Goal: Information Seeking & Learning: Learn about a topic

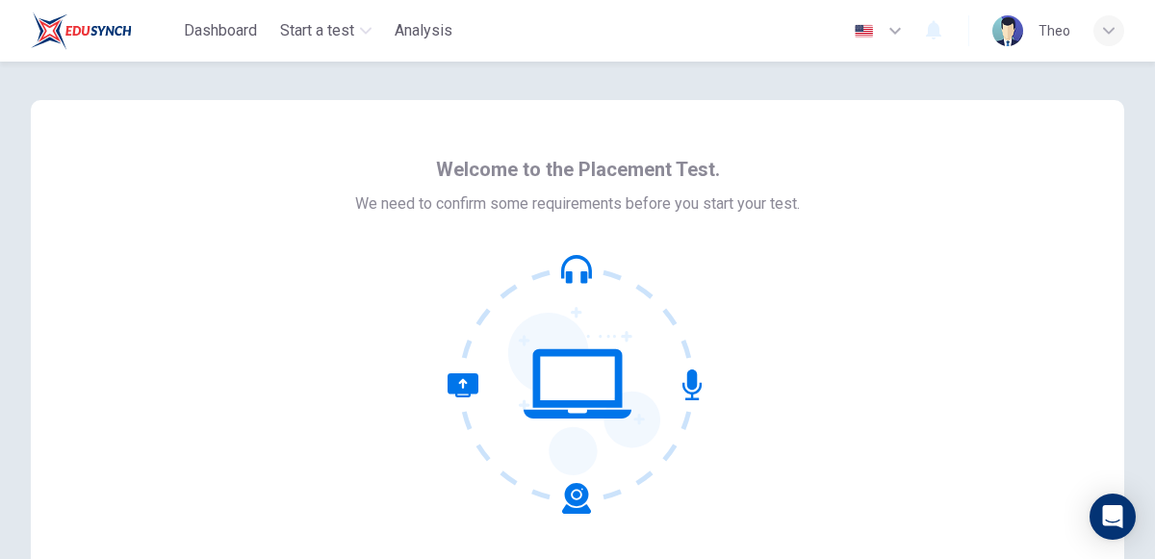
click at [618, 454] on icon at bounding box center [578, 384] width 260 height 260
click at [619, 353] on icon at bounding box center [578, 383] width 108 height 69
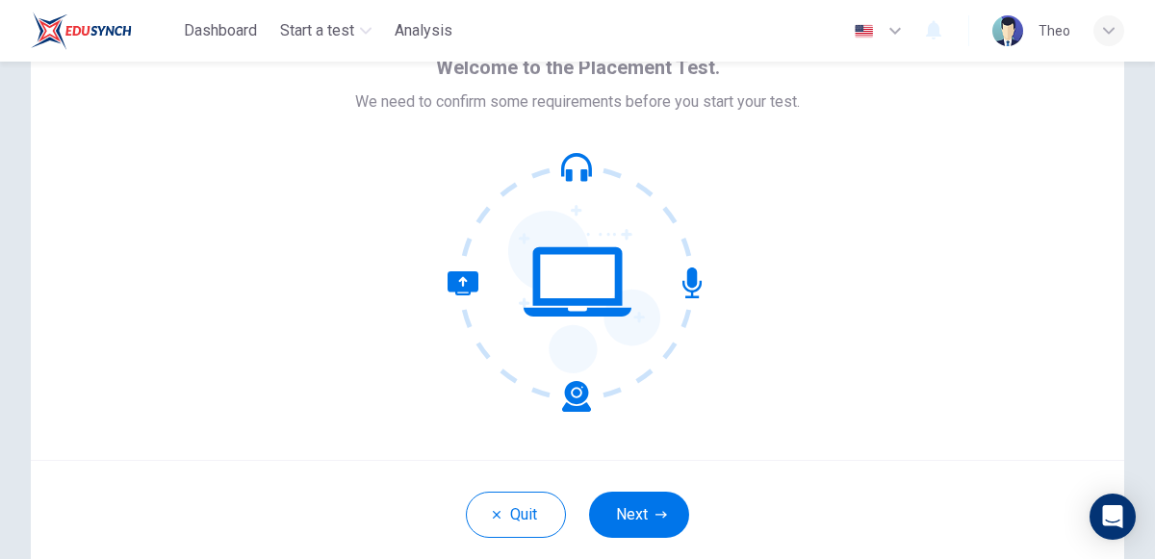
scroll to position [203, 0]
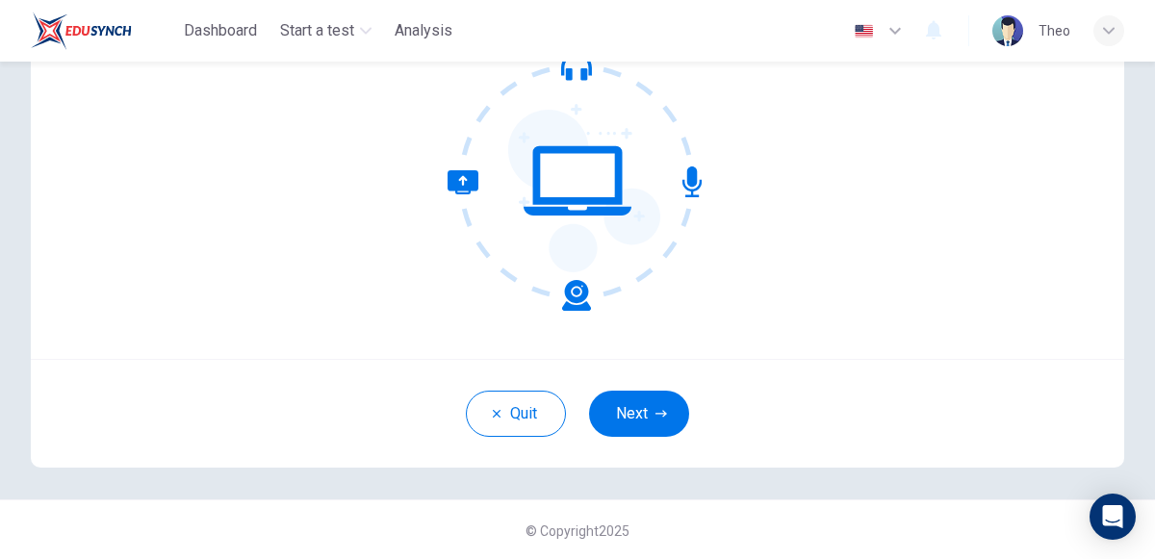
click at [649, 449] on div "Quit Next" at bounding box center [577, 413] width 1093 height 109
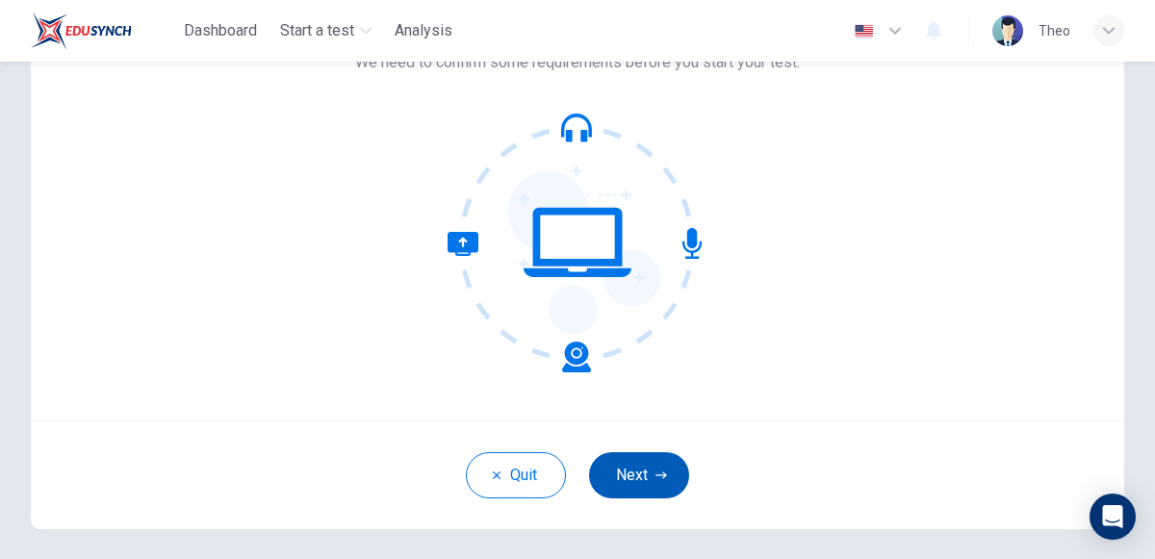
scroll to position [147, 0]
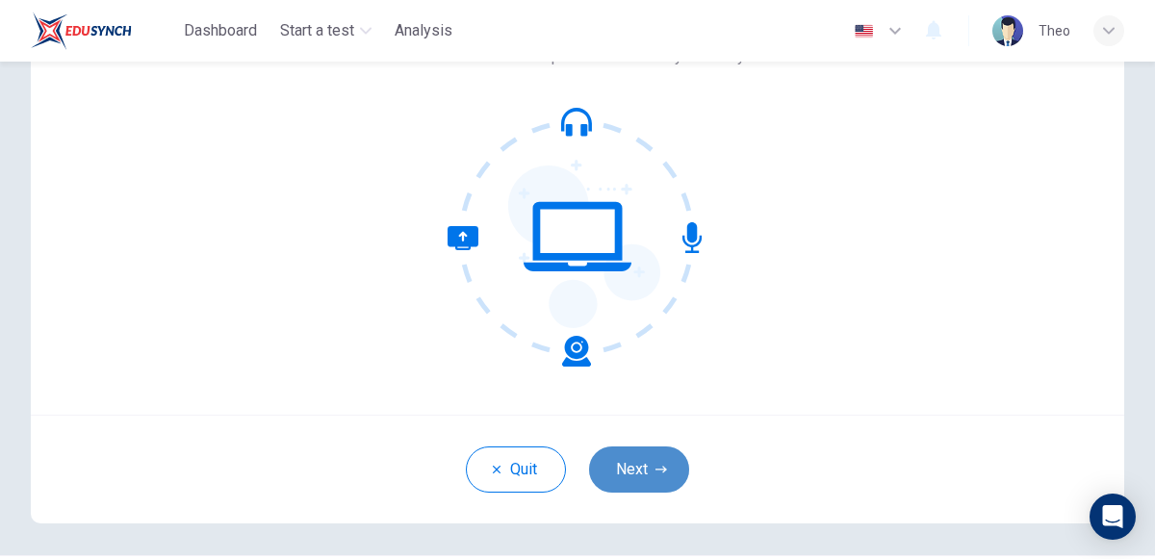
click at [637, 459] on button "Next" at bounding box center [639, 470] width 100 height 46
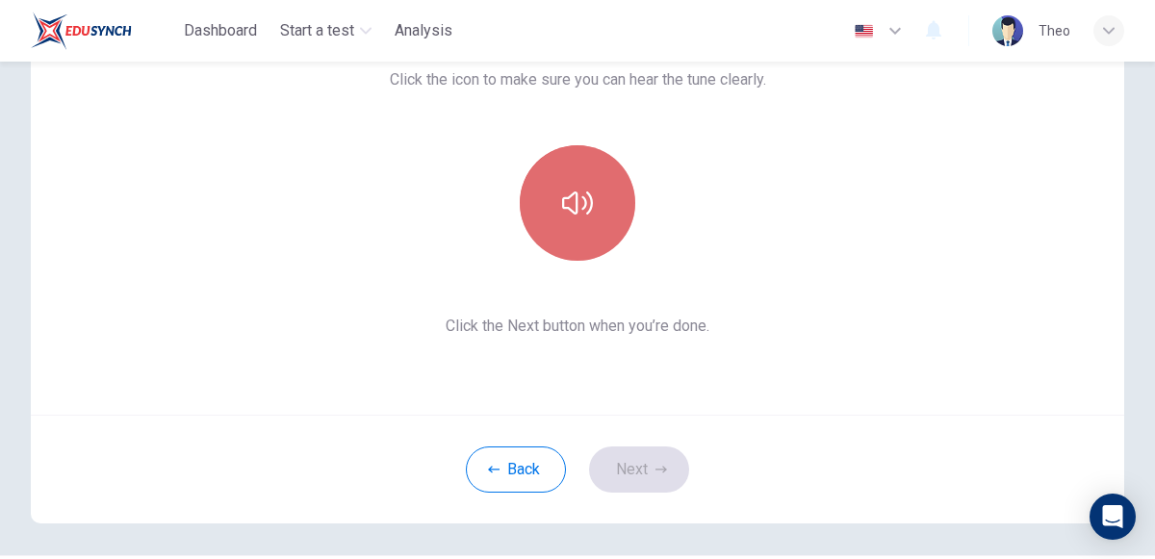
click at [566, 214] on icon "button" at bounding box center [577, 203] width 31 height 31
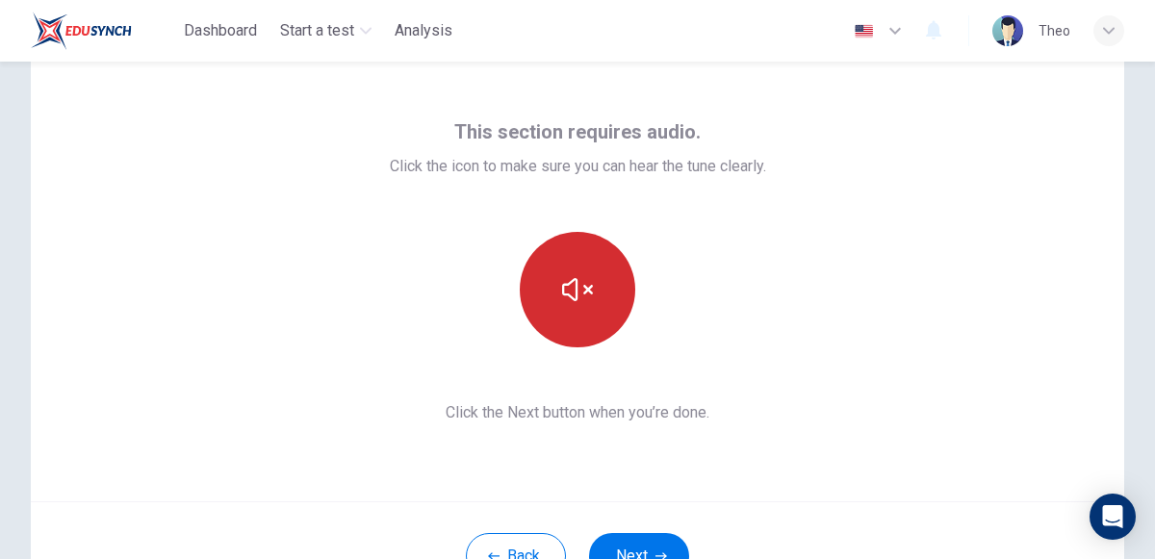
scroll to position [64, 0]
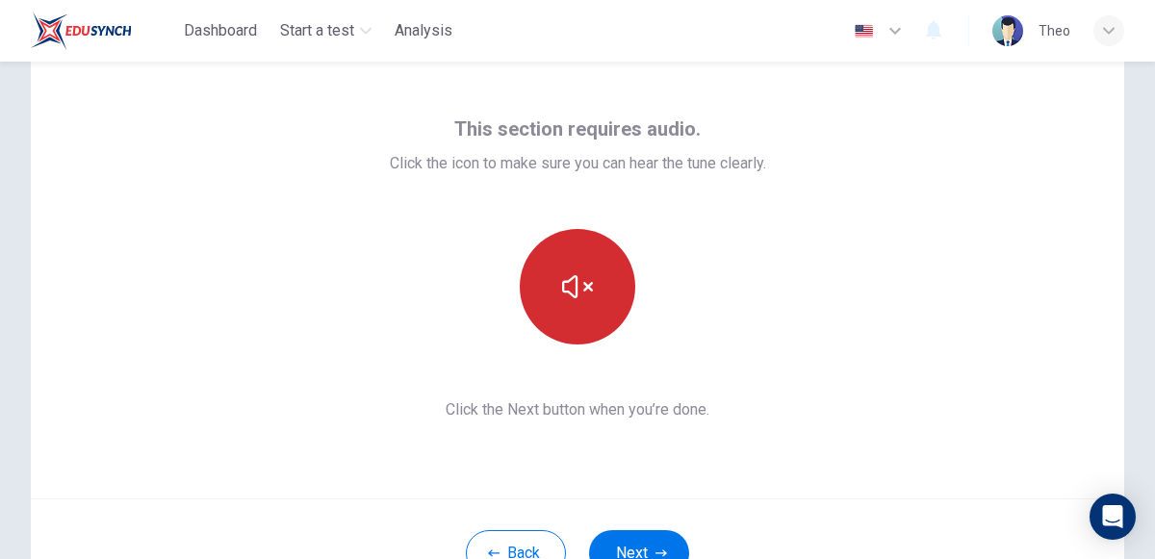
click at [595, 316] on button "button" at bounding box center [578, 287] width 116 height 116
click at [593, 316] on button "button" at bounding box center [578, 287] width 116 height 116
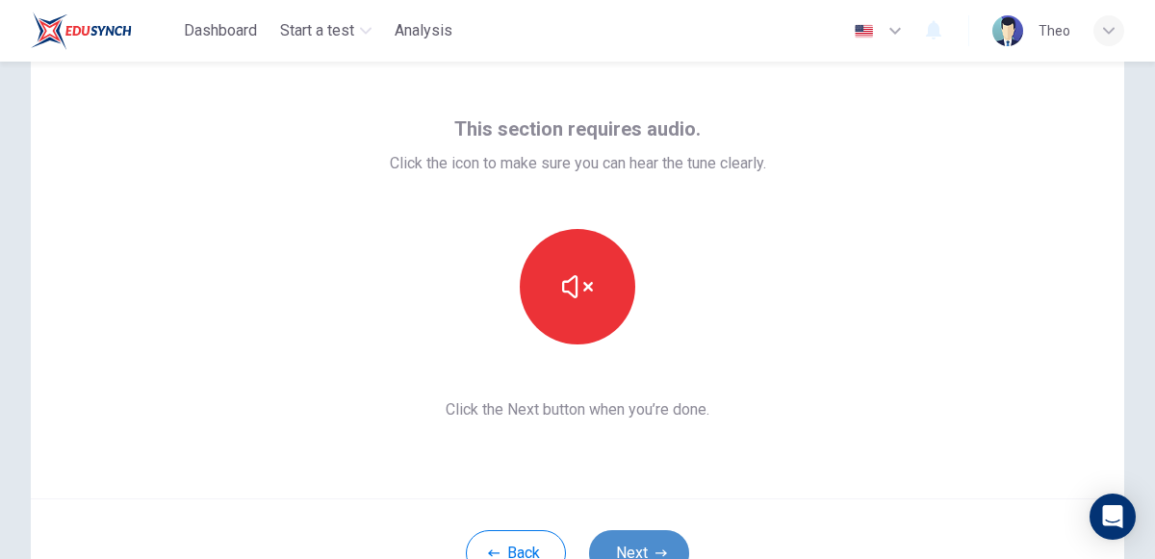
click at [635, 534] on button "Next" at bounding box center [639, 553] width 100 height 46
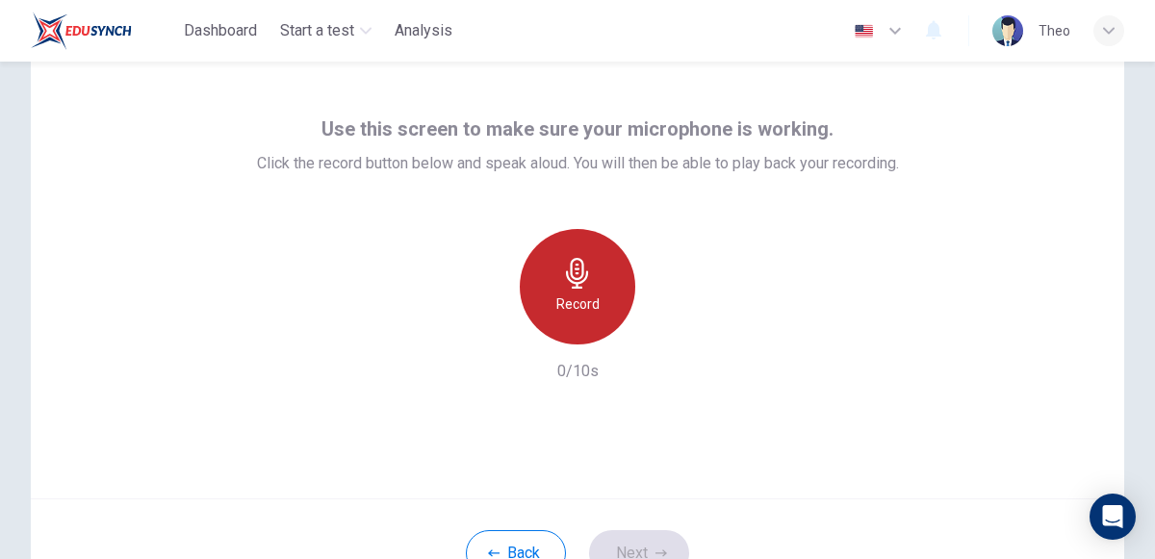
click at [572, 303] on h6 "Record" at bounding box center [577, 304] width 43 height 23
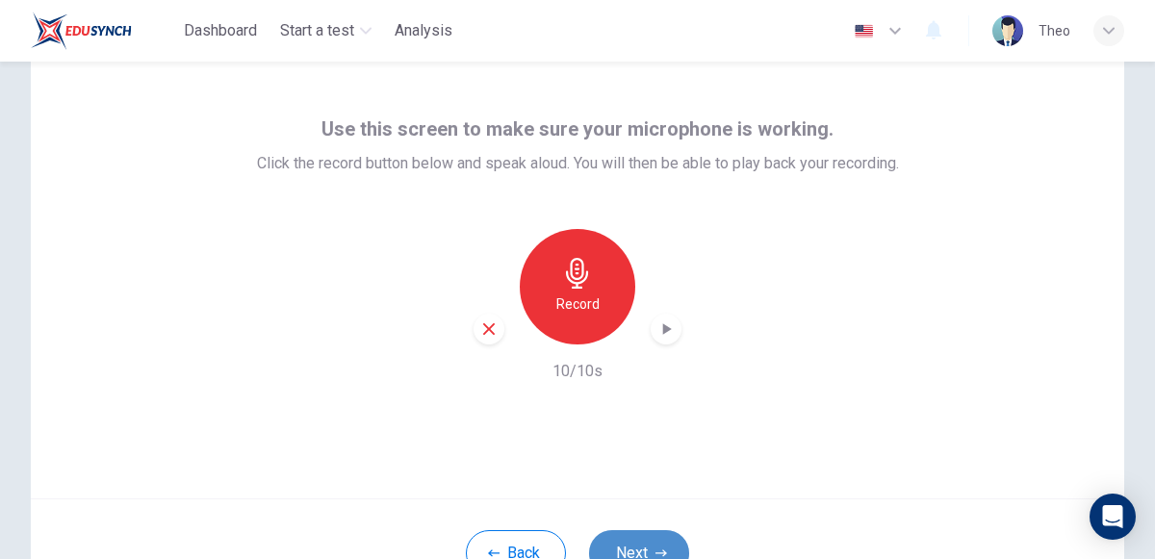
click at [637, 548] on button "Next" at bounding box center [639, 553] width 100 height 46
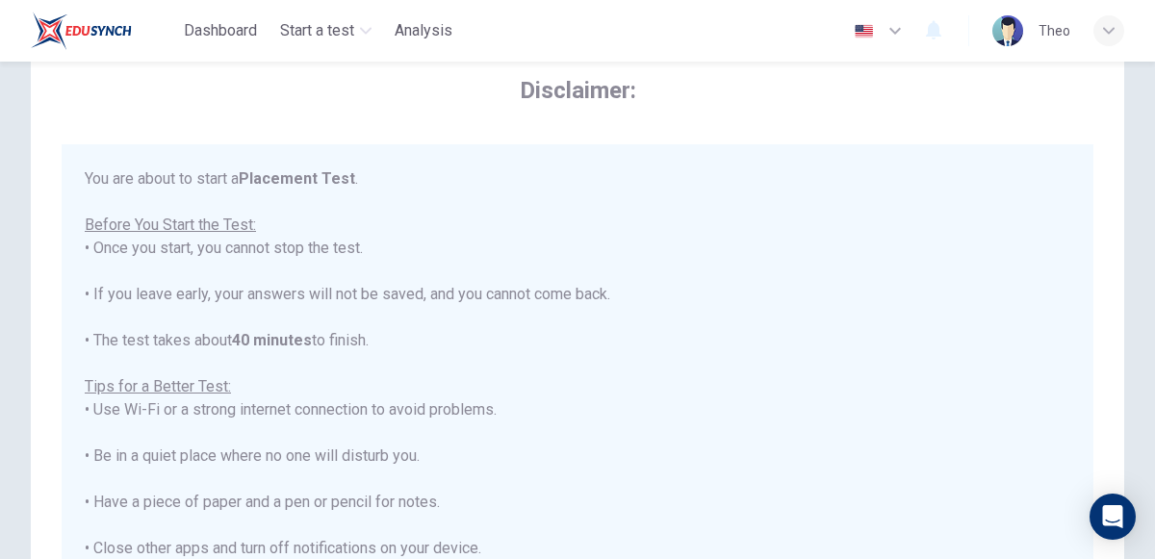
click at [586, 462] on div "You are about to start a Placement Test . Before You Start the Test: • Once you…" at bounding box center [578, 432] width 986 height 531
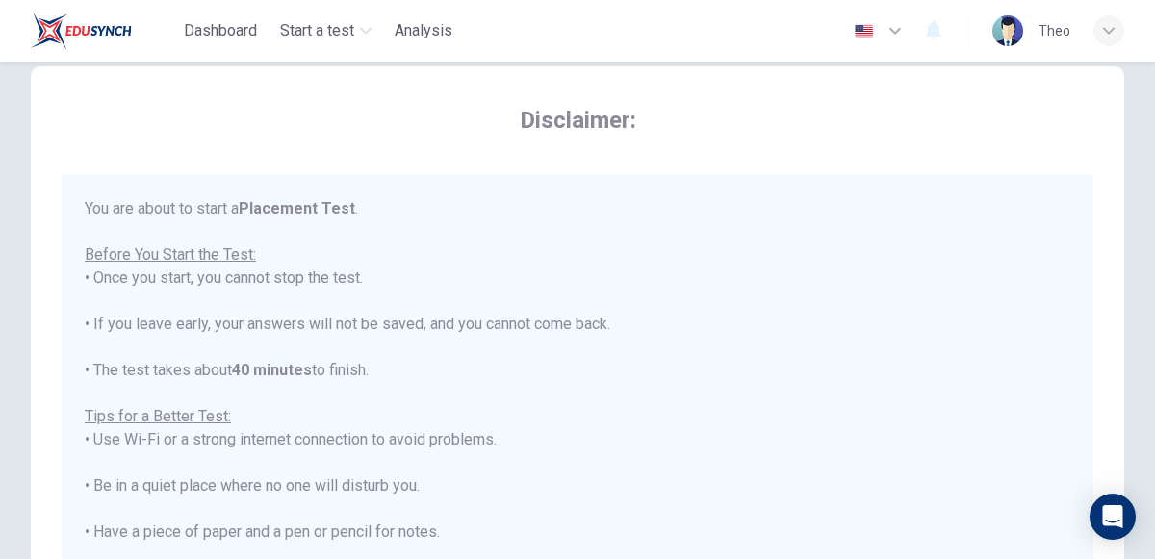
scroll to position [4, 0]
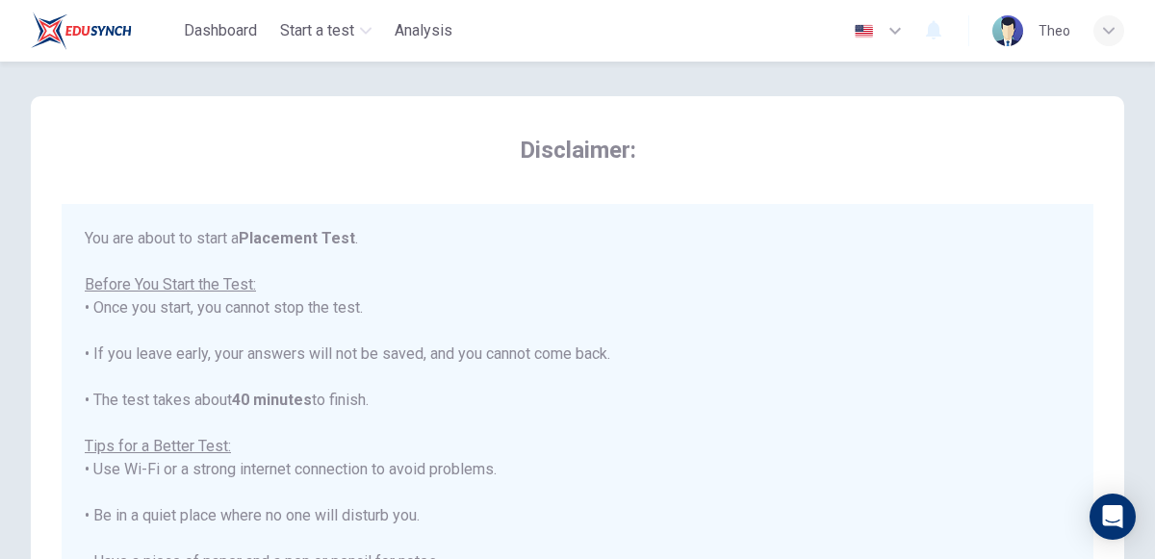
click at [586, 462] on div "You are about to start a Placement Test . Before You Start the Test: • Once you…" at bounding box center [578, 492] width 986 height 531
click at [705, 381] on div "You are about to start a Placement Test . Before You Start the Test: • Once you…" at bounding box center [578, 495] width 986 height 531
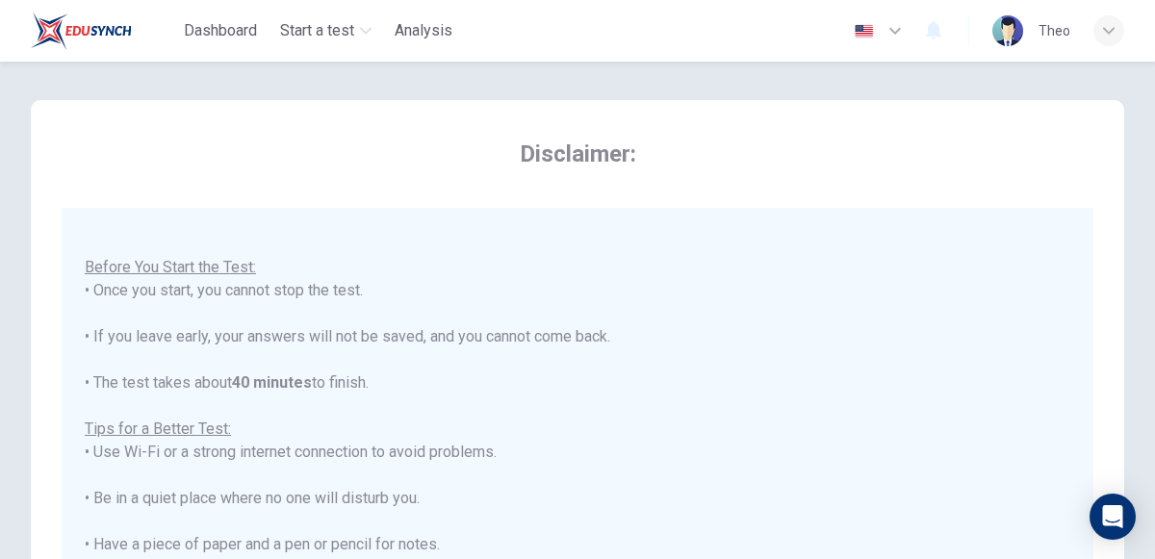
scroll to position [0, 0]
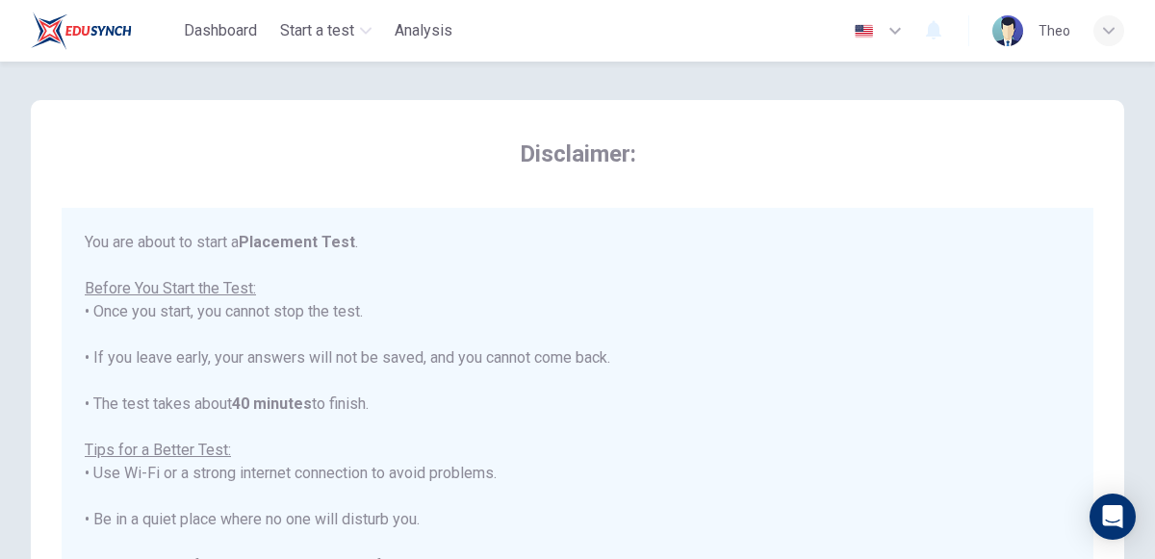
drag, startPoint x: 778, startPoint y: 379, endPoint x: 742, endPoint y: 229, distance: 154.3
click at [742, 229] on div "You are about to start a Placement Test . Before You Start the Test: • Once you…" at bounding box center [578, 486] width 1032 height 557
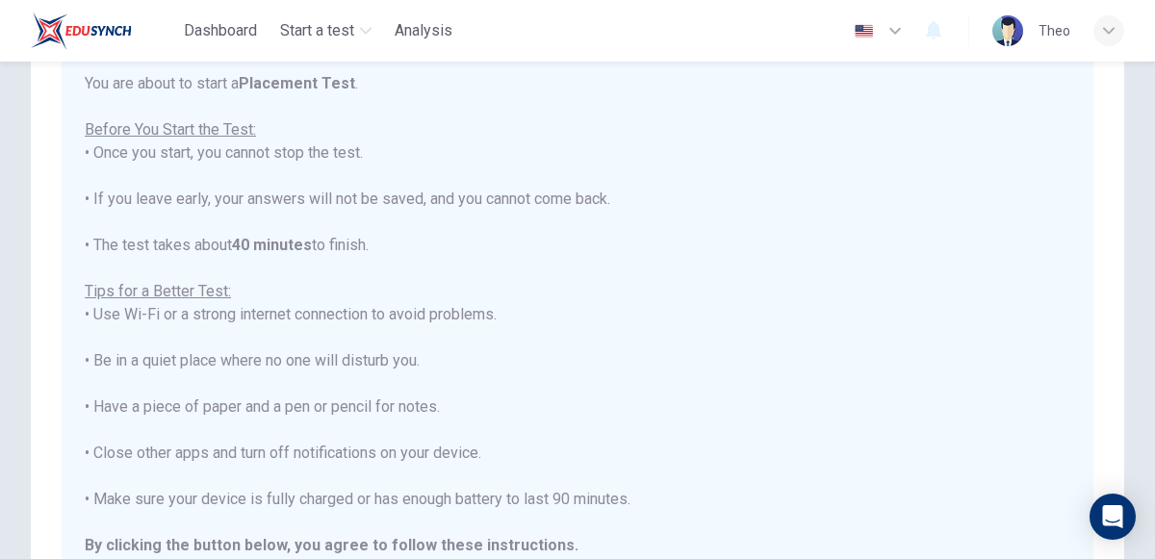
scroll to position [96, 0]
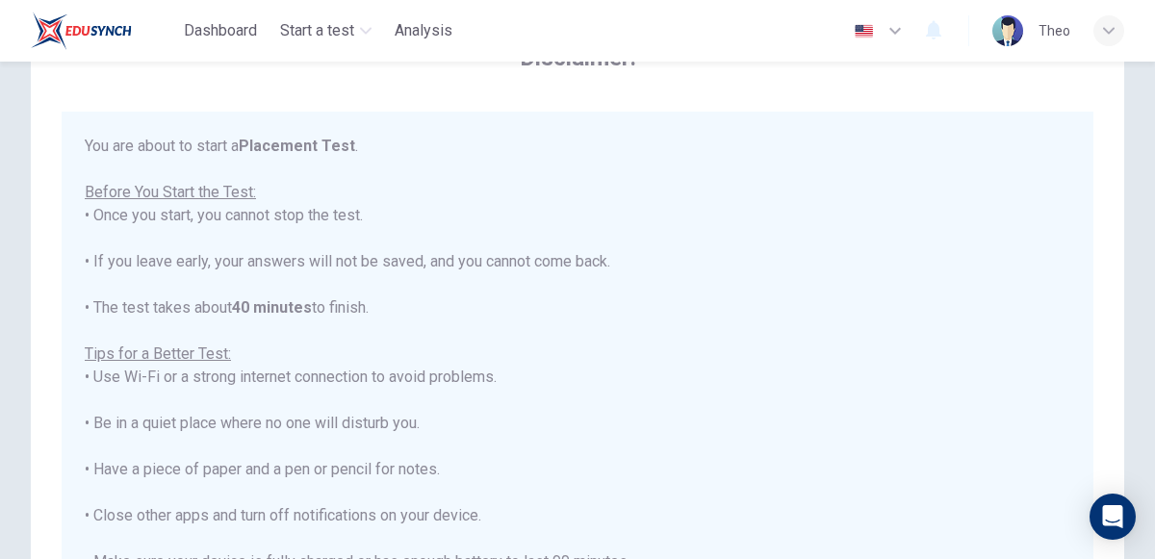
click at [508, 326] on div "You are about to start a Placement Test . Before You Start the Test: • Once you…" at bounding box center [578, 400] width 986 height 531
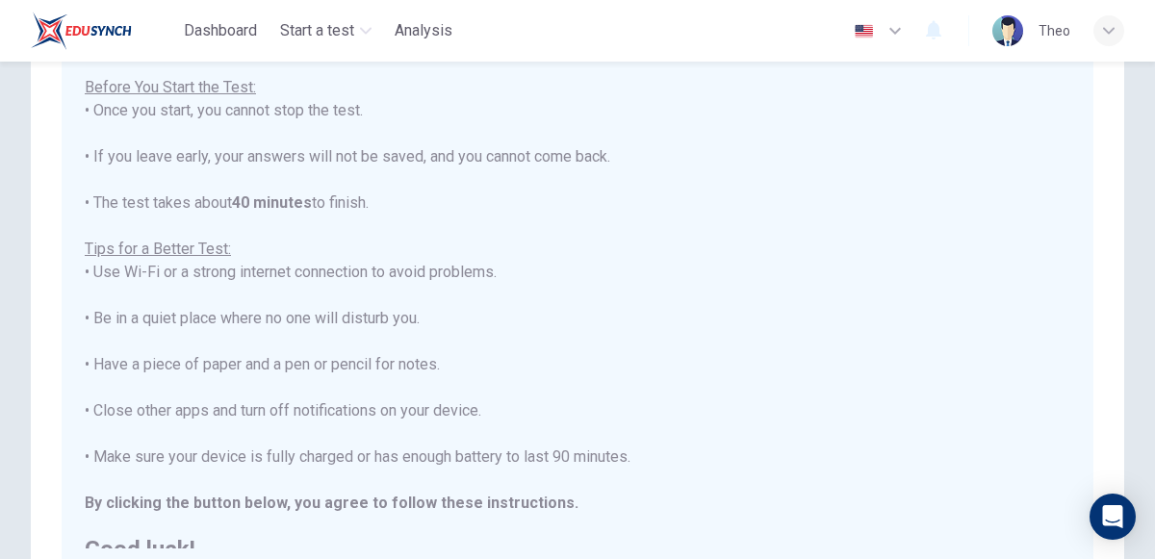
scroll to position [21, 0]
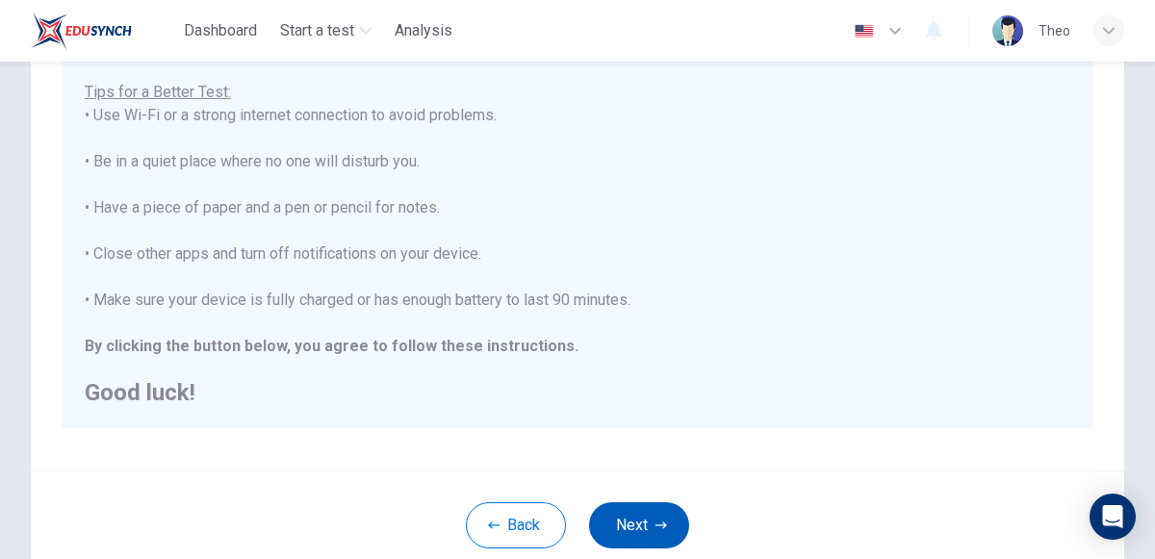
click at [663, 525] on icon "button" at bounding box center [662, 525] width 12 height 7
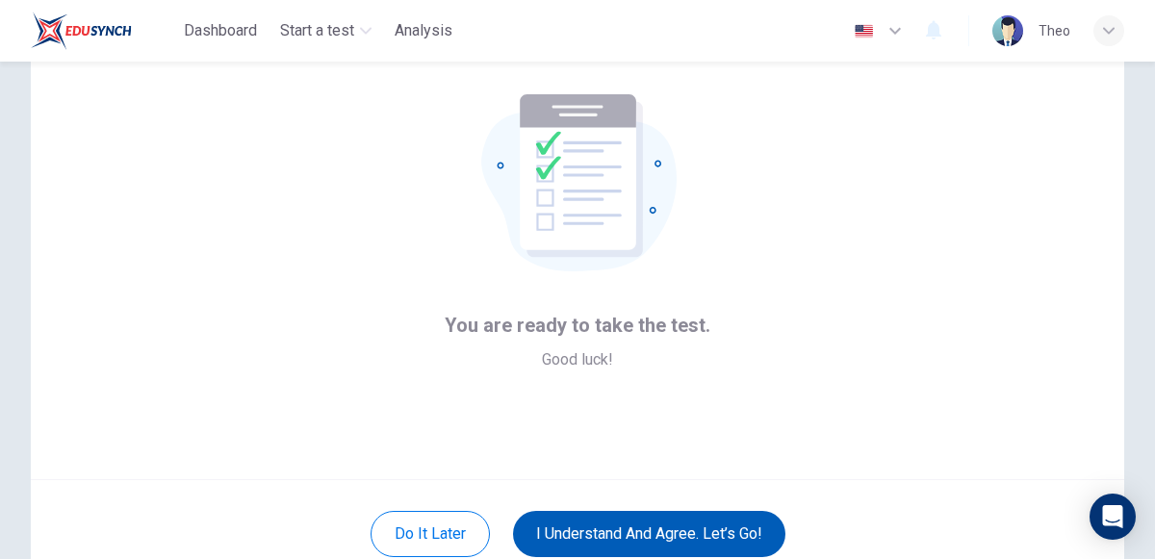
scroll to position [94, 0]
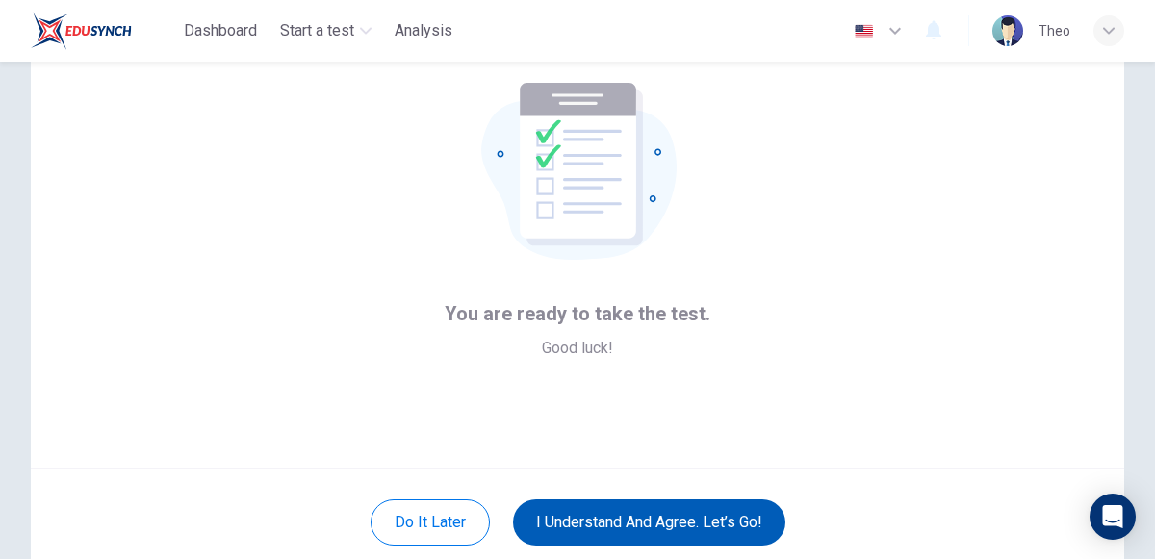
click at [756, 531] on button "I understand and agree. Let’s go!" at bounding box center [649, 523] width 272 height 46
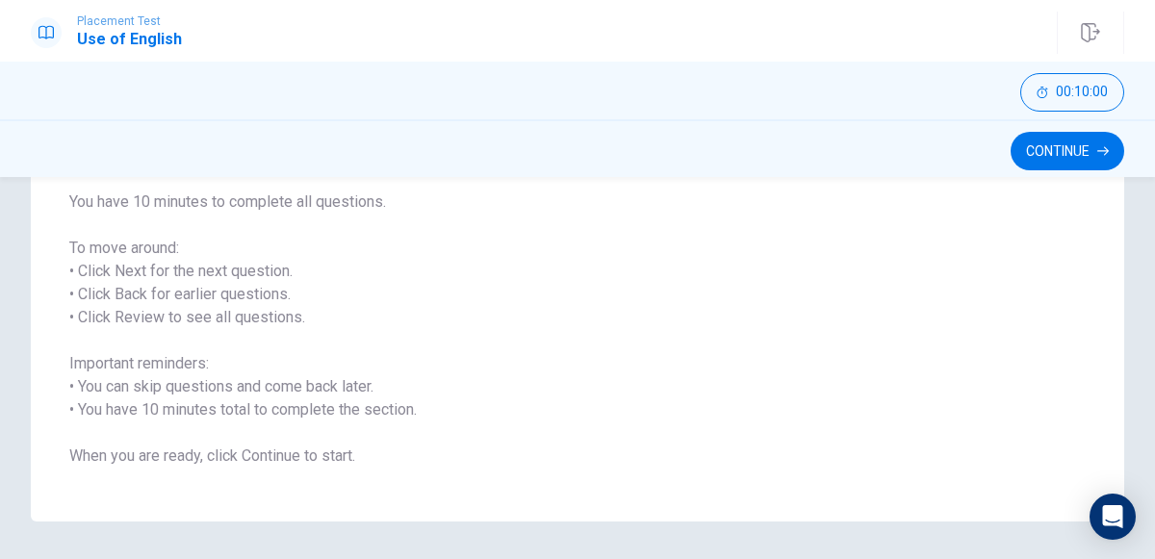
scroll to position [302, 0]
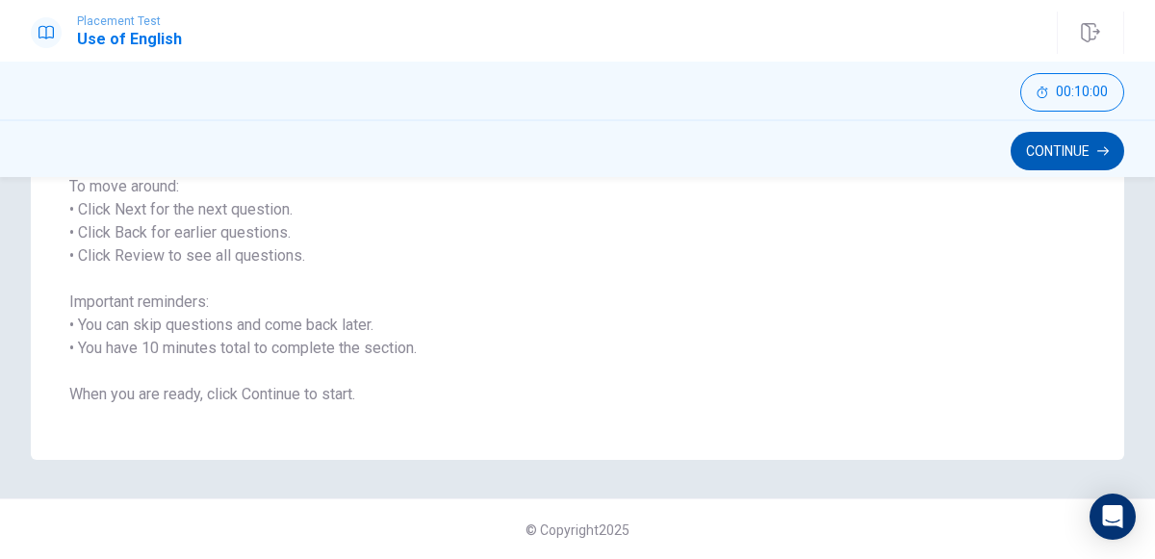
click at [1078, 168] on button "Continue" at bounding box center [1068, 151] width 114 height 39
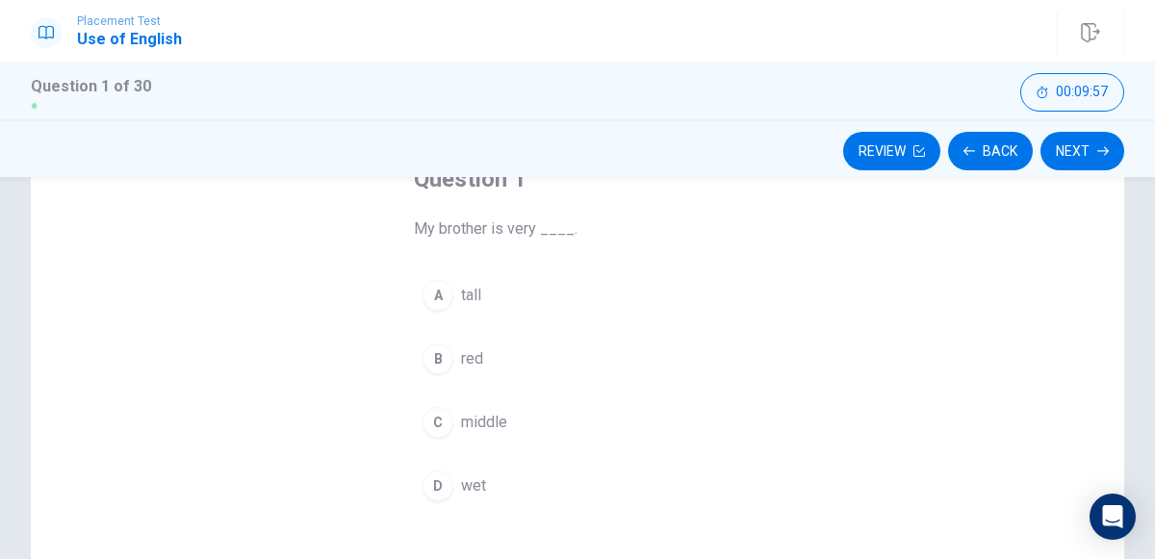
scroll to position [140, 0]
click at [438, 285] on div "A" at bounding box center [438, 286] width 31 height 31
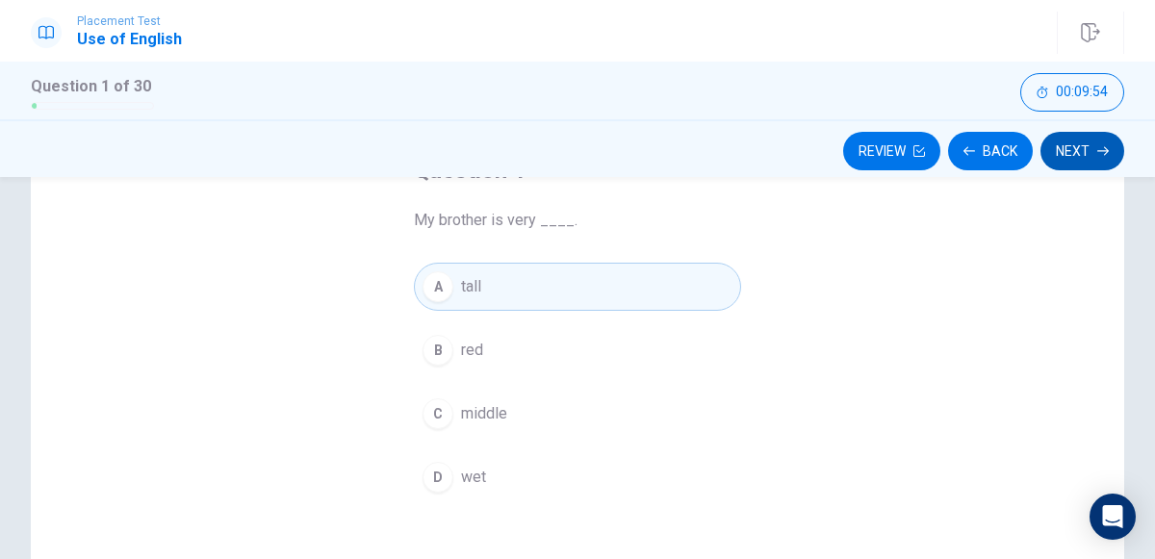
click at [1079, 159] on button "Next" at bounding box center [1083, 151] width 84 height 39
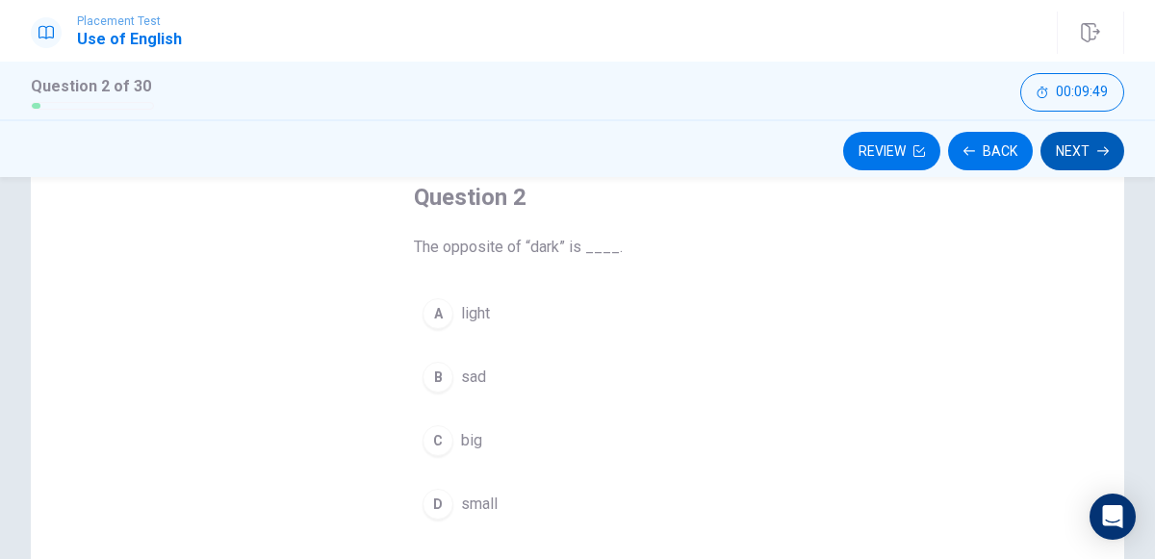
scroll to position [116, 0]
click at [438, 328] on button "A light" at bounding box center [577, 311] width 327 height 48
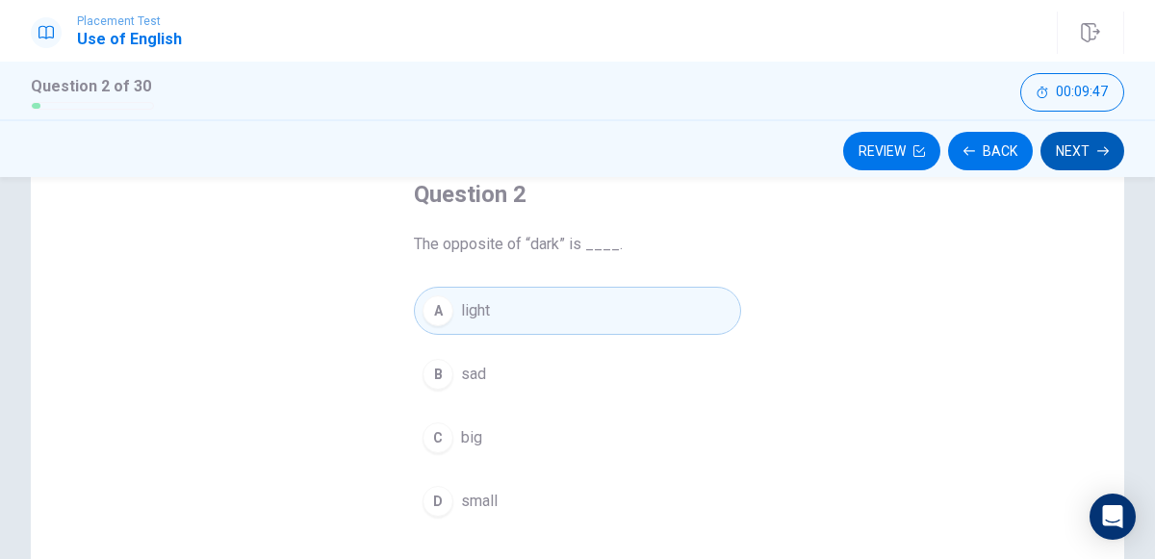
click at [1098, 150] on icon "button" at bounding box center [1103, 151] width 12 height 9
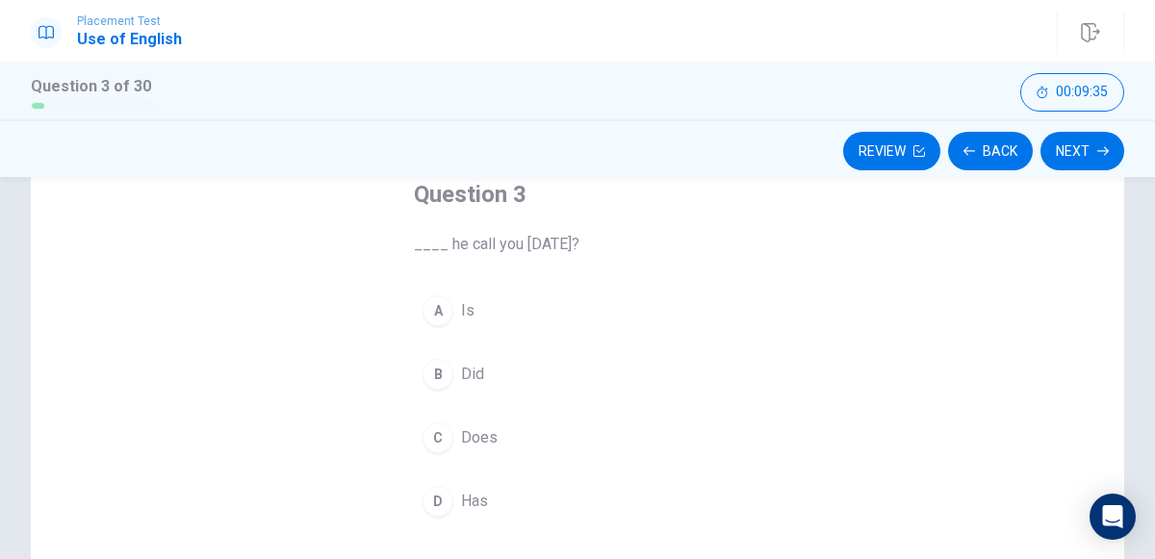
click at [439, 374] on div "B" at bounding box center [438, 374] width 31 height 31
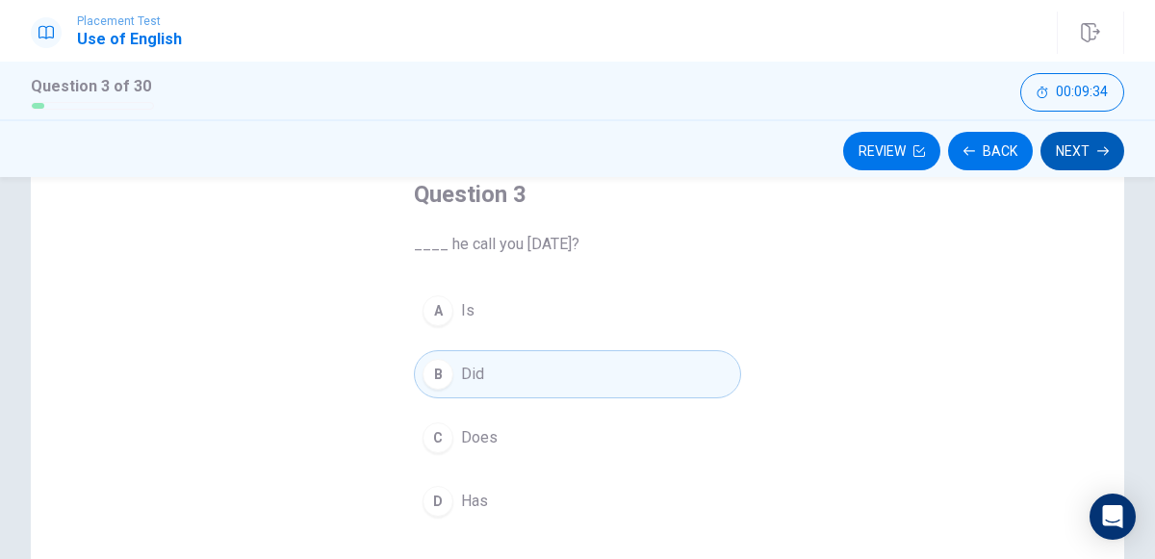
click at [1081, 164] on button "Next" at bounding box center [1083, 151] width 84 height 39
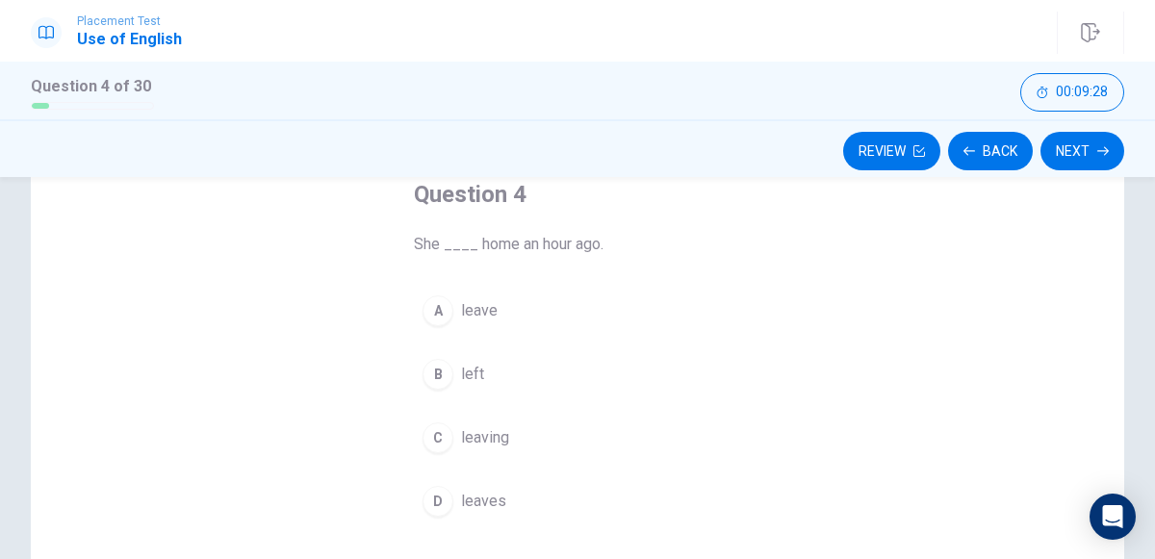
click at [437, 372] on div "B" at bounding box center [438, 374] width 31 height 31
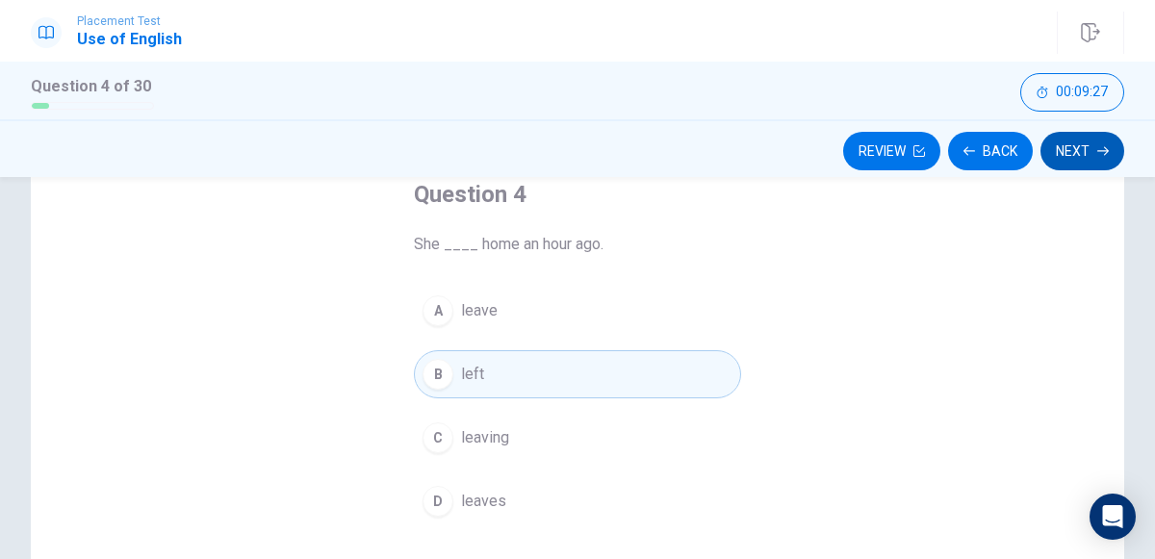
click at [1074, 161] on button "Next" at bounding box center [1083, 151] width 84 height 39
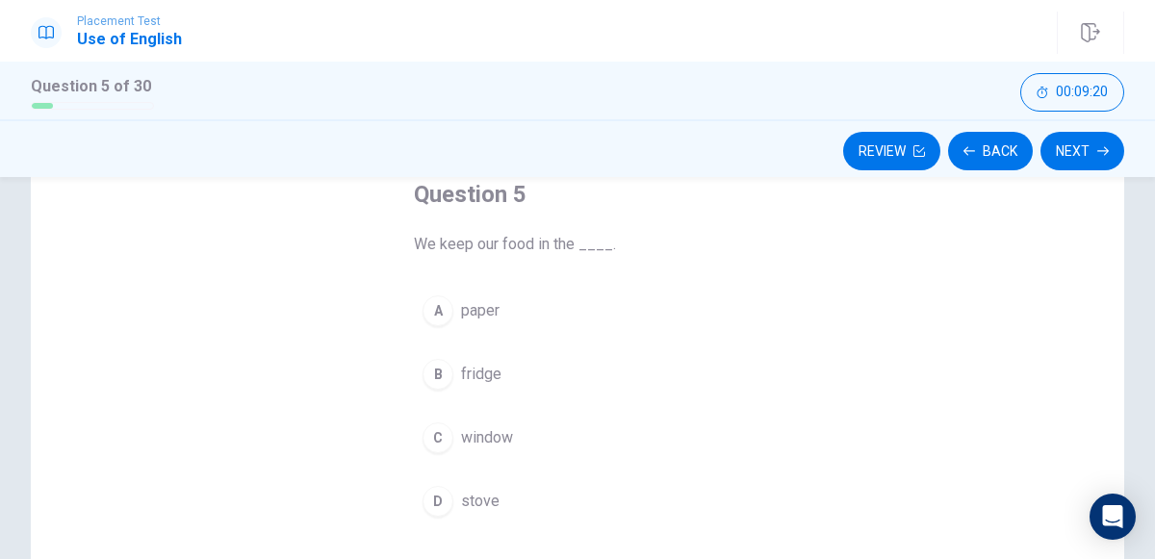
click at [435, 388] on button "B fridge" at bounding box center [577, 374] width 327 height 48
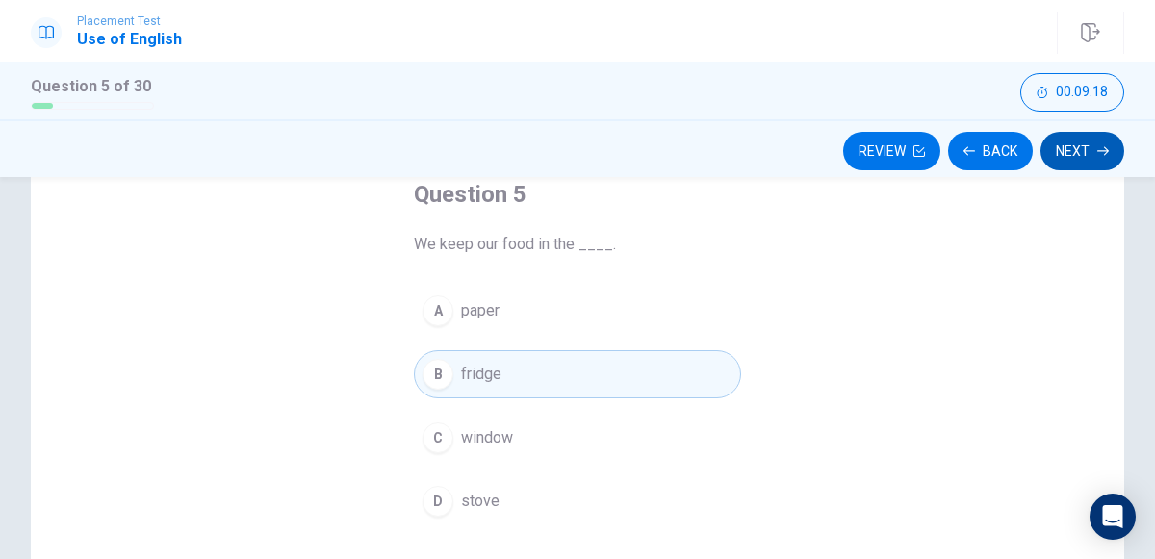
click at [1102, 150] on icon "button" at bounding box center [1103, 151] width 12 height 9
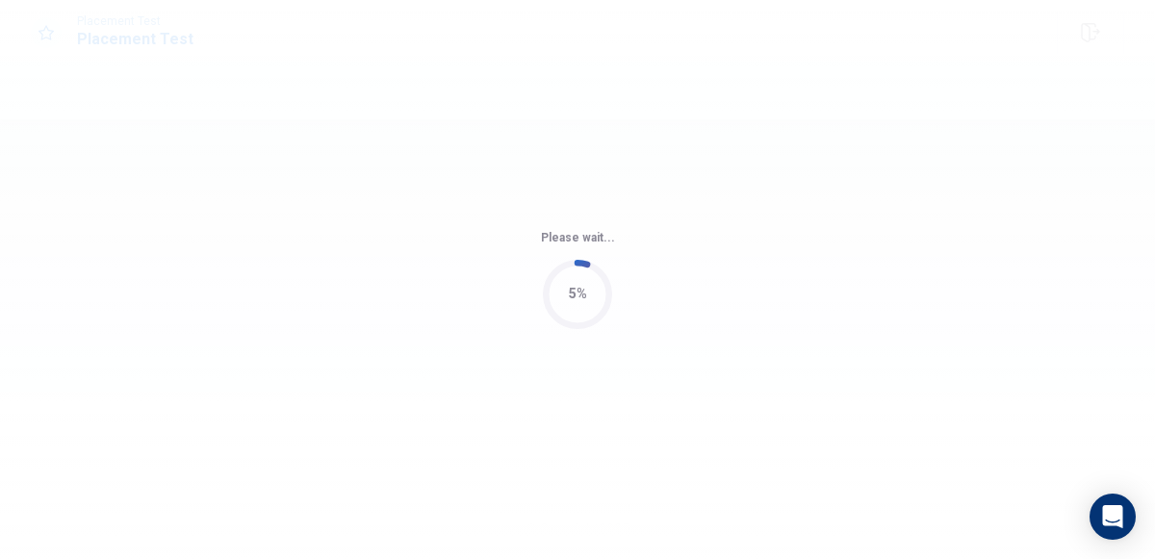
scroll to position [0, 0]
click at [1016, 404] on div "Please wait... 10%" at bounding box center [577, 279] width 1155 height 559
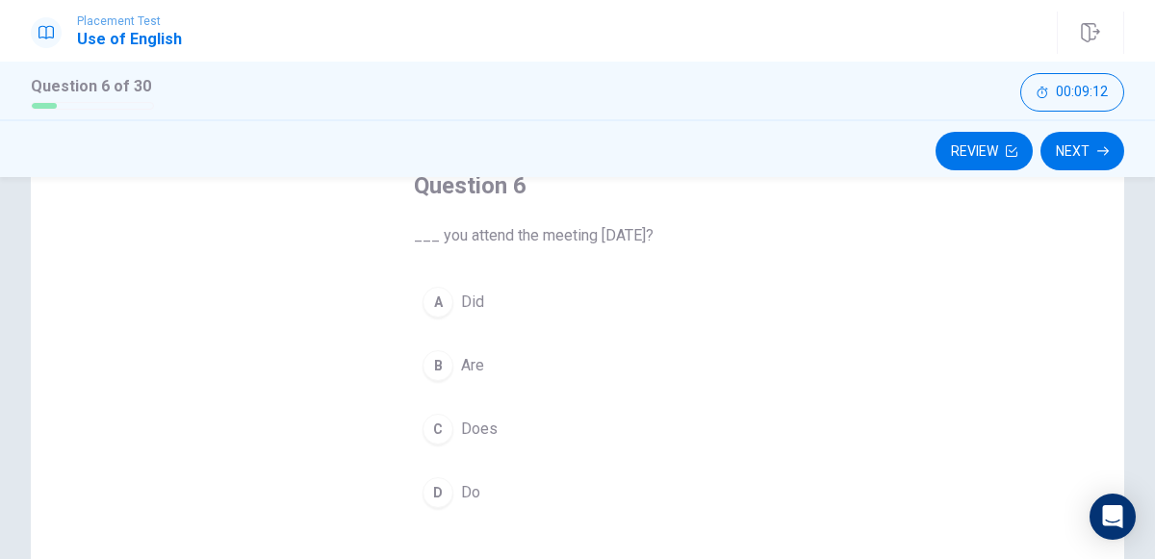
scroll to position [125, 0]
click at [466, 299] on span "Did" at bounding box center [472, 301] width 23 height 23
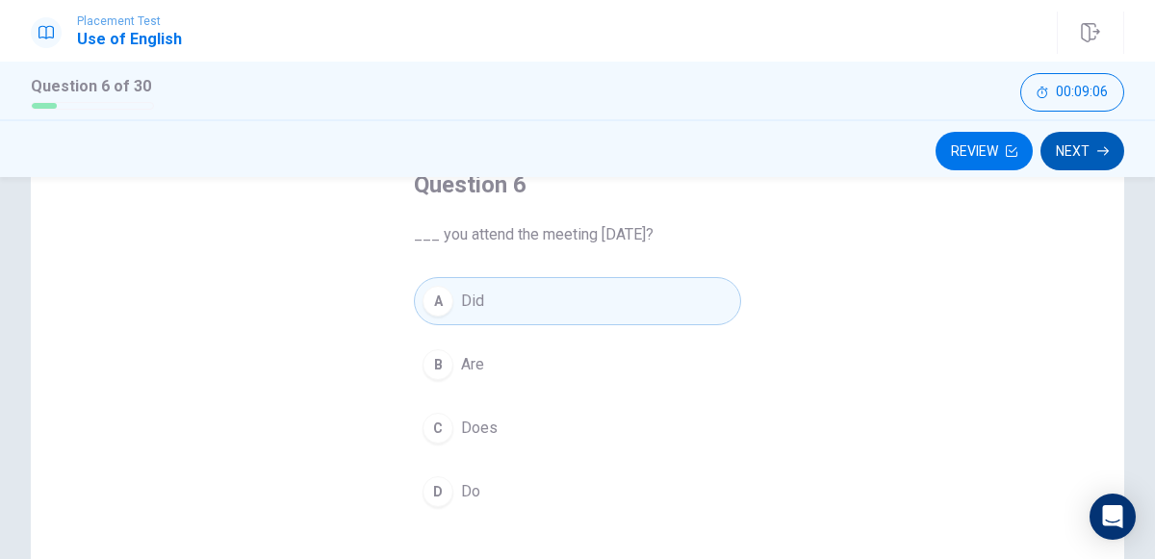
click at [1103, 152] on icon "button" at bounding box center [1103, 151] width 12 height 12
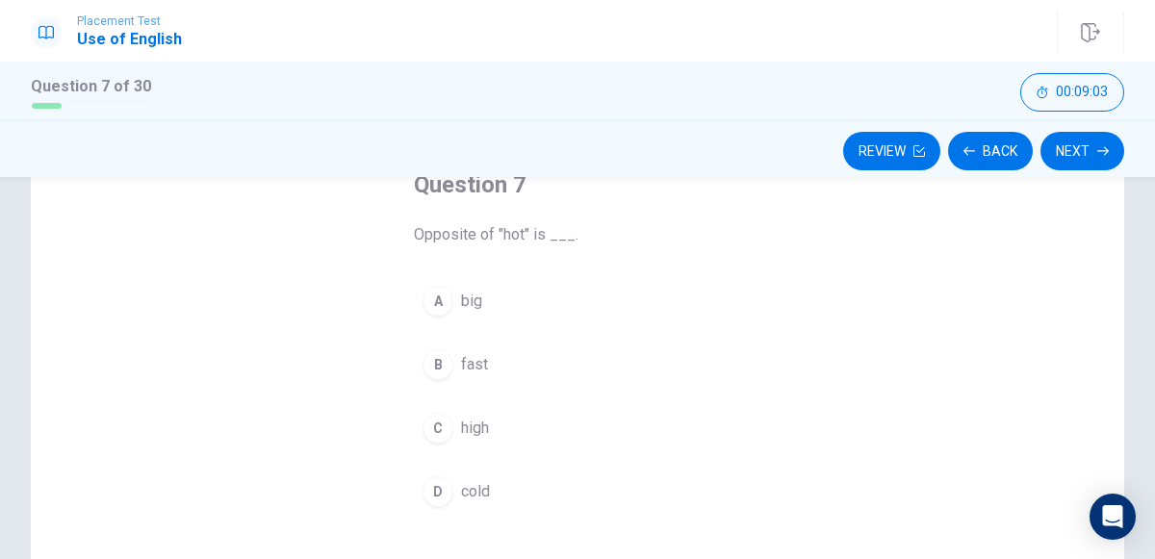
click at [446, 481] on div "D" at bounding box center [438, 491] width 31 height 31
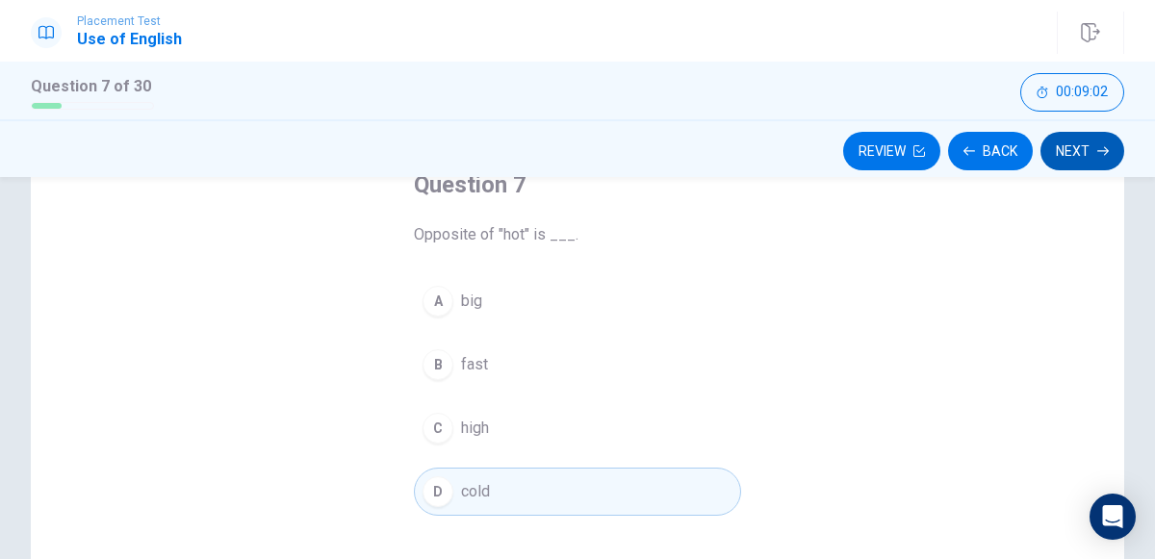
click at [1100, 153] on icon "button" at bounding box center [1103, 151] width 12 height 12
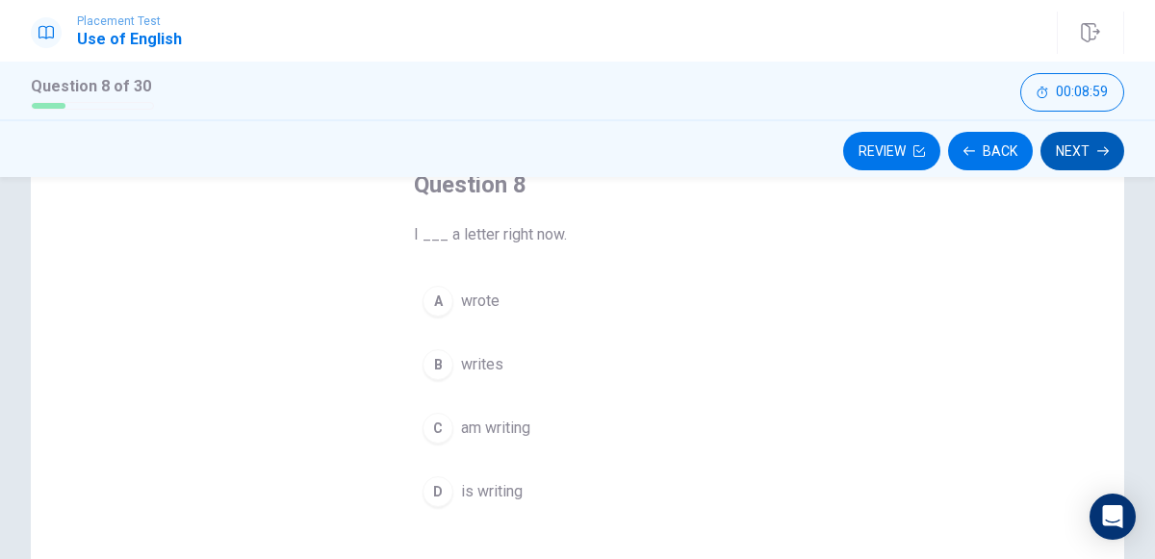
scroll to position [145, 0]
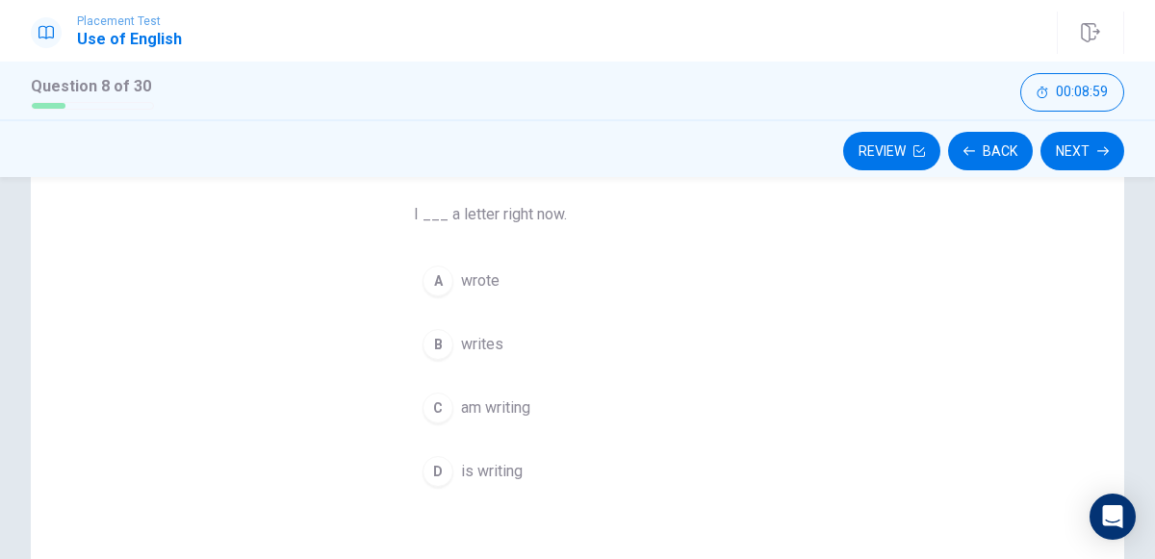
click at [437, 279] on div "A" at bounding box center [438, 281] width 31 height 31
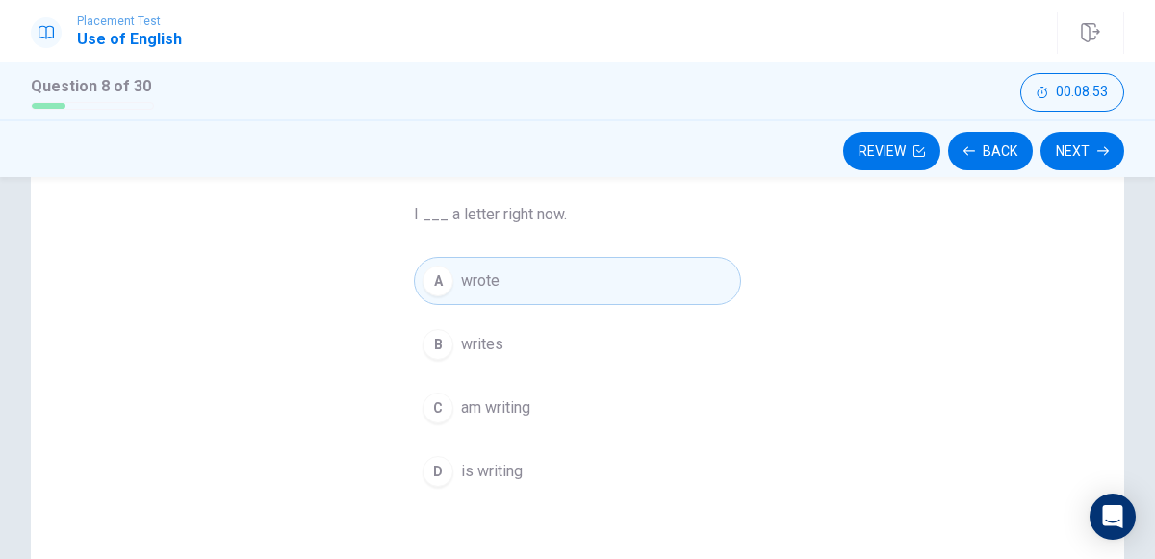
click at [526, 407] on span "am writing" at bounding box center [495, 408] width 69 height 23
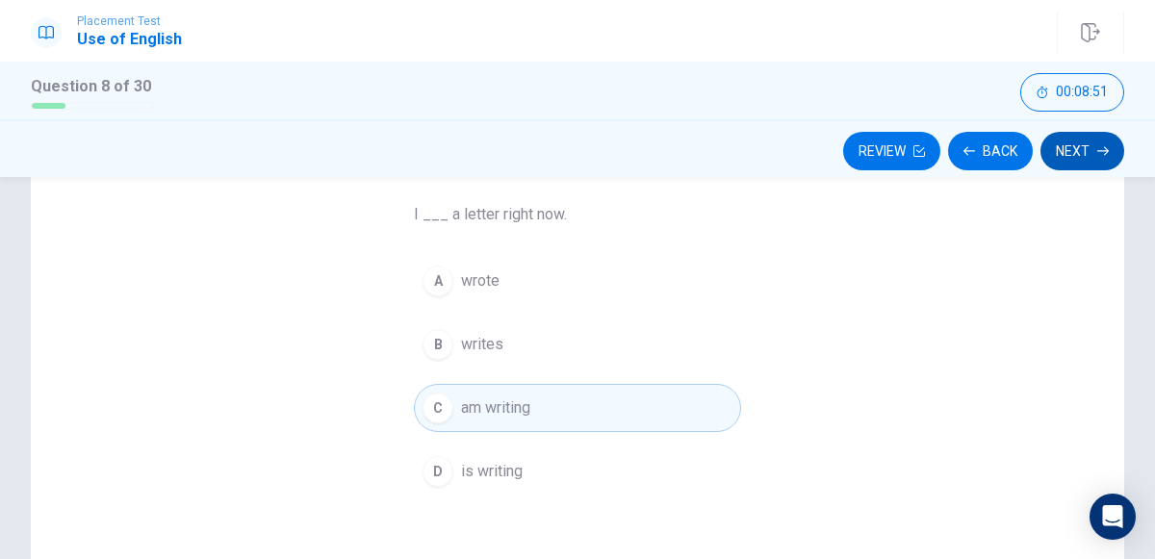
click at [1106, 152] on icon "button" at bounding box center [1103, 151] width 12 height 9
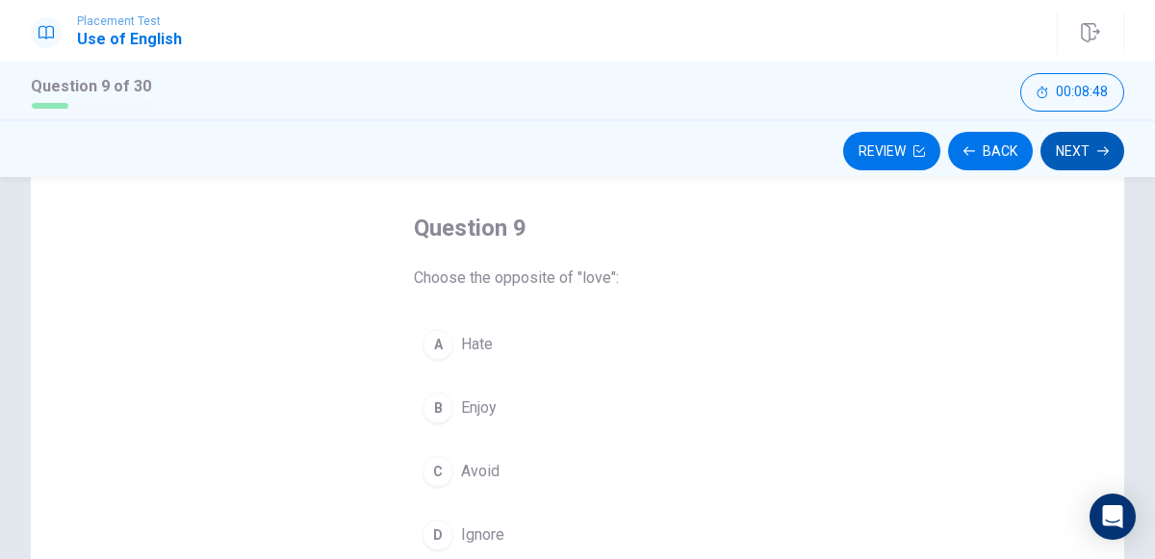
scroll to position [77, 0]
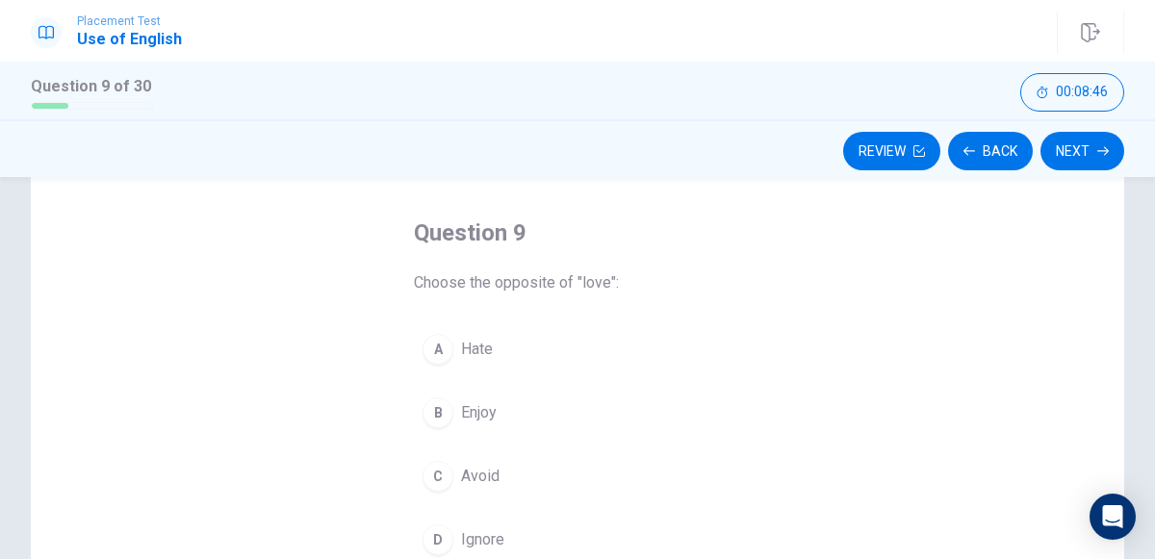
click at [450, 347] on div "A" at bounding box center [438, 349] width 31 height 31
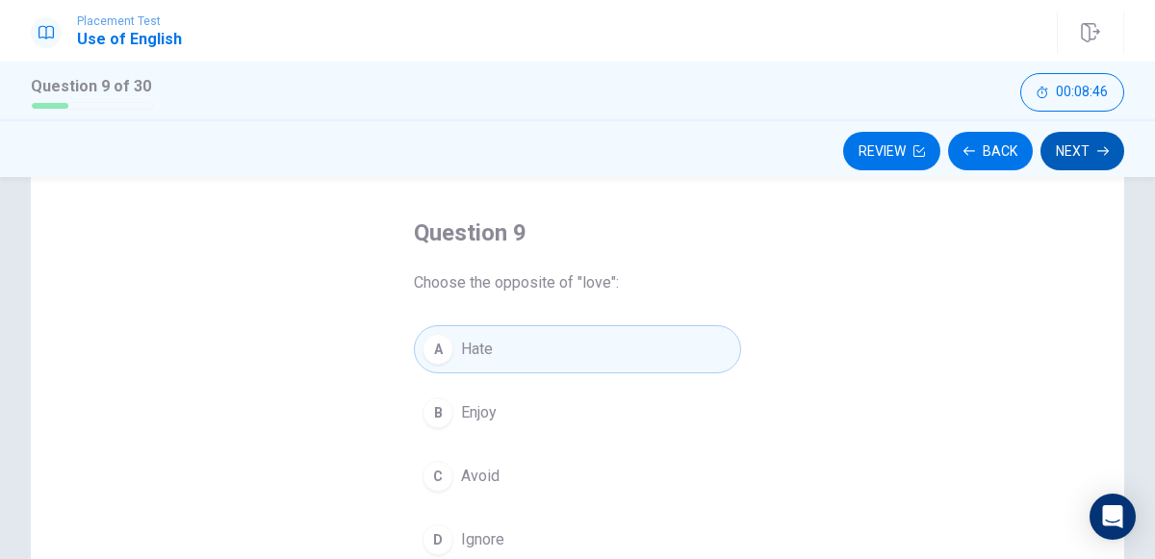
click at [1099, 151] on icon "button" at bounding box center [1103, 151] width 12 height 12
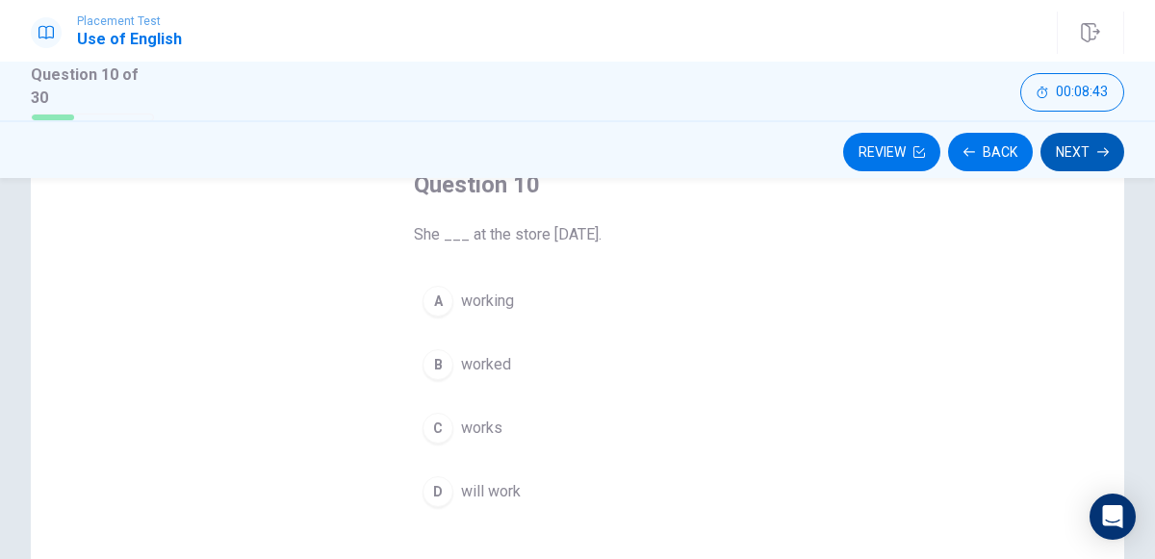
scroll to position [125, 0]
click at [467, 356] on span "worked" at bounding box center [486, 365] width 50 height 23
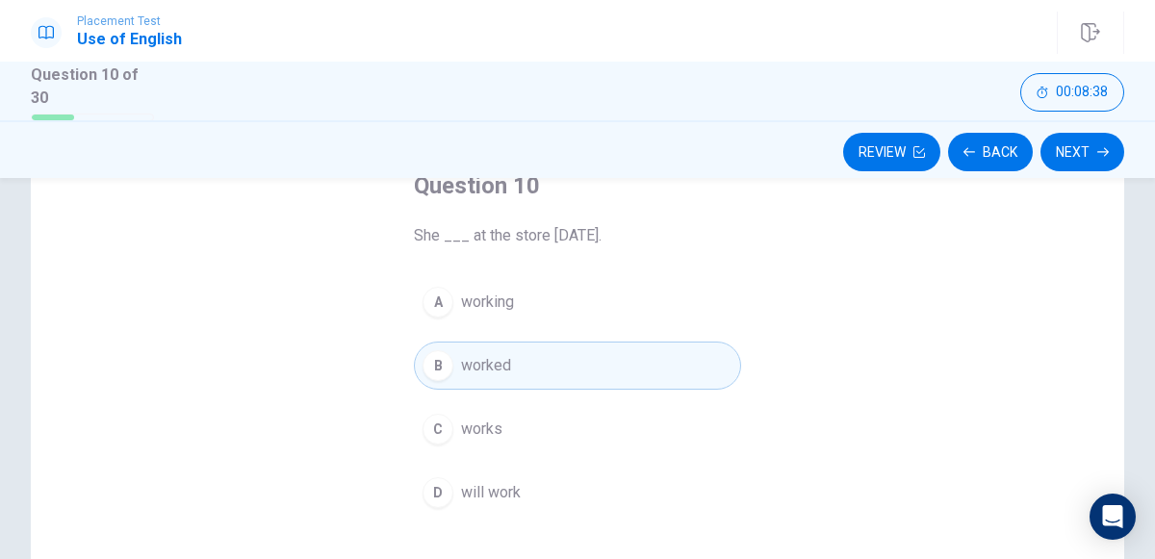
click at [494, 419] on span "works" at bounding box center [481, 429] width 41 height 23
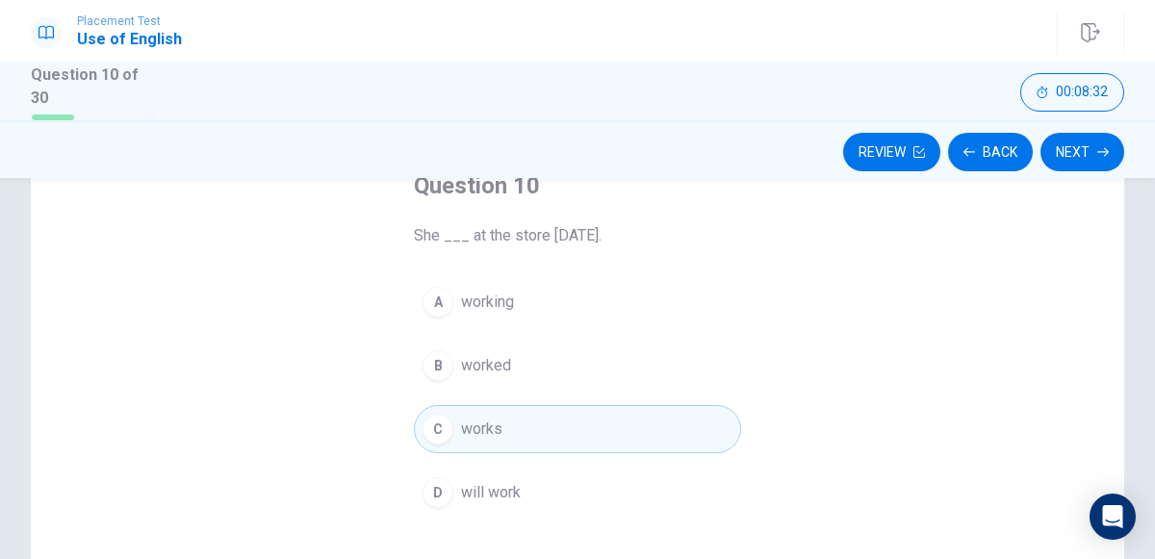
scroll to position [131, 0]
click at [622, 362] on button "B worked" at bounding box center [577, 360] width 327 height 48
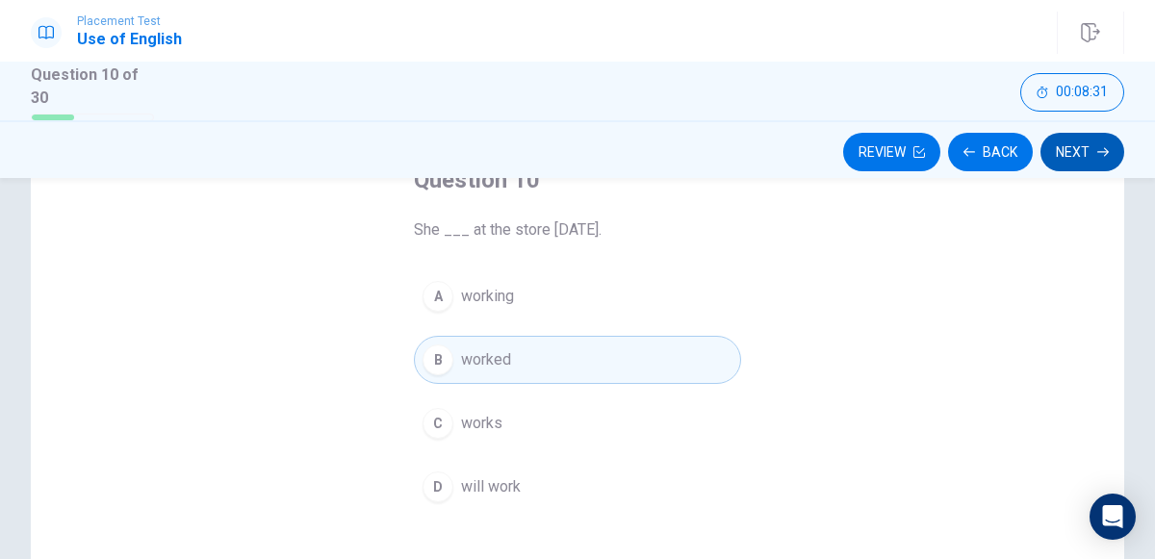
click at [1103, 150] on icon "button" at bounding box center [1103, 151] width 12 height 9
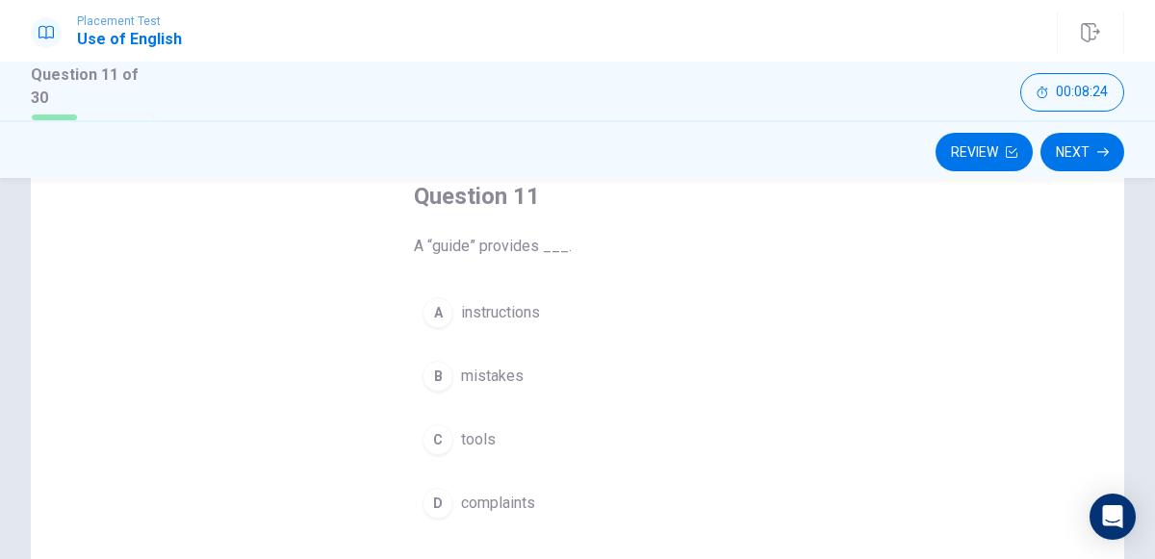
scroll to position [116, 0]
click at [445, 301] on div "A" at bounding box center [438, 311] width 31 height 31
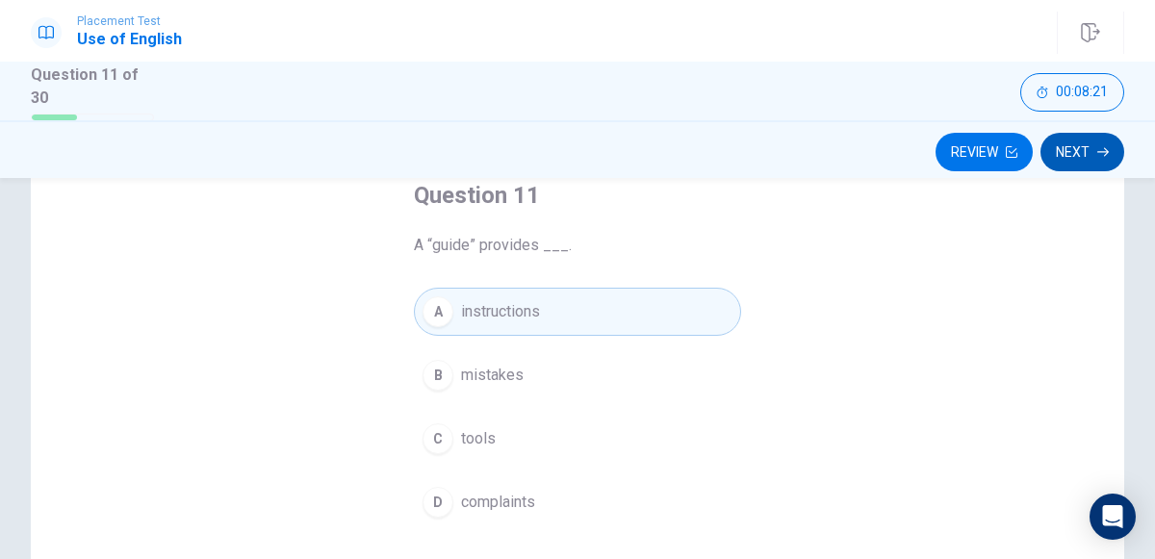
click at [1099, 150] on icon "button" at bounding box center [1103, 151] width 12 height 9
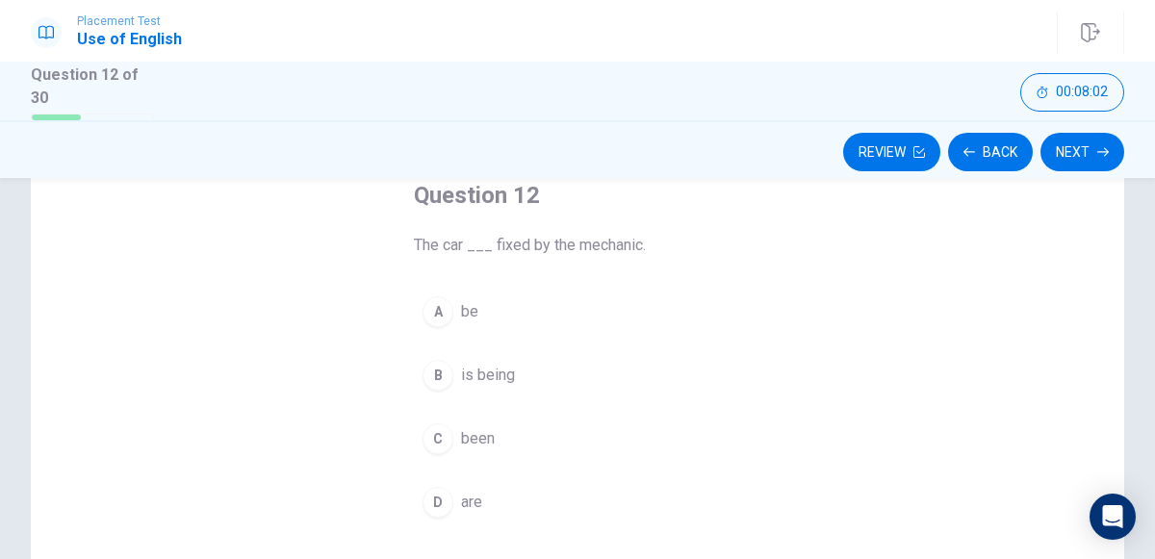
click at [437, 372] on div "B" at bounding box center [438, 375] width 31 height 31
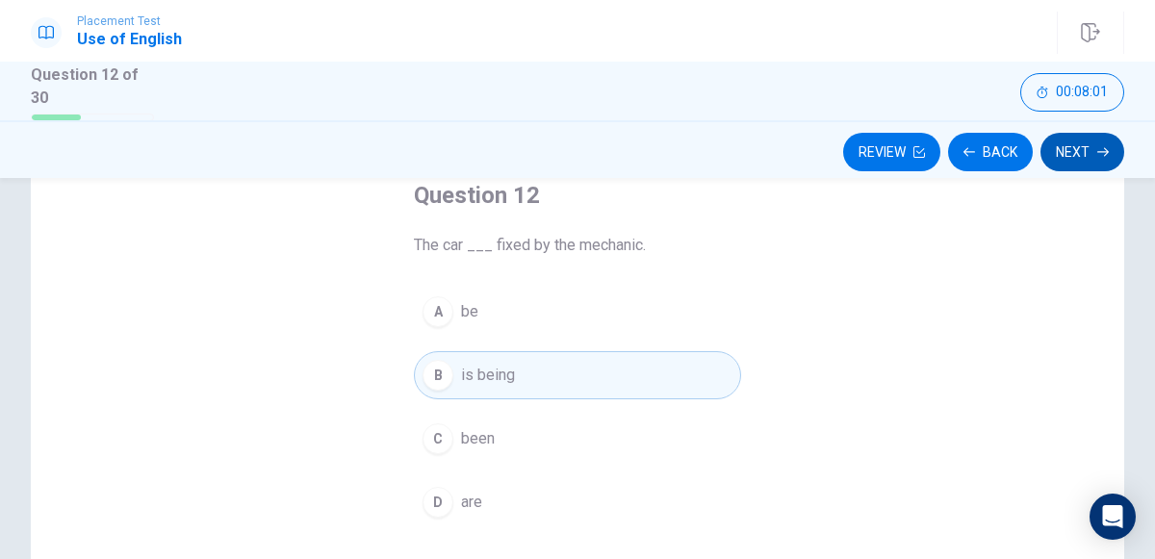
click at [1103, 149] on icon "button" at bounding box center [1103, 152] width 12 height 12
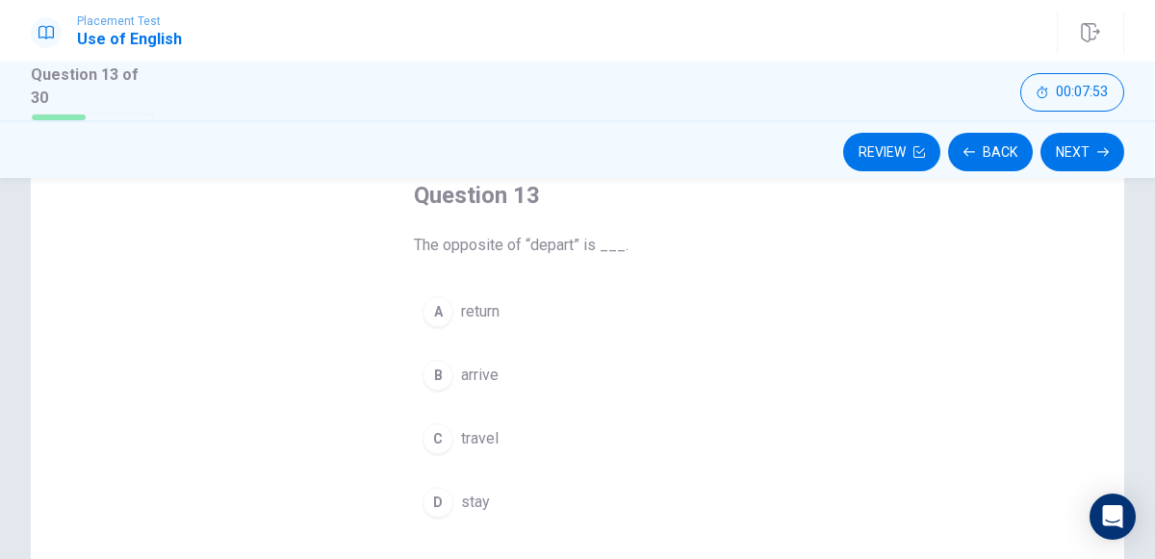
click at [463, 373] on span "arrive" at bounding box center [480, 375] width 38 height 23
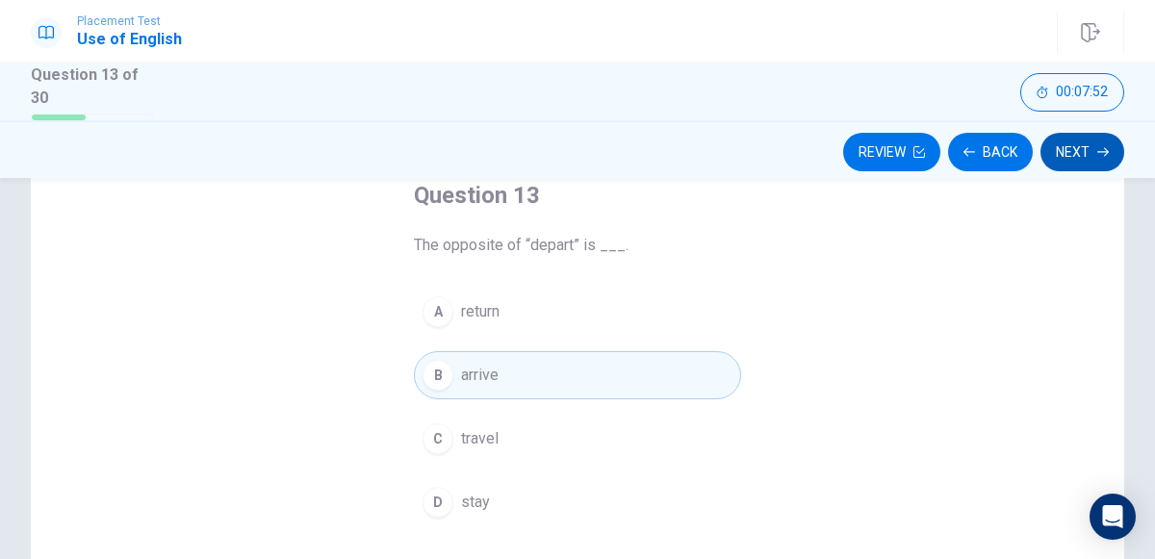
click at [1050, 154] on button "Next" at bounding box center [1083, 152] width 84 height 39
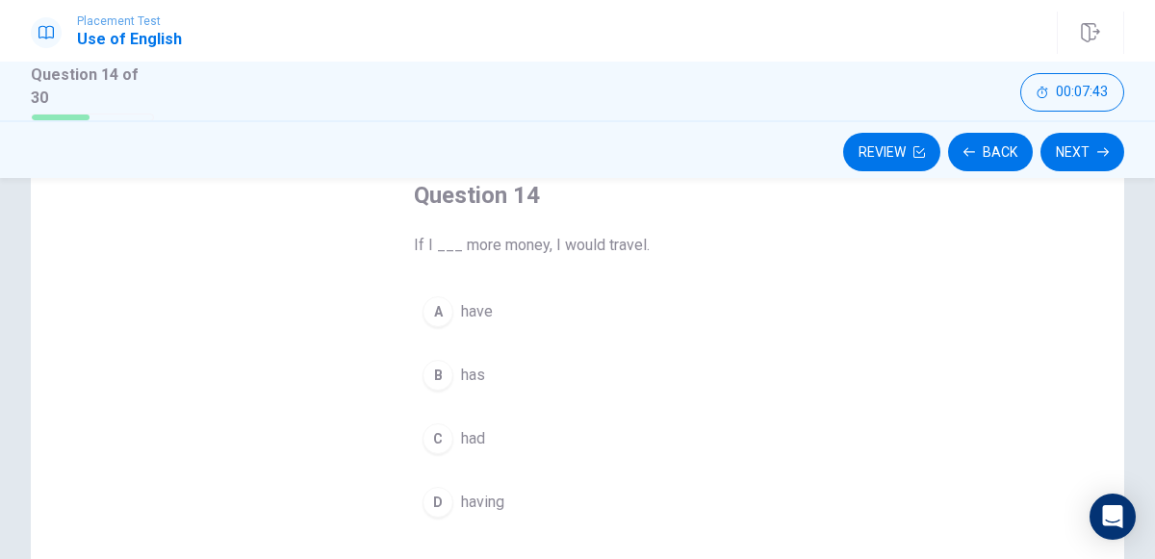
click at [437, 434] on div "C" at bounding box center [438, 439] width 31 height 31
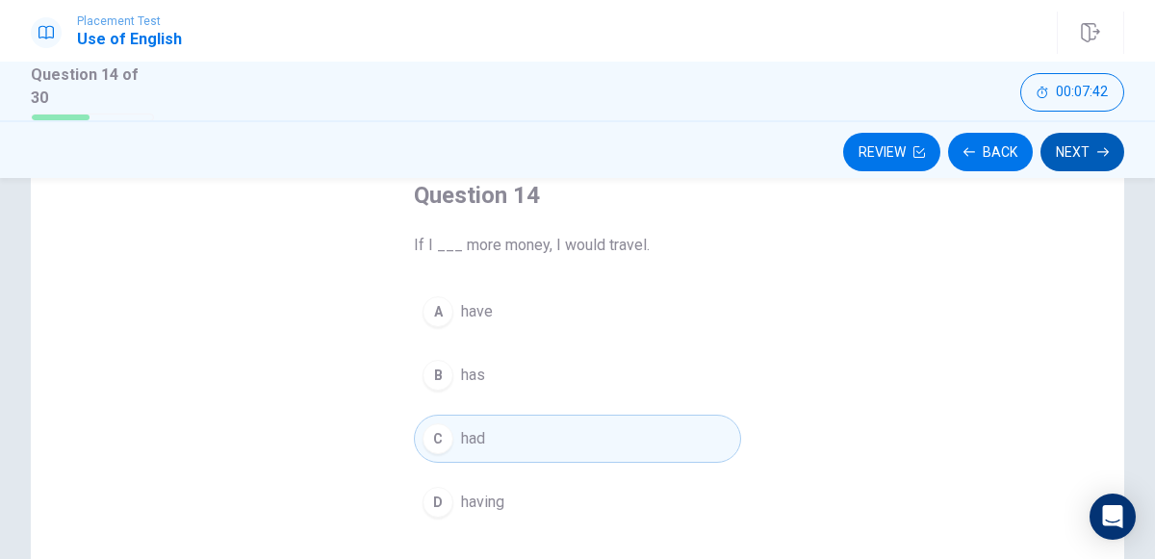
click at [1101, 153] on icon "button" at bounding box center [1103, 152] width 12 height 12
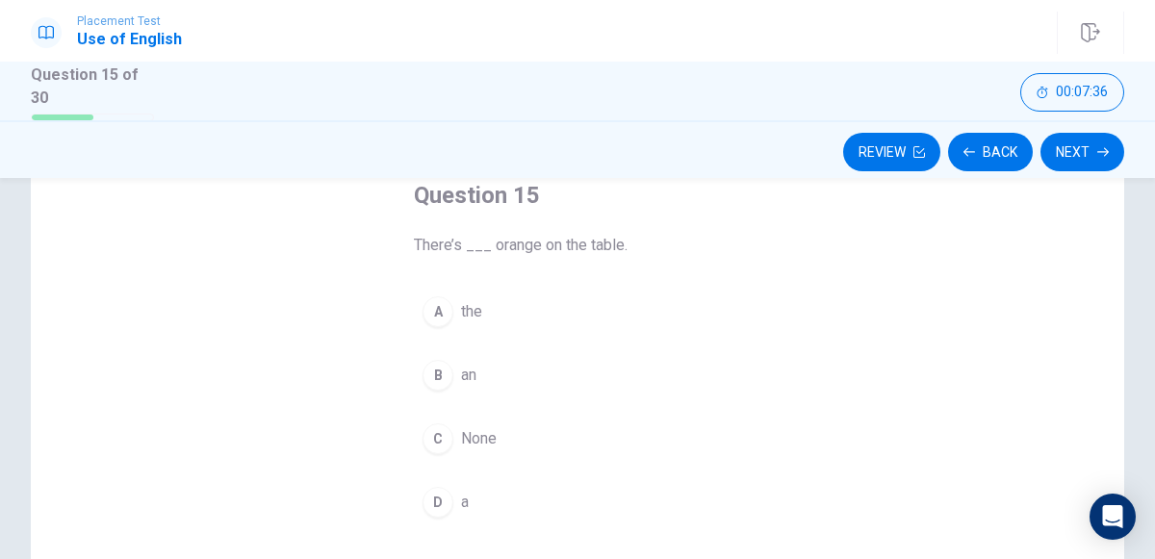
click at [442, 363] on div "B" at bounding box center [438, 375] width 31 height 31
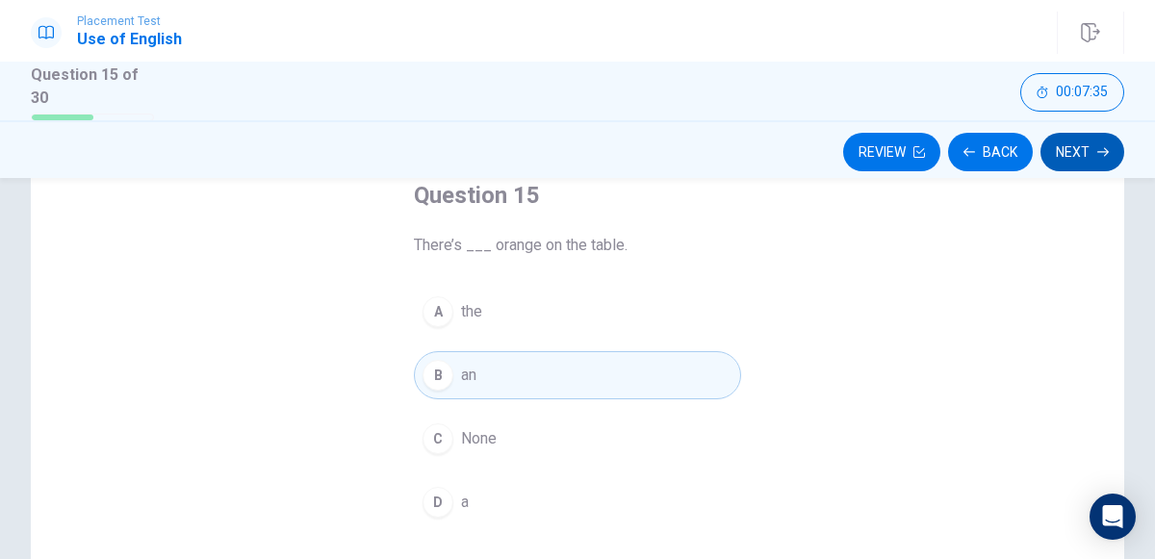
click at [1102, 148] on icon "button" at bounding box center [1103, 152] width 12 height 12
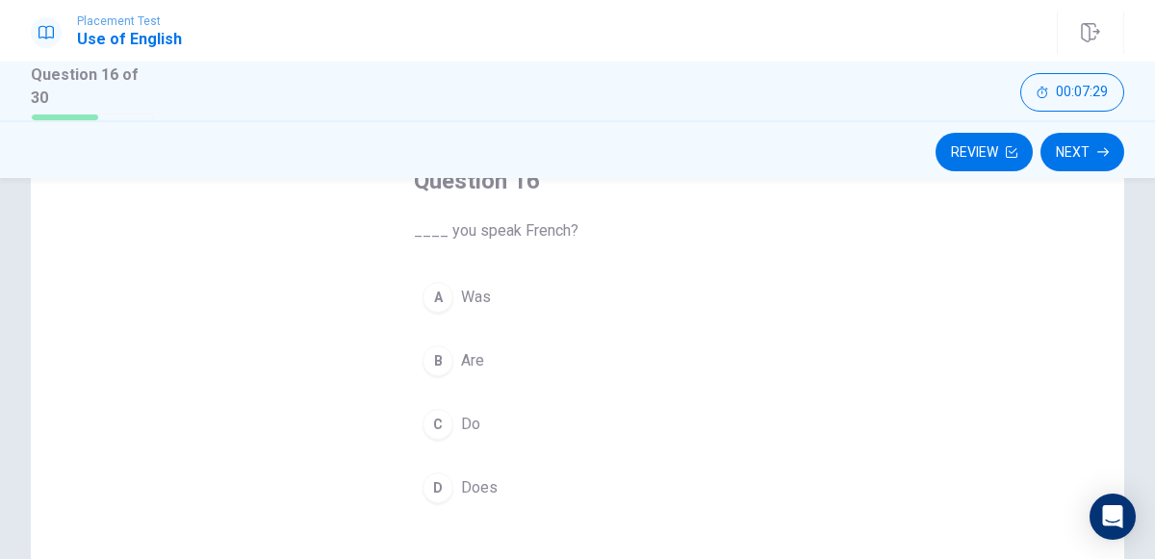
scroll to position [132, 0]
click at [466, 419] on span "Do" at bounding box center [470, 422] width 19 height 23
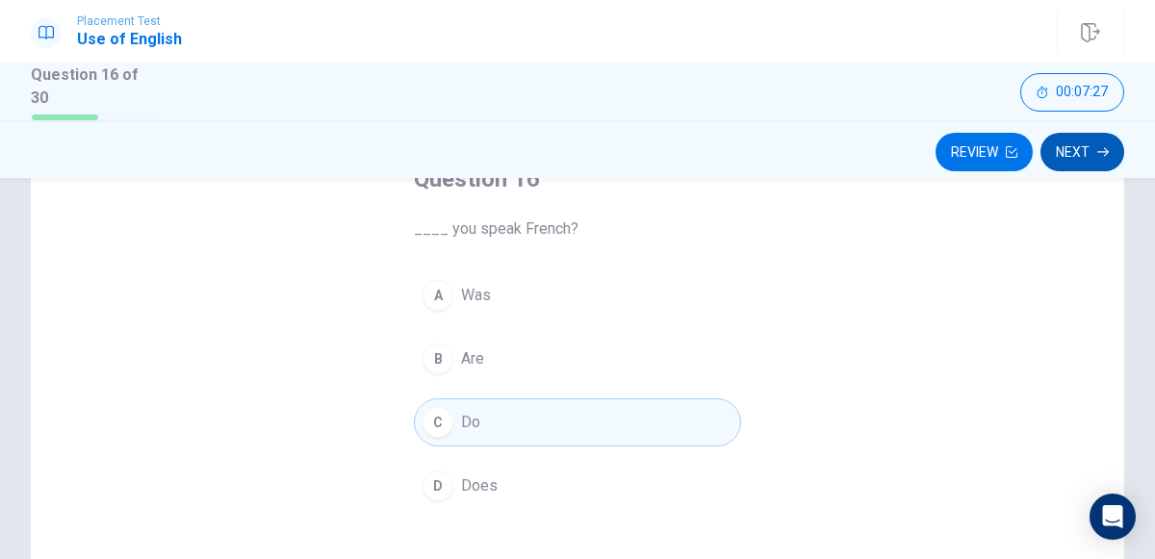
click at [1103, 150] on icon "button" at bounding box center [1103, 151] width 12 height 9
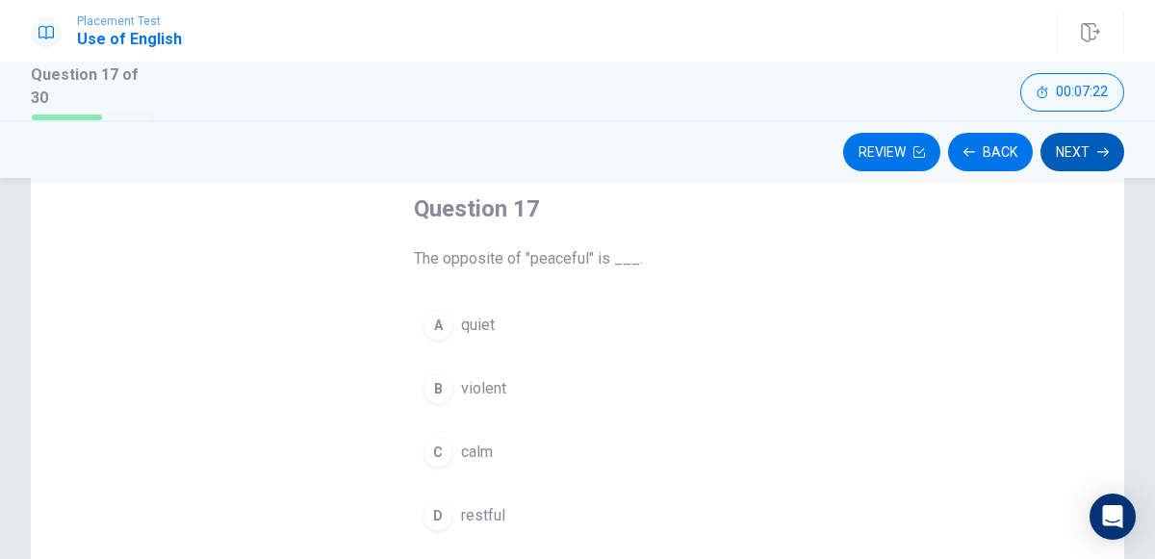
scroll to position [102, 0]
click at [584, 398] on button "B violent" at bounding box center [577, 389] width 327 height 48
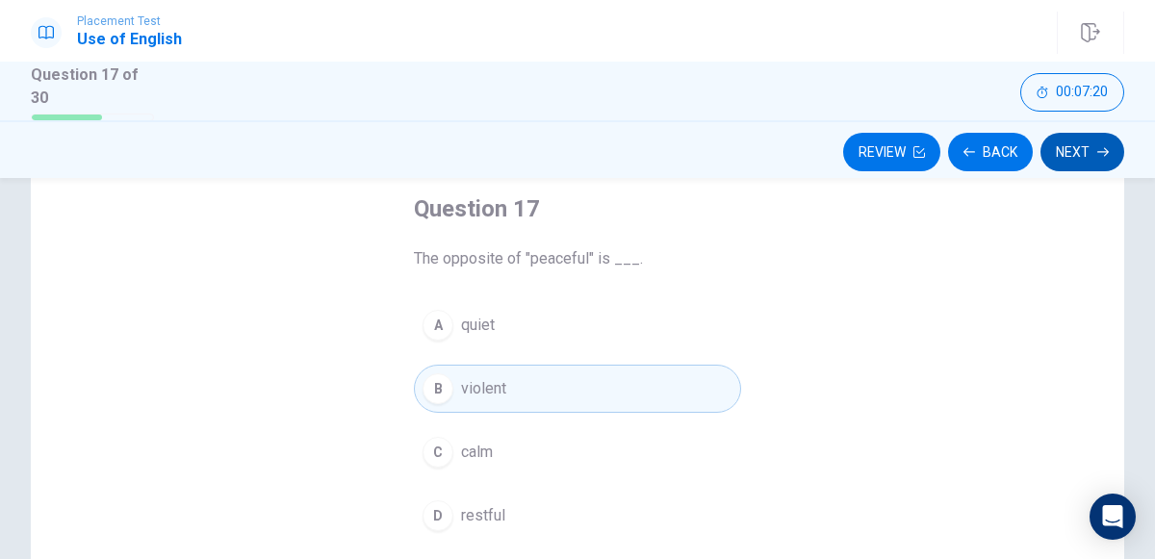
click at [1076, 160] on button "Next" at bounding box center [1083, 152] width 84 height 39
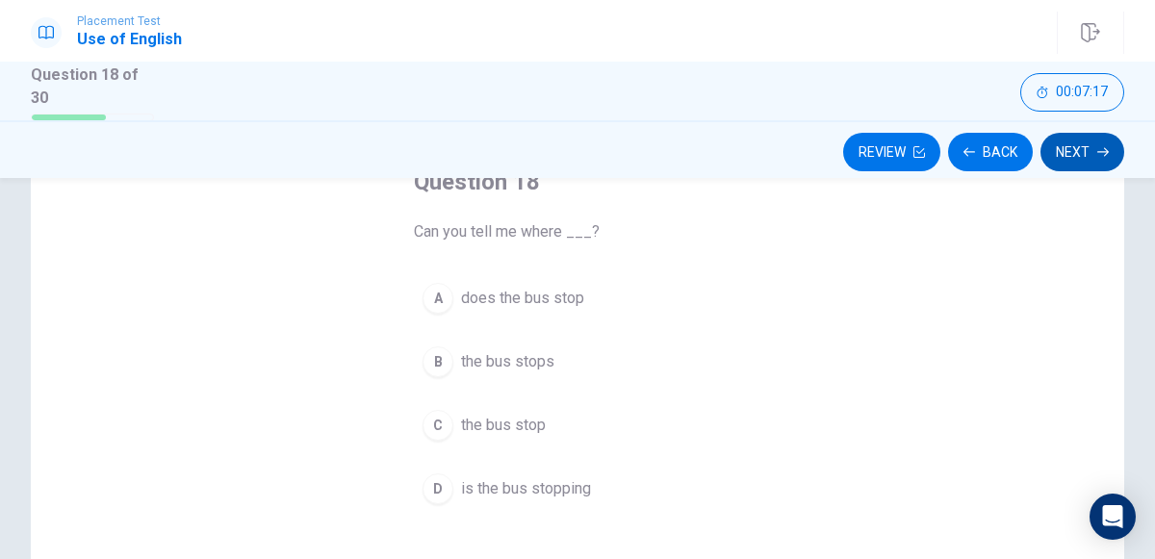
scroll to position [130, 0]
click at [629, 302] on button "A does the bus stop" at bounding box center [577, 297] width 327 height 48
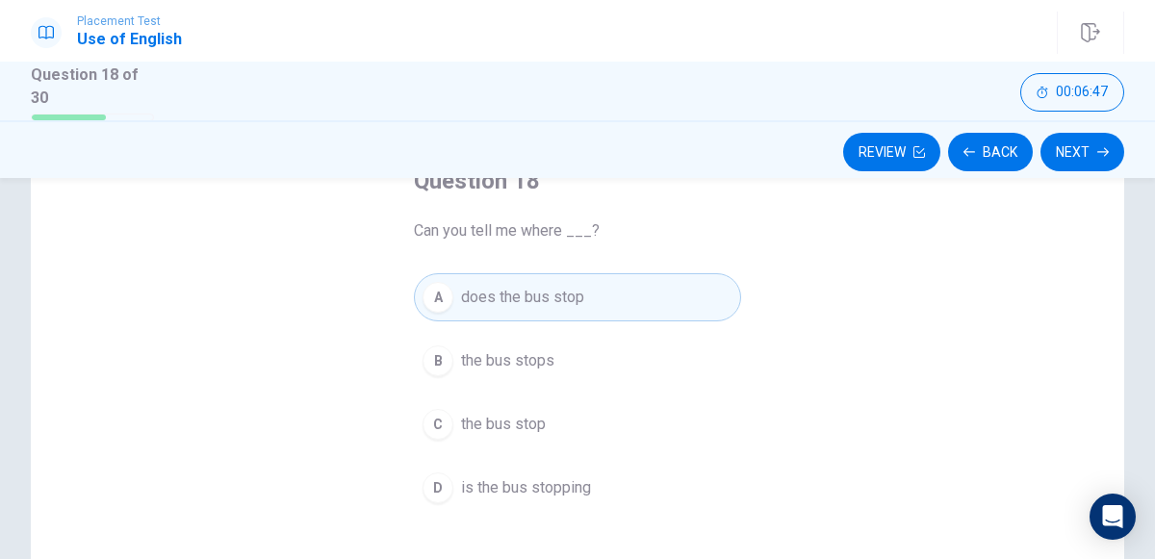
click at [590, 487] on span "is the bus stopping" at bounding box center [526, 487] width 130 height 23
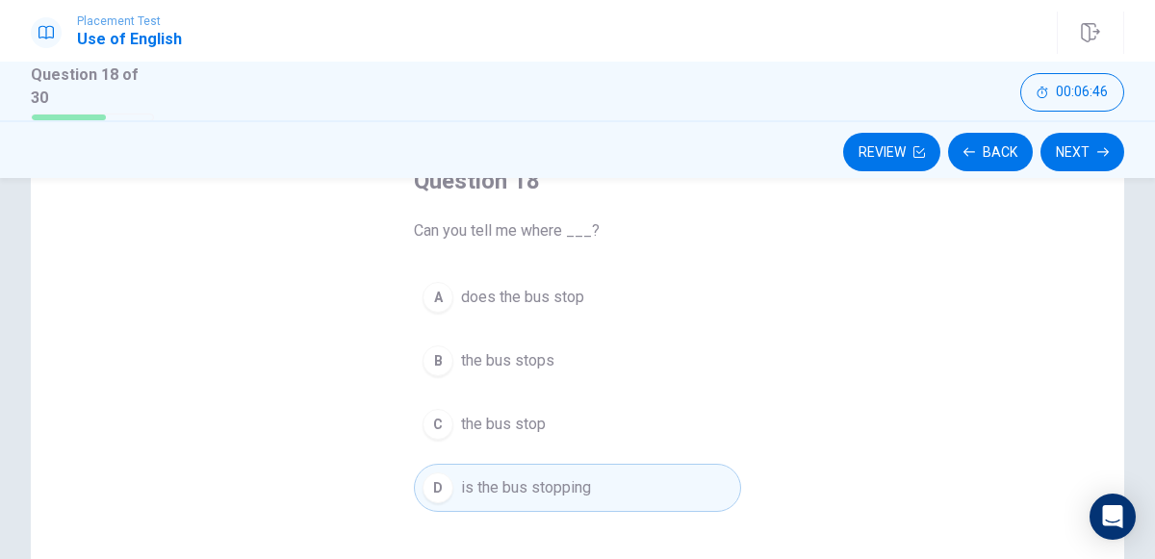
click at [1078, 171] on div "Review Back Next" at bounding box center [577, 149] width 1155 height 58
click at [1089, 167] on button "Next" at bounding box center [1083, 152] width 84 height 39
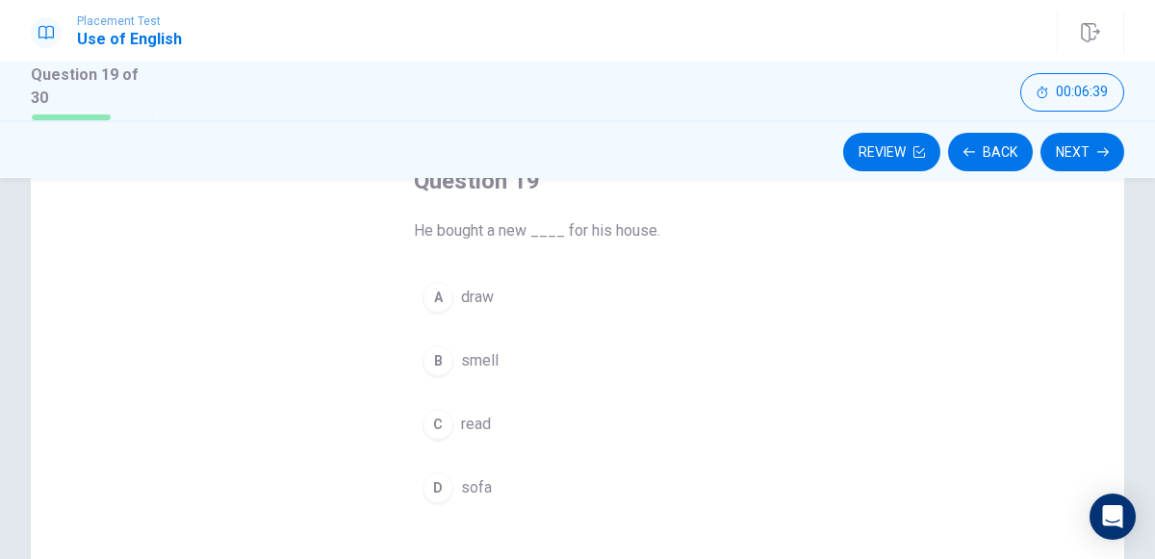
click at [480, 494] on span "sofa" at bounding box center [476, 487] width 31 height 23
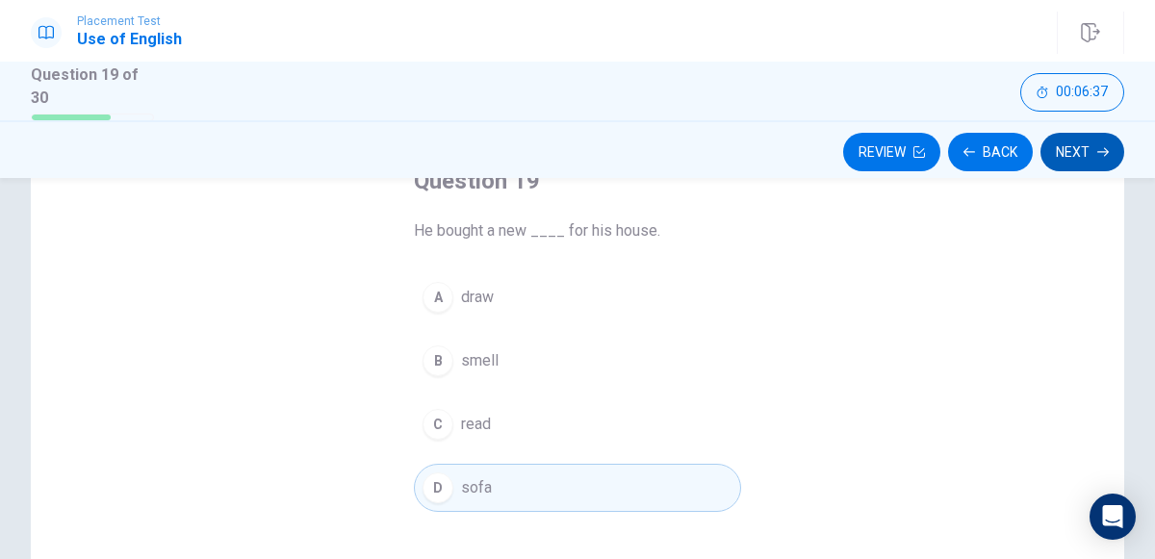
click at [1081, 149] on button "Next" at bounding box center [1083, 152] width 84 height 39
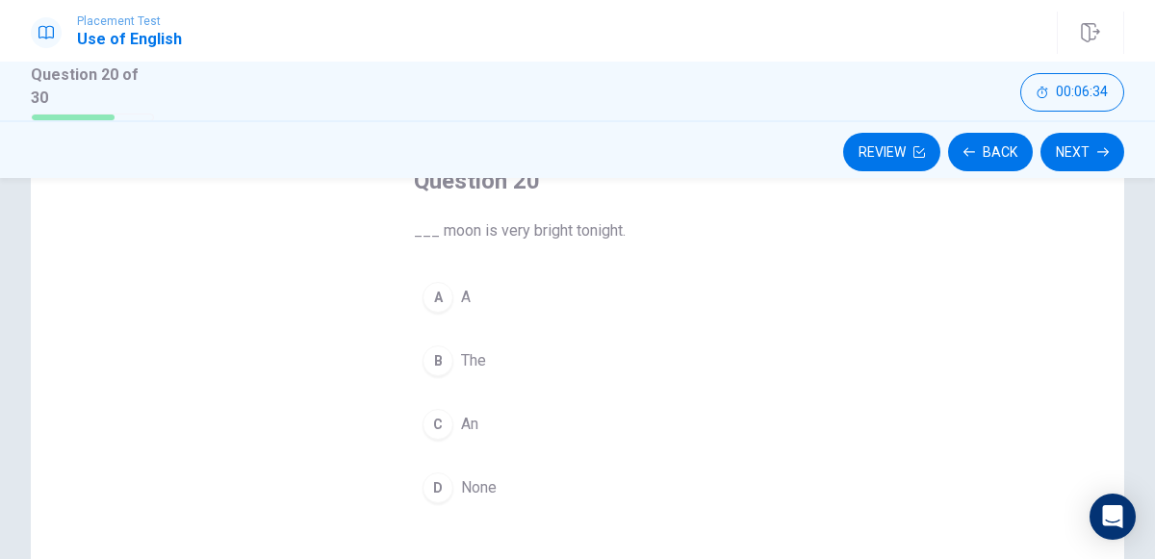
click at [466, 354] on span "The" at bounding box center [473, 360] width 25 height 23
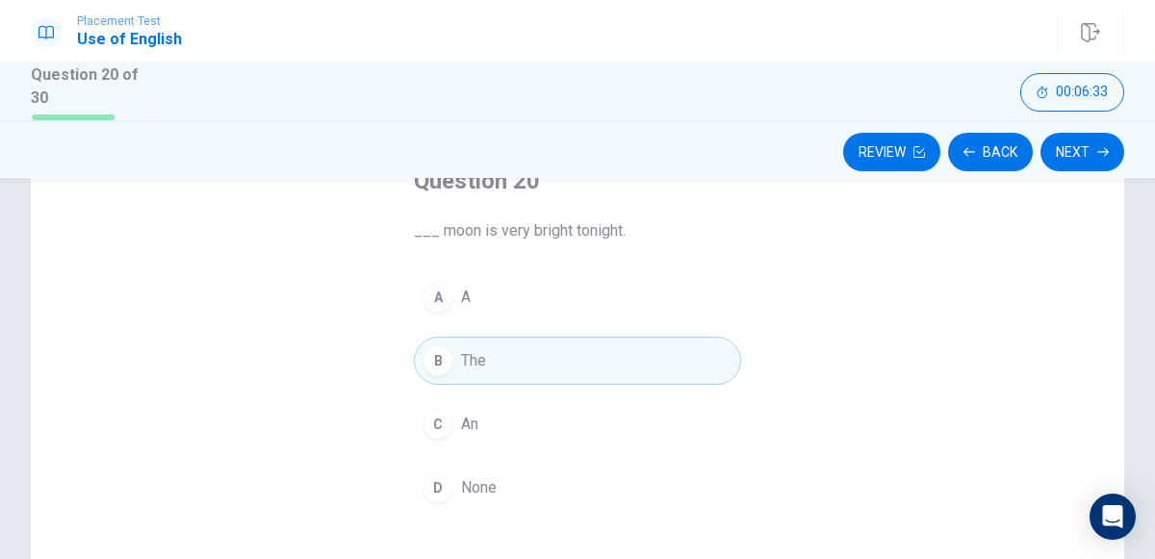
click at [1071, 179] on div "Question 20 ___ moon is very bright tonight. A A B The C An D None" at bounding box center [577, 421] width 1093 height 669
click at [1081, 172] on div "Review Back Next" at bounding box center [577, 149] width 1155 height 58
click at [1097, 150] on icon "button" at bounding box center [1103, 151] width 12 height 9
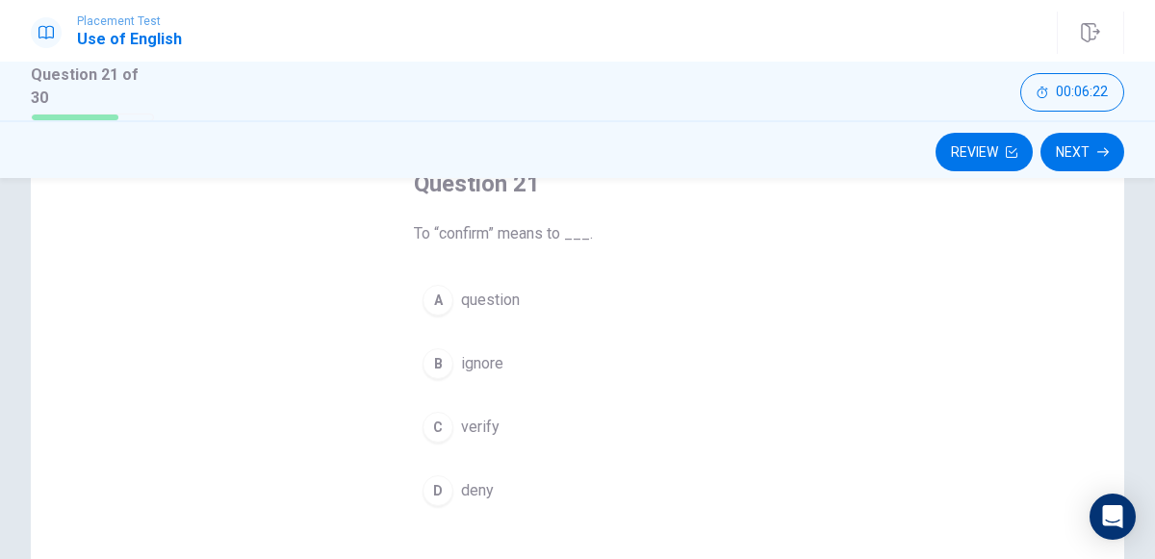
scroll to position [126, 0]
click at [446, 428] on div "C" at bounding box center [438, 428] width 31 height 31
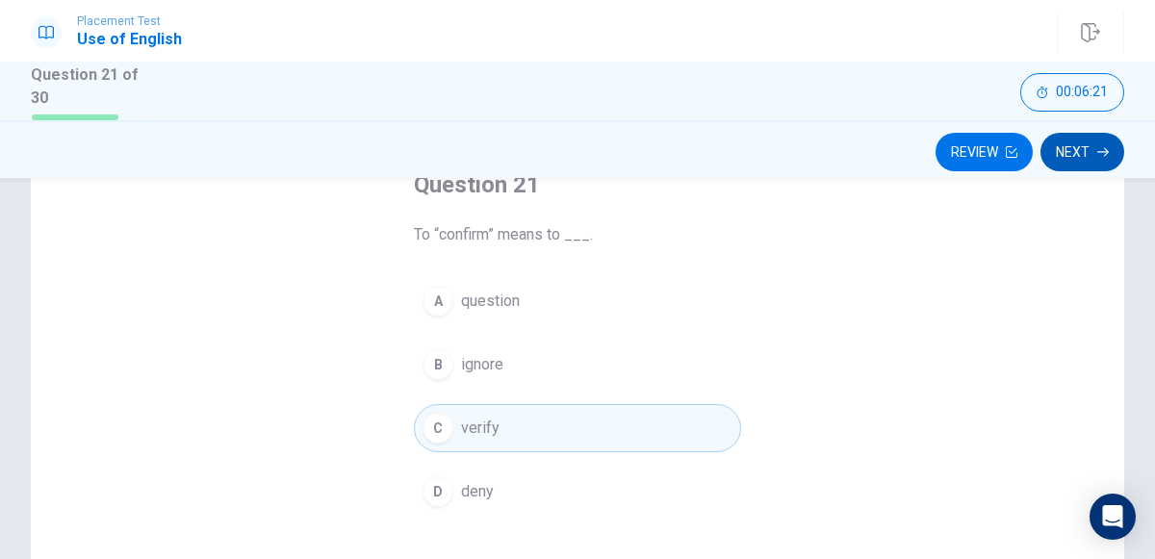
click at [1103, 150] on icon "button" at bounding box center [1103, 151] width 12 height 9
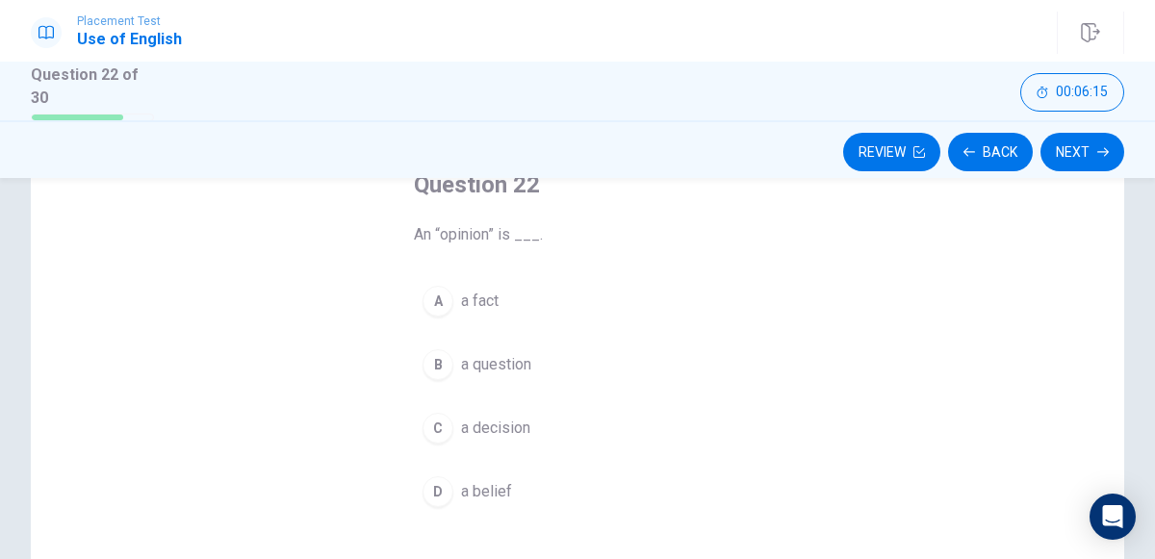
click at [505, 488] on span "a belief" at bounding box center [486, 491] width 51 height 23
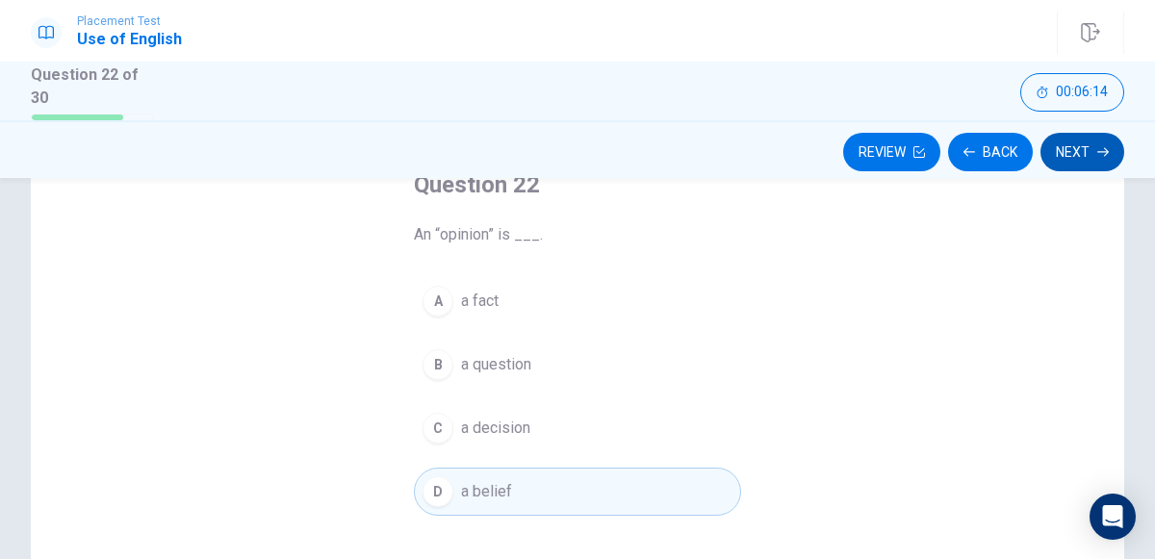
click at [1101, 152] on icon "button" at bounding box center [1103, 152] width 12 height 12
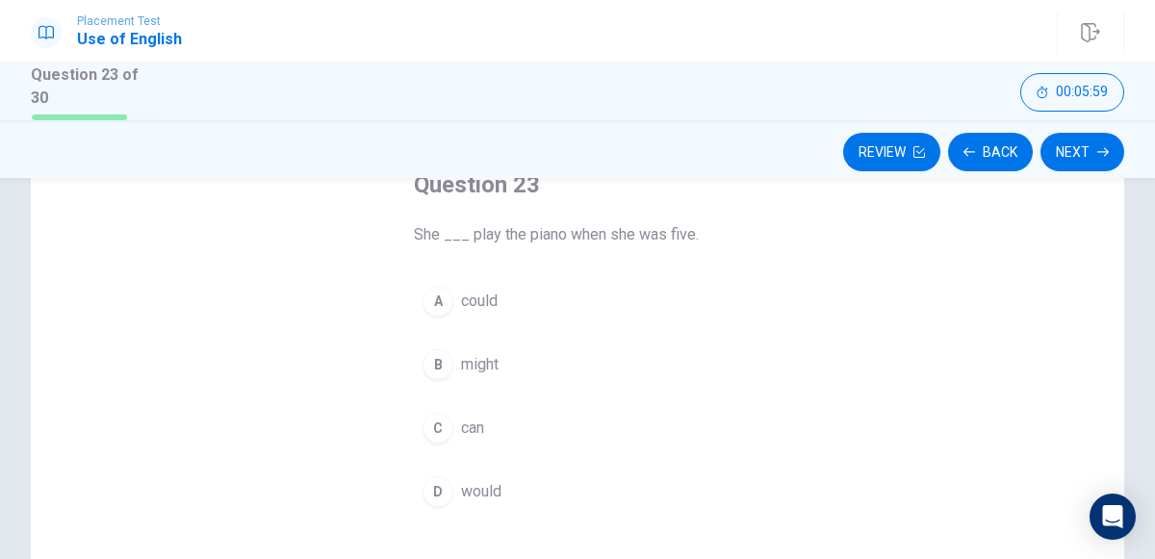
click at [663, 318] on button "A could" at bounding box center [577, 301] width 327 height 48
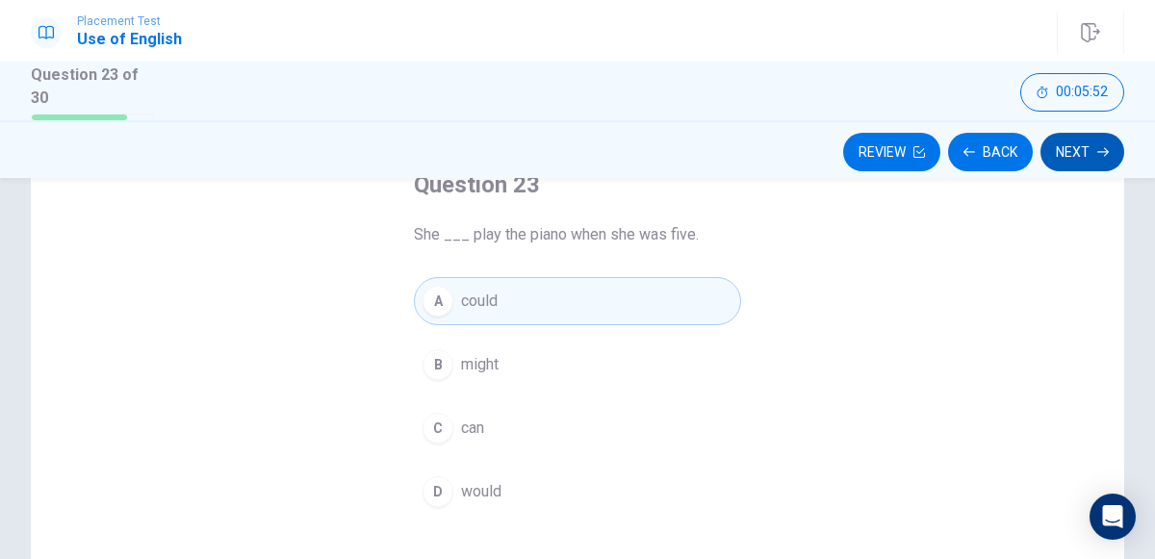
click at [1100, 155] on icon "button" at bounding box center [1103, 152] width 12 height 12
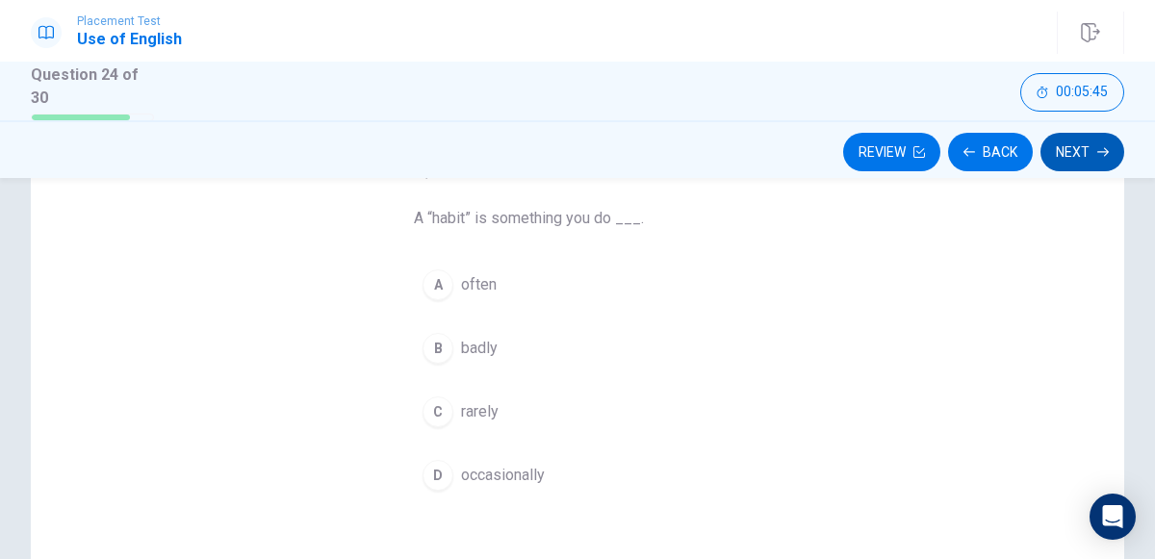
scroll to position [144, 0]
click at [436, 295] on div "A" at bounding box center [438, 283] width 31 height 31
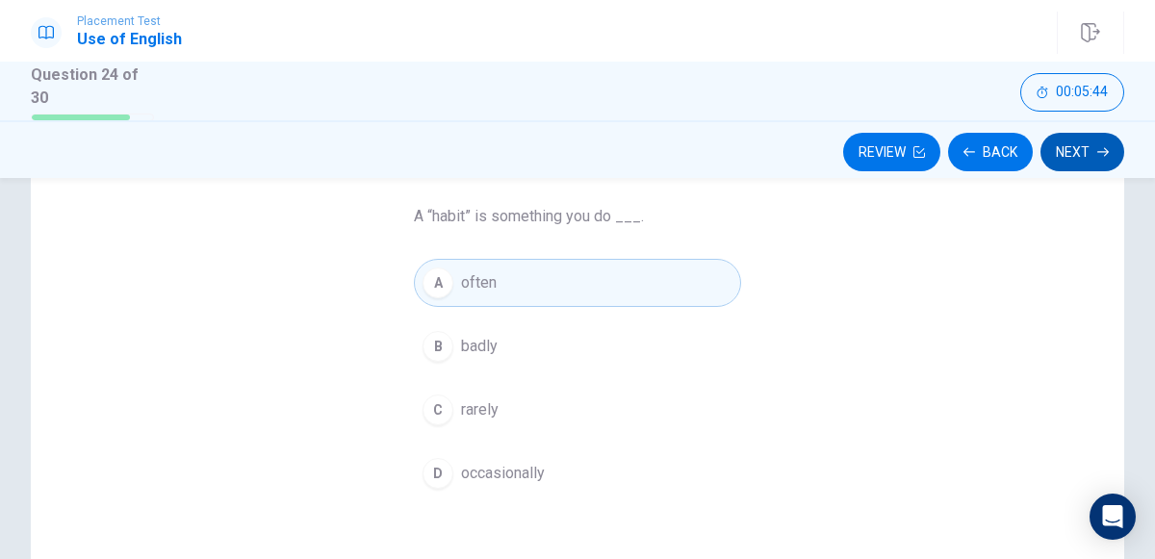
click at [1108, 150] on icon "button" at bounding box center [1103, 151] width 12 height 9
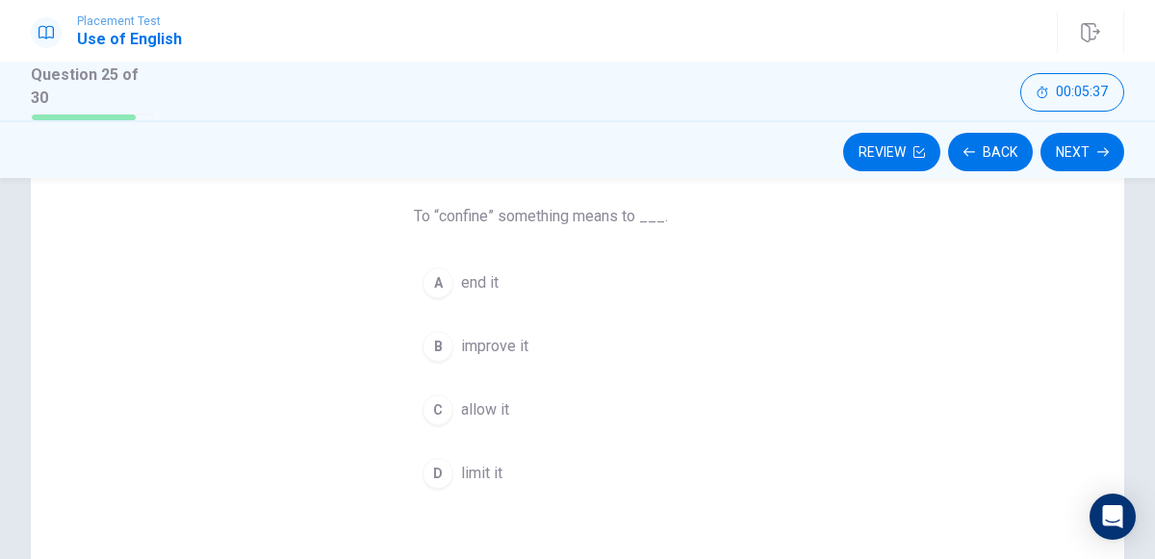
click at [525, 347] on span "improve it" at bounding box center [494, 346] width 67 height 23
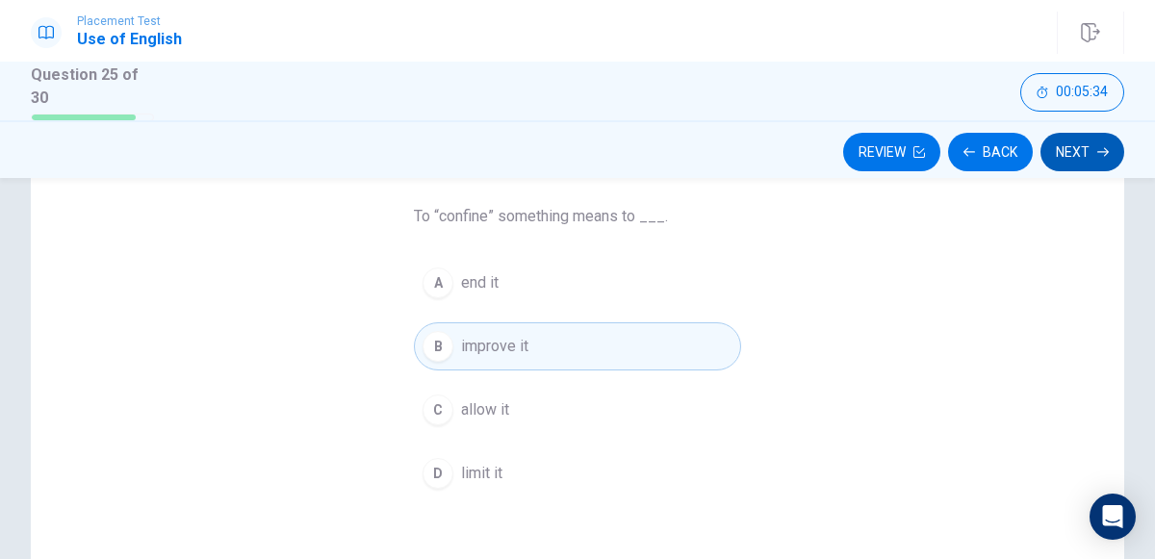
click at [1074, 165] on button "Next" at bounding box center [1083, 152] width 84 height 39
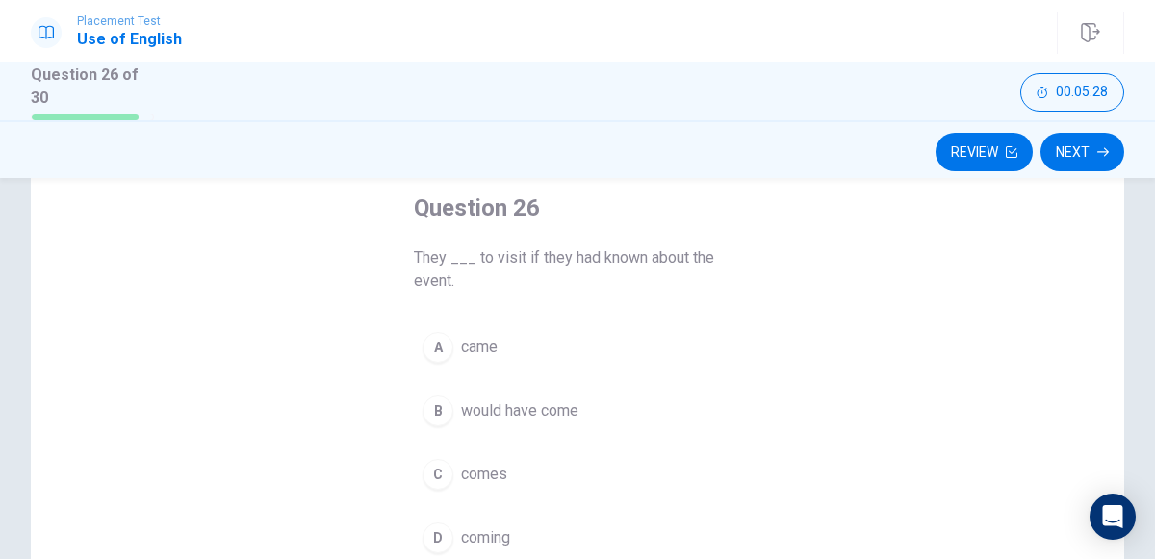
scroll to position [104, 0]
click at [597, 349] on button "A came" at bounding box center [577, 346] width 327 height 48
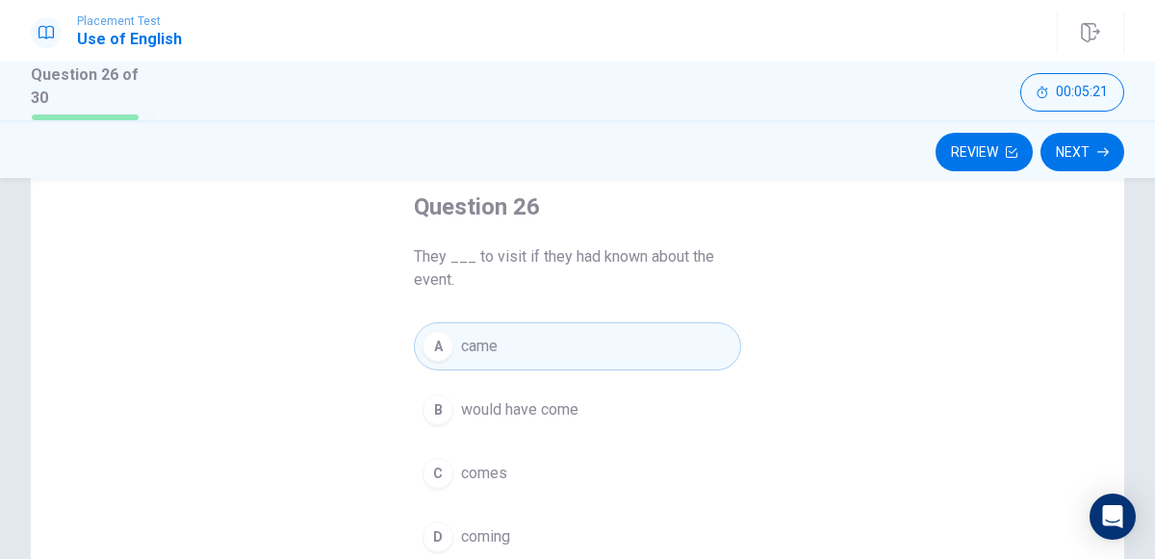
click at [663, 415] on button "B would have come" at bounding box center [577, 410] width 327 height 48
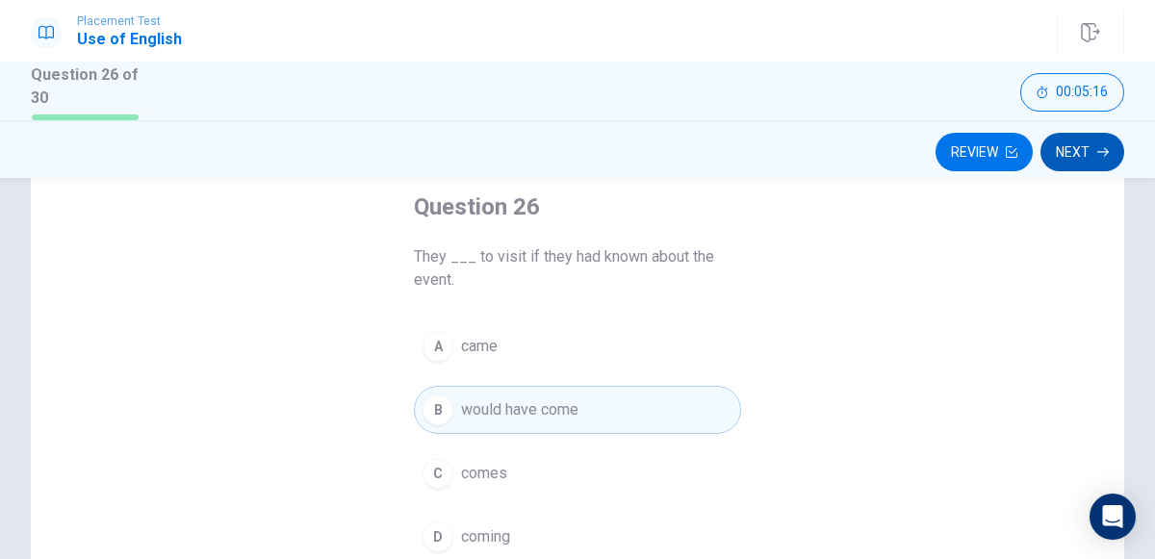
click at [1103, 150] on icon "button" at bounding box center [1103, 151] width 12 height 9
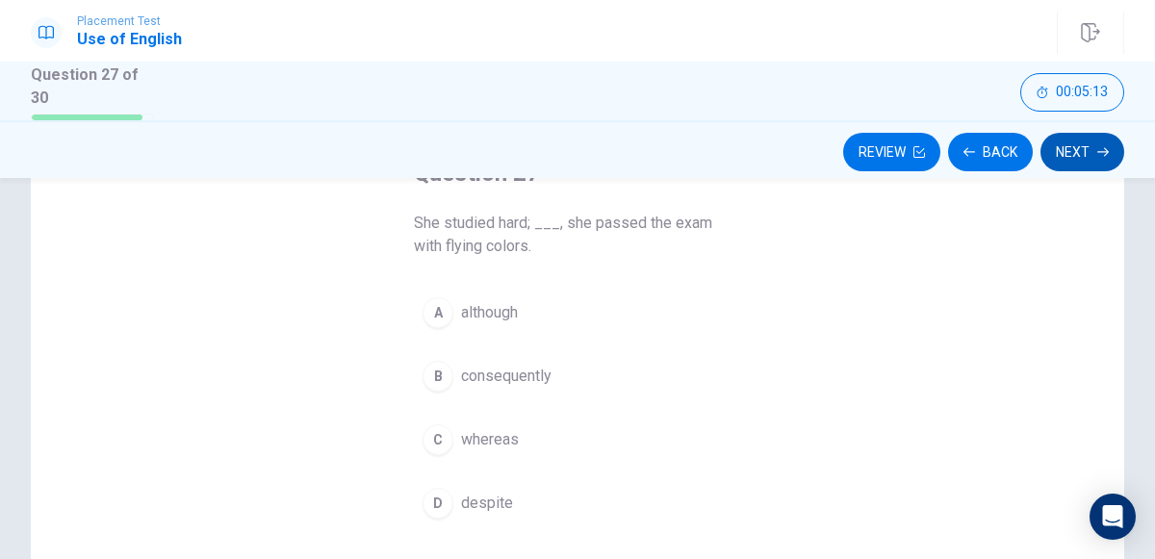
scroll to position [144, 0]
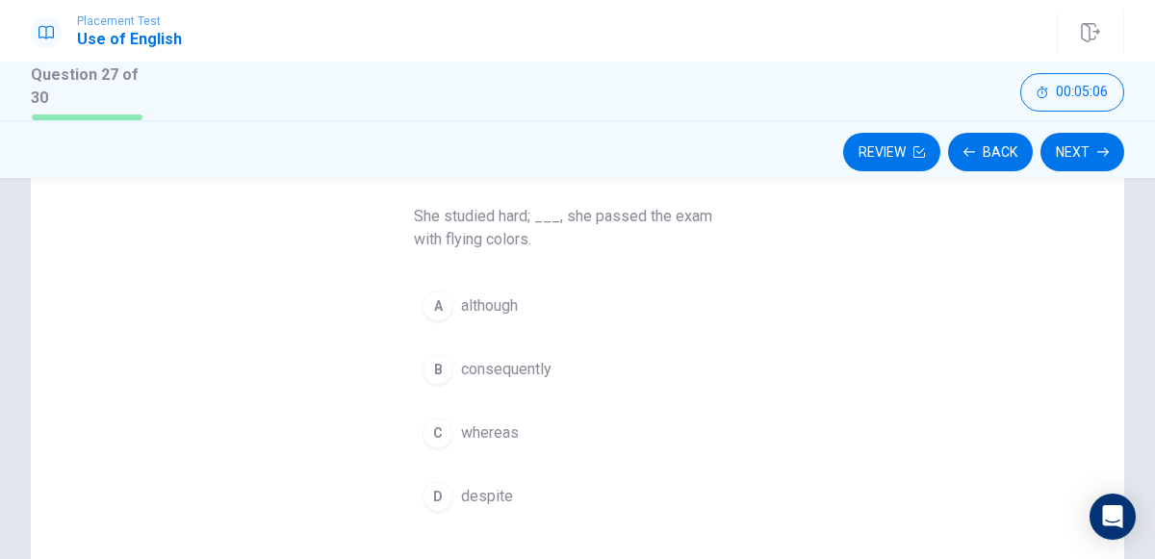
click at [638, 303] on button "A although" at bounding box center [577, 306] width 327 height 48
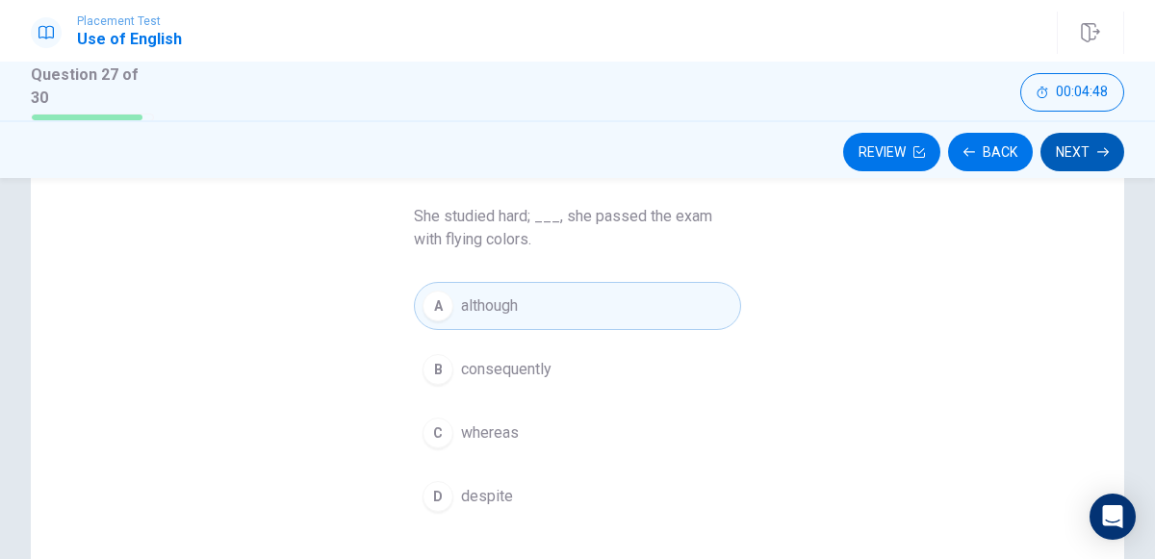
click at [1092, 166] on button "Next" at bounding box center [1083, 152] width 84 height 39
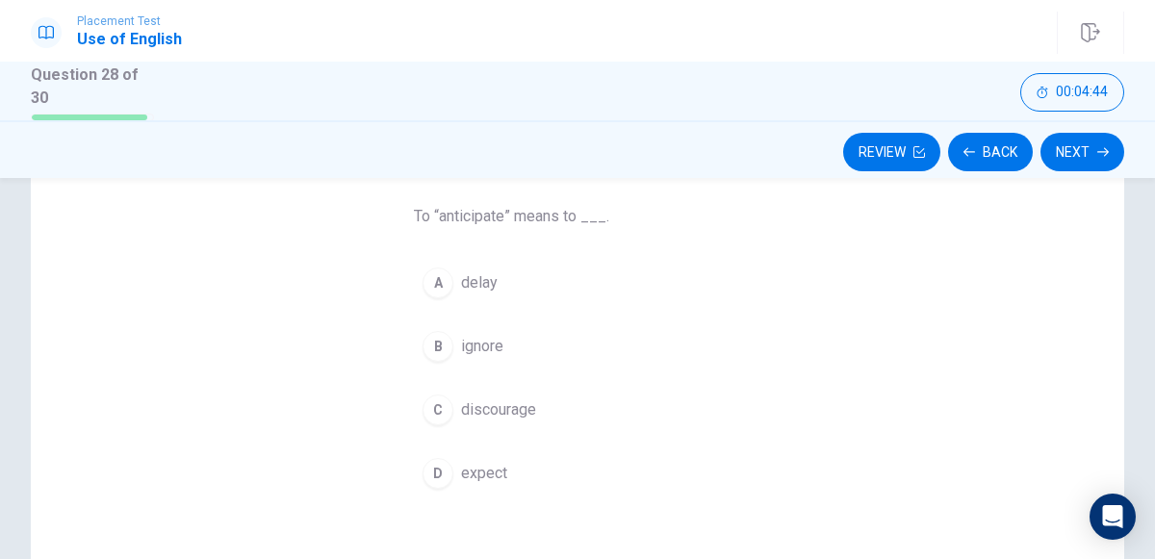
click at [473, 284] on span "delay" at bounding box center [479, 282] width 37 height 23
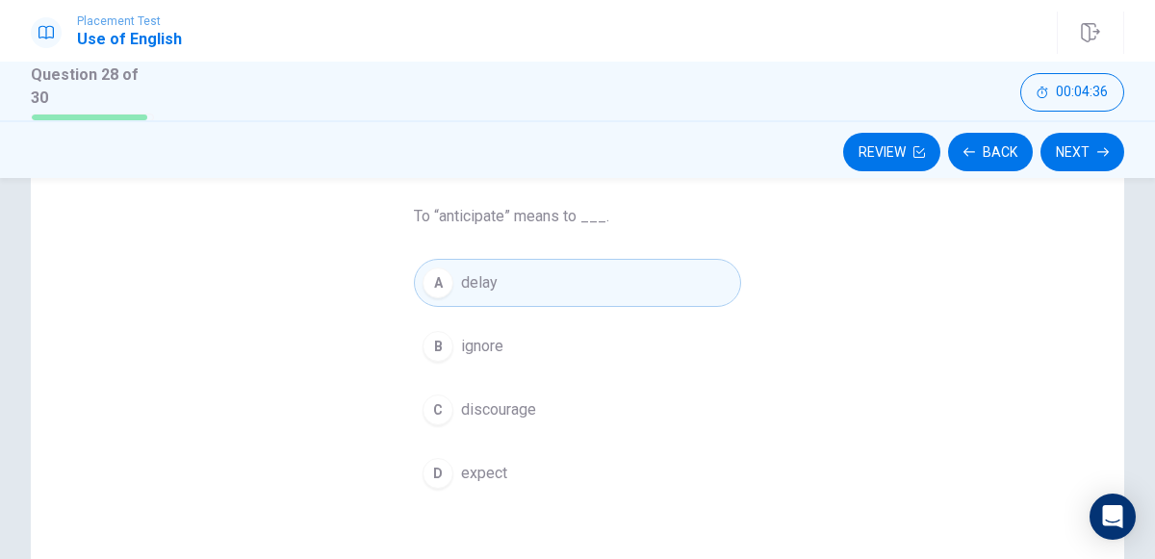
click at [533, 399] on span "discourage" at bounding box center [498, 410] width 75 height 23
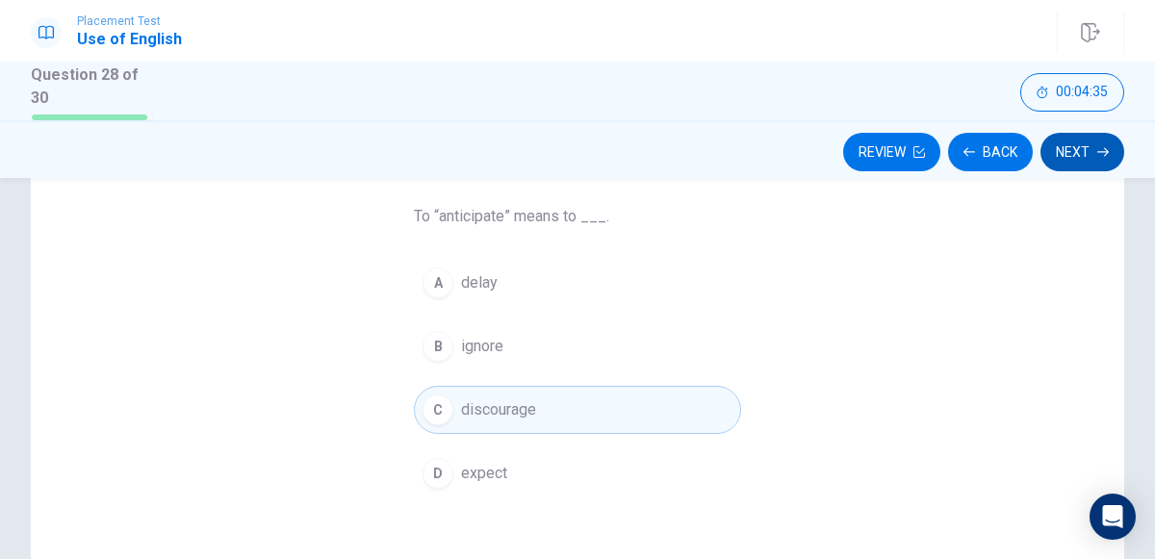
click at [1100, 150] on icon "button" at bounding box center [1103, 151] width 12 height 9
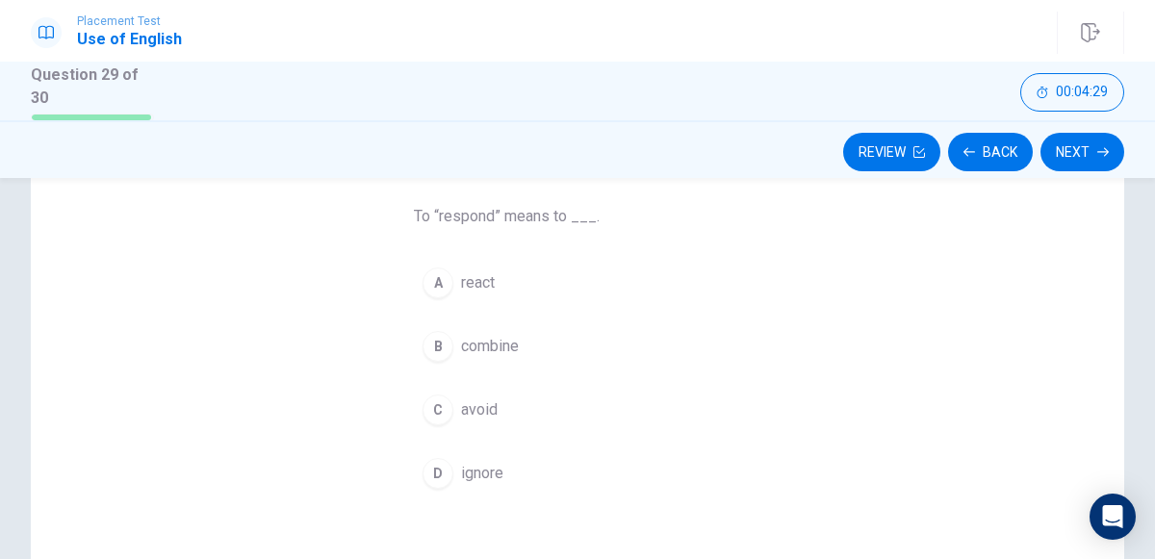
click at [476, 279] on span "react" at bounding box center [478, 282] width 34 height 23
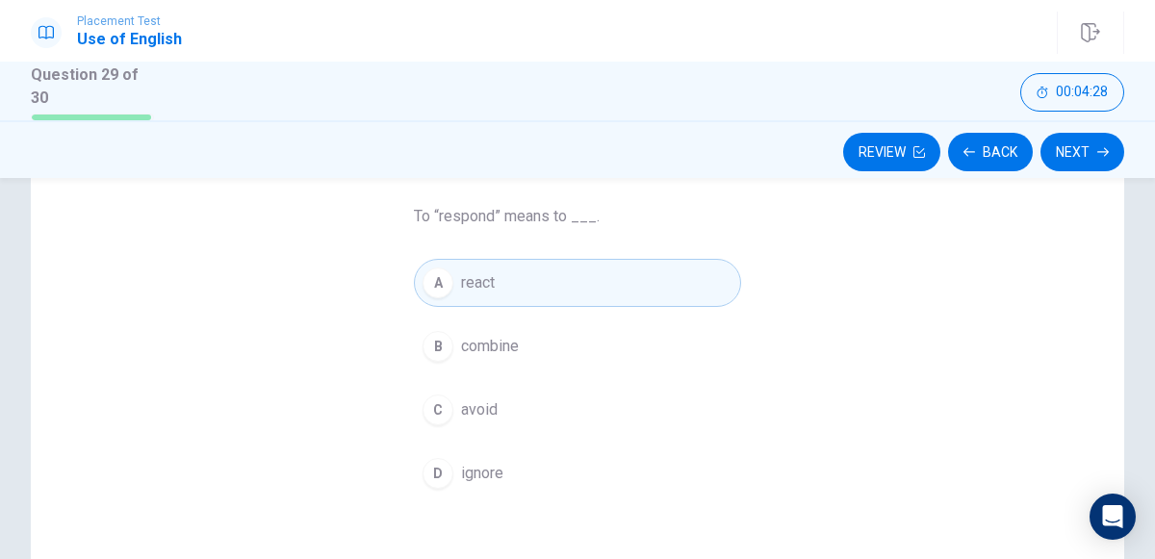
click at [1093, 174] on div "Review Back Next" at bounding box center [577, 149] width 1155 height 58
click at [1100, 155] on icon "button" at bounding box center [1103, 152] width 12 height 12
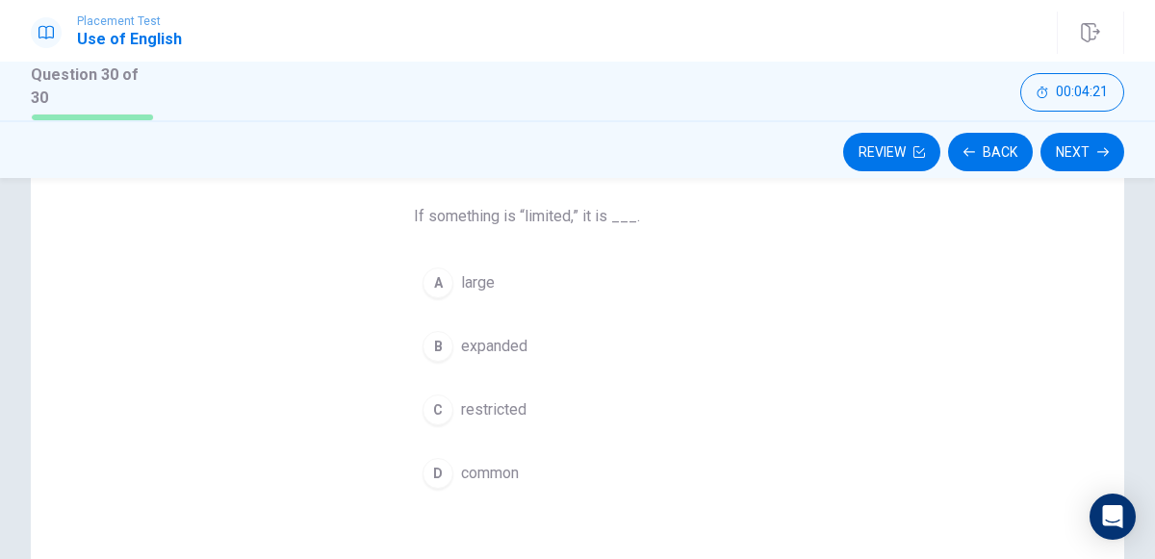
click at [488, 414] on span "restricted" at bounding box center [493, 410] width 65 height 23
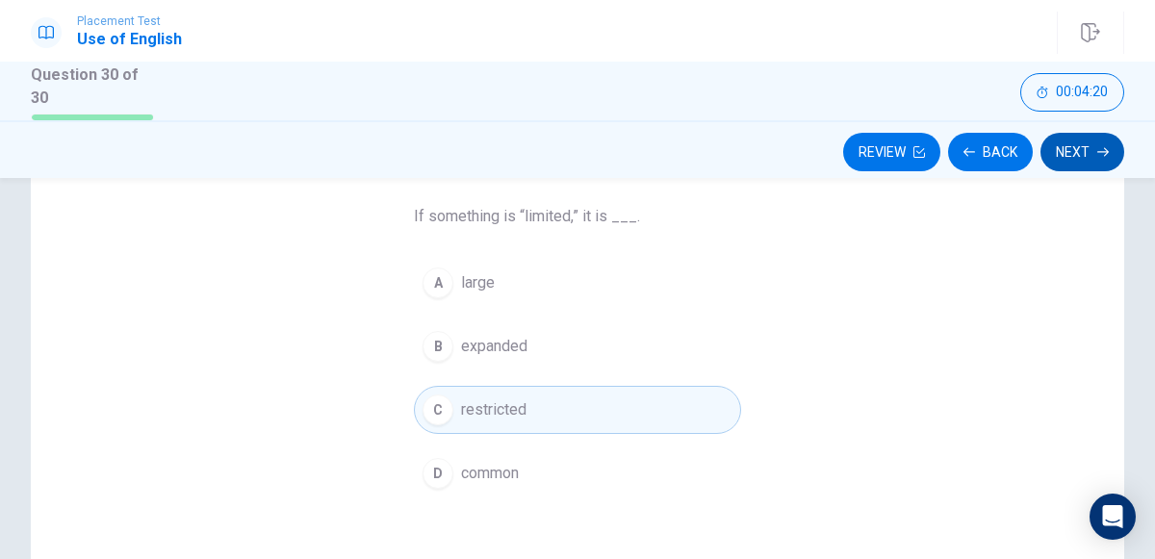
click at [1108, 150] on icon "button" at bounding box center [1103, 151] width 12 height 9
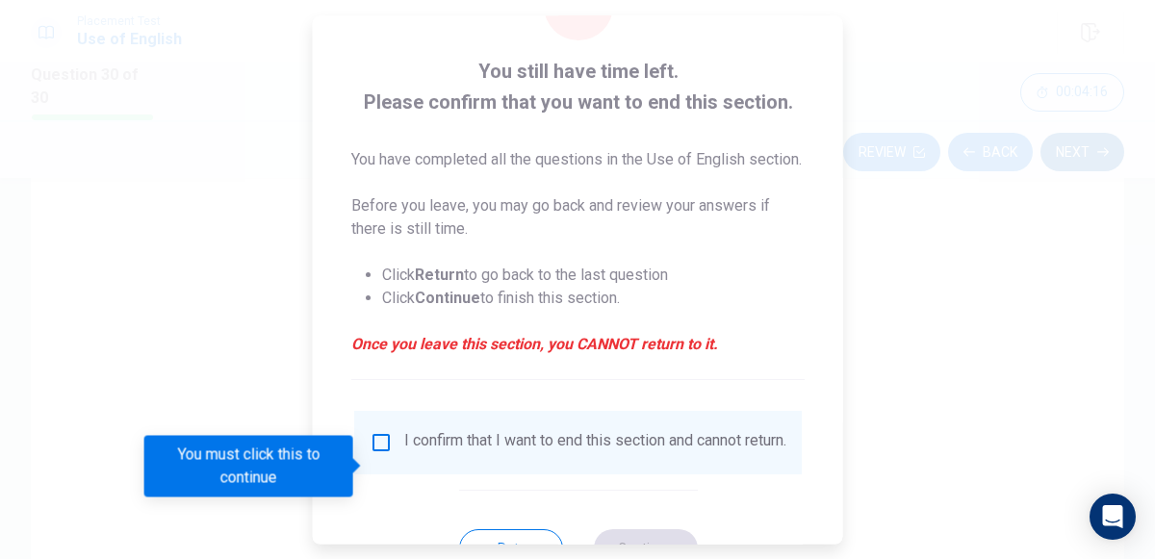
scroll to position [81, 0]
click at [412, 456] on div "I confirm that I want to end this section and cannot return." at bounding box center [595, 444] width 382 height 23
click at [404, 456] on div "I confirm that I want to end this section and cannot return." at bounding box center [595, 444] width 382 height 23
click at [385, 456] on input "You must click this to continue" at bounding box center [381, 444] width 23 height 23
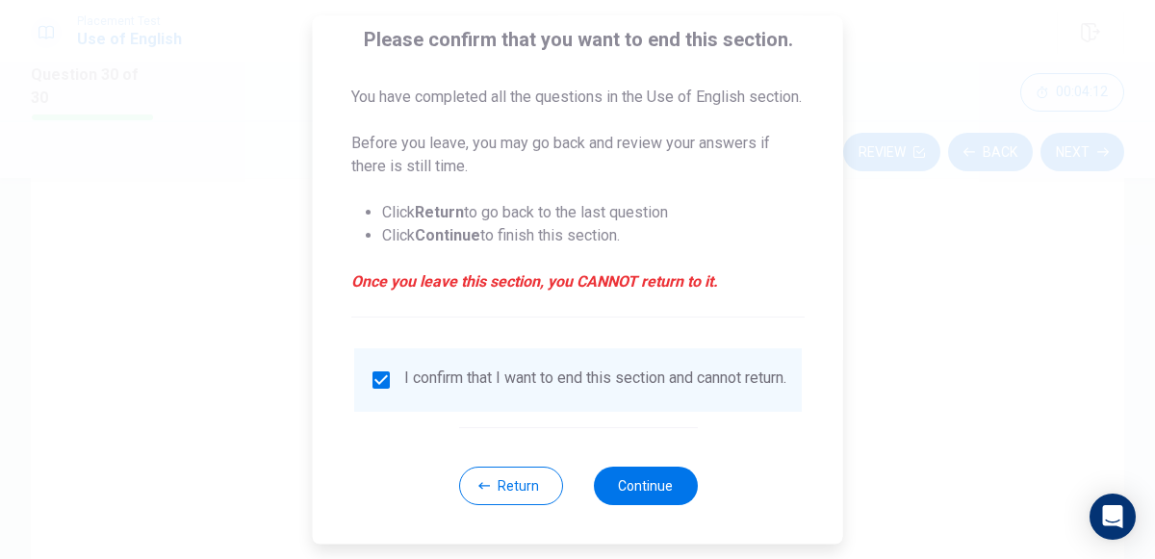
scroll to position [180, 0]
click at [679, 493] on button "Continue" at bounding box center [645, 486] width 104 height 39
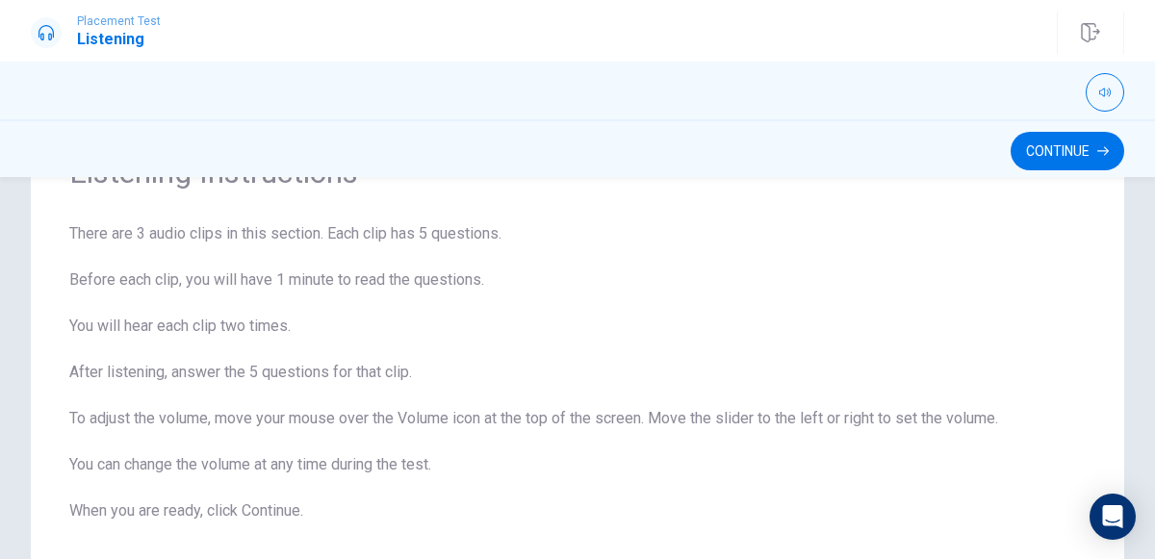
scroll to position [108, 0]
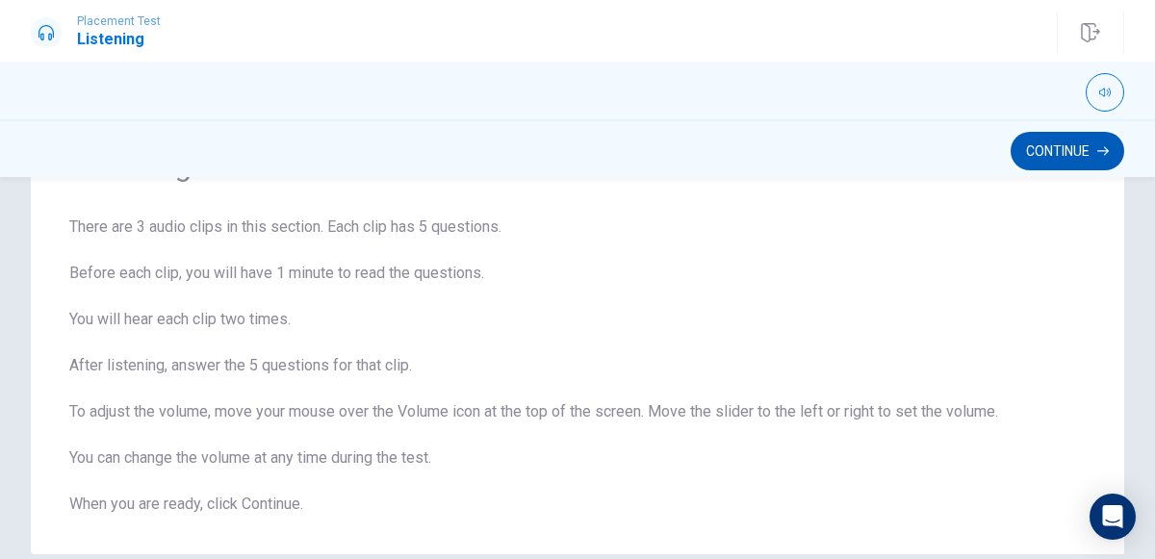
click at [1108, 150] on icon "button" at bounding box center [1103, 151] width 12 height 9
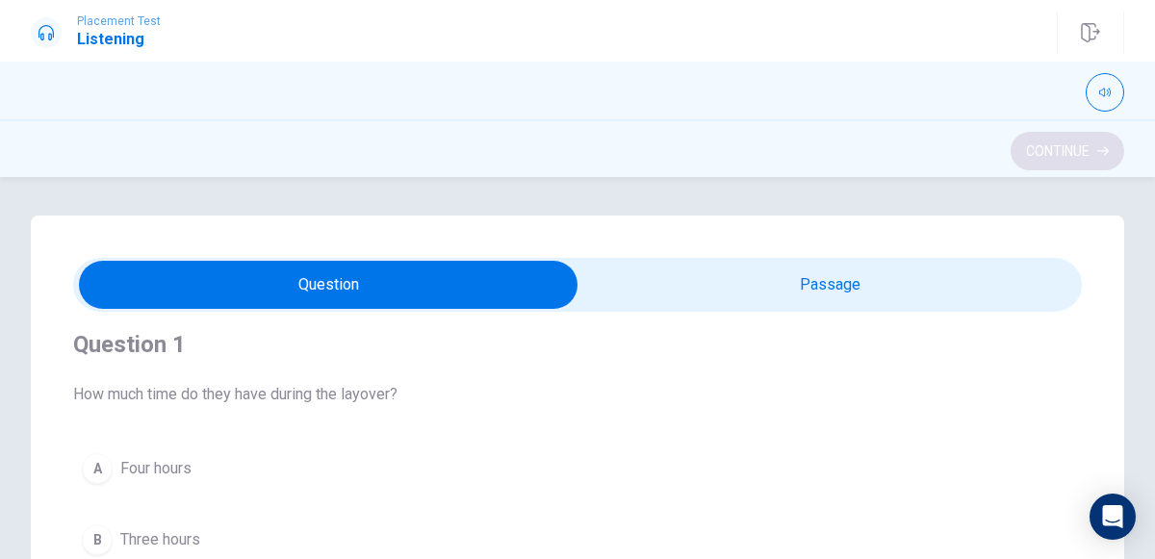
scroll to position [23, 0]
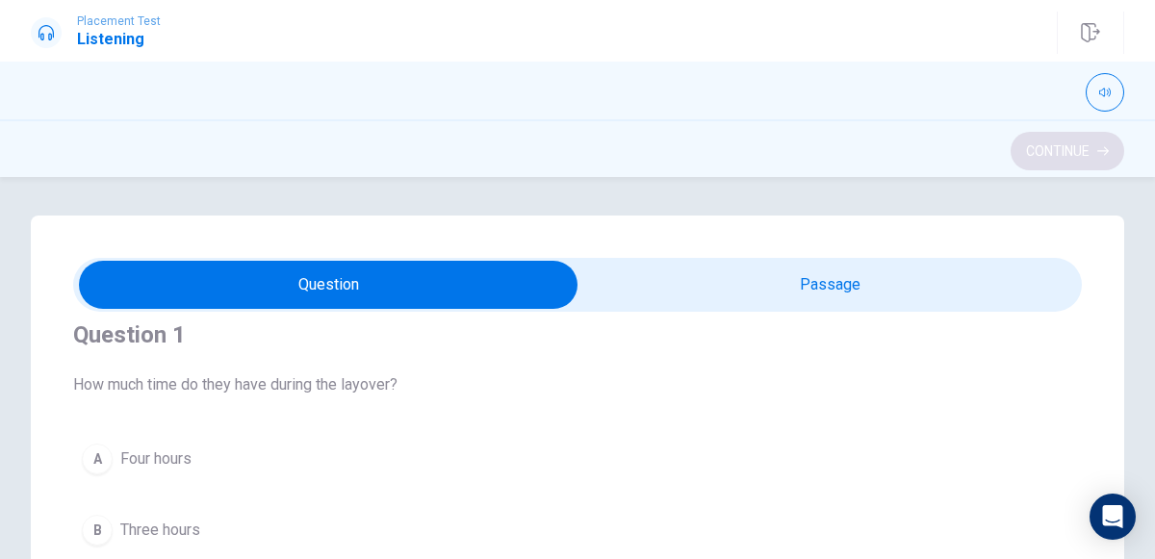
type input "17"
click at [910, 287] on input "checkbox" at bounding box center [328, 285] width 1513 height 48
checkbox input "true"
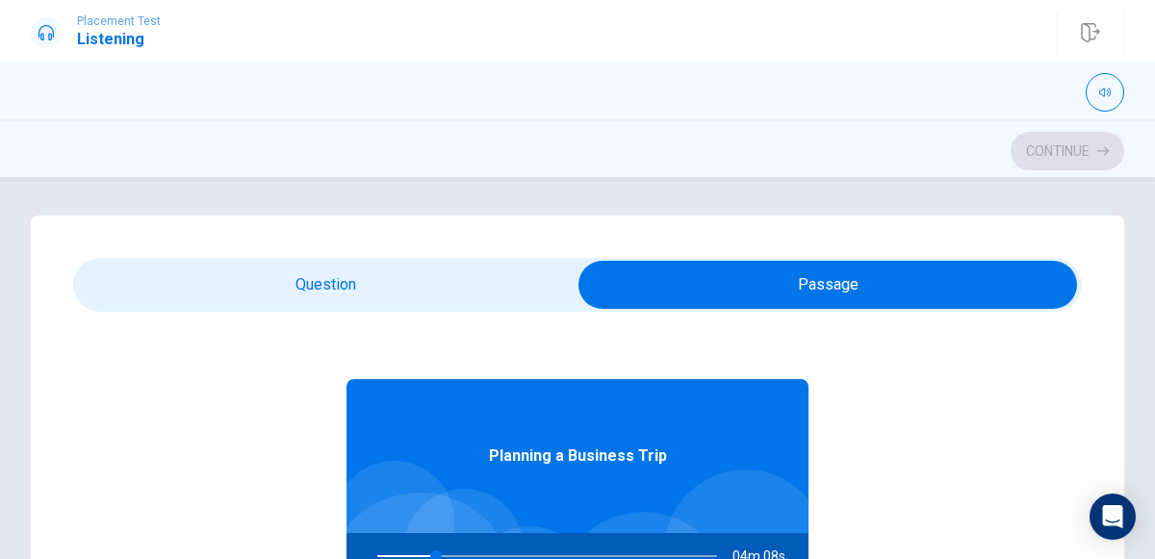
type input "18"
click at [441, 277] on input "checkbox" at bounding box center [827, 285] width 1513 height 48
checkbox input "false"
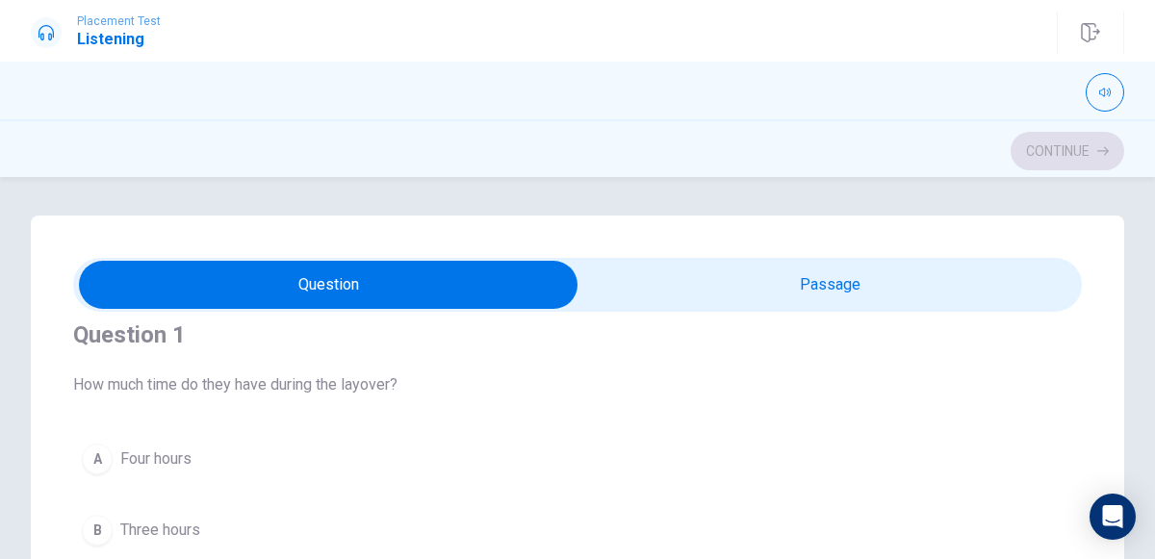
type input "18"
click at [842, 296] on input "checkbox" at bounding box center [328, 285] width 1513 height 48
checkbox input "true"
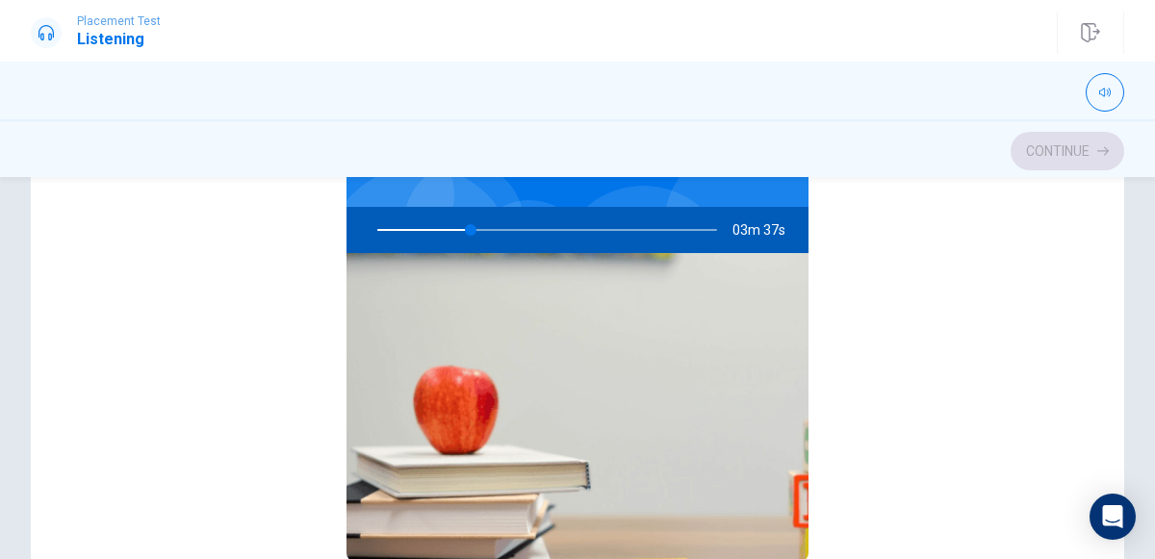
scroll to position [101, 0]
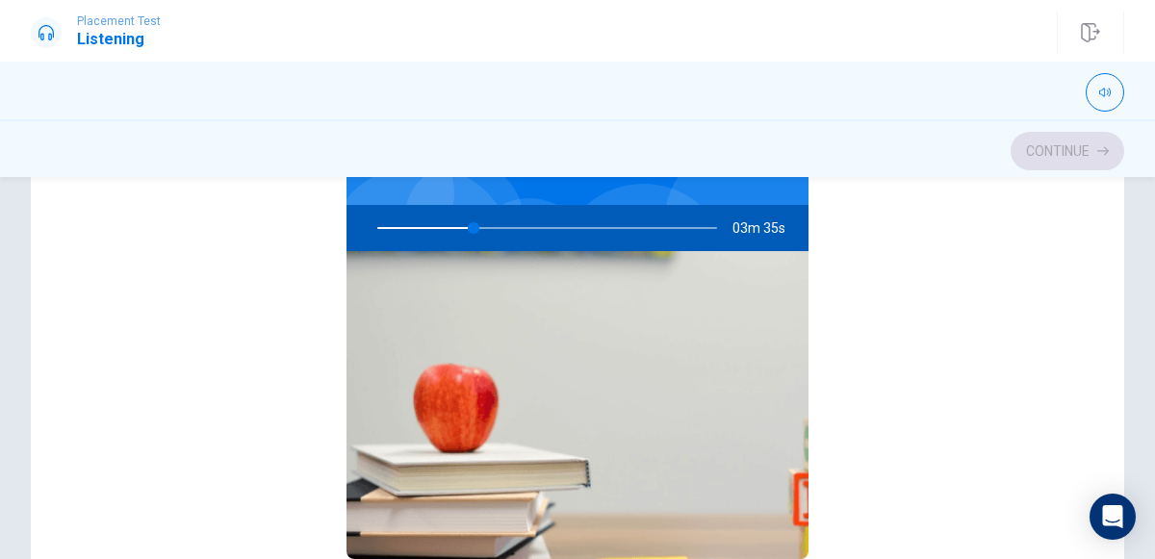
click at [893, 413] on div "Planning a Business Trip 03m 35s" at bounding box center [577, 332] width 1009 height 743
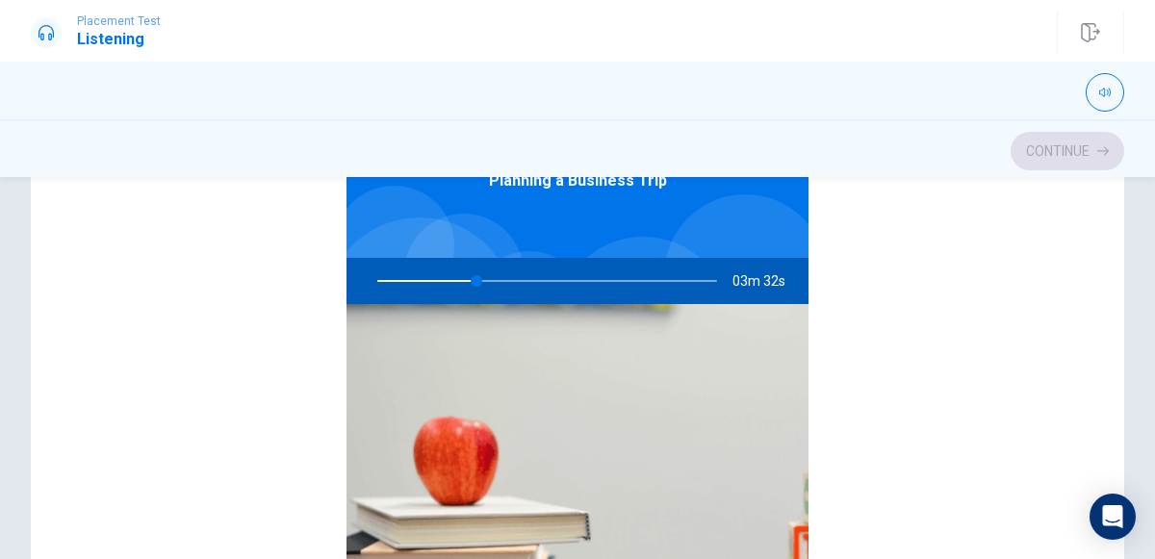
scroll to position [0, 0]
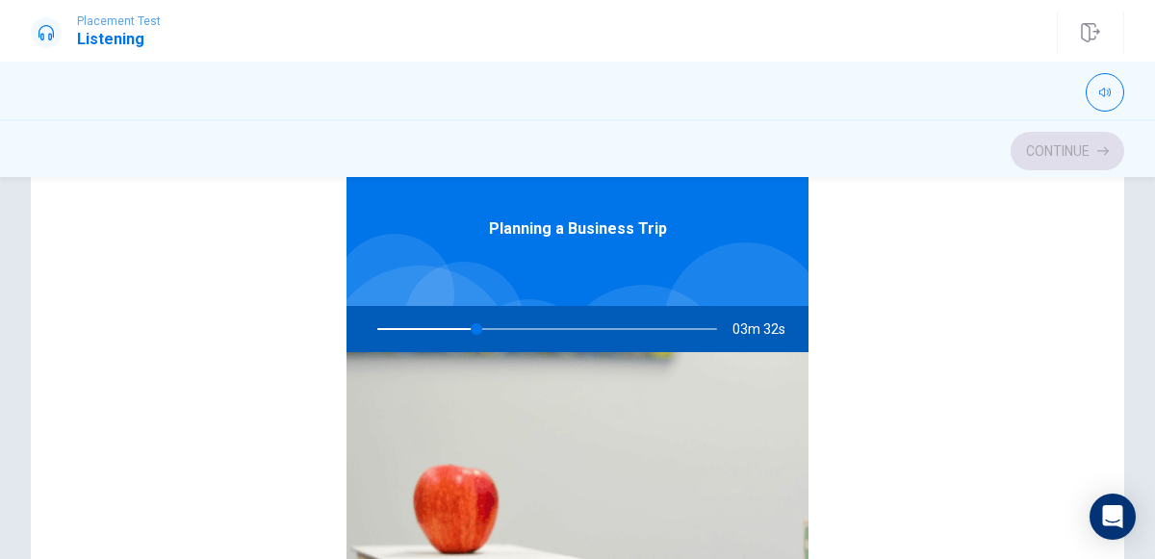
type input "30"
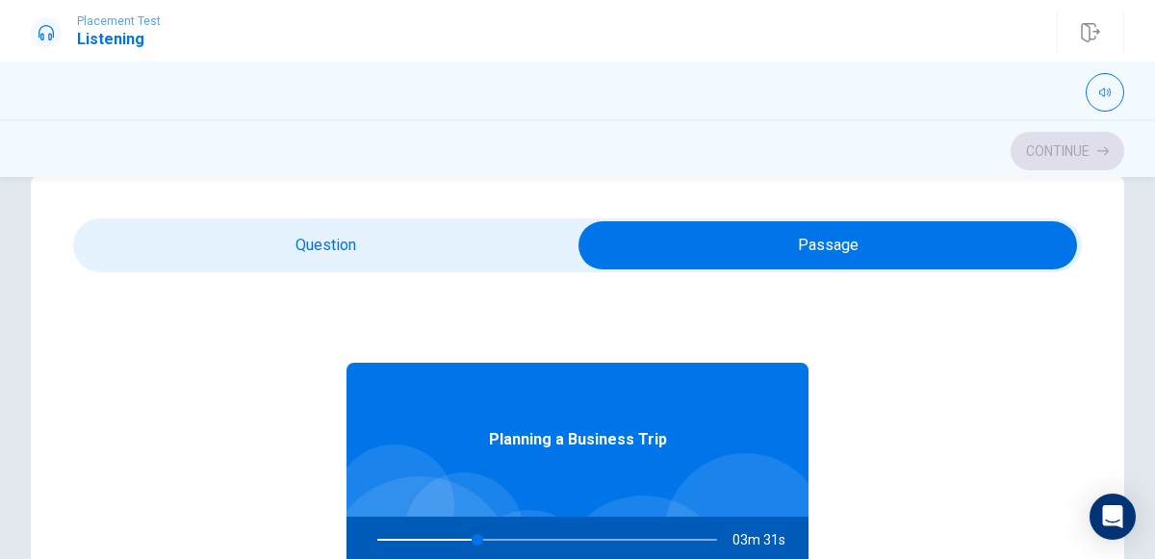
scroll to position [23, 0]
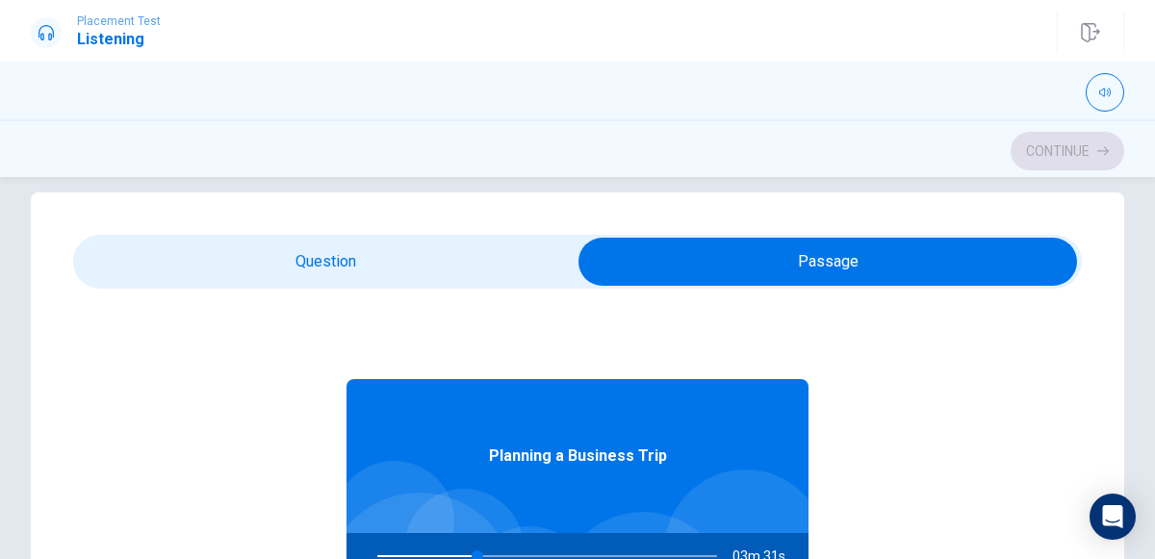
click at [503, 266] on input "checkbox" at bounding box center [827, 262] width 1513 height 48
checkbox input "false"
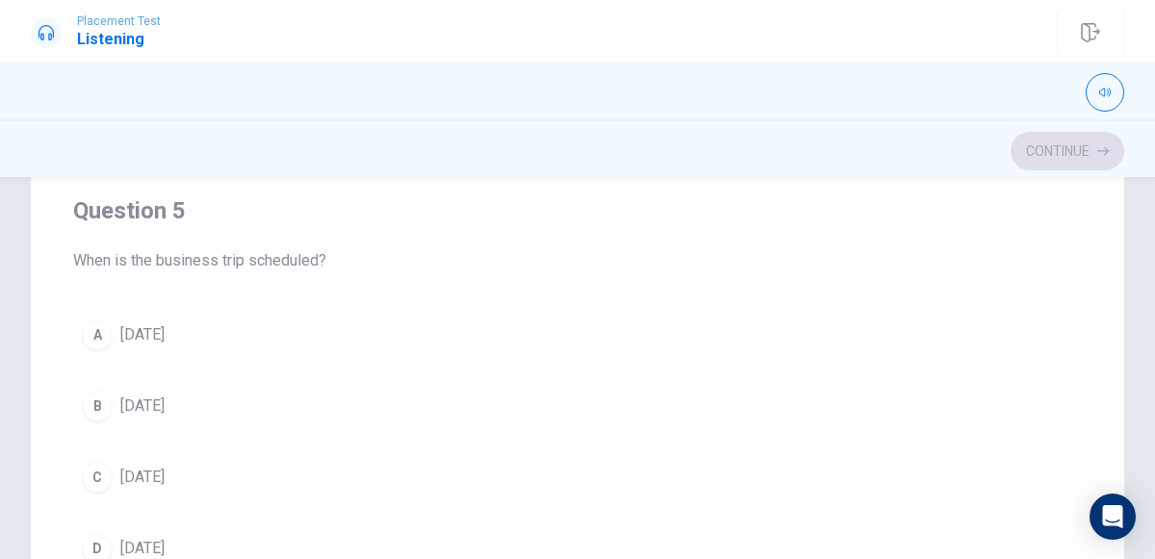
scroll to position [359, 0]
click at [112, 533] on div "D" at bounding box center [97, 548] width 31 height 31
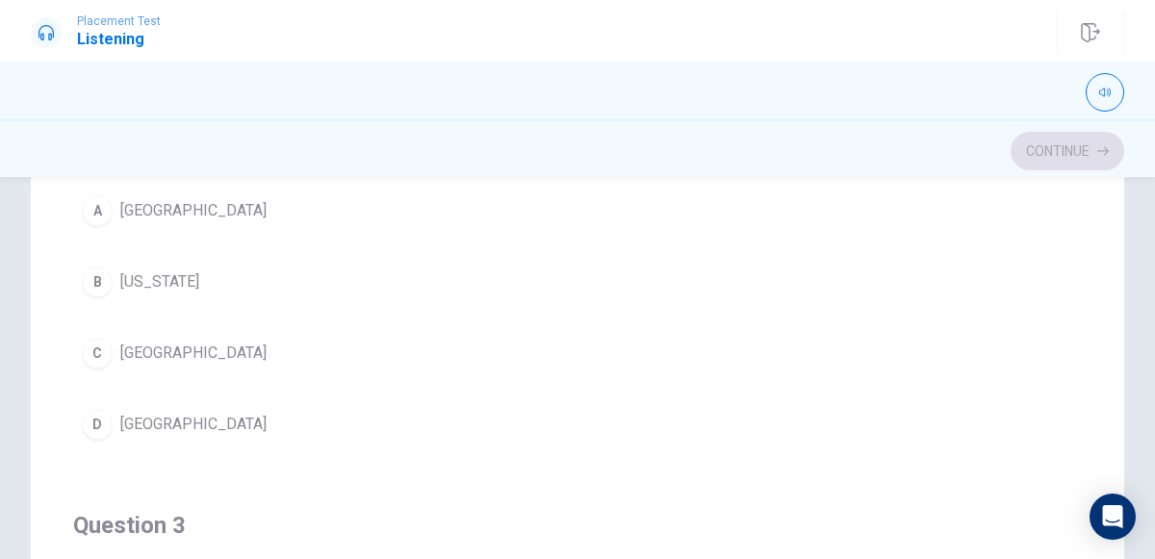
scroll to position [347, 0]
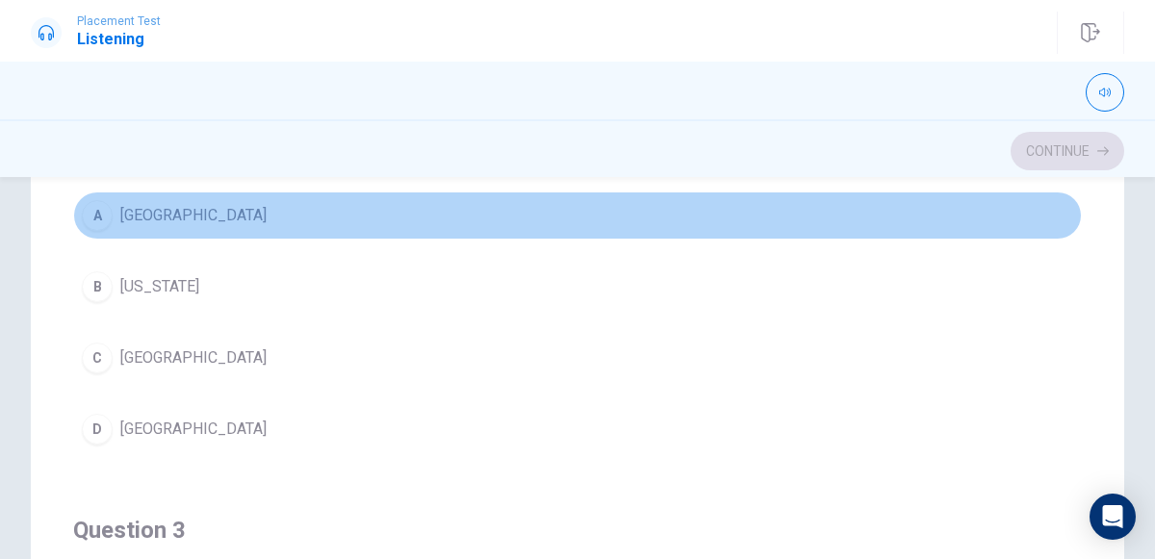
click at [225, 220] on button "A [GEOGRAPHIC_DATA]" at bounding box center [577, 216] width 1009 height 48
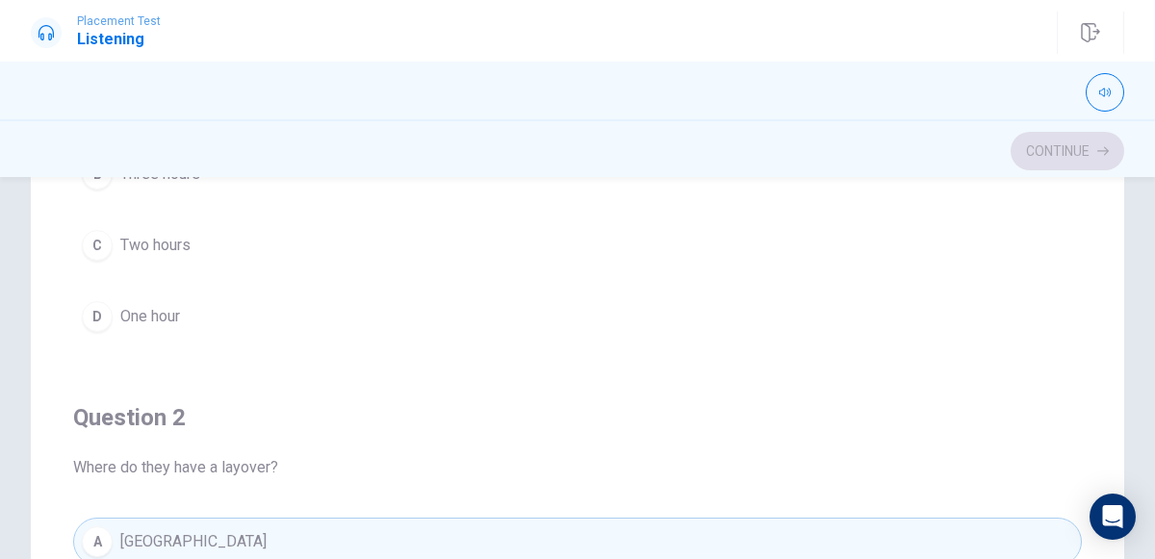
scroll to position [0, 0]
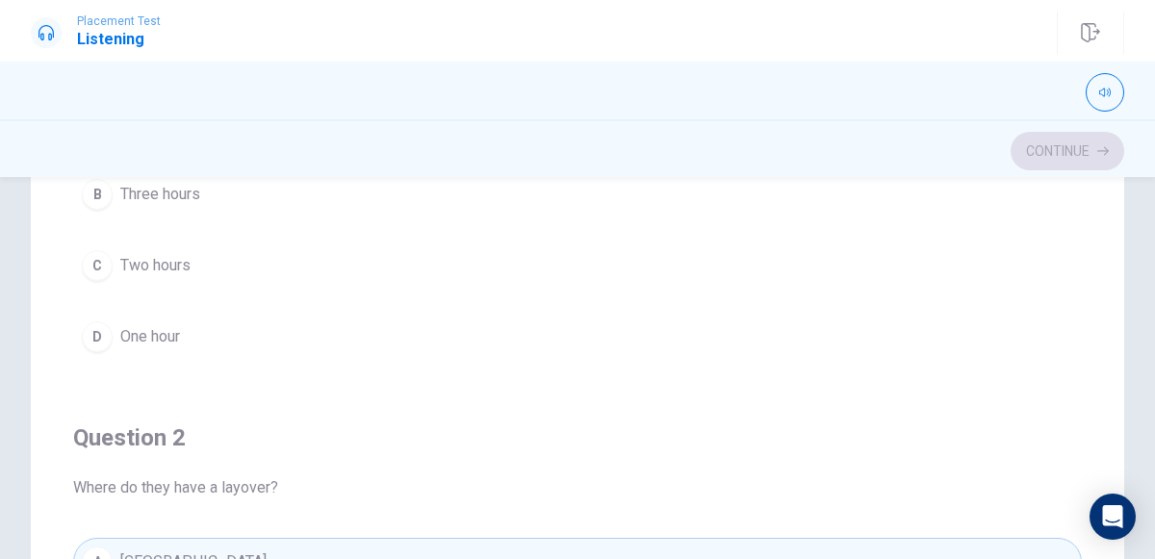
click at [231, 268] on button "C Two hours" at bounding box center [577, 266] width 1009 height 48
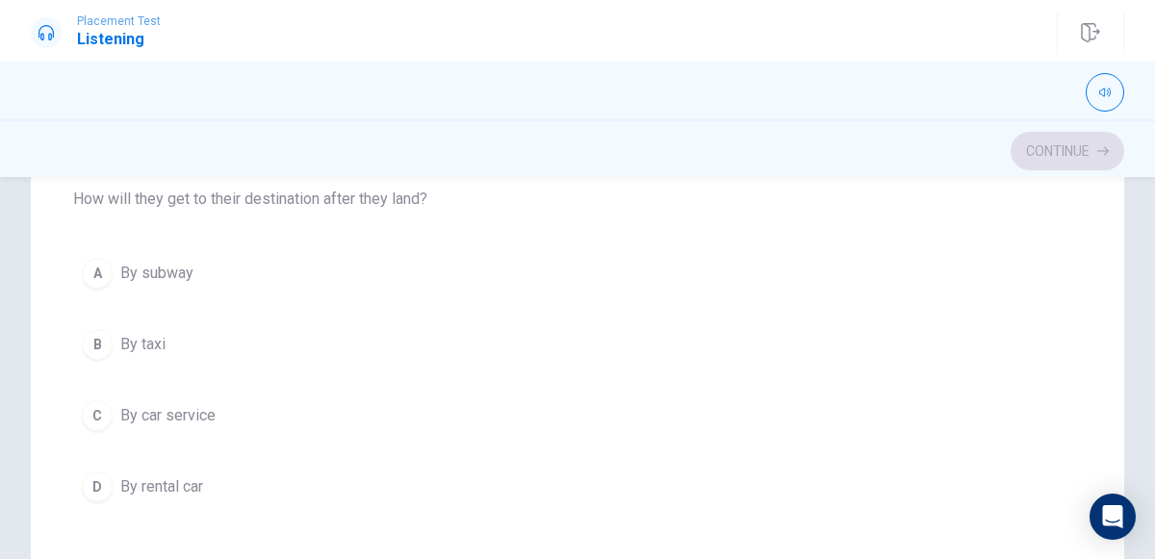
scroll to position [730, 0]
click at [474, 425] on button "C By car service" at bounding box center [577, 414] width 1009 height 48
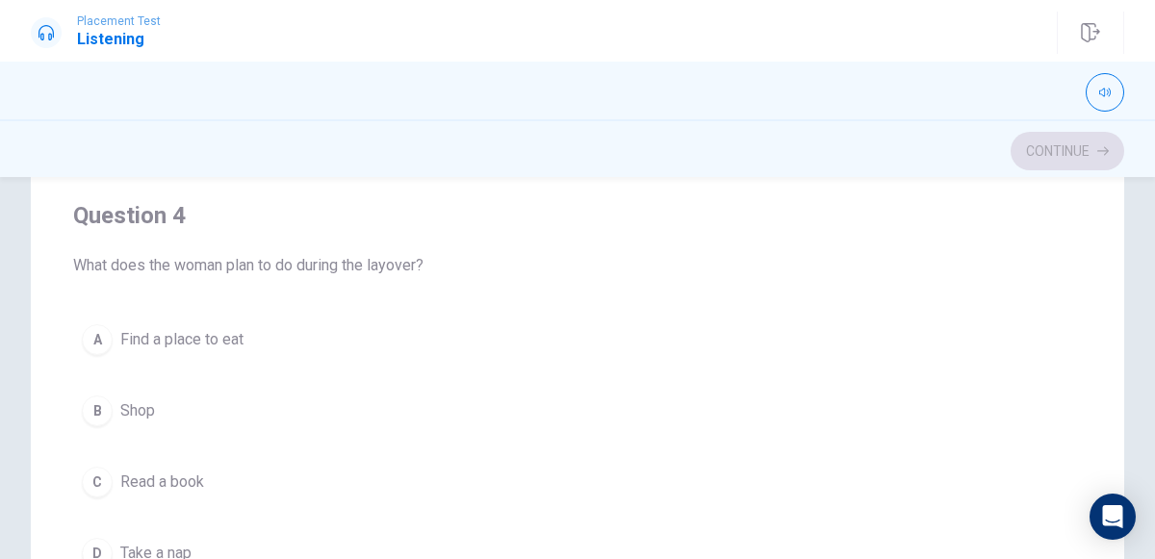
scroll to position [1103, 0]
click at [453, 337] on button "A Find a place to eat" at bounding box center [577, 337] width 1009 height 48
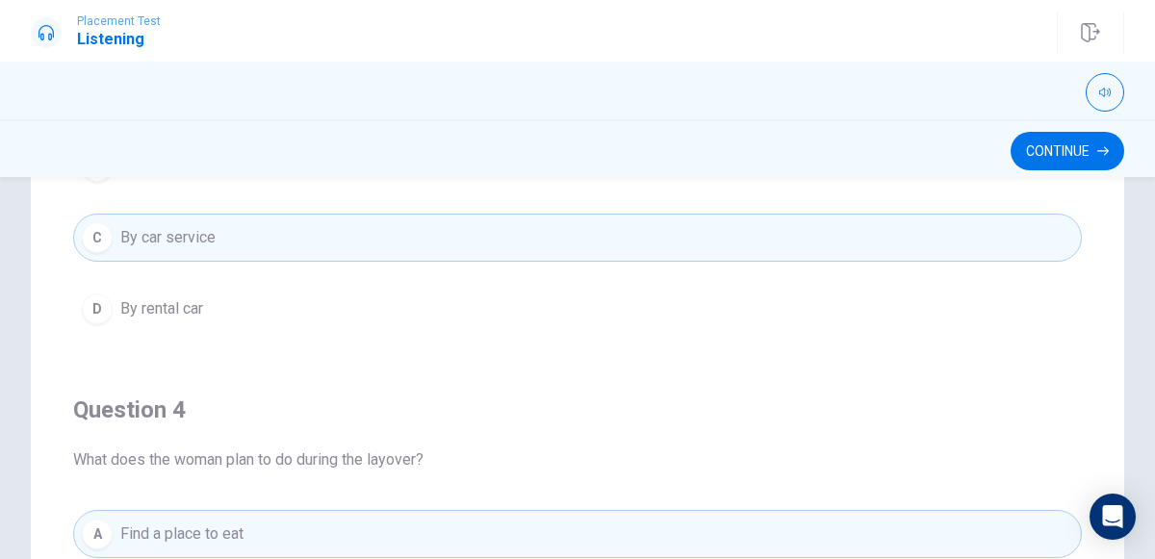
scroll to position [898, 0]
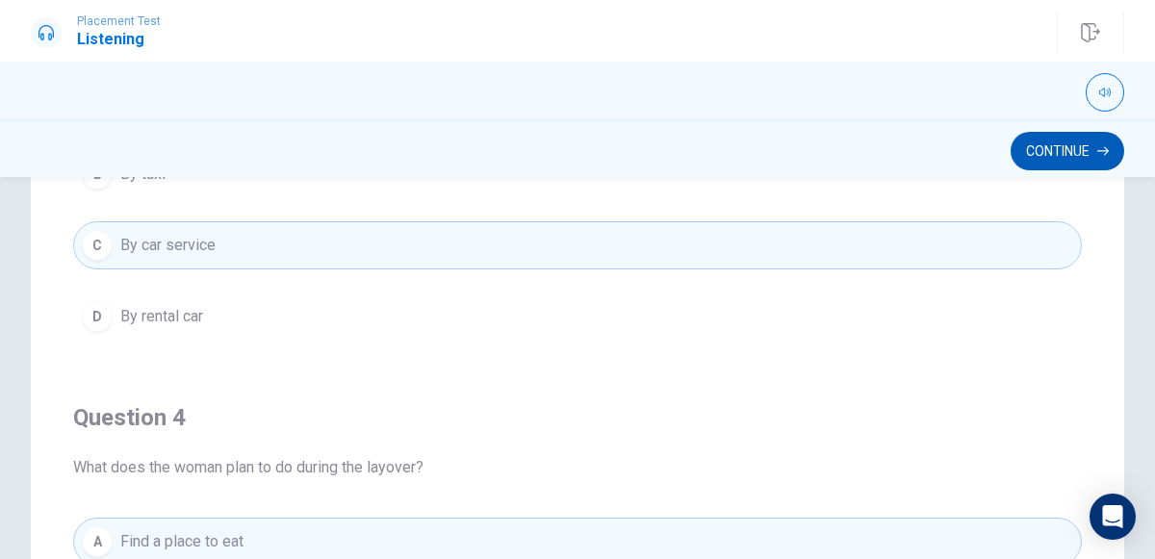
click at [1098, 150] on icon "button" at bounding box center [1103, 151] width 12 height 12
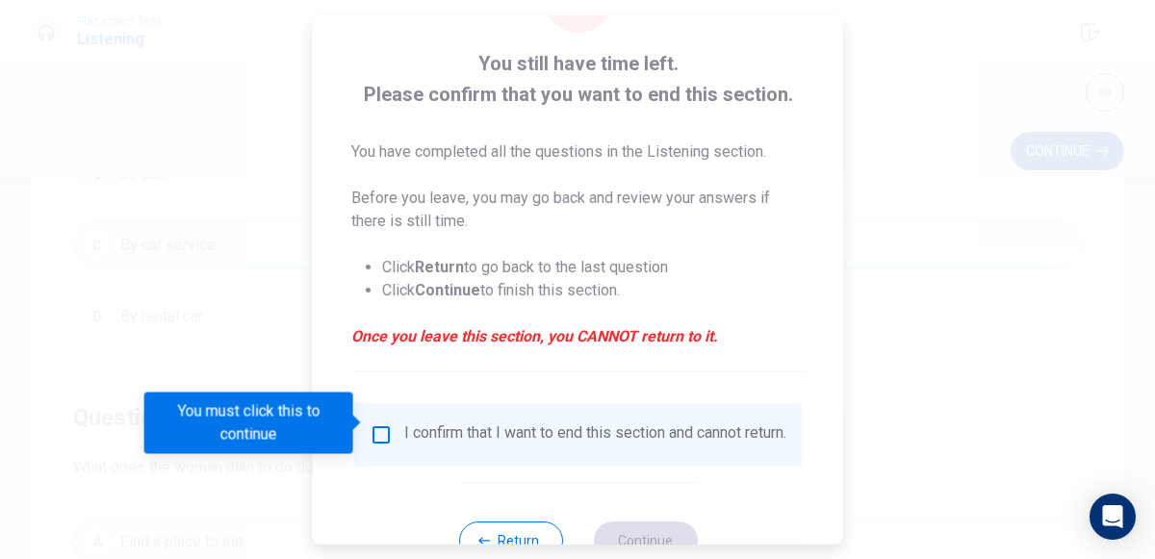
scroll to position [118, 0]
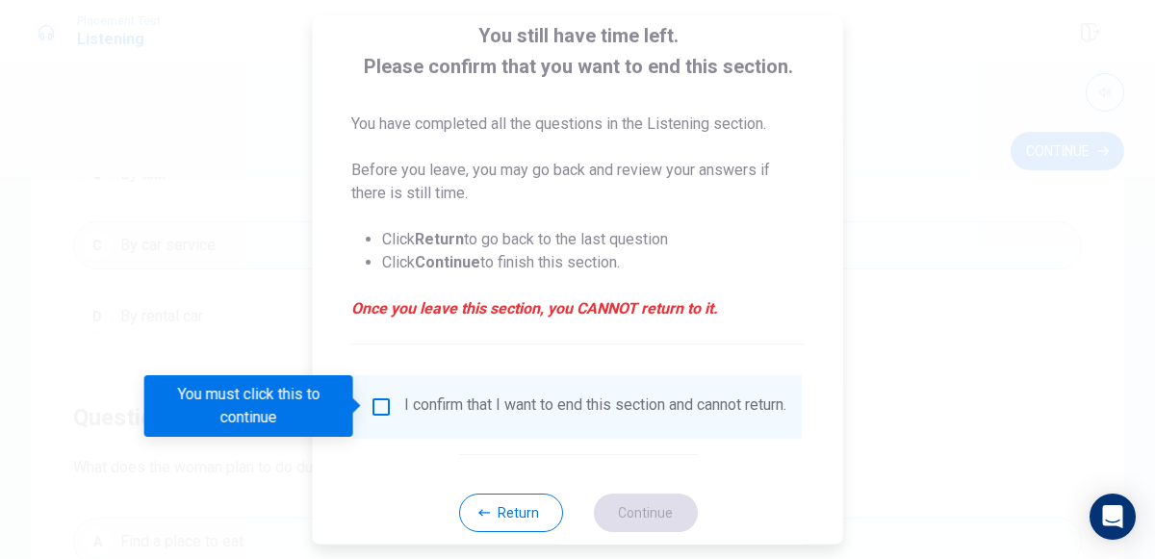
click at [377, 410] on input "You must click this to continue" at bounding box center [381, 407] width 23 height 23
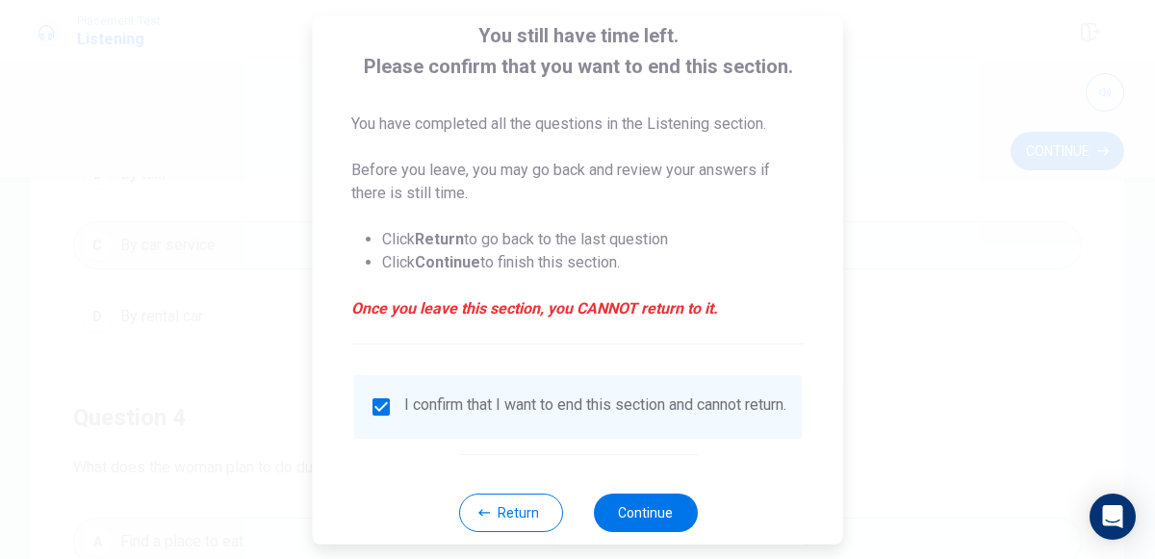
click at [693, 505] on div "Return Continue" at bounding box center [577, 512] width 239 height 116
click at [667, 511] on button "Continue" at bounding box center [645, 513] width 104 height 39
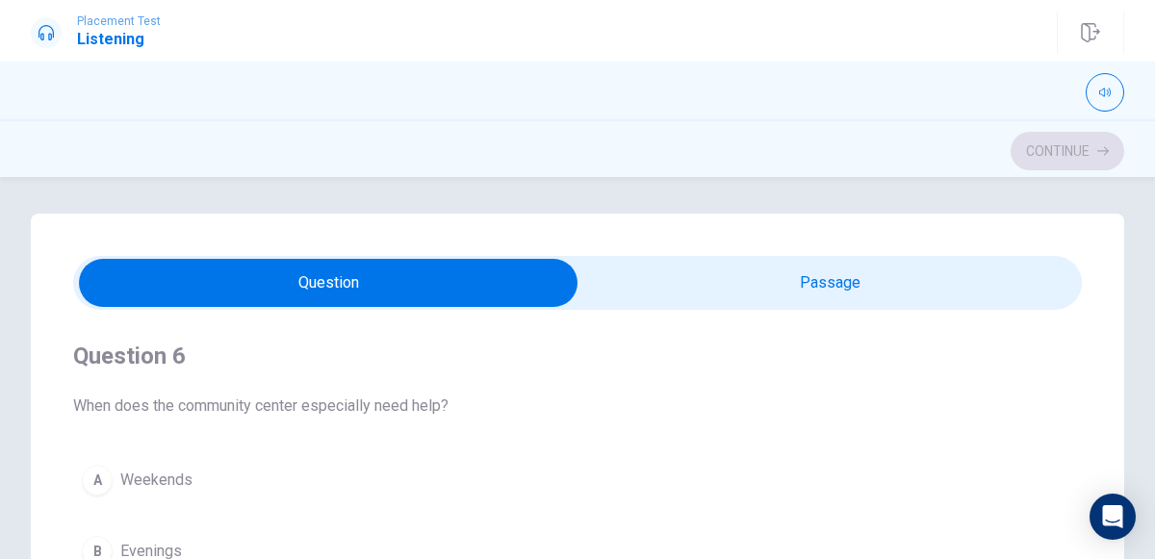
scroll to position [0, 0]
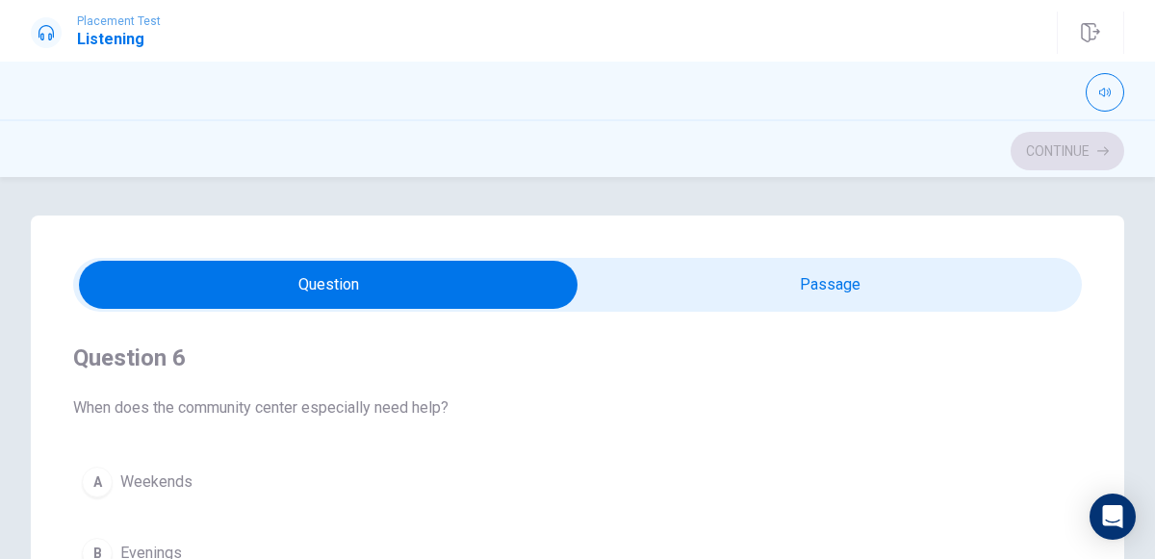
type input "10"
click at [882, 300] on input "checkbox" at bounding box center [328, 285] width 1513 height 48
checkbox input "true"
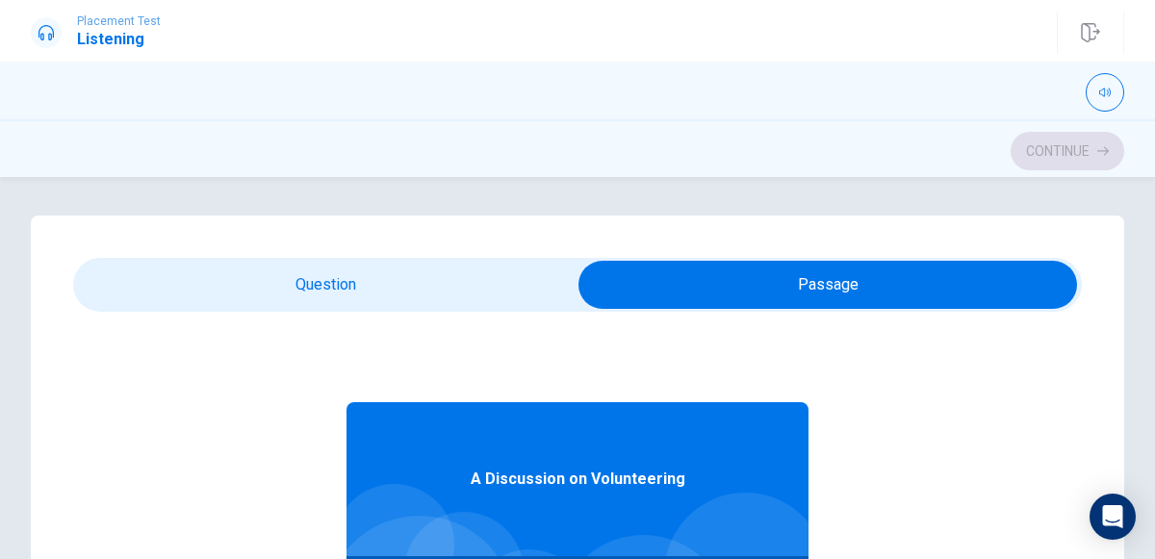
scroll to position [107, 0]
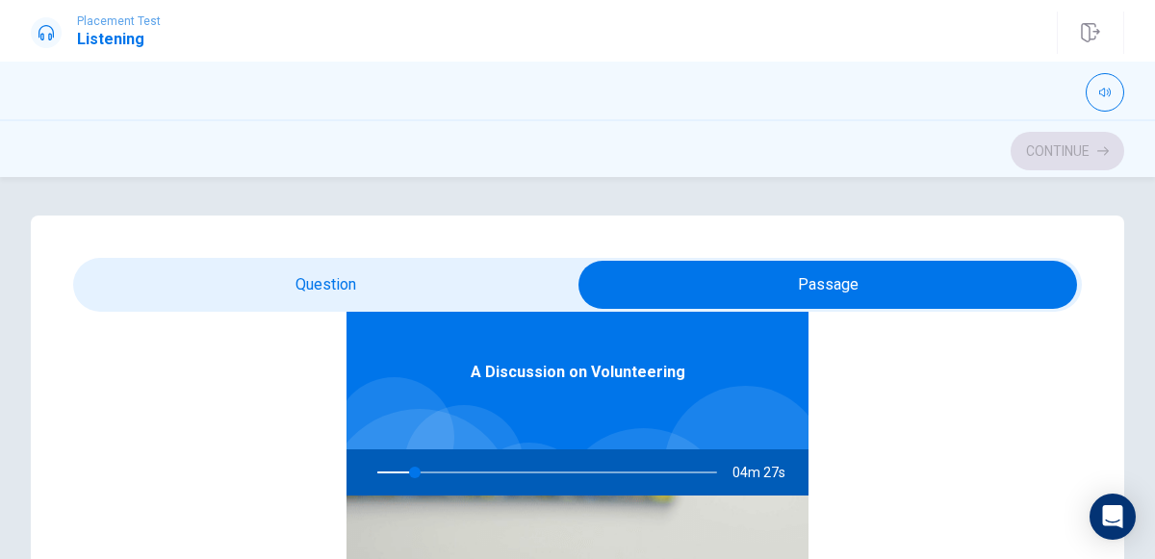
click at [457, 472] on div at bounding box center [543, 473] width 378 height 46
click at [444, 466] on div at bounding box center [543, 473] width 378 height 46
click at [453, 475] on div at bounding box center [543, 473] width 378 height 46
click at [441, 480] on div at bounding box center [543, 473] width 378 height 46
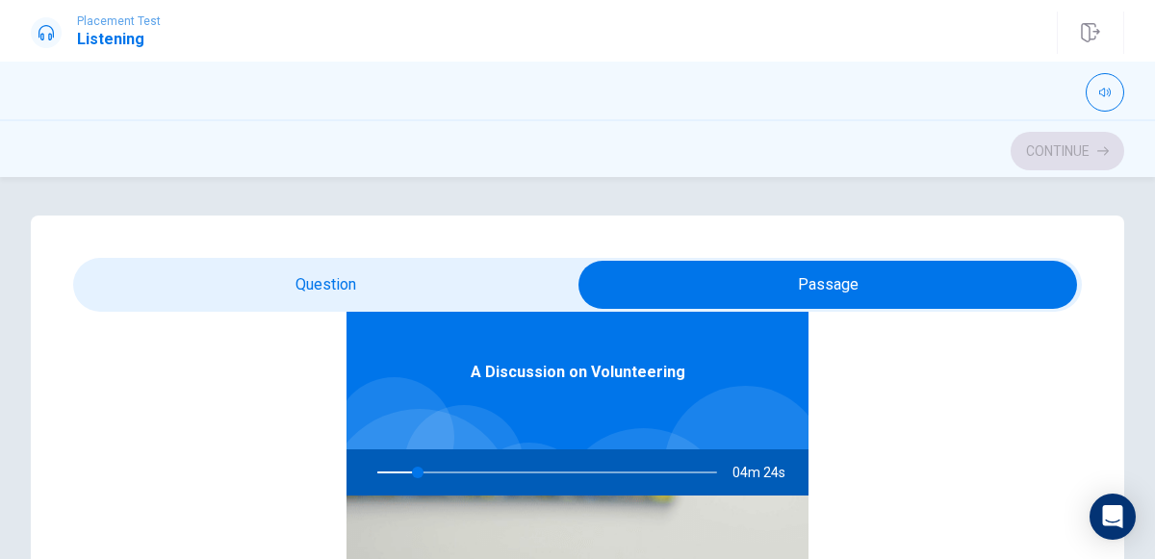
click at [449, 467] on div at bounding box center [543, 473] width 378 height 46
type input "12"
checkbox input "false"
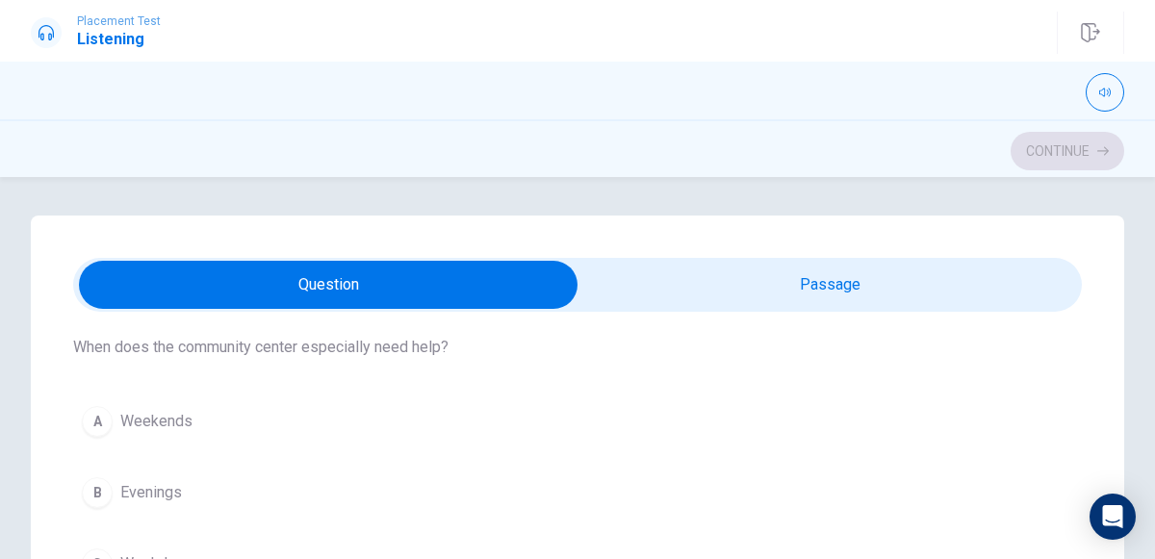
scroll to position [65, 0]
type input "22"
click at [1016, 304] on input "checkbox" at bounding box center [328, 285] width 1513 height 48
checkbox input "true"
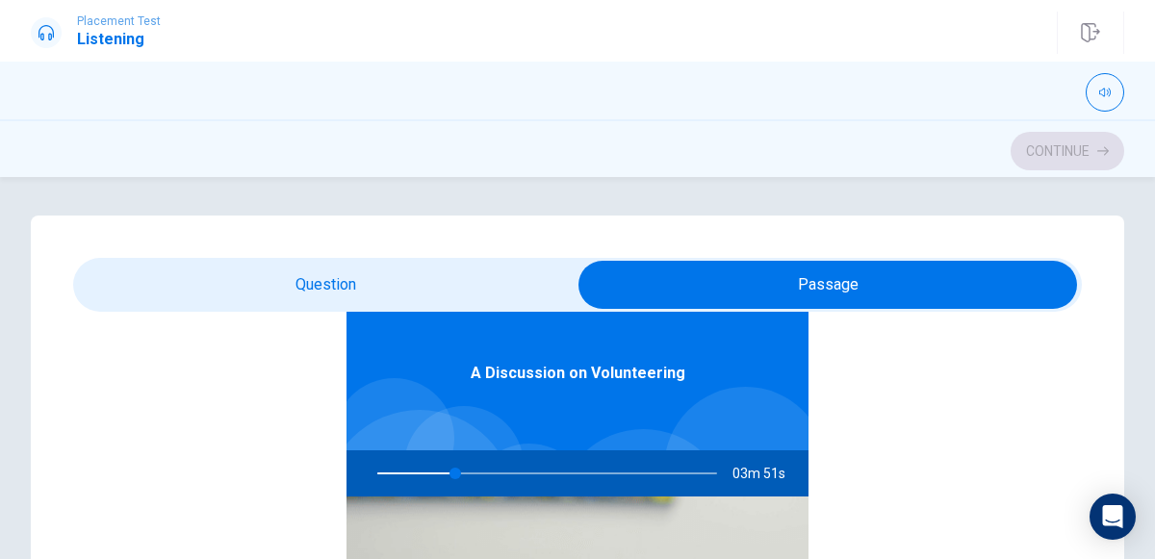
scroll to position [105, 0]
type input "26"
click at [513, 305] on input "checkbox" at bounding box center [827, 285] width 1513 height 48
checkbox input "false"
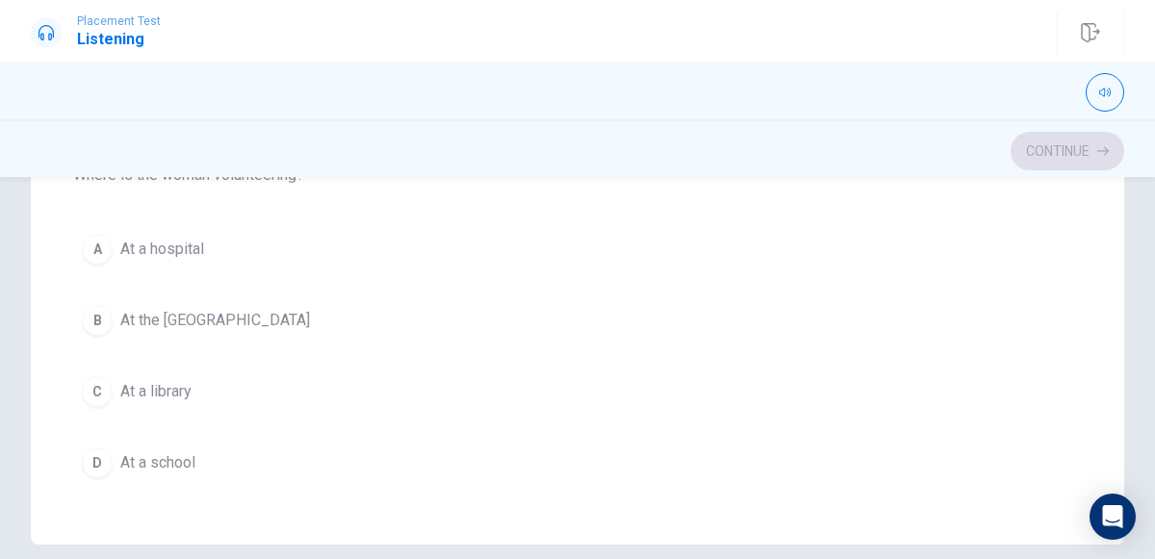
scroll to position [443, 0]
click at [195, 453] on span "At a school" at bounding box center [157, 464] width 75 height 23
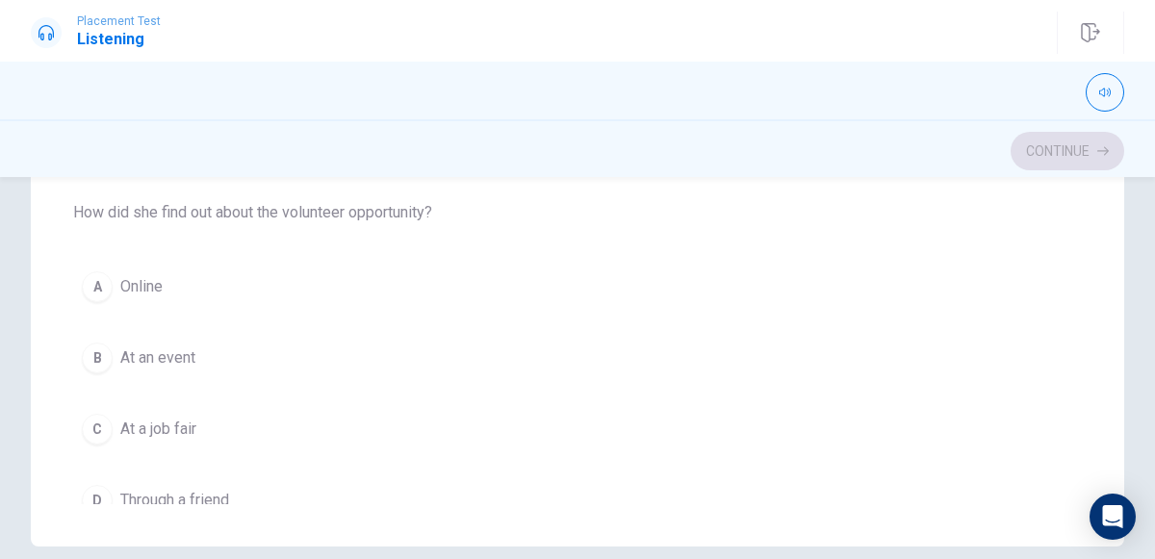
scroll to position [1068, 0]
click at [138, 284] on span "Online" at bounding box center [141, 287] width 42 height 23
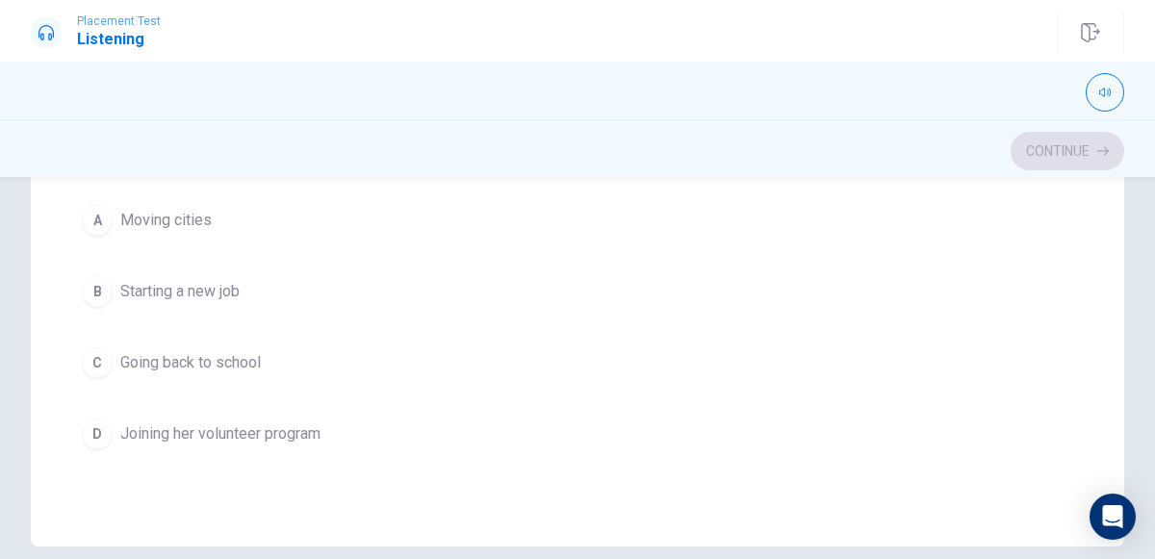
scroll to position [712, 0]
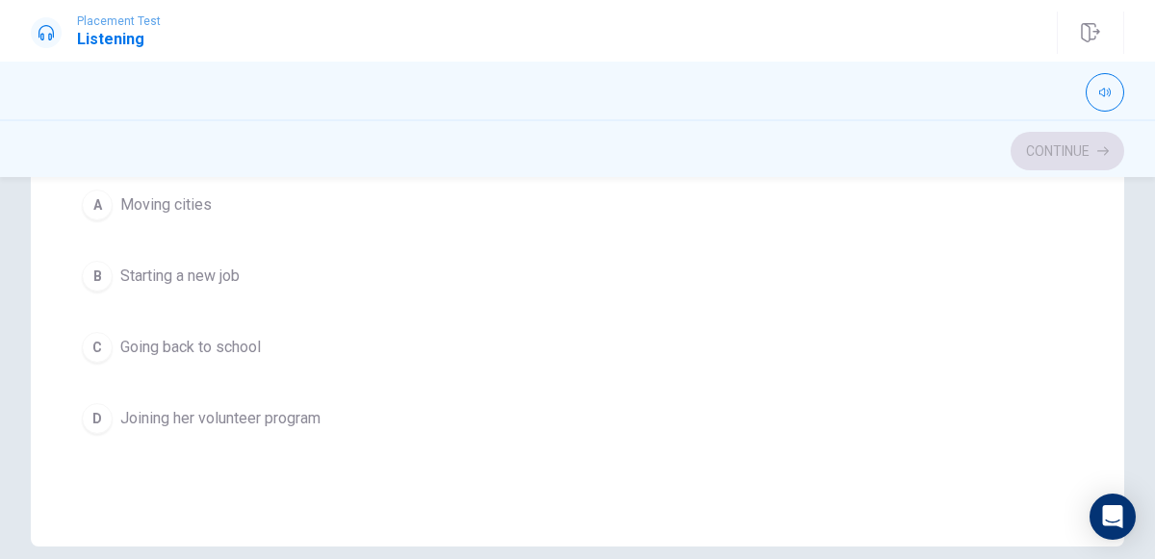
click at [426, 411] on button "D Joining her volunteer program" at bounding box center [577, 419] width 1009 height 48
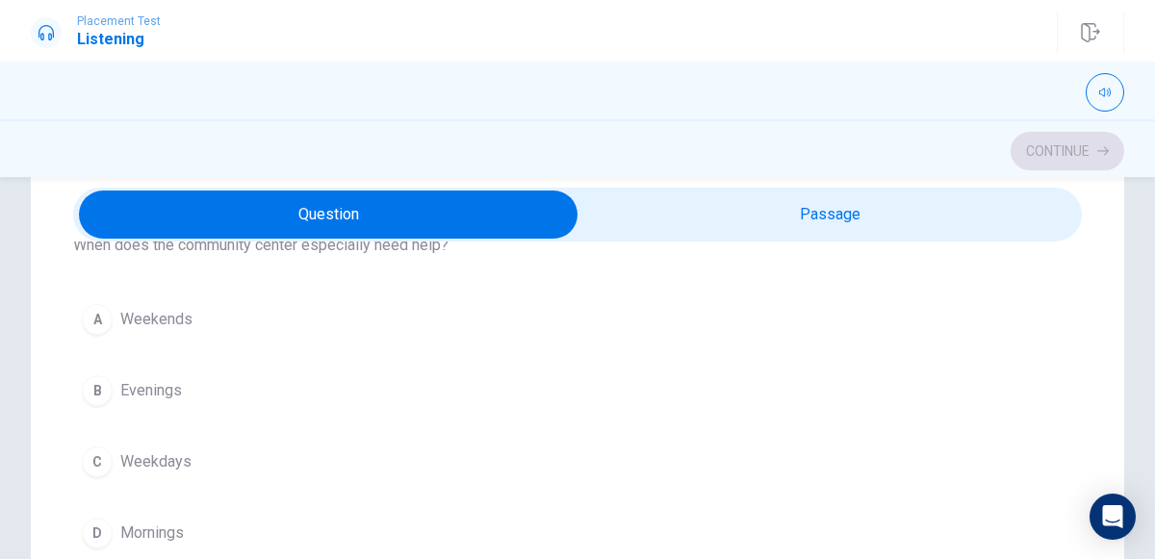
scroll to position [92, 0]
click at [126, 314] on span "Weekends" at bounding box center [156, 319] width 72 height 23
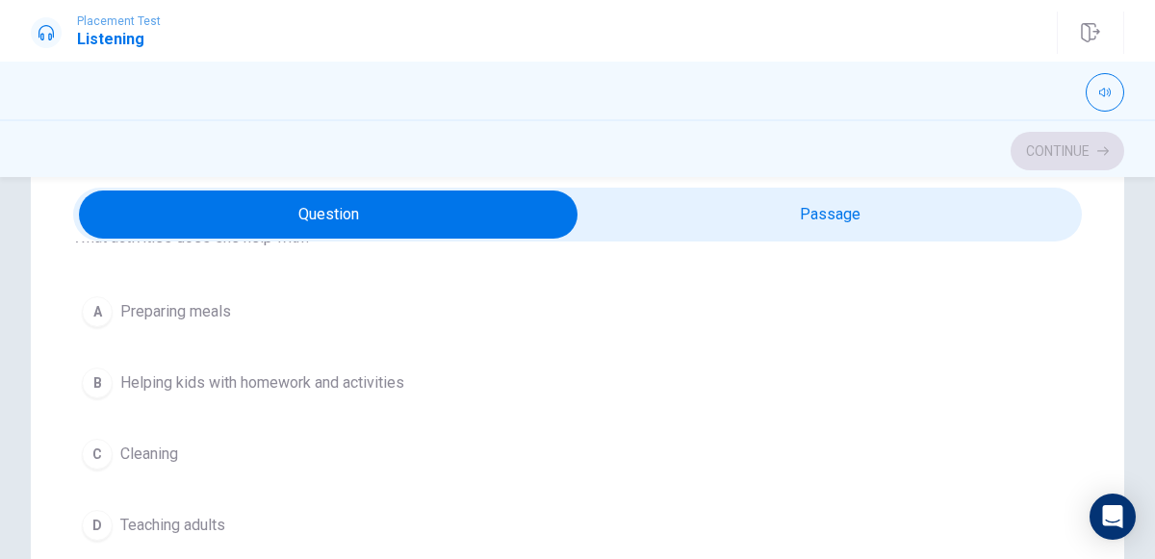
scroll to position [537, 0]
click at [479, 390] on button "B Helping kids with homework and activities" at bounding box center [577, 385] width 1009 height 48
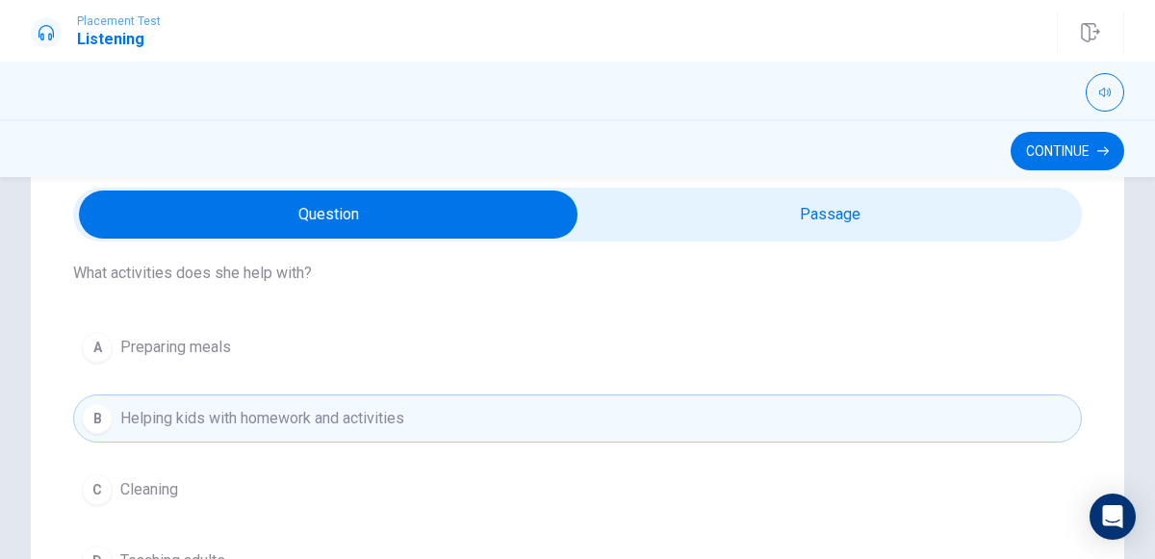
scroll to position [502, 0]
click at [1073, 164] on button "Continue" at bounding box center [1068, 151] width 114 height 39
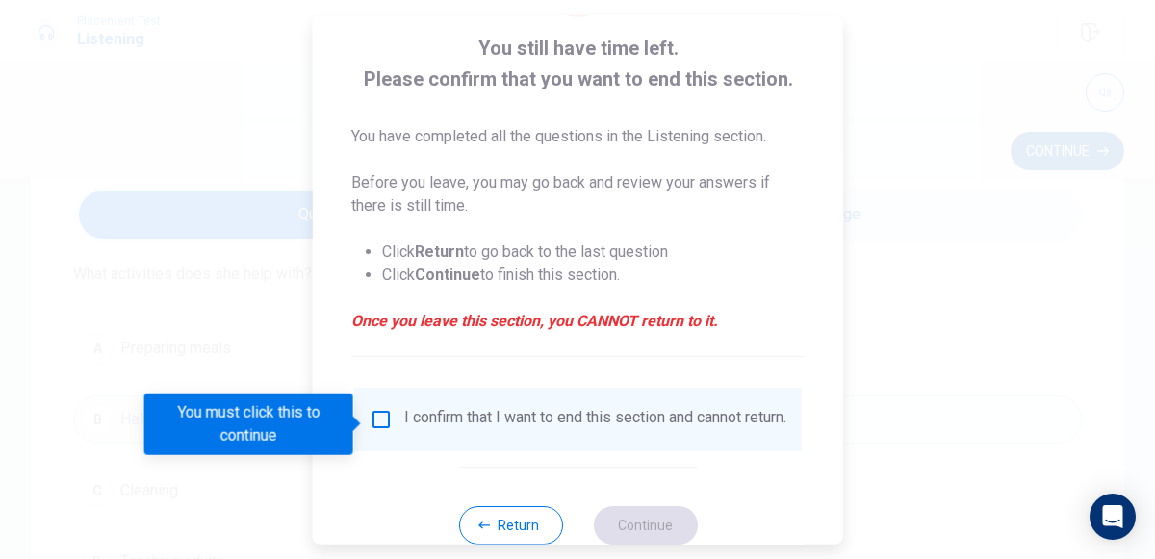
scroll to position [110, 0]
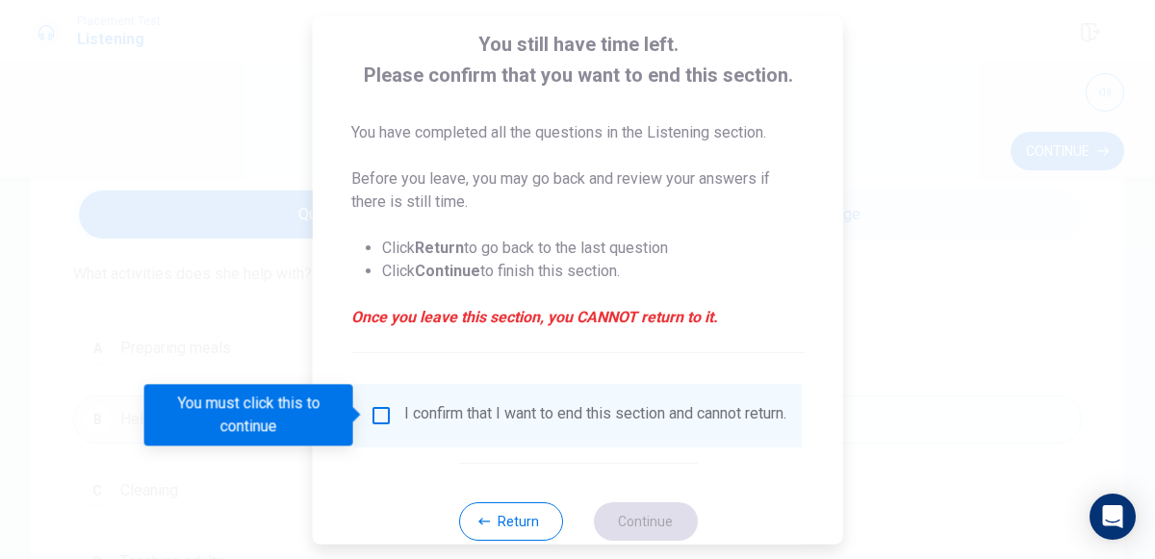
click at [380, 412] on input "You must click this to continue" at bounding box center [381, 415] width 23 height 23
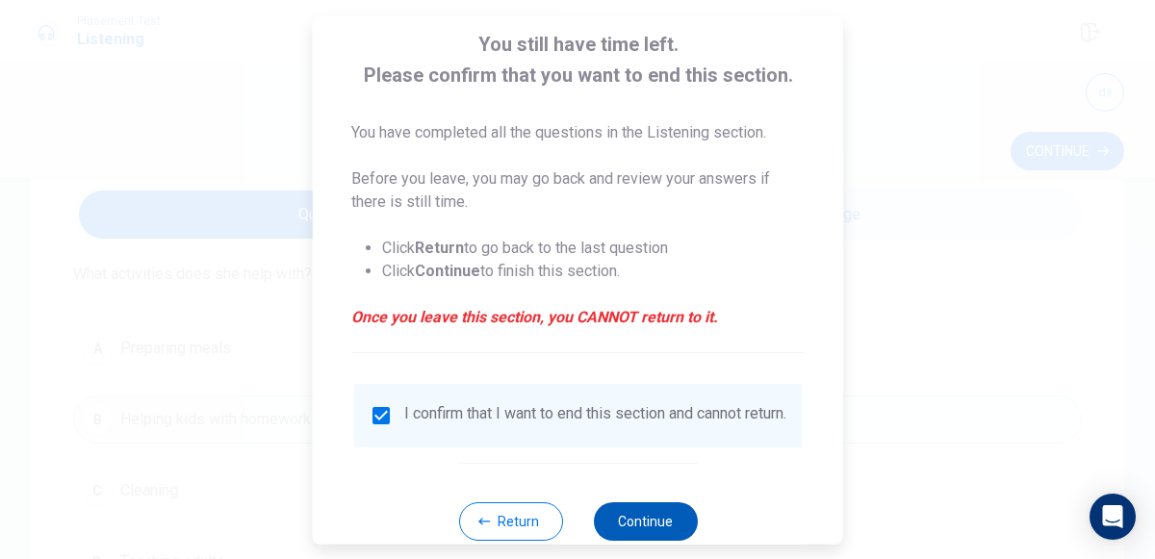
click at [659, 527] on button "Continue" at bounding box center [645, 521] width 104 height 39
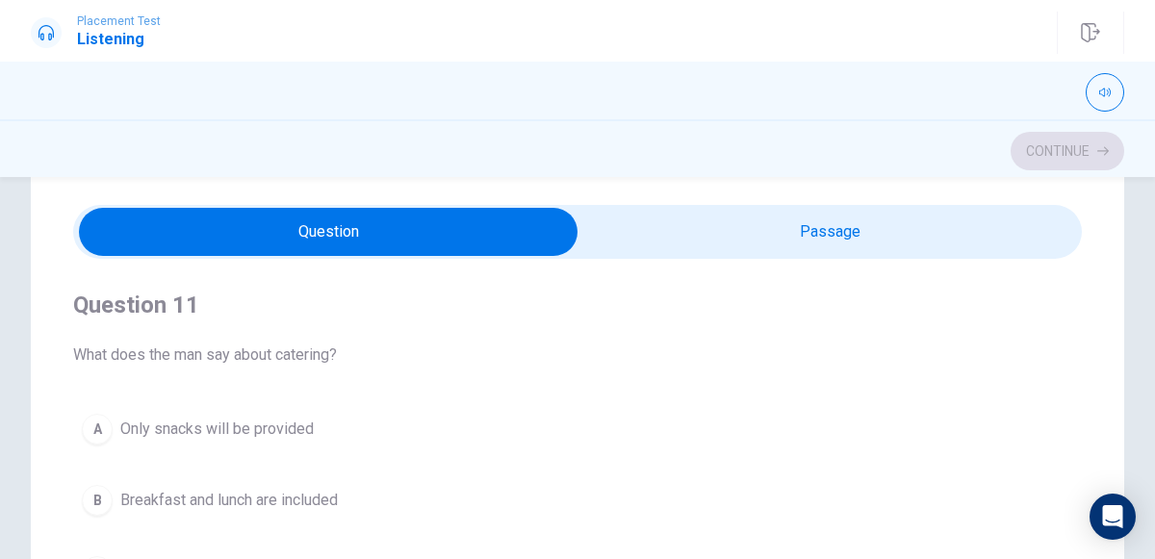
scroll to position [0, 0]
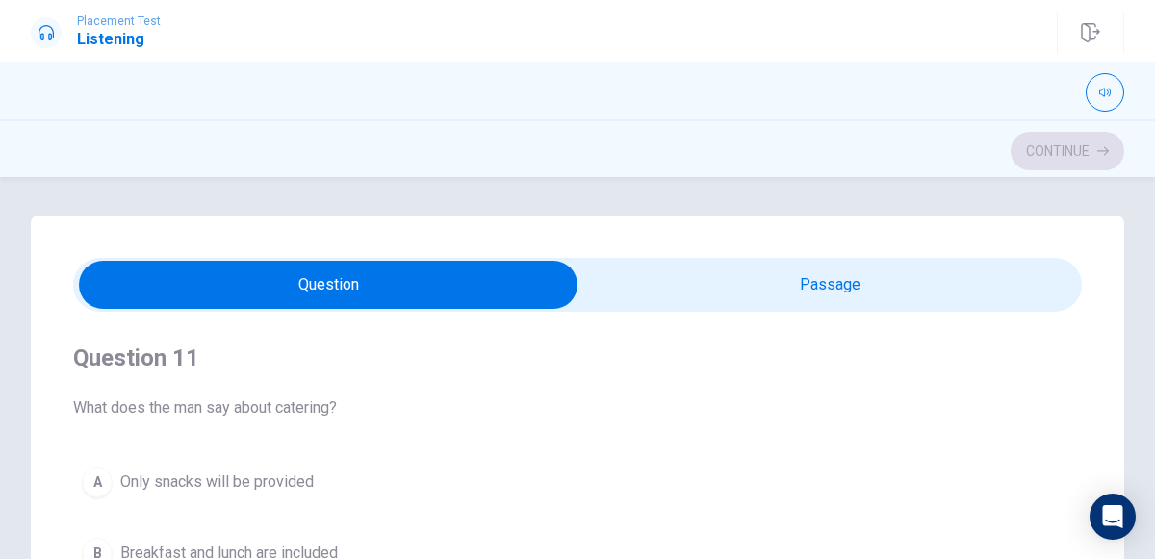
type input "10"
click at [992, 287] on input "checkbox" at bounding box center [328, 285] width 1513 height 48
checkbox input "true"
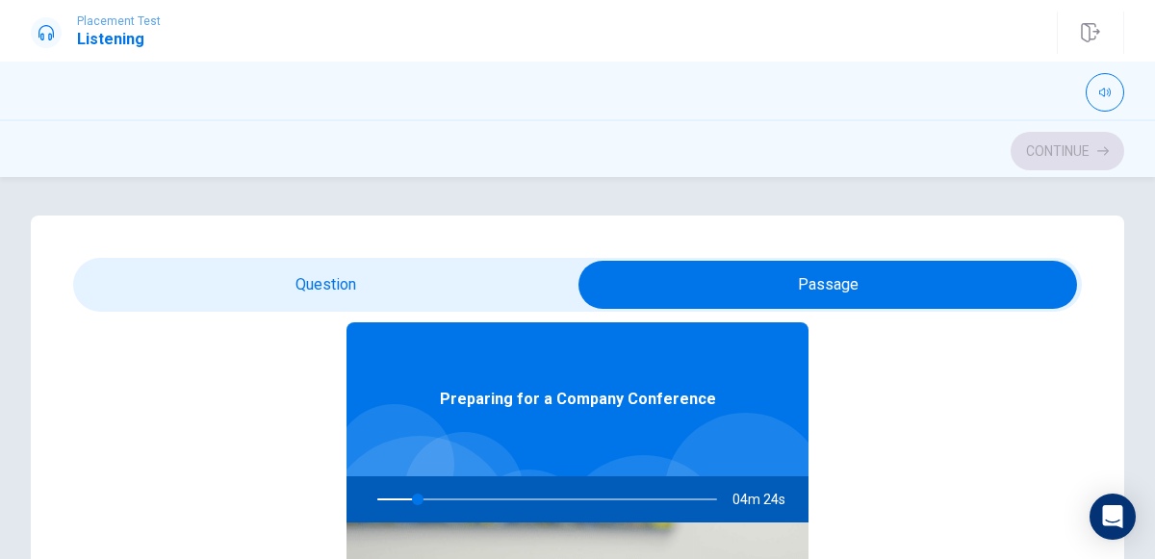
scroll to position [81, 0]
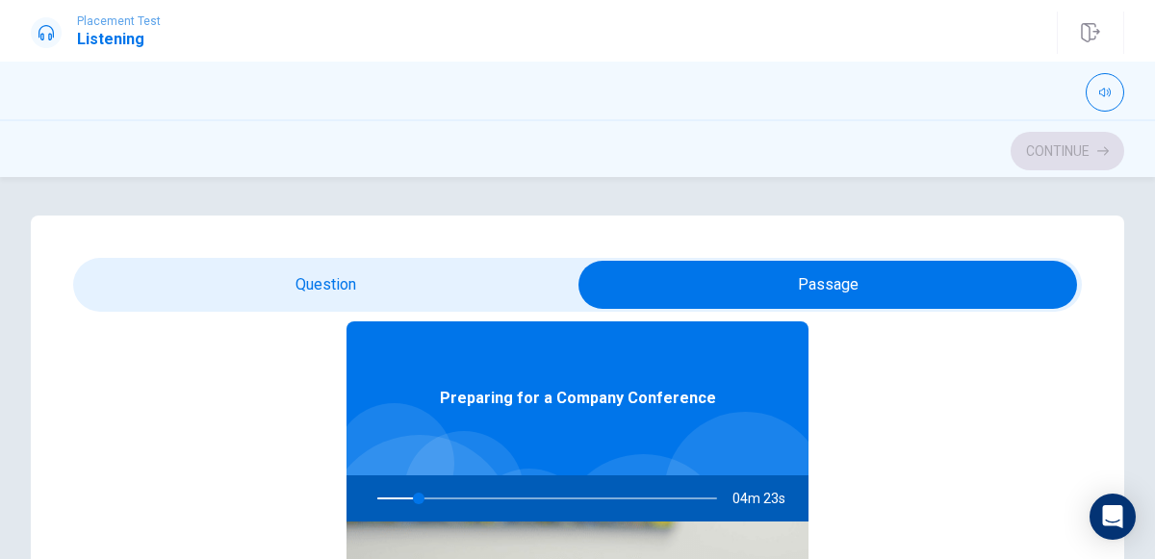
click at [775, 503] on span "04m 23s" at bounding box center [767, 499] width 68 height 46
type input "20"
click at [236, 296] on input "checkbox" at bounding box center [827, 285] width 1513 height 48
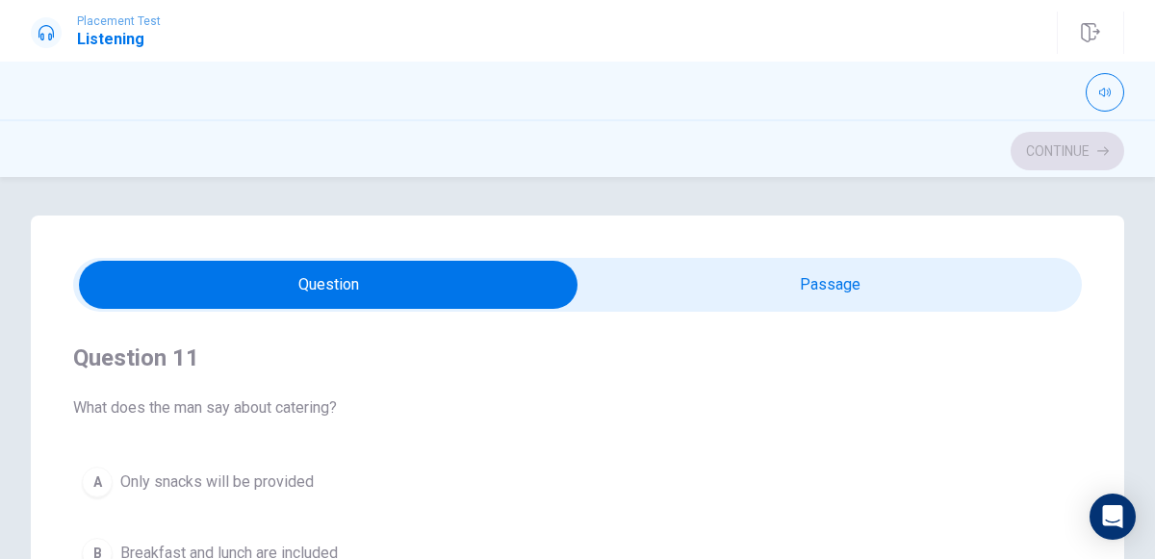
scroll to position [0, 0]
click at [1105, 92] on icon "button" at bounding box center [1105, 93] width 12 height 12
click at [973, 110] on div at bounding box center [577, 92] width 1093 height 39
click at [1024, 94] on div at bounding box center [577, 92] width 1093 height 39
click at [1096, 83] on button "button" at bounding box center [1105, 92] width 39 height 39
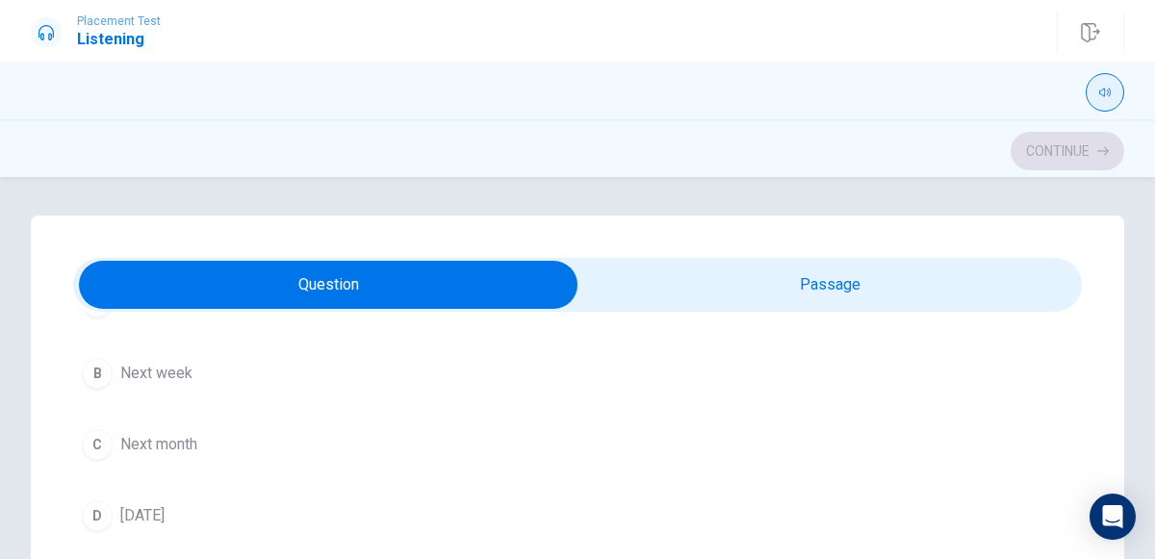
scroll to position [1066, 0]
click at [245, 443] on button "C Next month" at bounding box center [577, 437] width 1009 height 48
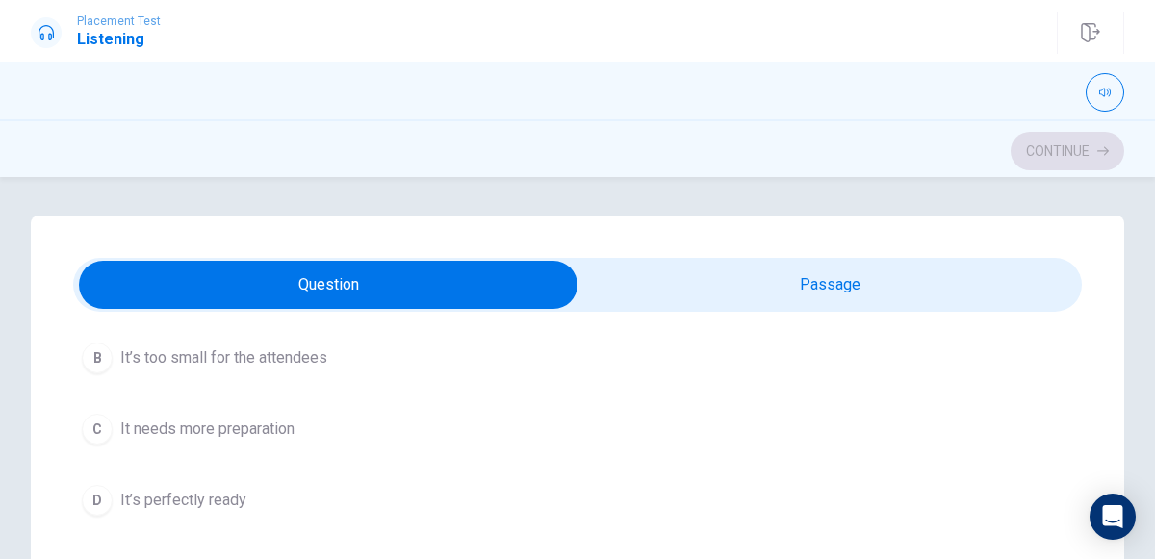
scroll to position [1527, 0]
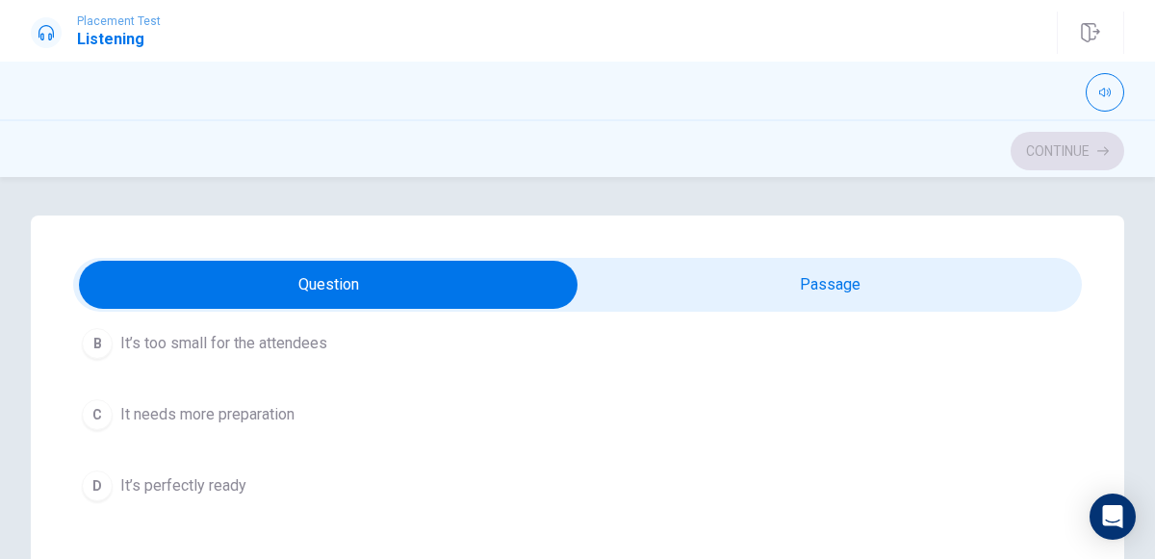
click at [233, 475] on span "It’s perfectly ready" at bounding box center [183, 486] width 126 height 23
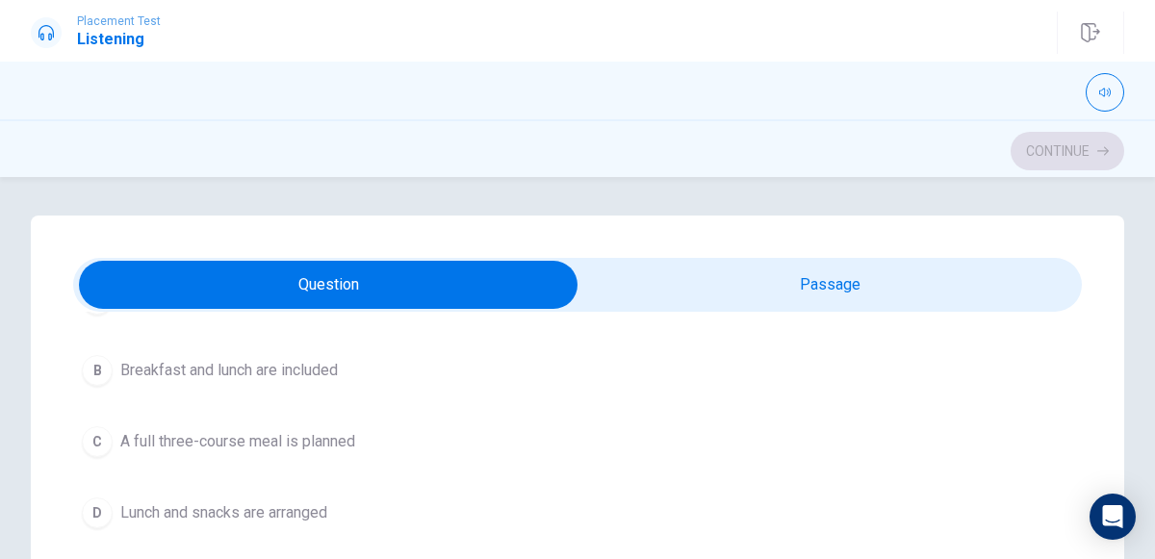
scroll to position [199, 0]
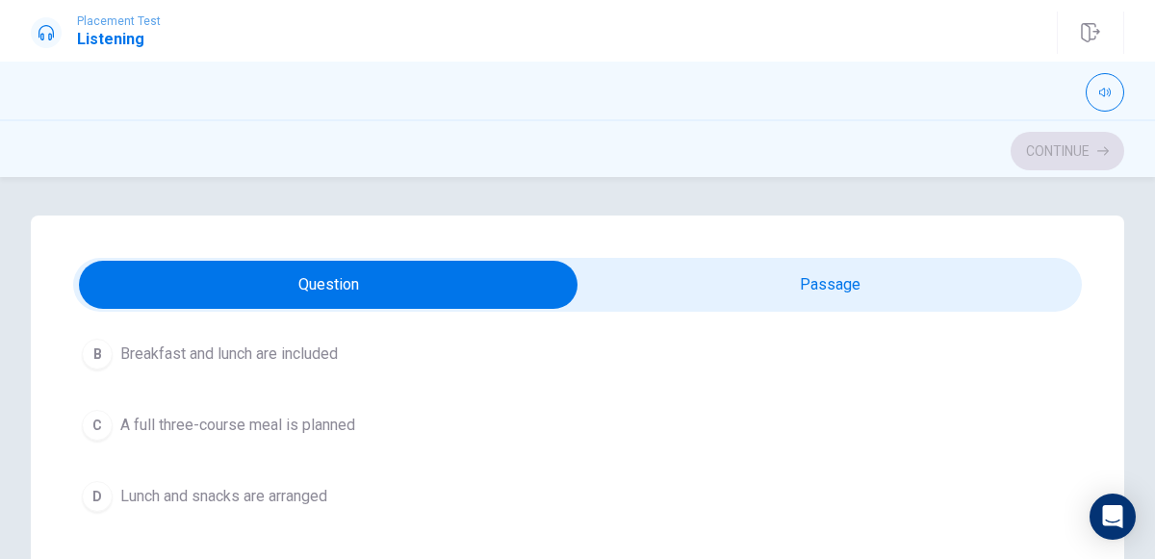
click at [355, 487] on button "D Lunch and snacks are arranged" at bounding box center [577, 497] width 1009 height 48
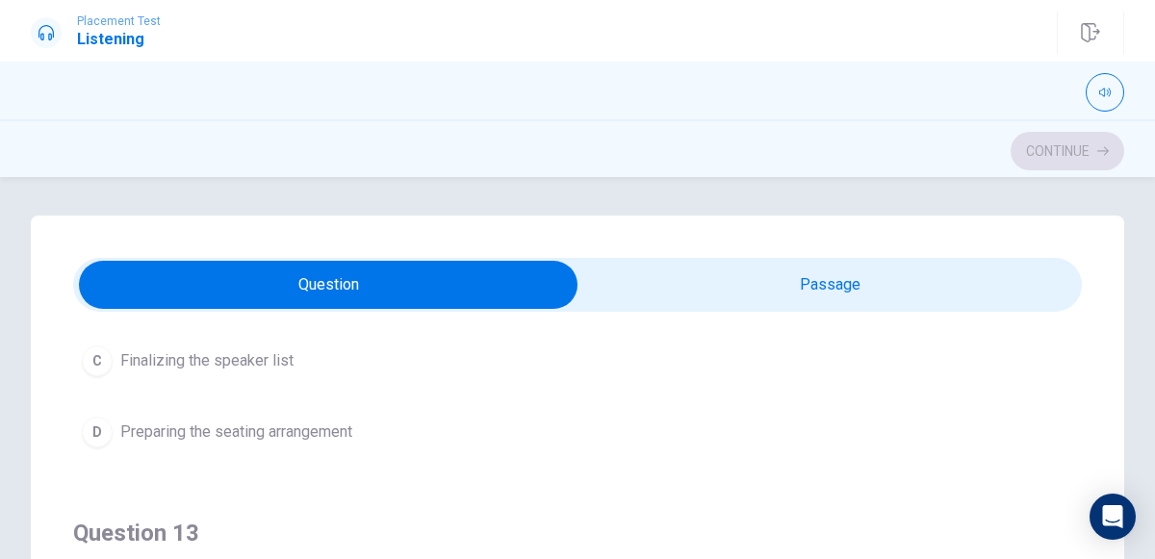
scroll to position [701, 0]
click at [284, 361] on span "Finalizing the speaker list" at bounding box center [206, 362] width 173 height 23
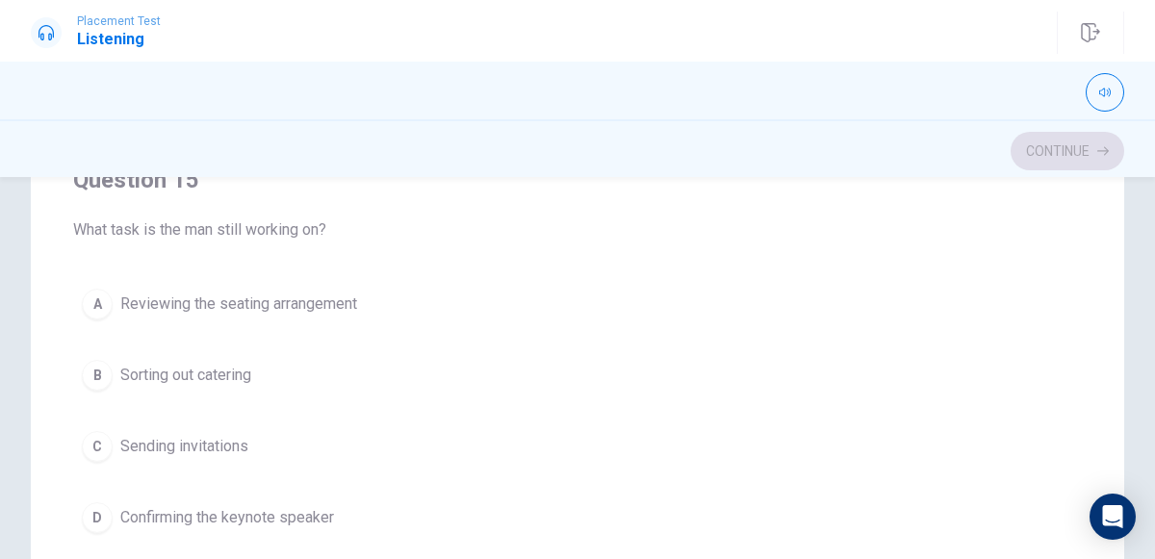
scroll to position [392, 0]
click at [355, 521] on button "D Confirming the keynote speaker" at bounding box center [577, 516] width 1009 height 48
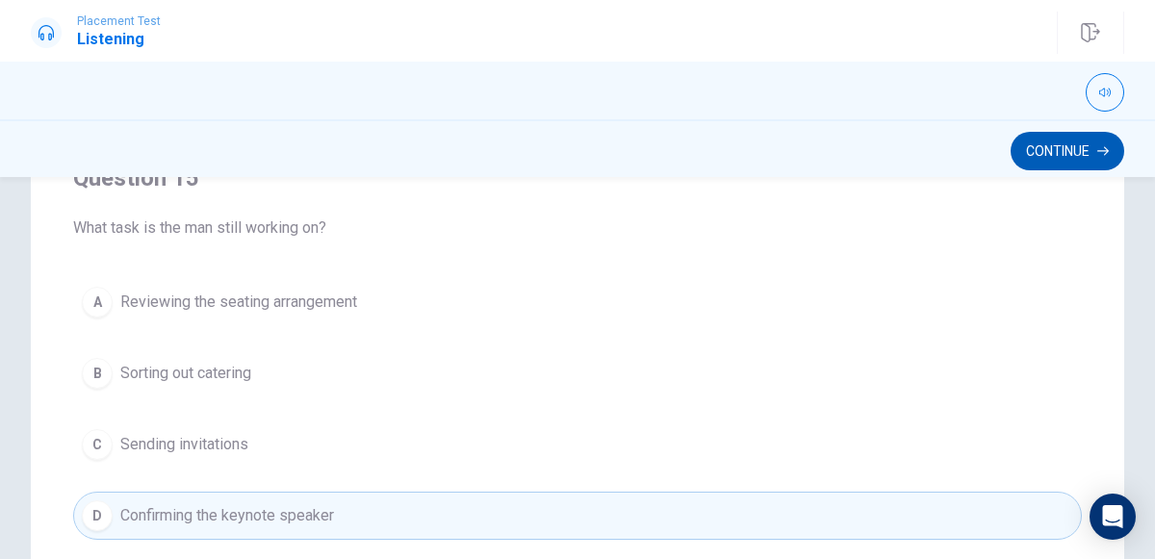
click at [1074, 149] on button "Continue" at bounding box center [1068, 151] width 114 height 39
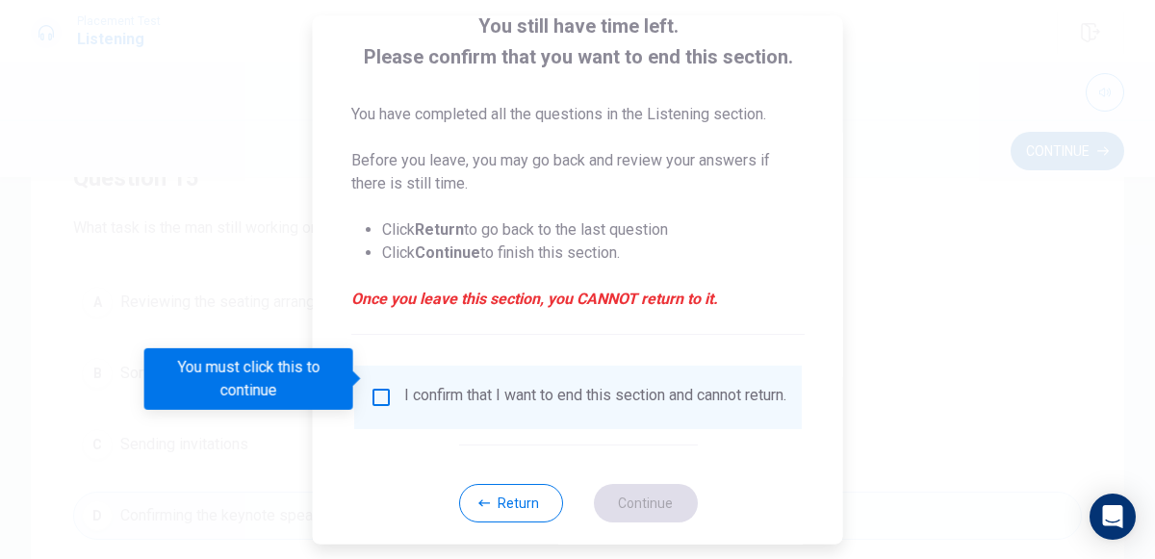
scroll to position [145, 0]
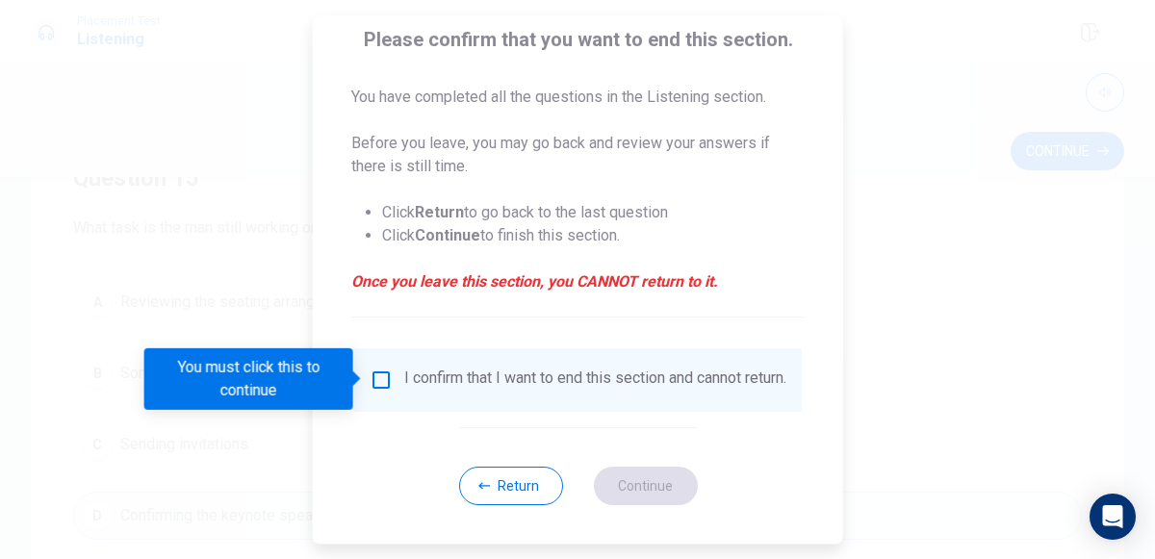
click at [383, 385] on input "You must click this to continue" at bounding box center [381, 380] width 23 height 23
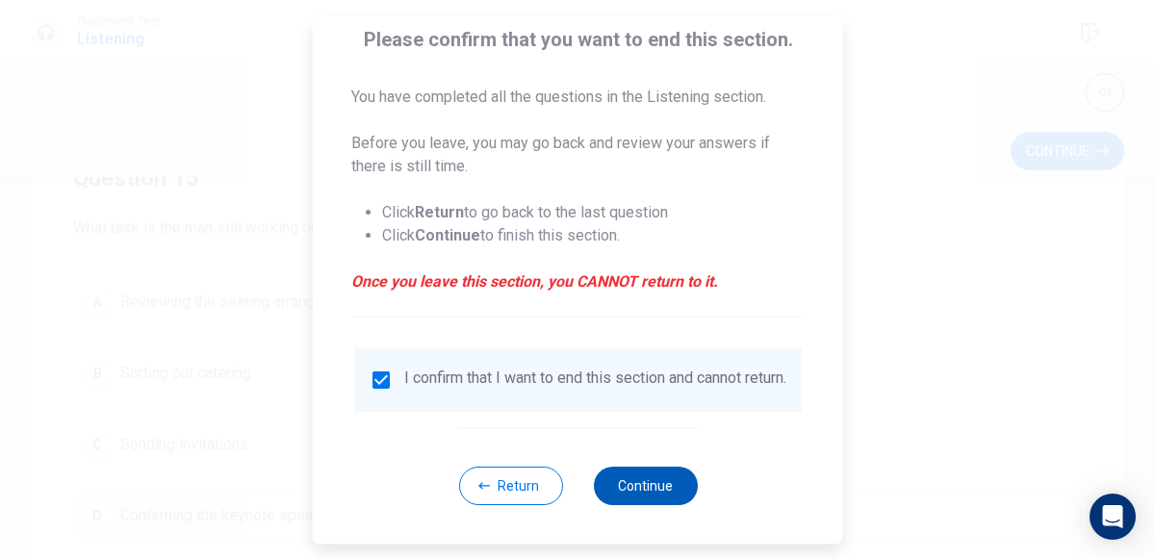
click at [680, 505] on button "Continue" at bounding box center [645, 486] width 104 height 39
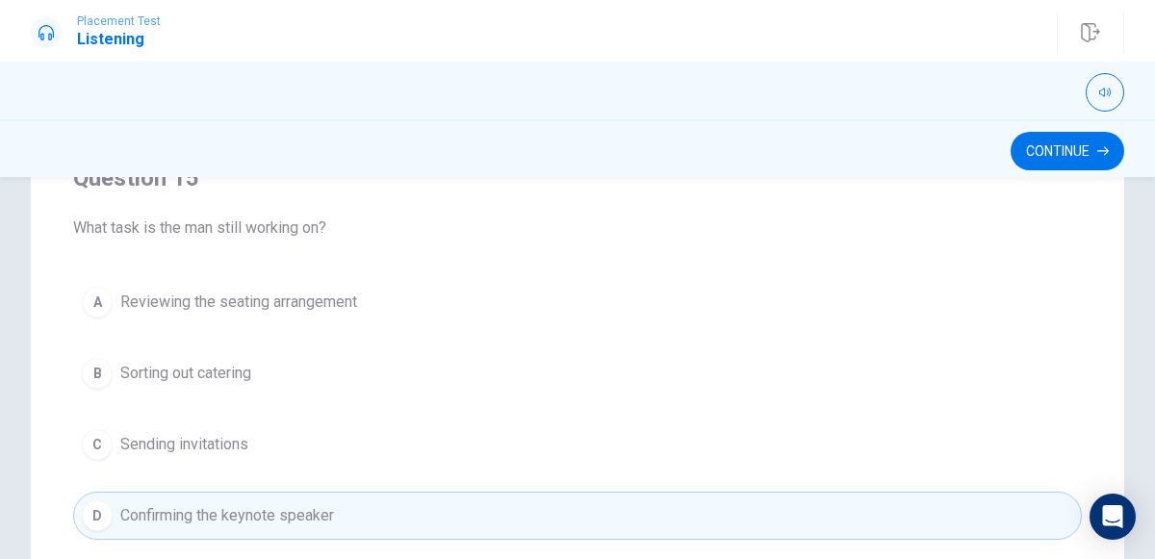
click at [207, 504] on span "Confirming the keynote speaker" at bounding box center [227, 515] width 214 height 23
click at [617, 492] on button "D Confirming the keynote speaker" at bounding box center [577, 516] width 1009 height 48
click at [612, 518] on button "D Confirming the keynote speaker" at bounding box center [577, 516] width 1009 height 48
click at [612, 509] on button "D Confirming the keynote speaker" at bounding box center [577, 516] width 1009 height 48
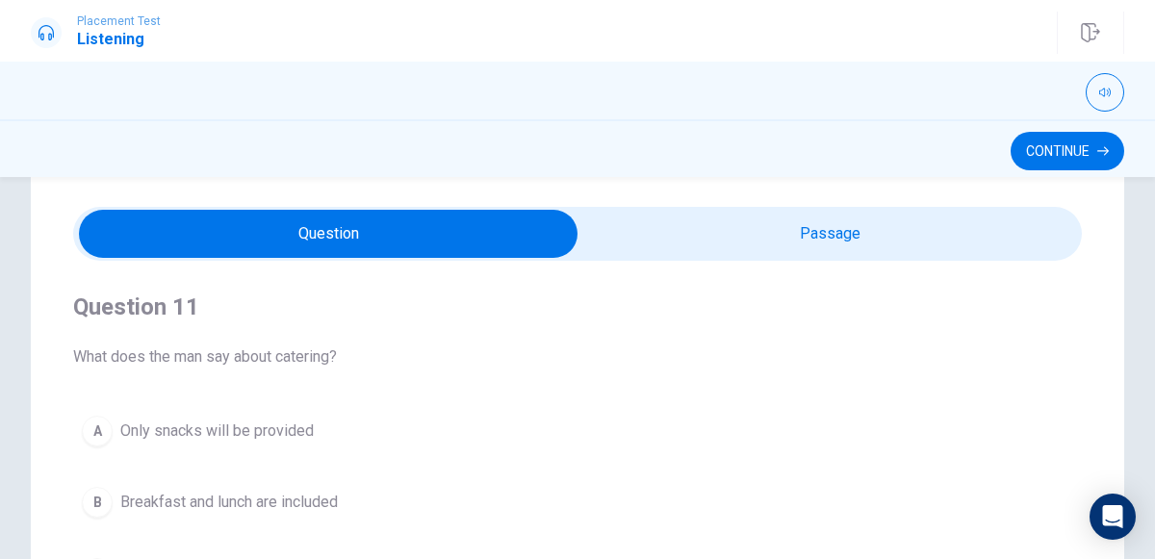
scroll to position [0, 0]
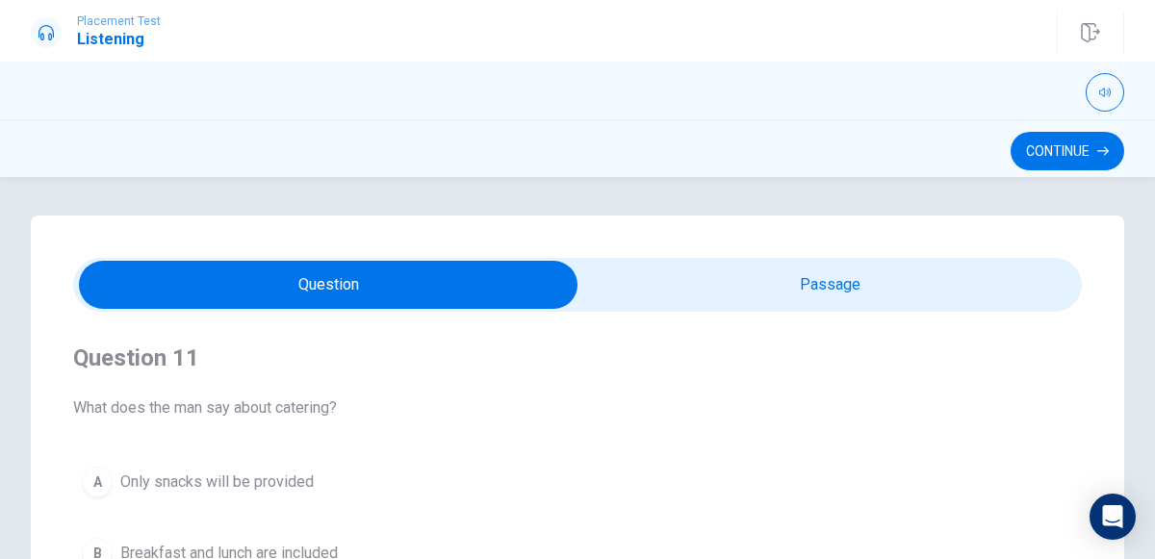
click at [900, 296] on input "checkbox" at bounding box center [328, 285] width 1513 height 48
checkbox input "true"
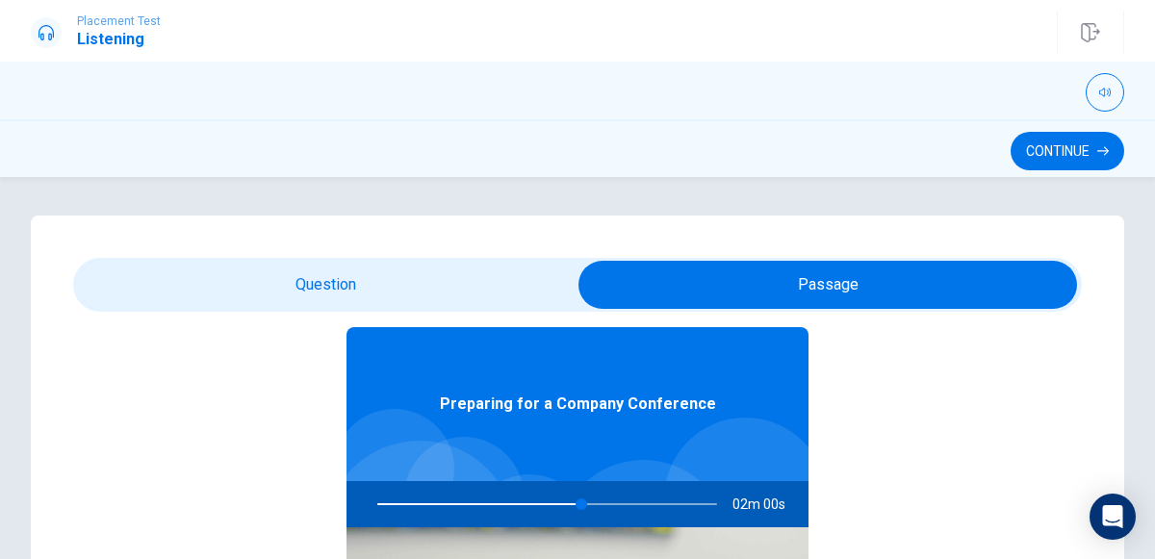
scroll to position [107, 0]
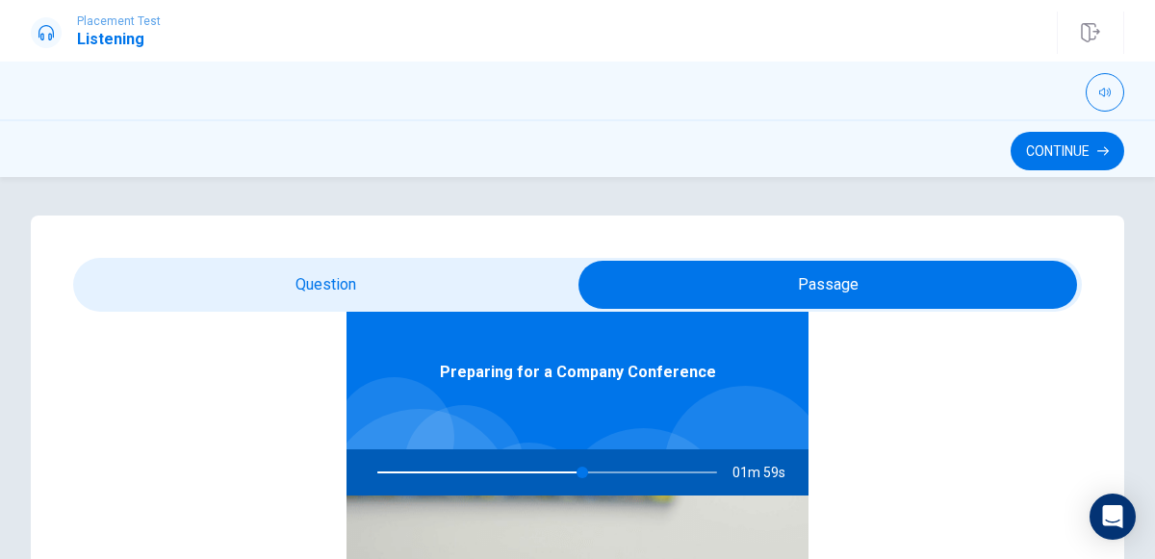
type input "61"
click at [483, 275] on input "checkbox" at bounding box center [827, 285] width 1513 height 48
checkbox input "false"
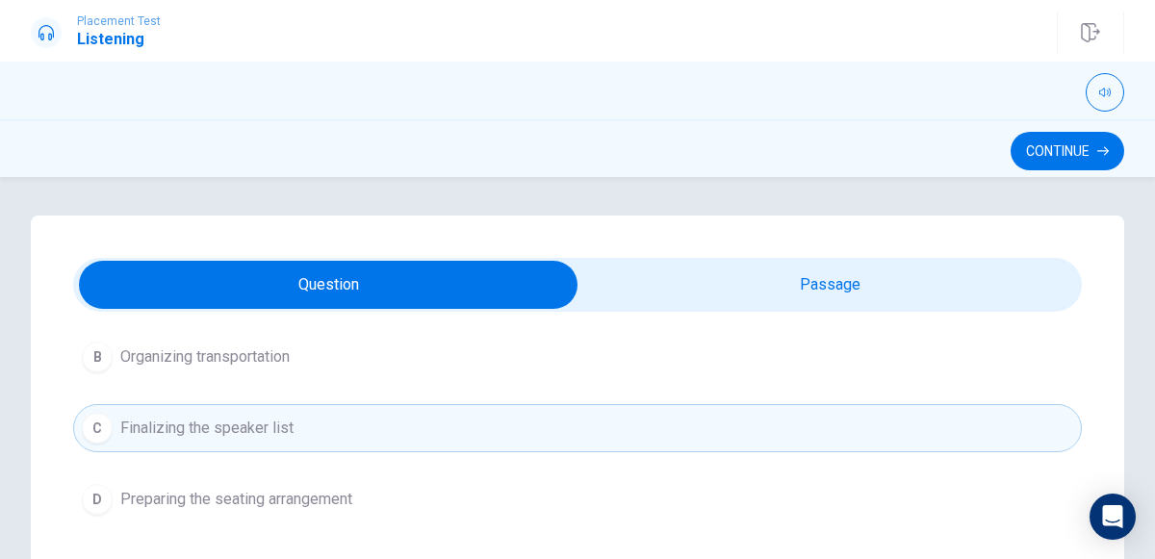
scroll to position [636, 0]
click at [600, 493] on button "D Preparing the seating arrangement" at bounding box center [577, 499] width 1009 height 48
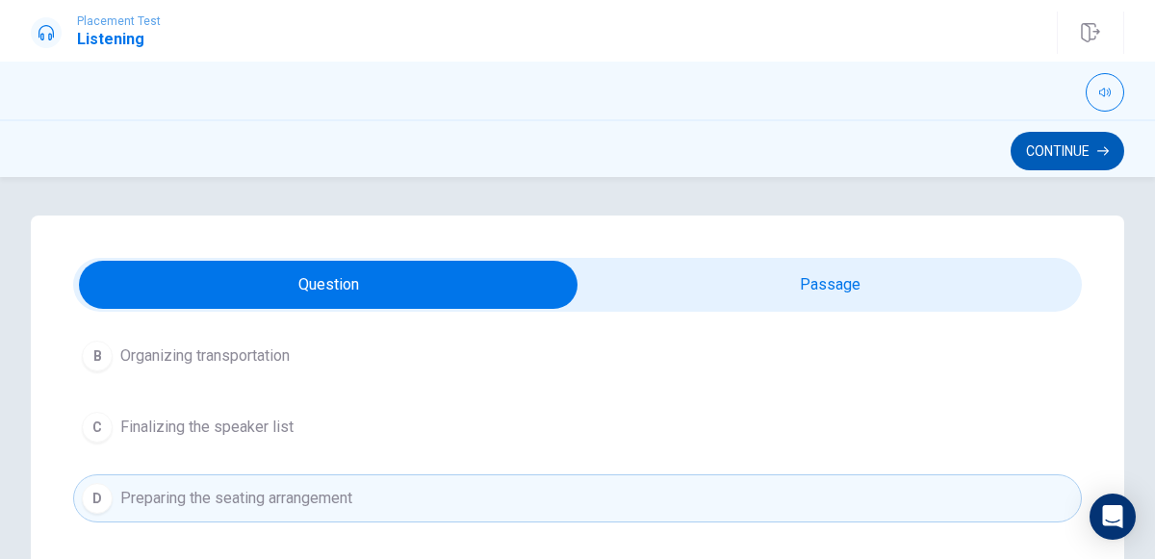
click at [1060, 164] on button "Continue" at bounding box center [1068, 151] width 114 height 39
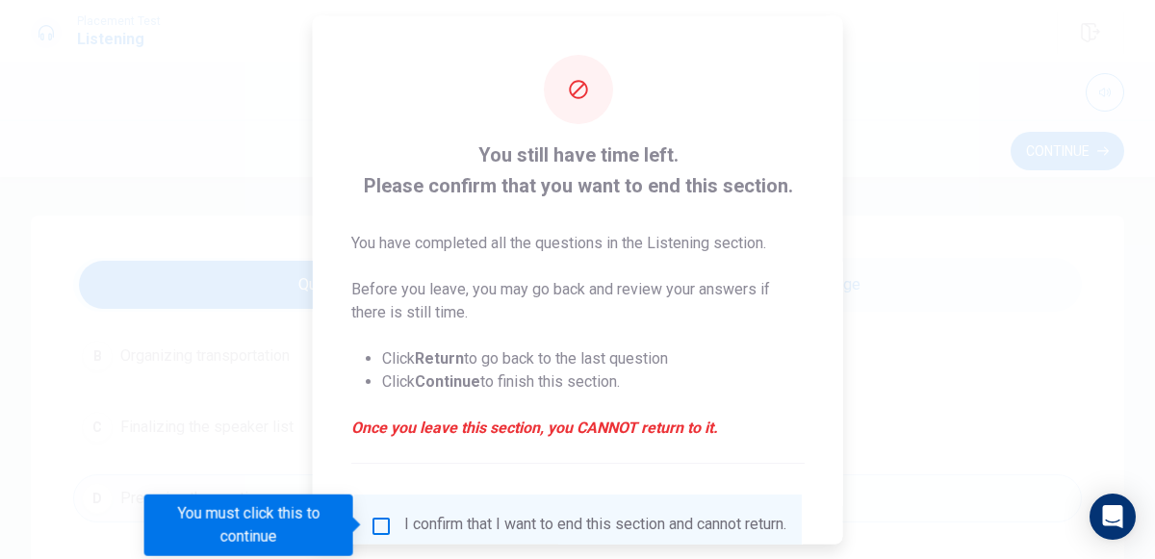
click at [407, 522] on div "I confirm that I want to end this section and cannot return." at bounding box center [595, 525] width 382 height 23
click at [385, 524] on input "You must click this to continue" at bounding box center [381, 525] width 23 height 23
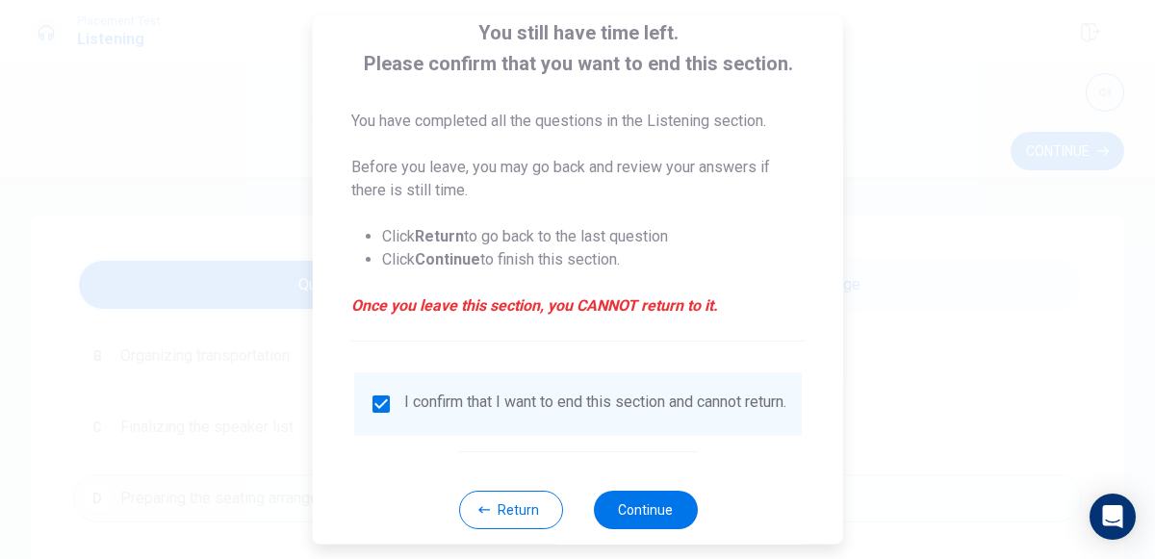
scroll to position [157, 0]
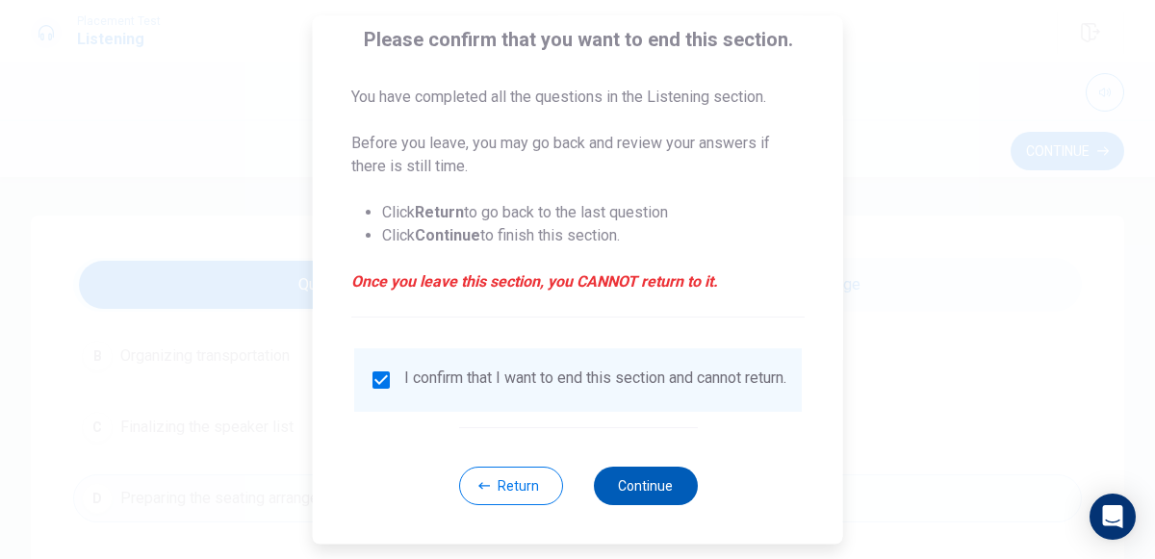
click at [672, 484] on button "Continue" at bounding box center [645, 486] width 104 height 39
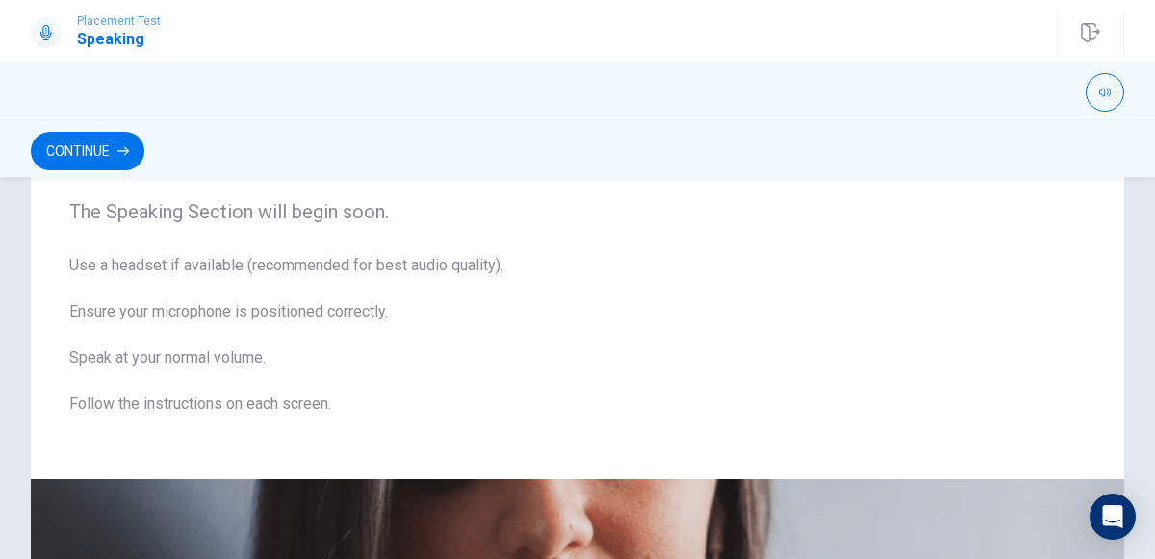
scroll to position [0, 0]
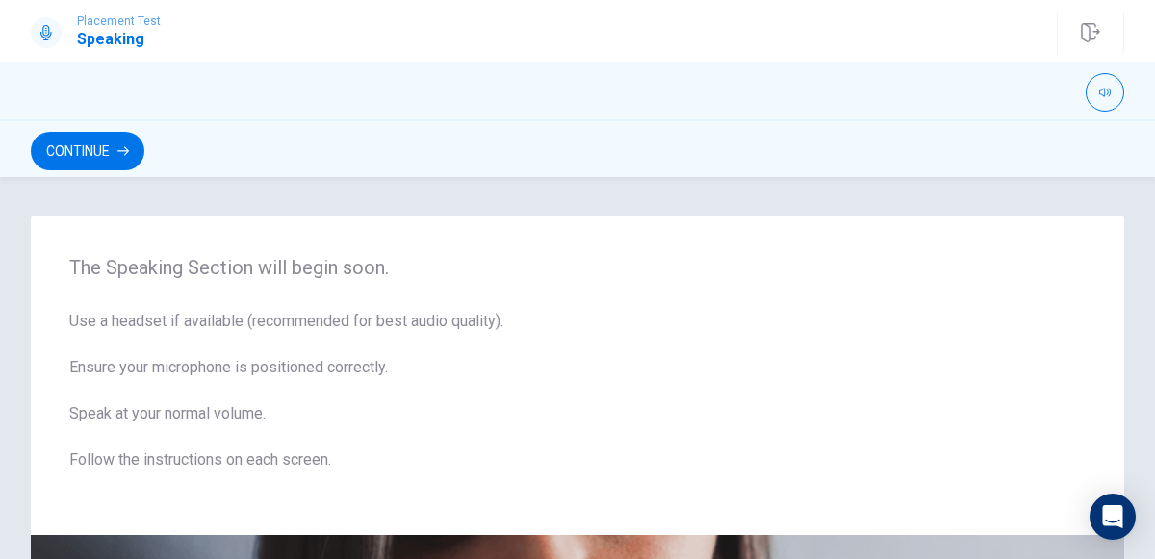
click at [2, 159] on div "Continue" at bounding box center [577, 151] width 1155 height 37
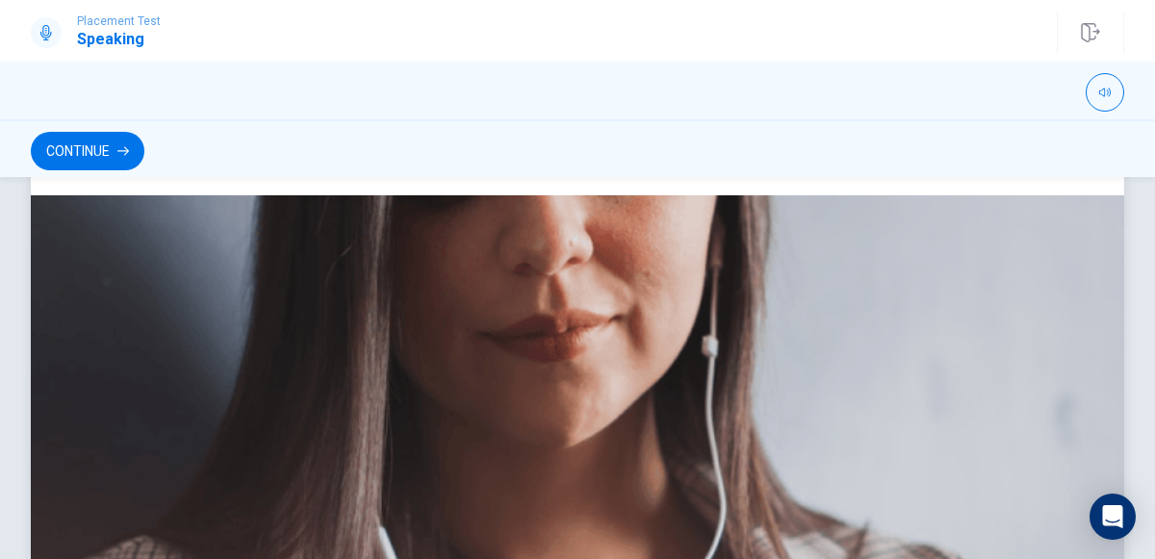
scroll to position [318, 0]
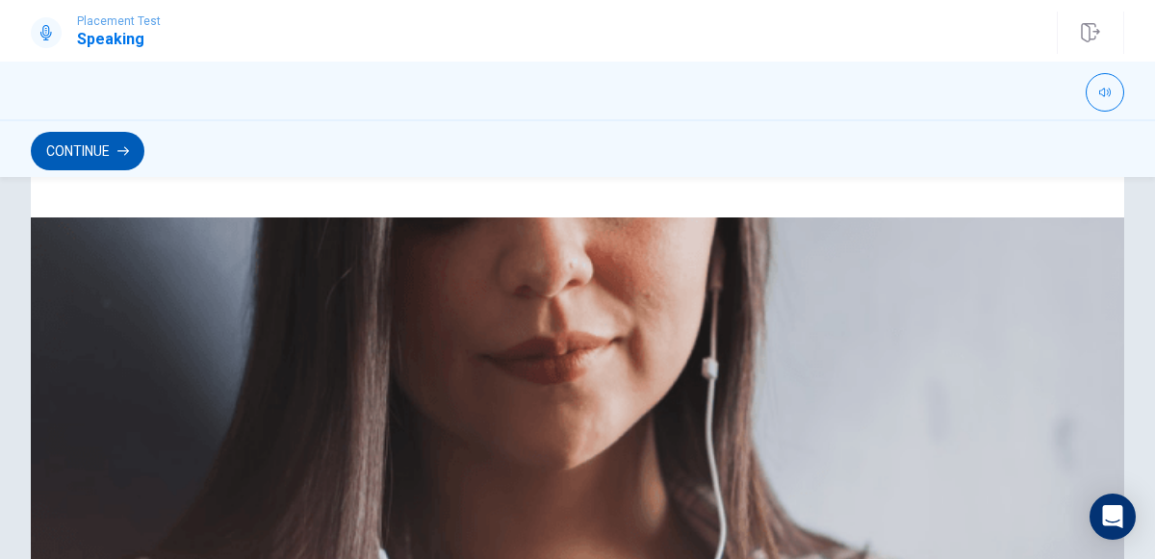
click at [92, 166] on button "Continue" at bounding box center [88, 151] width 114 height 39
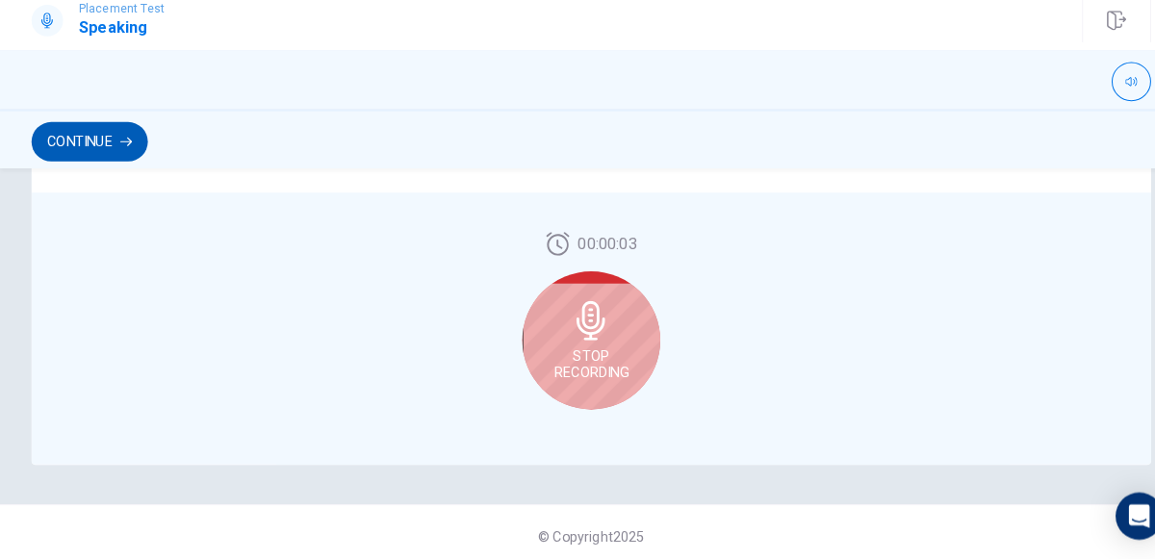
scroll to position [595, 0]
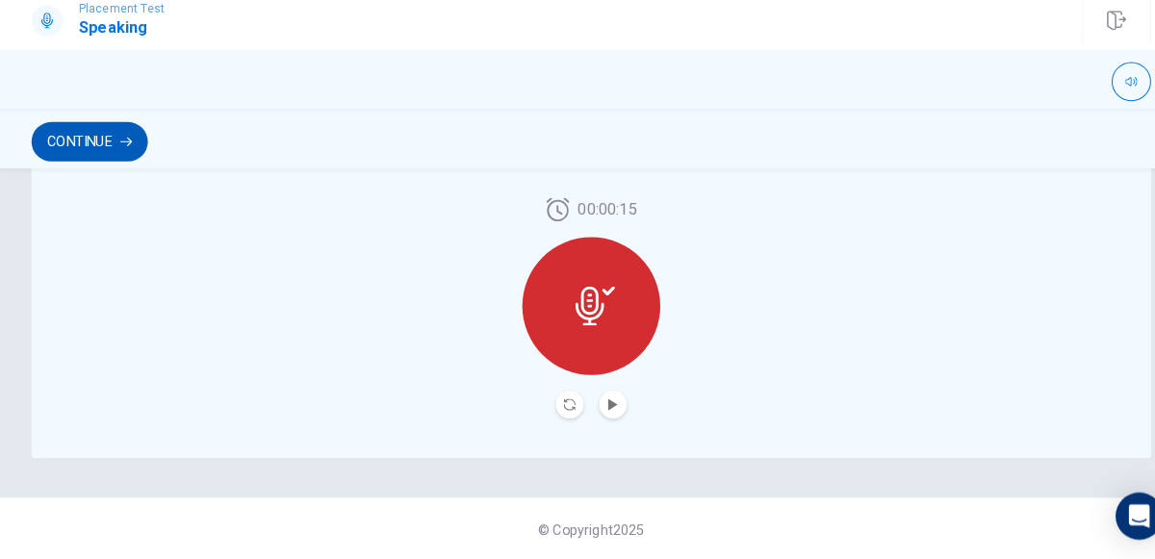
click at [90, 155] on button "Continue" at bounding box center [88, 151] width 114 height 39
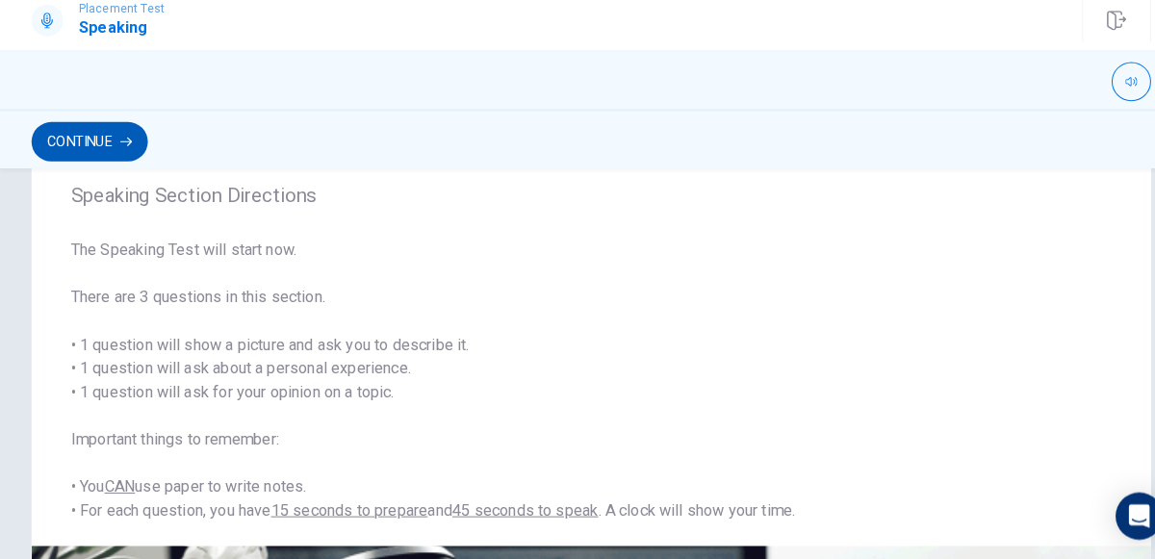
scroll to position [49, 0]
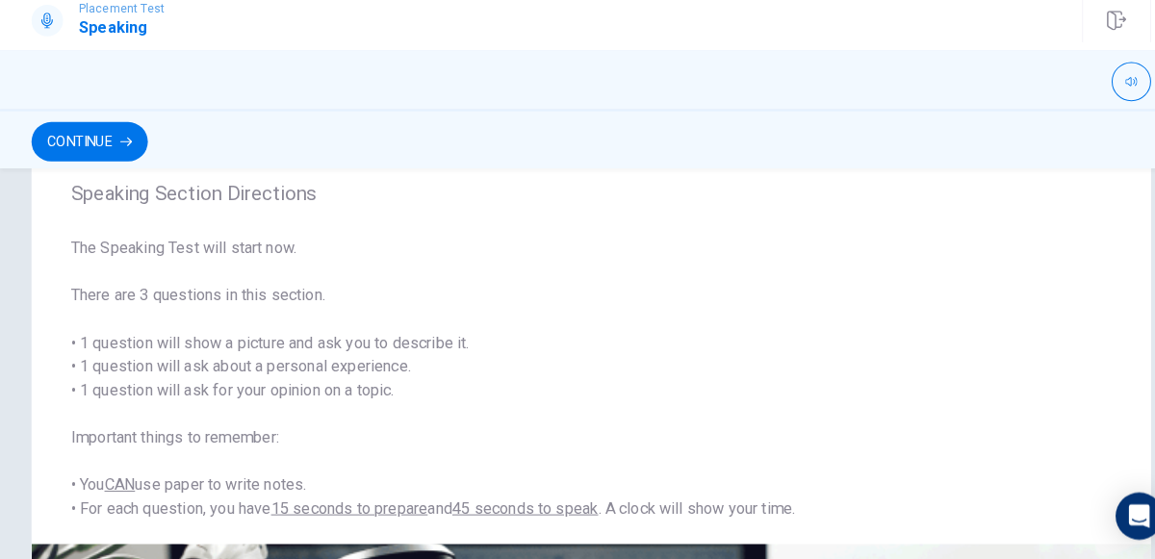
click at [81, 171] on div "Continue" at bounding box center [577, 148] width 1155 height 58
click at [121, 151] on icon "button" at bounding box center [123, 151] width 12 height 12
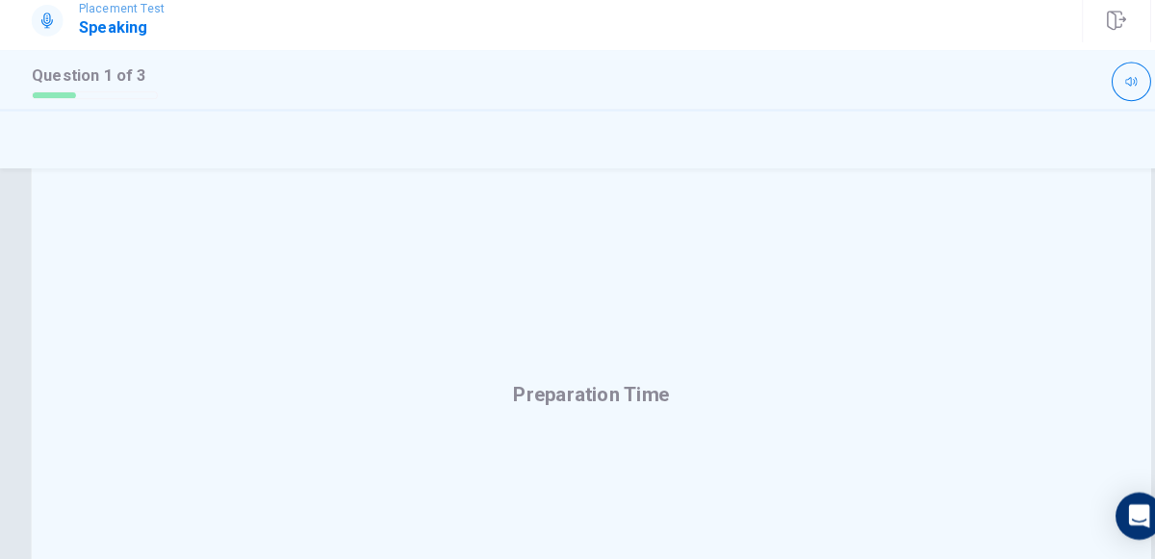
scroll to position [426, 0]
click at [963, 419] on div "Preparation Time" at bounding box center [577, 399] width 1093 height 458
click at [623, 413] on div "Preparation Time" at bounding box center [578, 399] width 152 height 31
click at [636, 429] on div "Preparation Time" at bounding box center [577, 399] width 1093 height 458
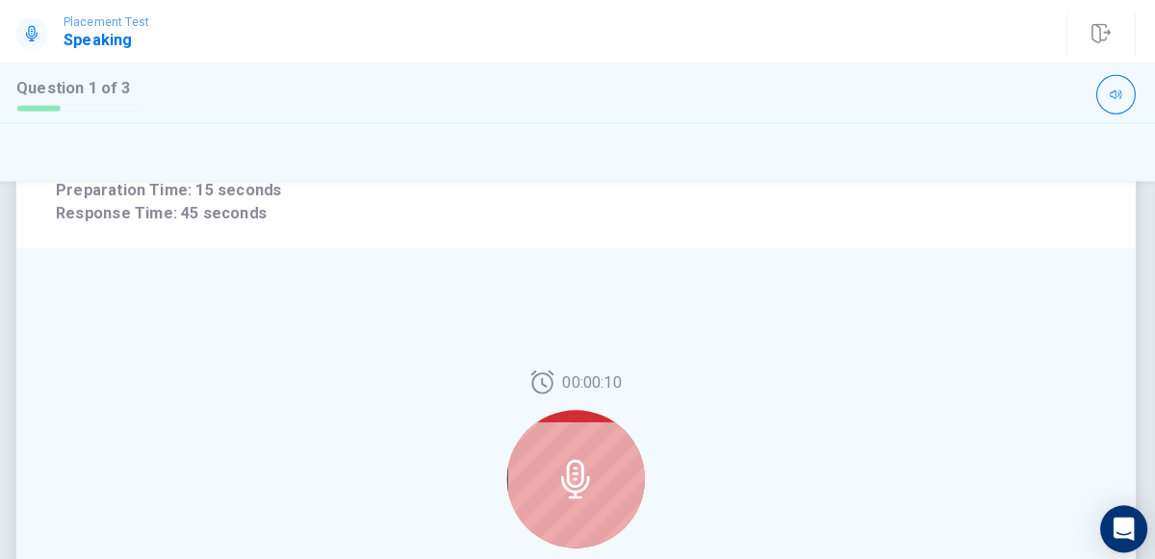
scroll to position [373, 0]
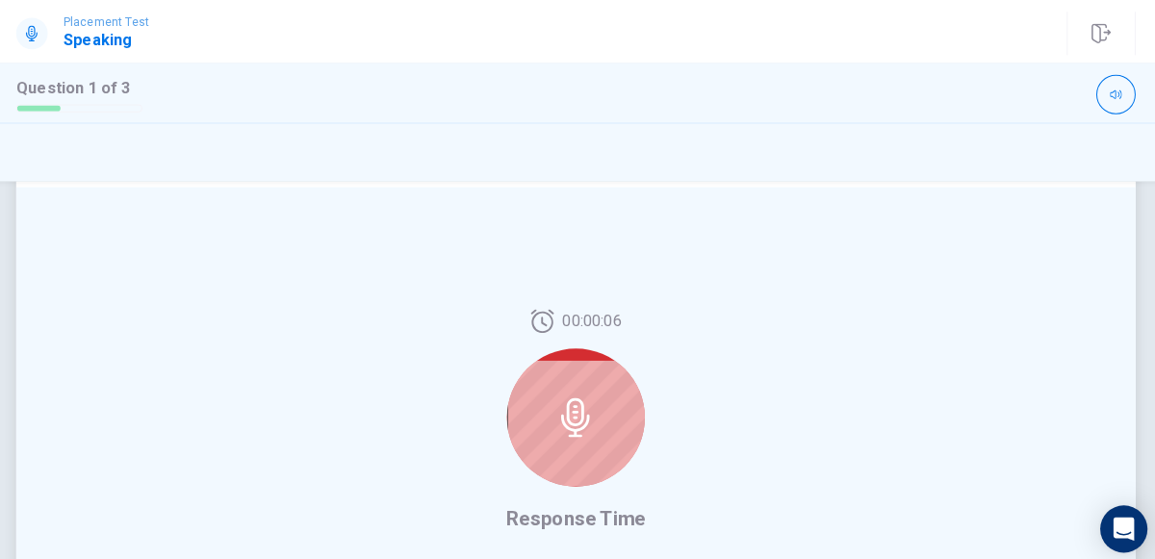
click at [1005, 409] on div "00:00:06 Response Time" at bounding box center [577, 412] width 1093 height 458
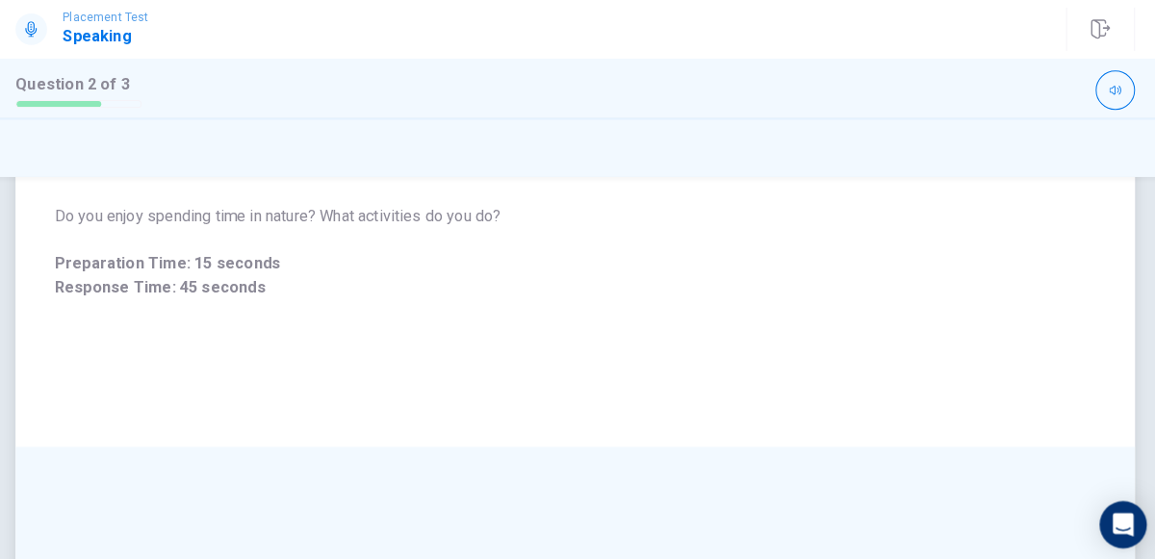
scroll to position [167, 0]
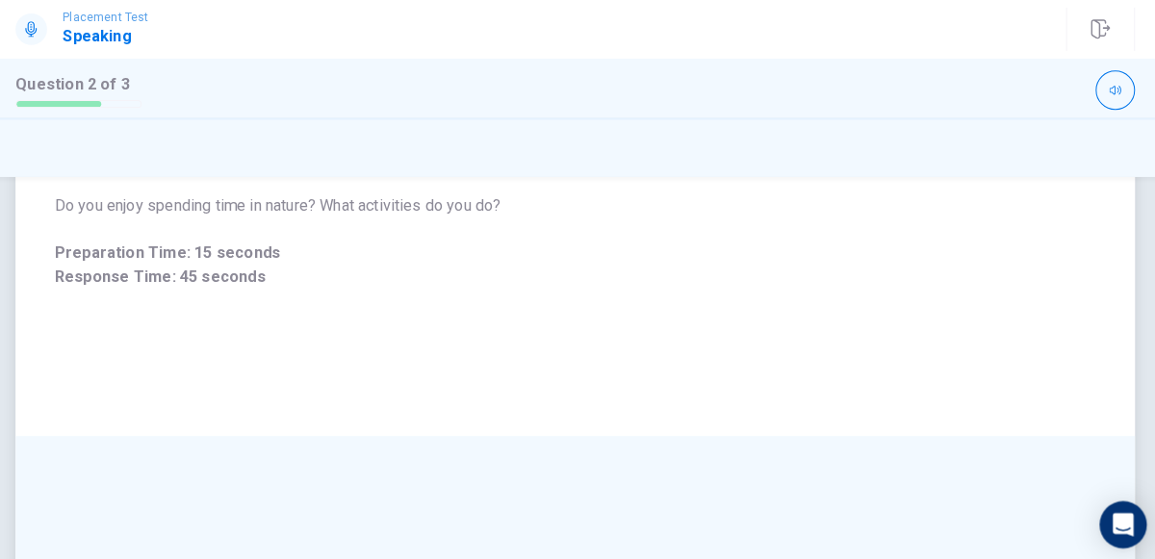
click at [1027, 396] on div "Do you enjoy spending time in nature? What activities do you do? Preparation Ti…" at bounding box center [577, 239] width 1093 height 381
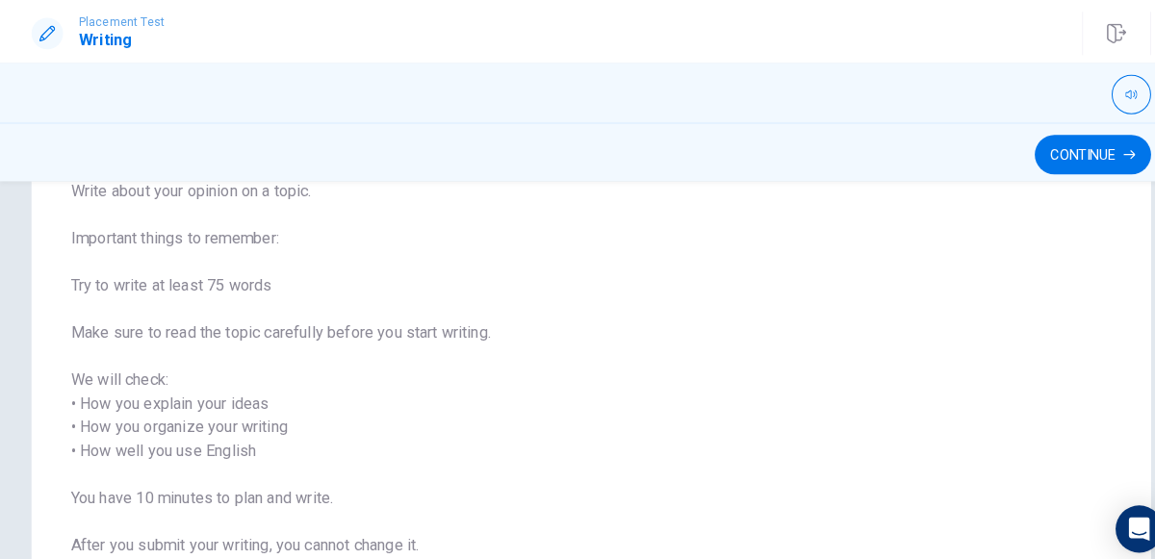
scroll to position [175, 0]
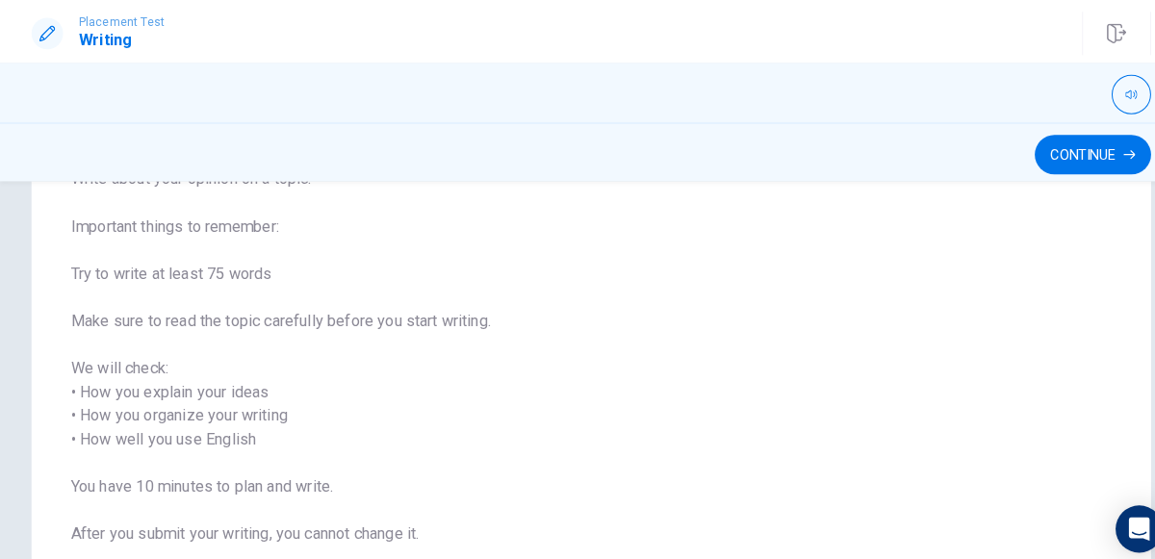
click at [1062, 171] on div "Continue" at bounding box center [577, 148] width 1155 height 58
click at [1093, 173] on div "Continue" at bounding box center [577, 148] width 1155 height 58
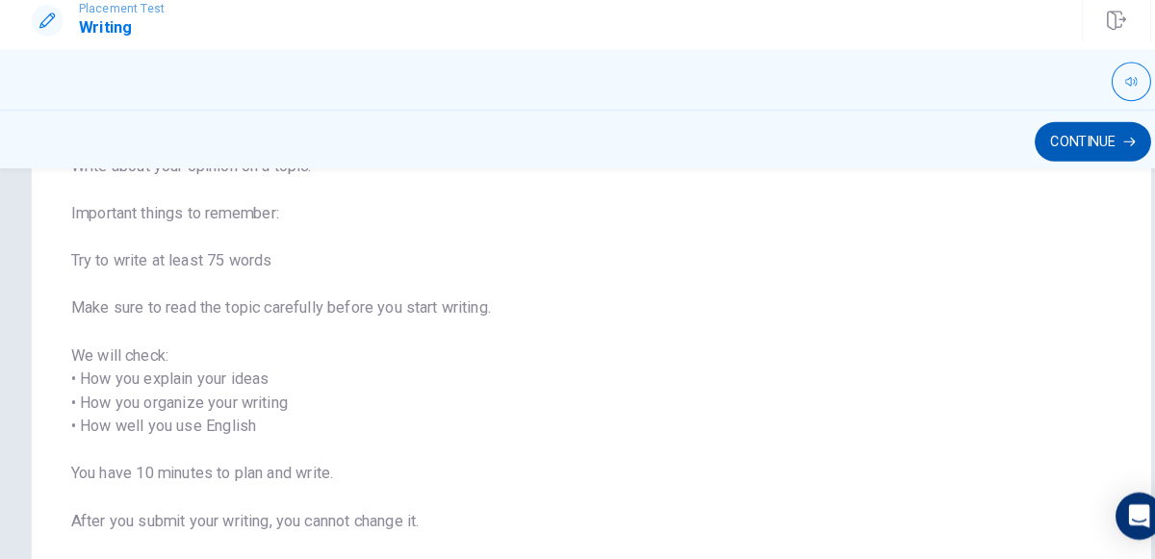
click at [1077, 165] on button "Continue" at bounding box center [1068, 151] width 114 height 39
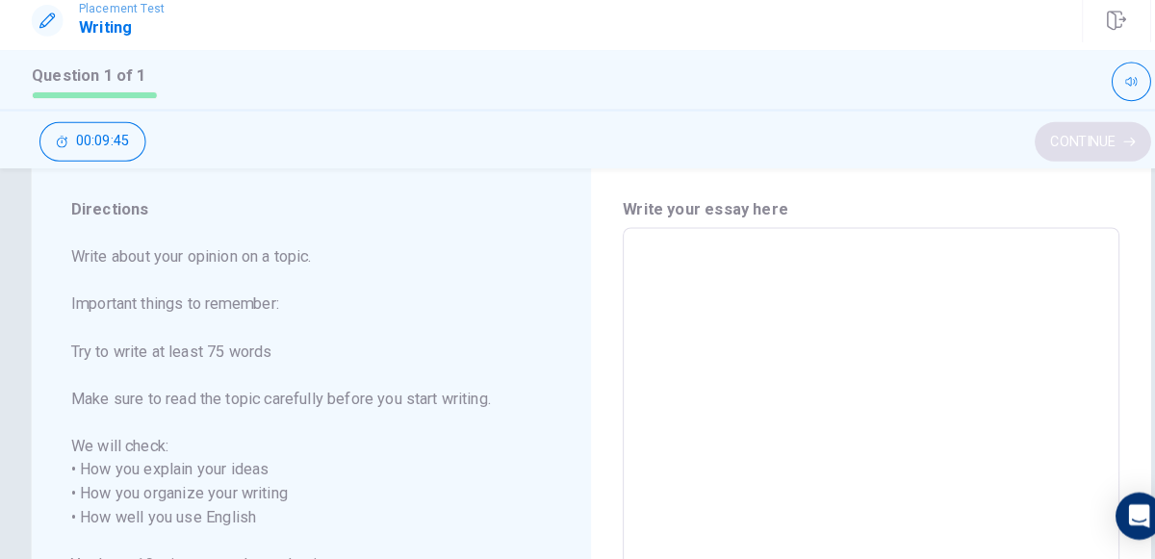
scroll to position [35, 0]
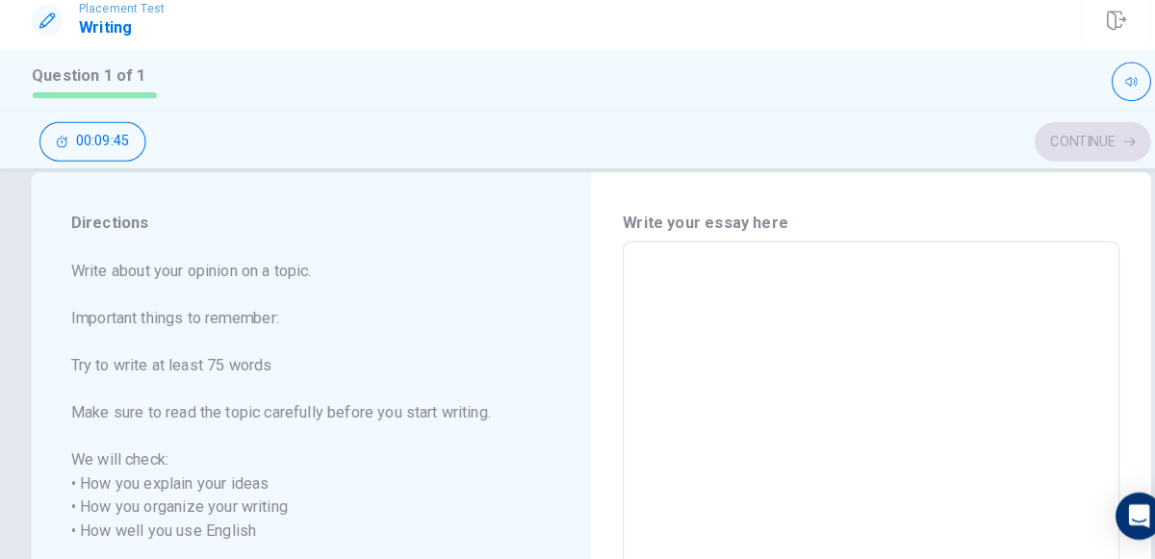
click at [932, 378] on textarea at bounding box center [851, 532] width 458 height 534
click at [926, 362] on textarea at bounding box center [851, 532] width 458 height 534
type textarea "w"
type textarea "x"
type textarea "we"
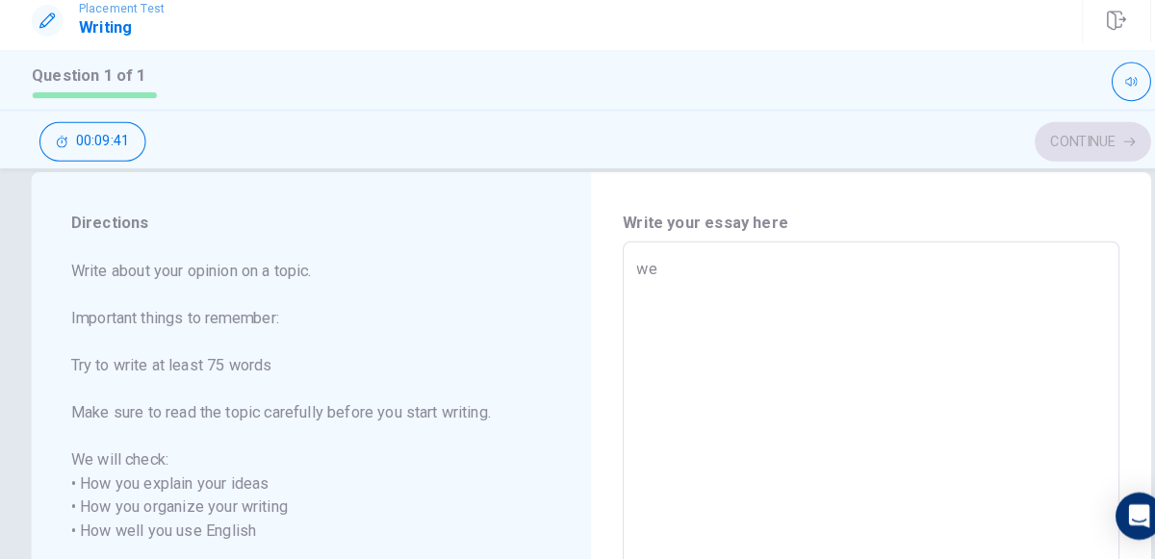
type textarea "x"
type textarea "wel"
type textarea "x"
type textarea "well"
type textarea "x"
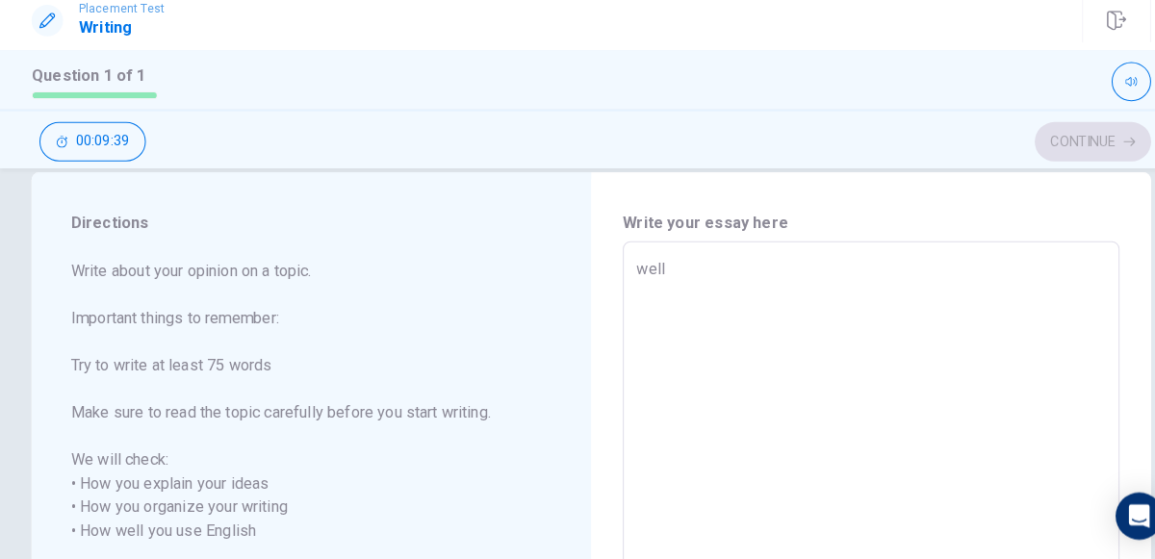
type textarea "wel"
type textarea "x"
type textarea "we"
type textarea "x"
type textarea "w"
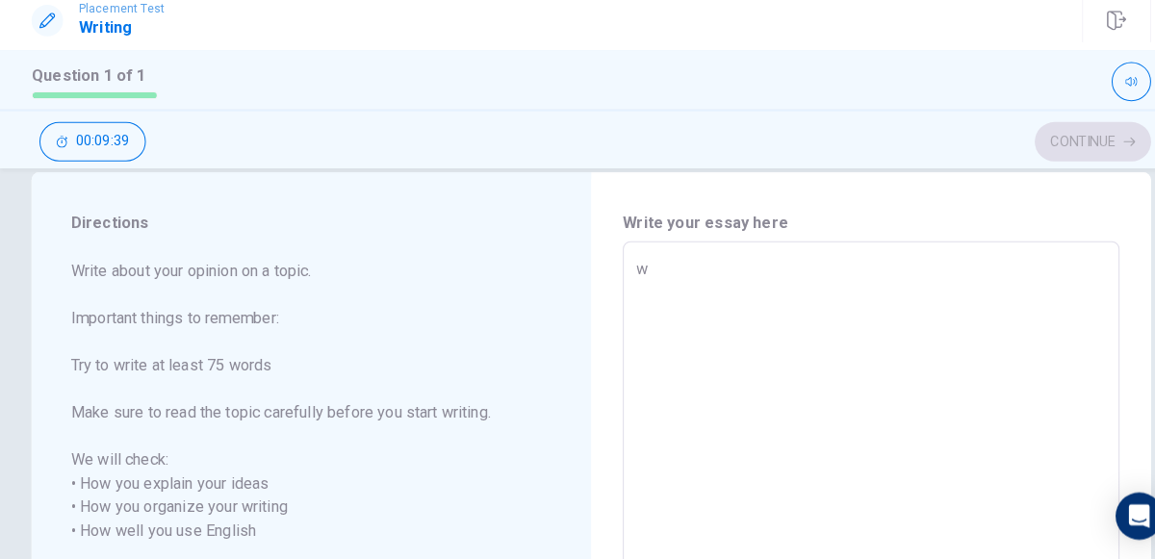
type textarea "x"
click at [680, 294] on textarea at bounding box center [851, 532] width 458 height 534
click at [684, 303] on textarea at bounding box center [851, 532] width 458 height 534
type textarea "W"
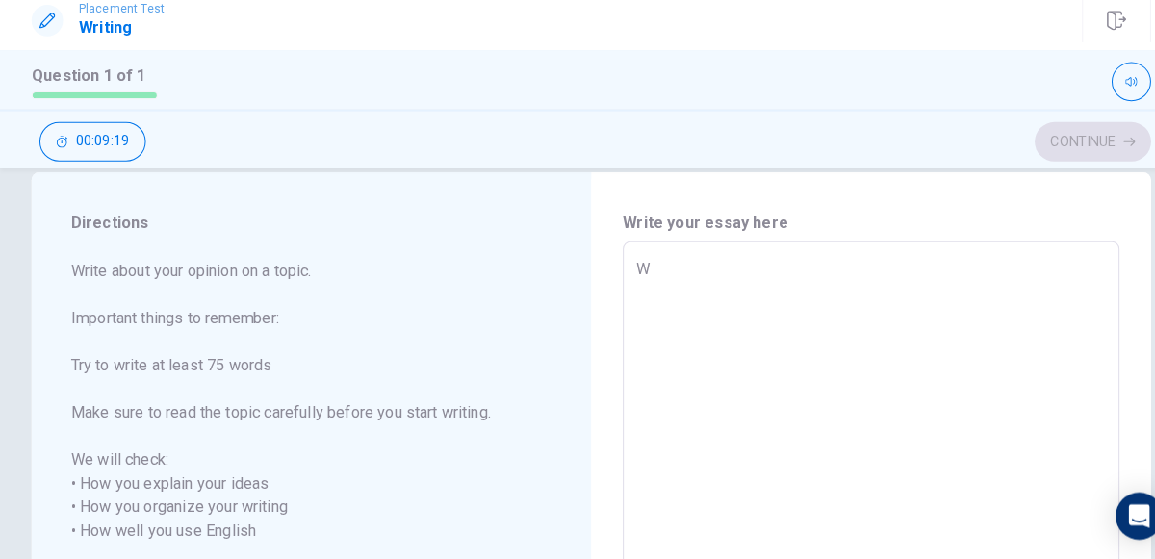
type textarea "x"
type textarea "We"
type textarea "x"
type textarea "Wel"
type textarea "x"
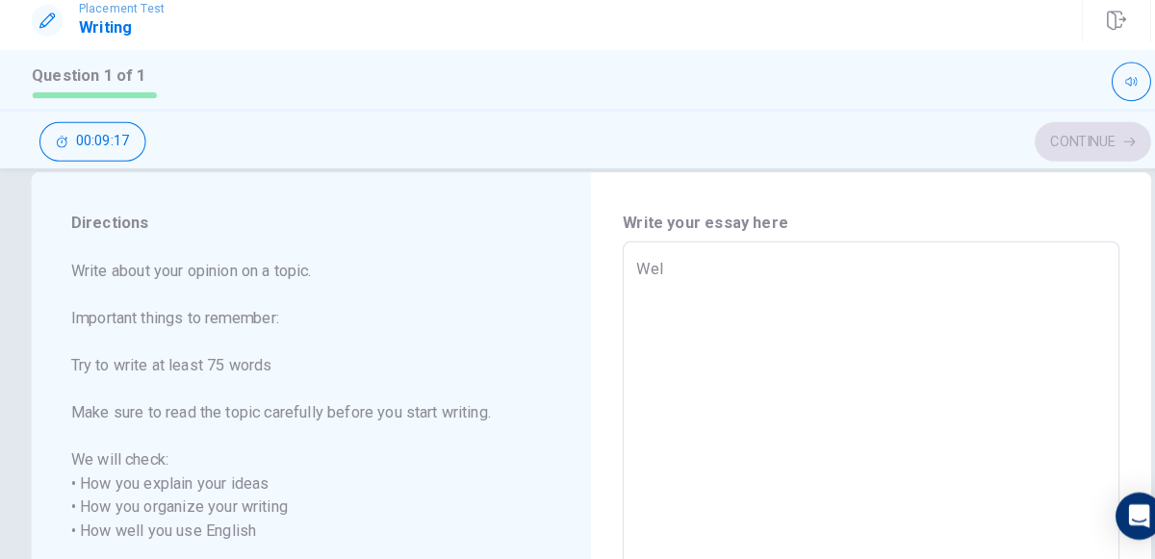
type textarea "Well"
type textarea "x"
type textarea "Well"
type textarea "x"
type textarea "Well l"
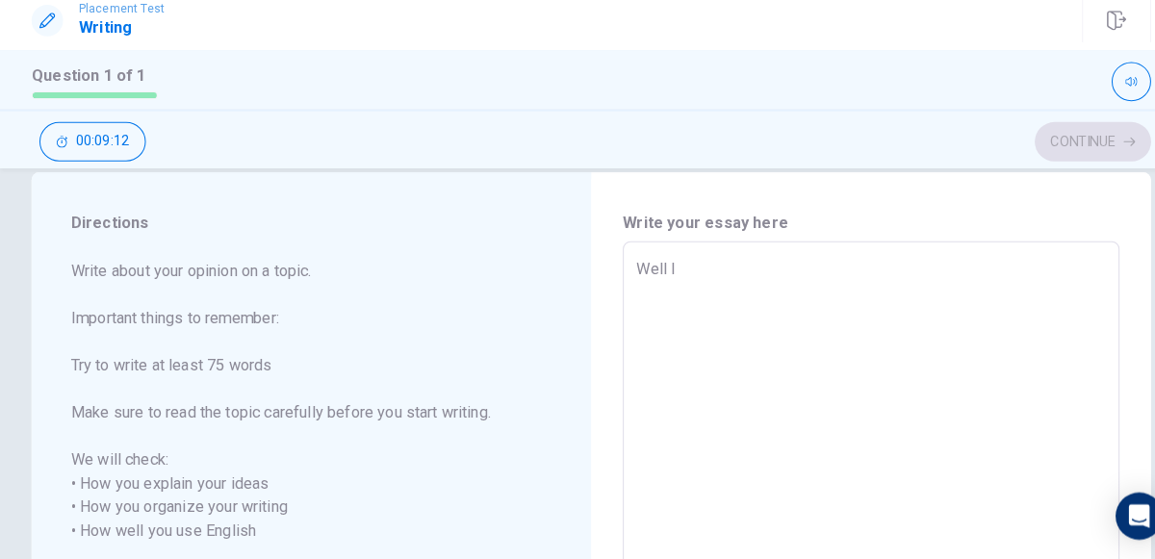
type textarea "x"
type textarea "Well la"
type textarea "x"
type textarea "Well las"
type textarea "x"
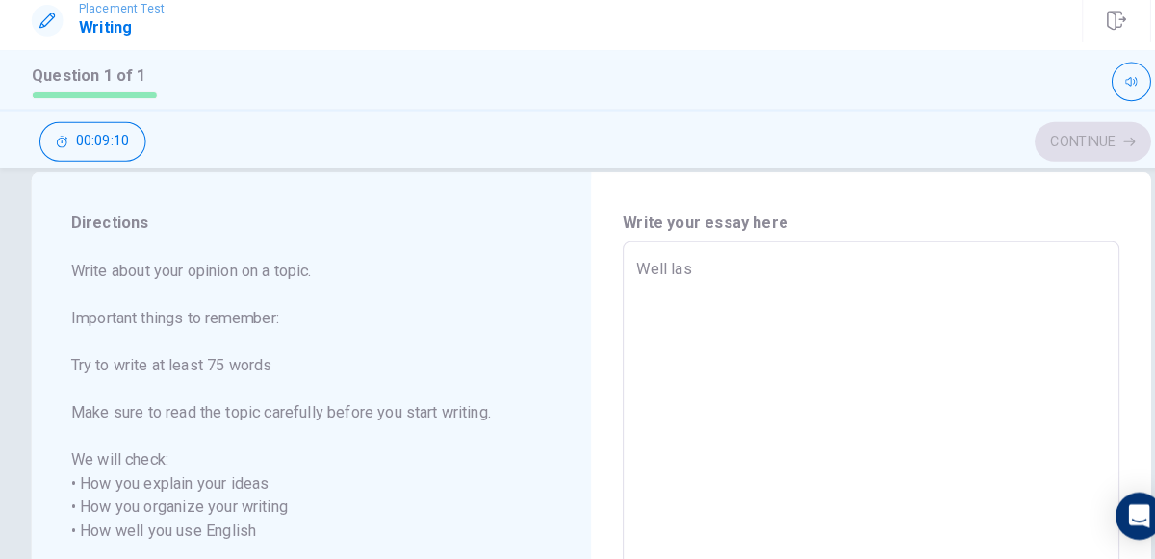
type textarea "Well last"
type textarea "x"
type textarea "Well last"
type textarea "x"
type textarea "Well last y"
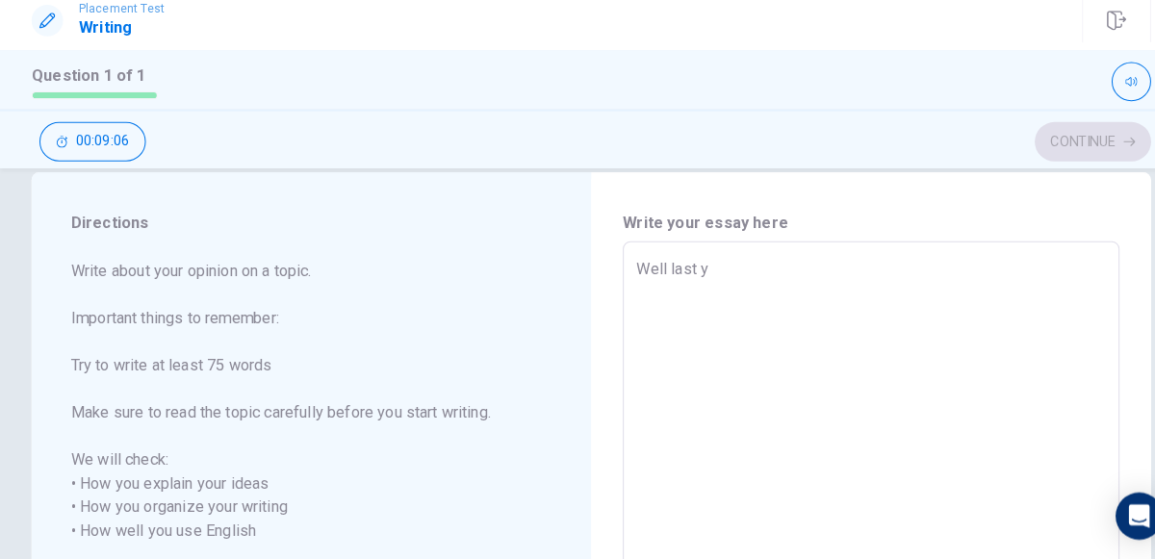
type textarea "x"
type textarea "Well last ye"
type textarea "x"
type textarea "Well last yea"
type textarea "x"
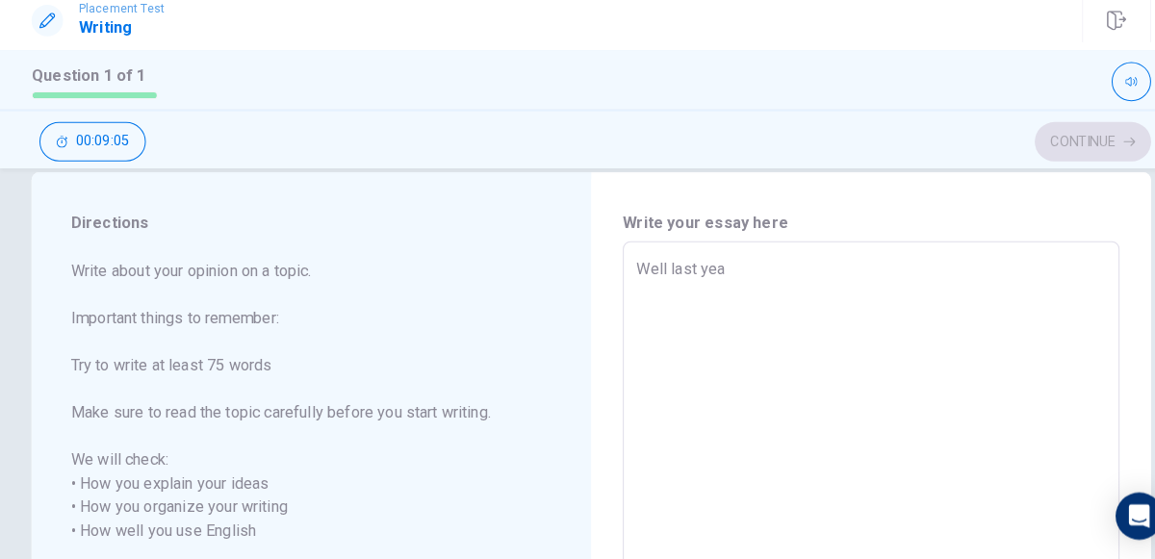
type textarea "Well last year"
type textarea "x"
type textarea "Well last year"
type textarea "x"
type textarea "Well last year I"
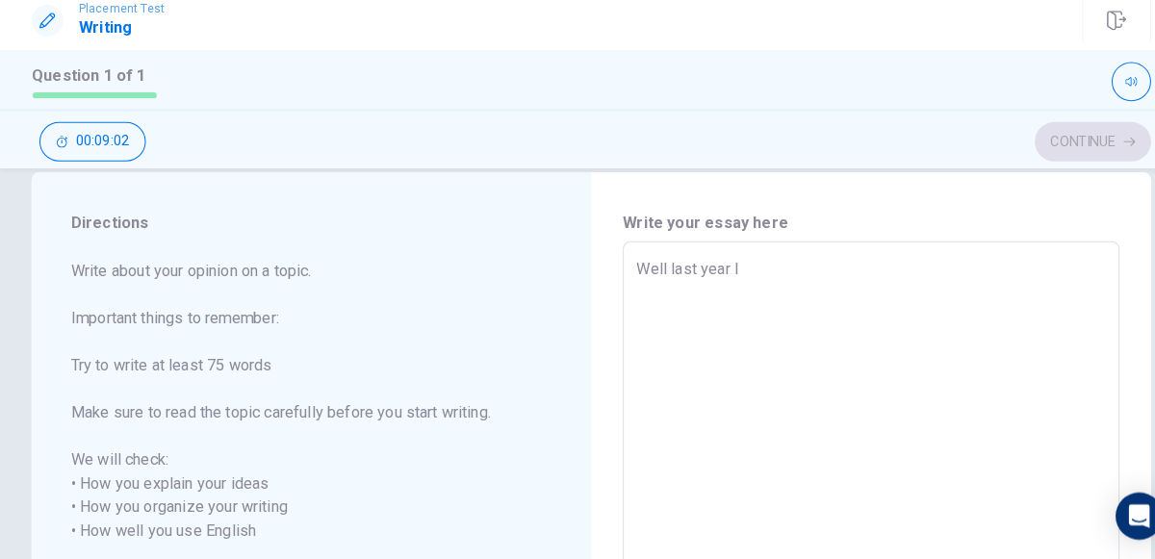
type textarea "x"
type textarea "Well last year I"
type textarea "x"
type textarea "Well last year I d"
type textarea "x"
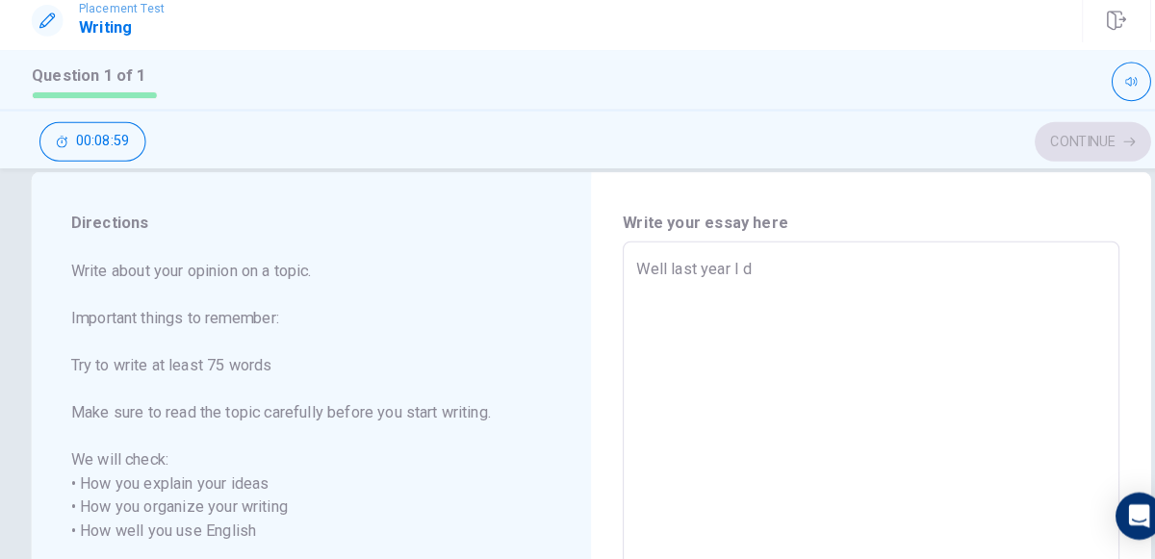
type textarea "Well last year I di"
type textarea "x"
type textarea "Well last year I did"
type textarea "x"
type textarea "Well last year I did"
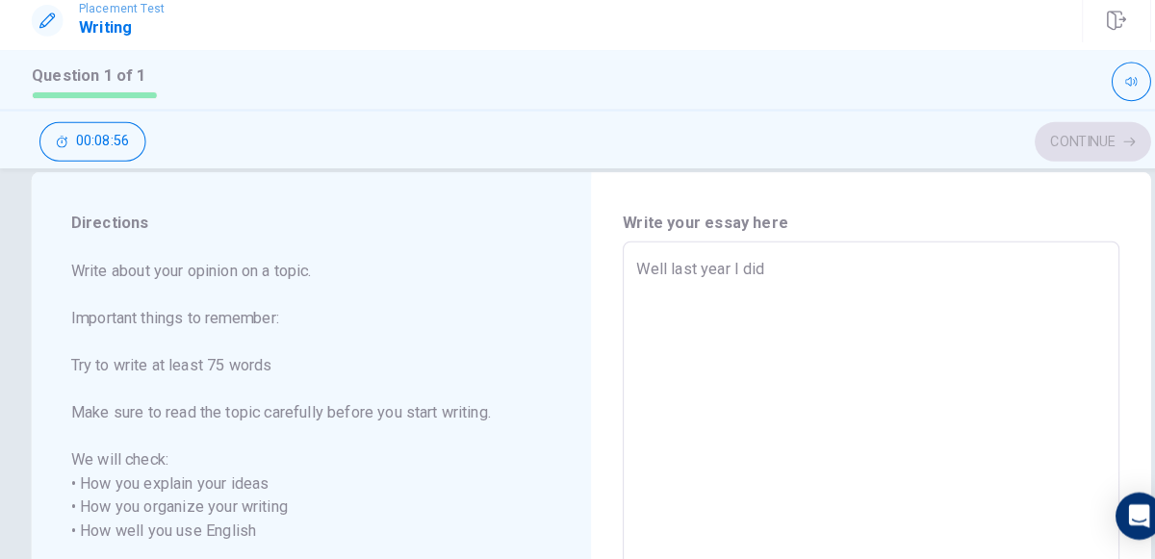
type textarea "x"
type textarea "Well last year I did t"
type textarea "x"
type textarea "Well last year I did th"
type textarea "x"
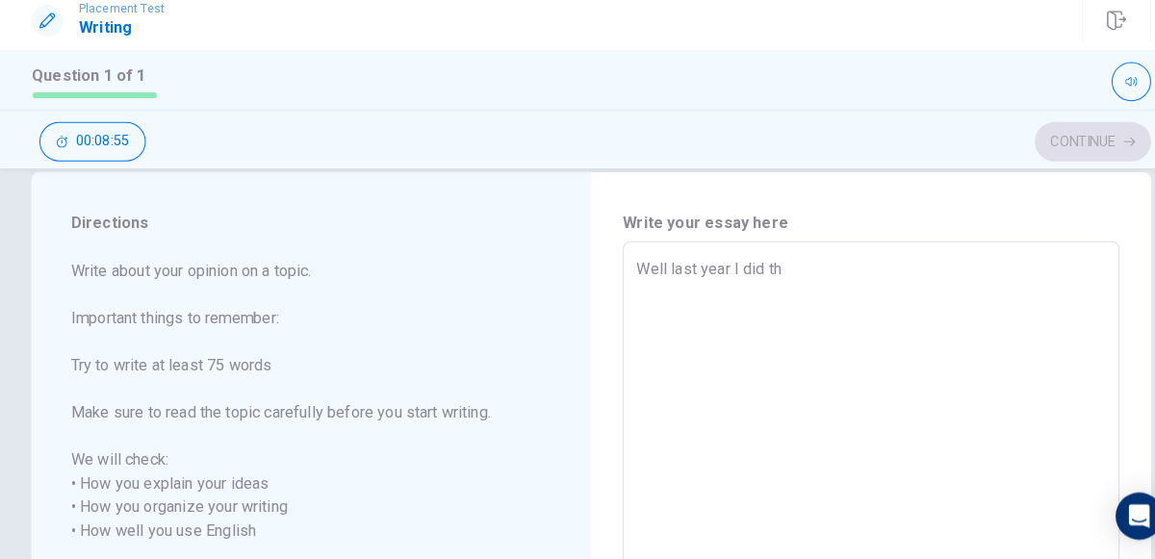
type textarea "Well last year I did the"
type textarea "x"
type textarea "Well last year I did the"
type textarea "x"
type textarea "Well last year I did the m"
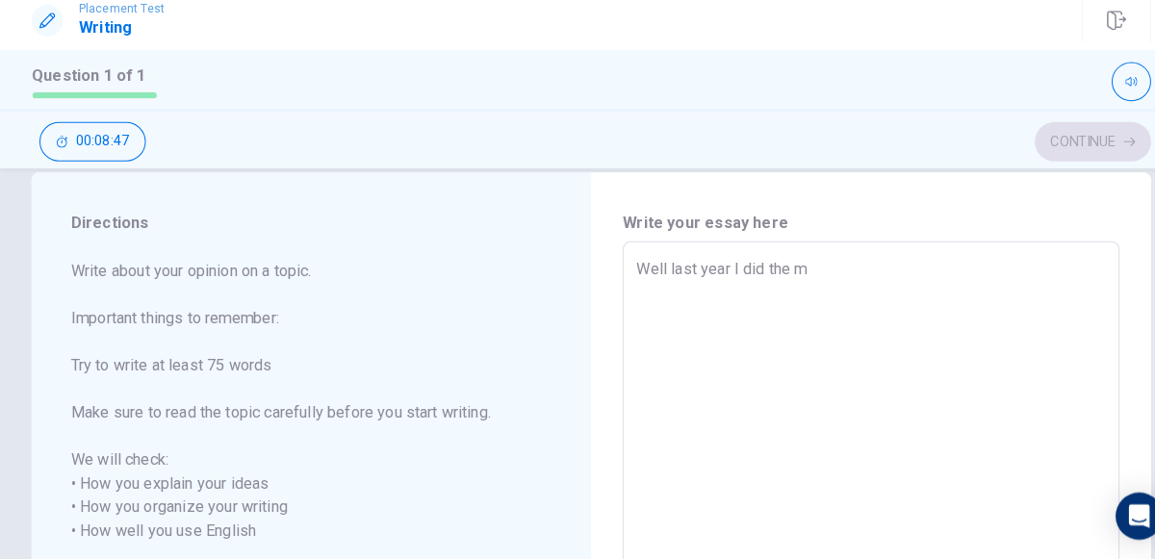
type textarea "x"
type textarea "Well last year I did the ma"
type textarea "x"
type textarea "Well last year I did the mat"
type textarea "x"
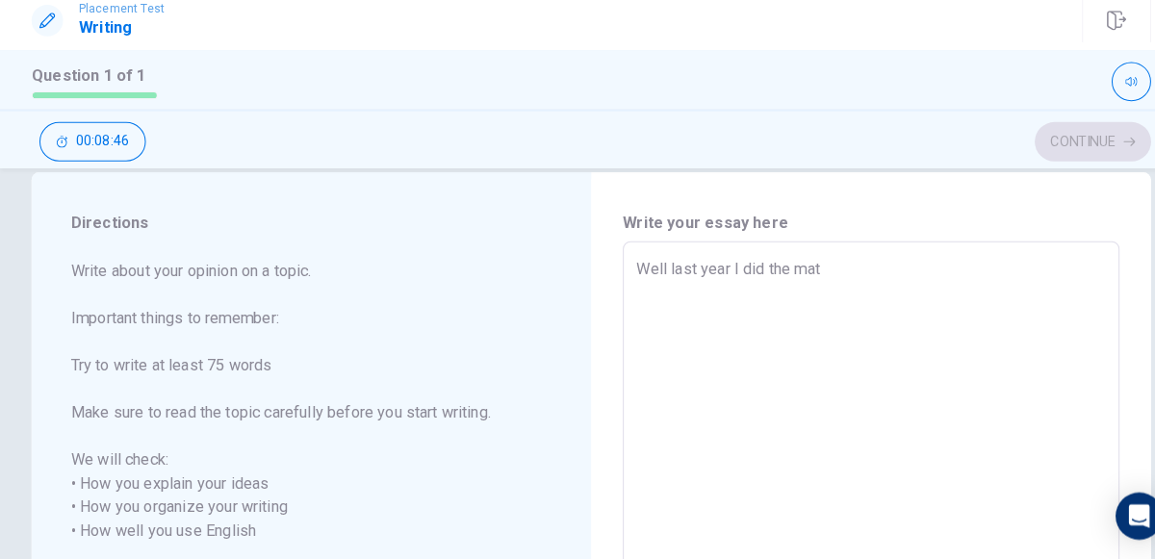
type textarea "Well last year I did the math"
type textarea "x"
type textarea "Well last year I did the math"
type textarea "x"
type textarea "Well last year I did the math t"
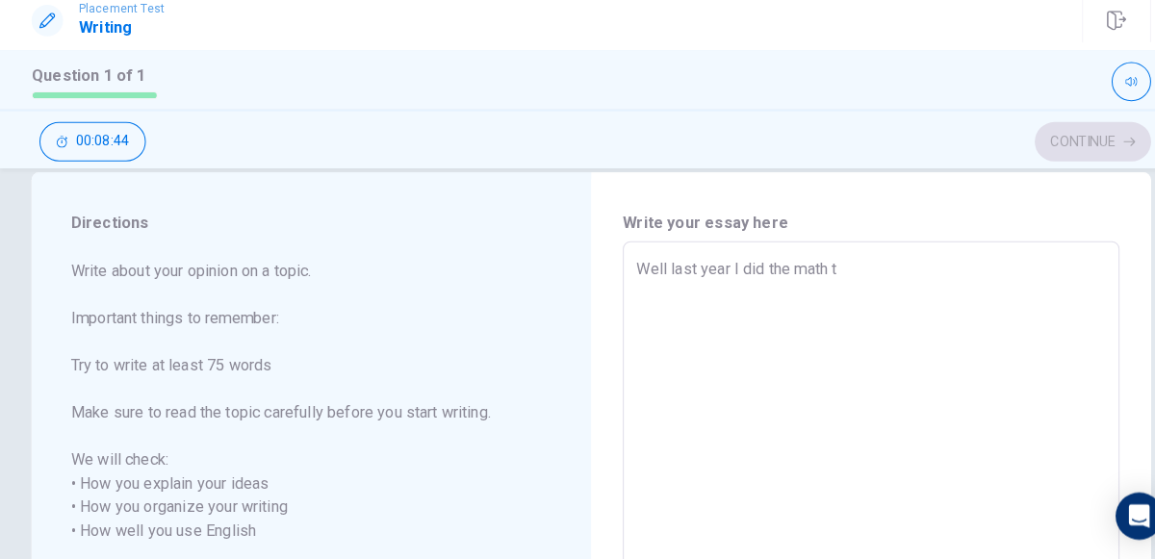
type textarea "x"
type textarea "Well last year I did the math te"
type textarea "x"
type textarea "Well last year I did the math tes"
type textarea "x"
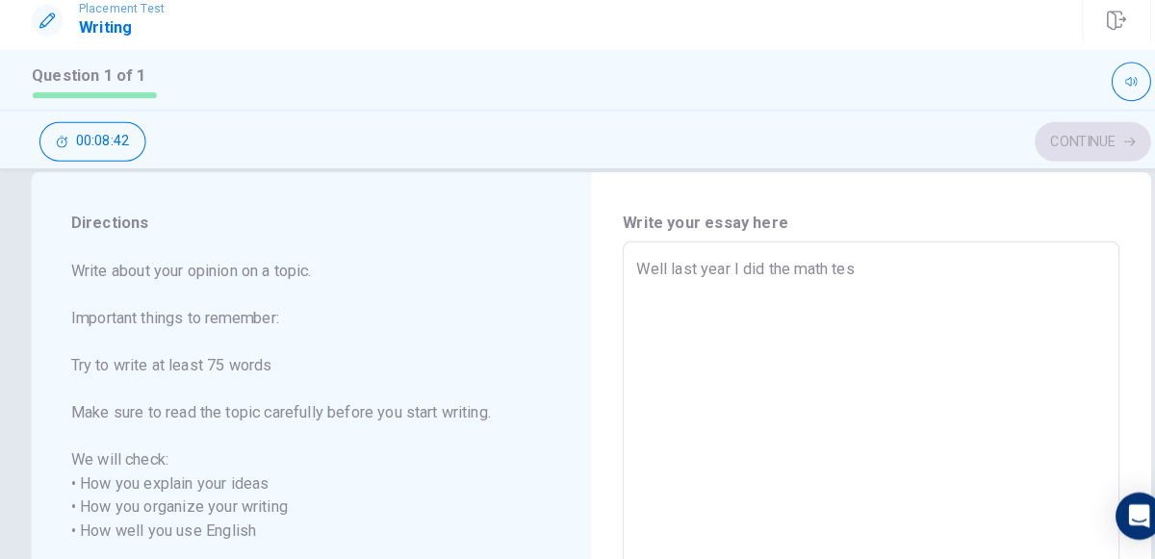
type textarea "Well last year I did the math test"
type textarea "x"
type textarea "Well last year I did the math test"
type textarea "x"
type textarea "Well last year I did the math test C"
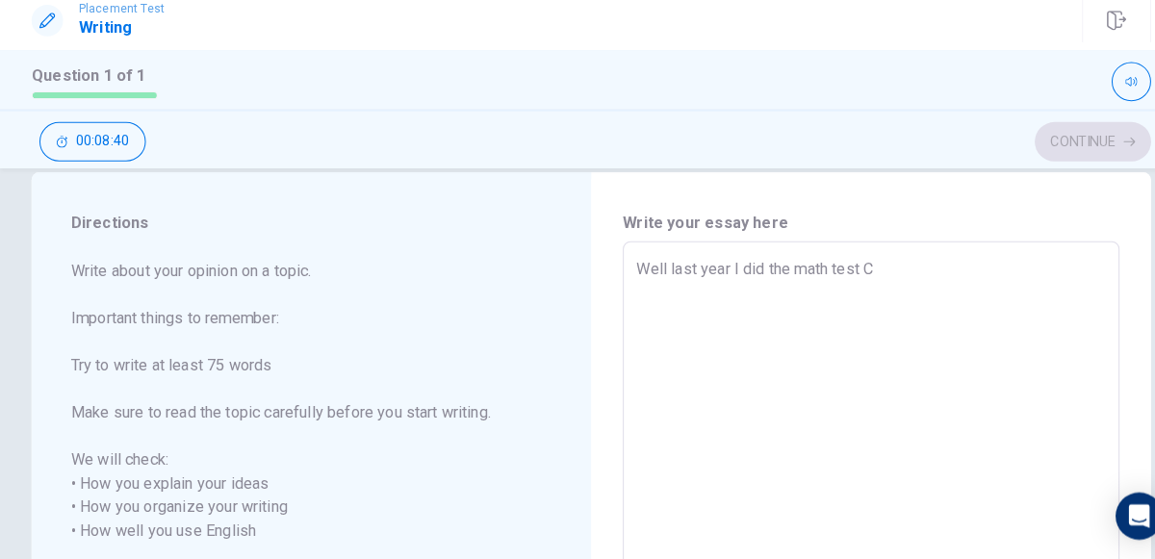
type textarea "x"
type textarea "Well last year I did the math test Ca"
type textarea "x"
type textarea "Well last year I did the math test Can"
type textarea "x"
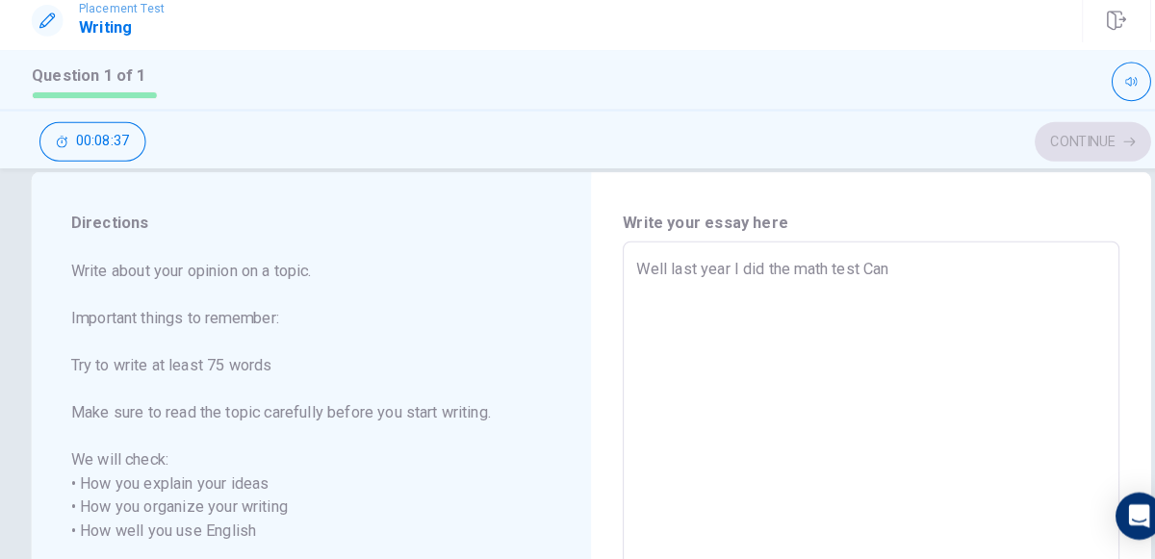
type textarea "Well last year I did the math test Cang"
type textarea "x"
type textarea "Well last year I did the math test Cangu"
type textarea "x"
type textarea "Well last year I did the math test Cangur"
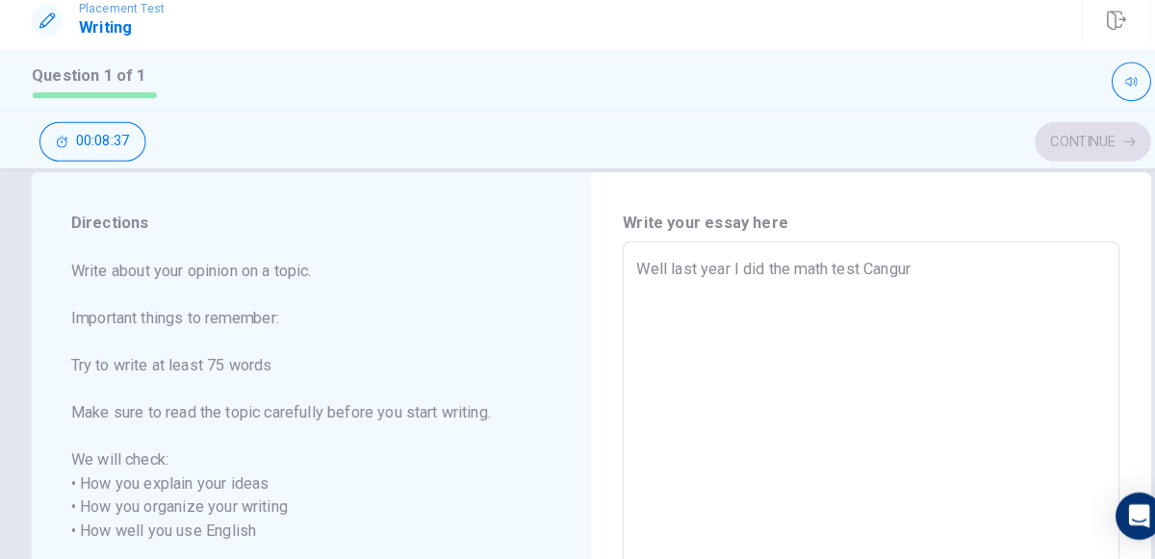
type textarea "x"
type textarea "Well last year I did the math test Canguru"
type textarea "x"
type textarea "Well last year I did the math test Canguru"
type textarea "x"
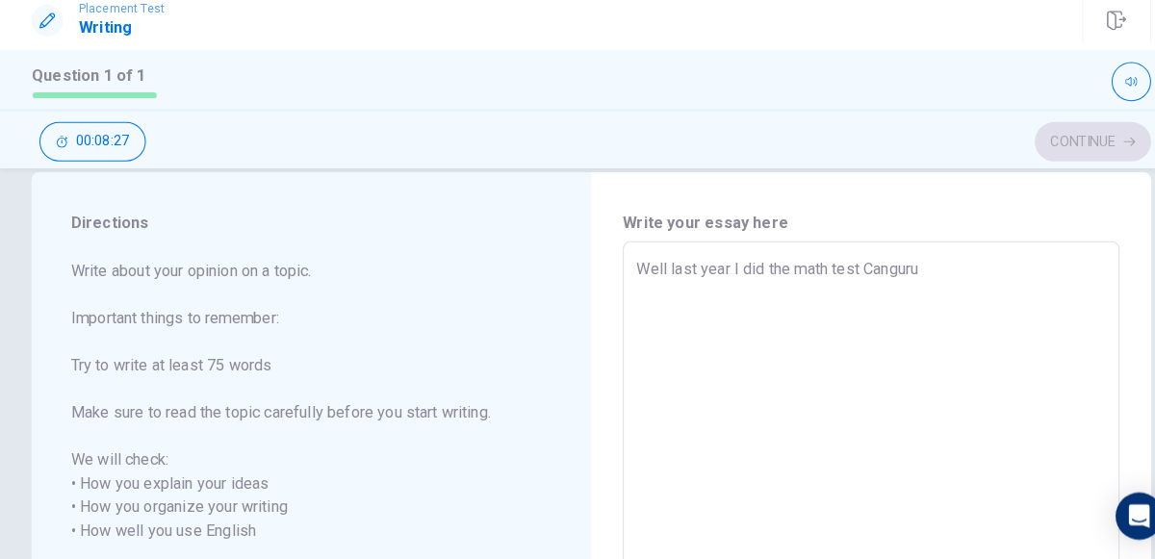
type textarea "Well last year I did the math test Canguru ,"
type textarea "x"
type textarea "Well last year I did the math test Canguru ,b"
type textarea "x"
type textarea "Well last year I did the math test Canguru ,bu"
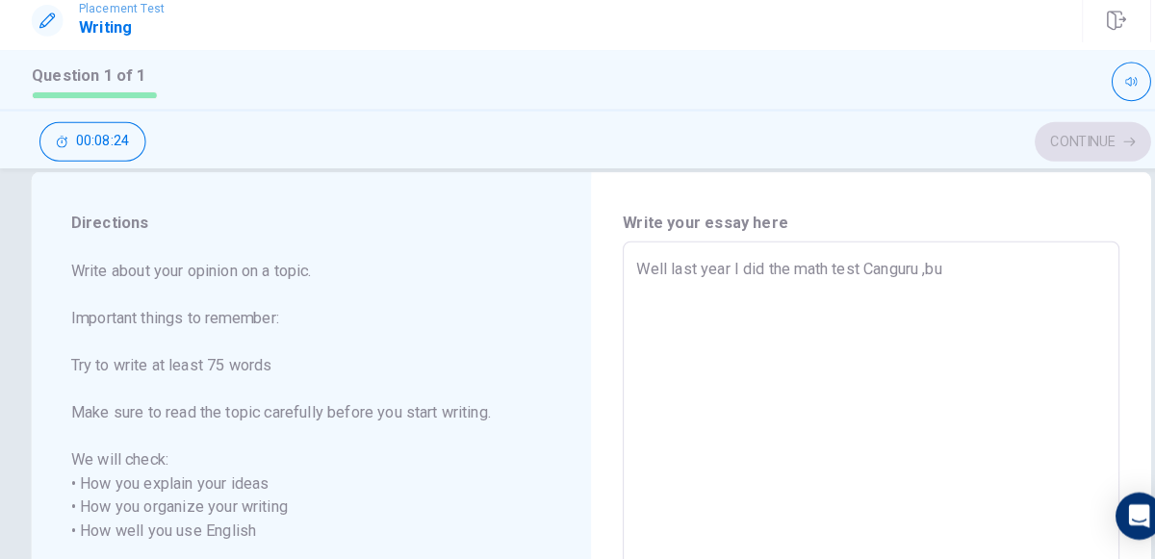
type textarea "x"
type textarea "Well last year I did the math test Canguru ,but"
type textarea "x"
type textarea "Well last year I did the math test Canguru ,but"
type textarea "x"
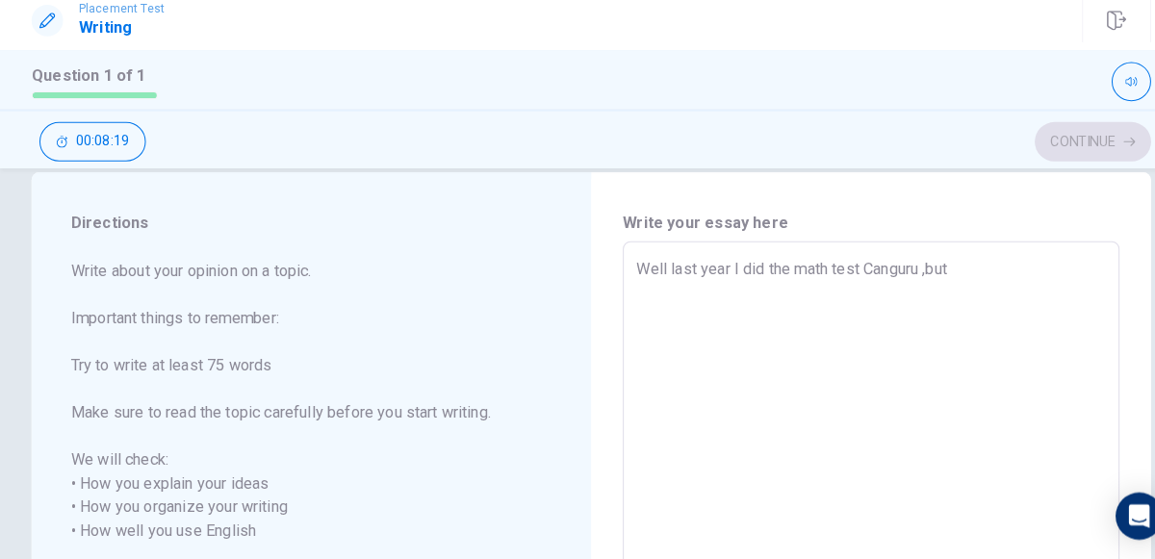
type textarea "Well last year I did the math test Canguru ,but I"
type textarea "x"
type textarea "Well last year I did the math test Canguru ,but I"
type textarea "x"
type textarea "Well last year I did the math test Canguru ,but I g"
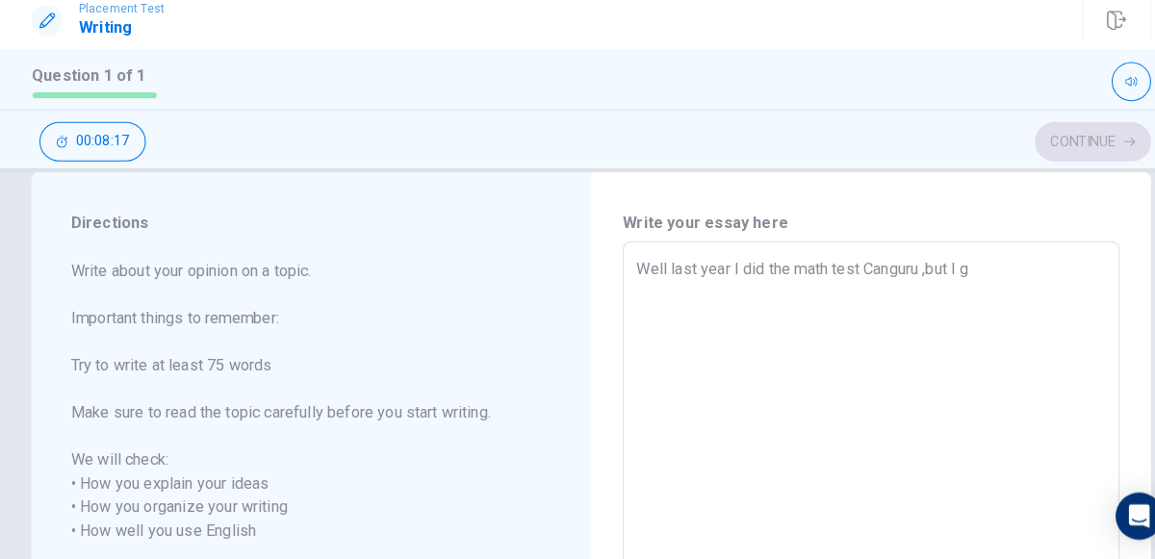
type textarea "x"
type textarea "Well last year I did the math test Canguru ,but I go"
type textarea "x"
type textarea "Well last year I did the math test Canguru ,but I got"
type textarea "x"
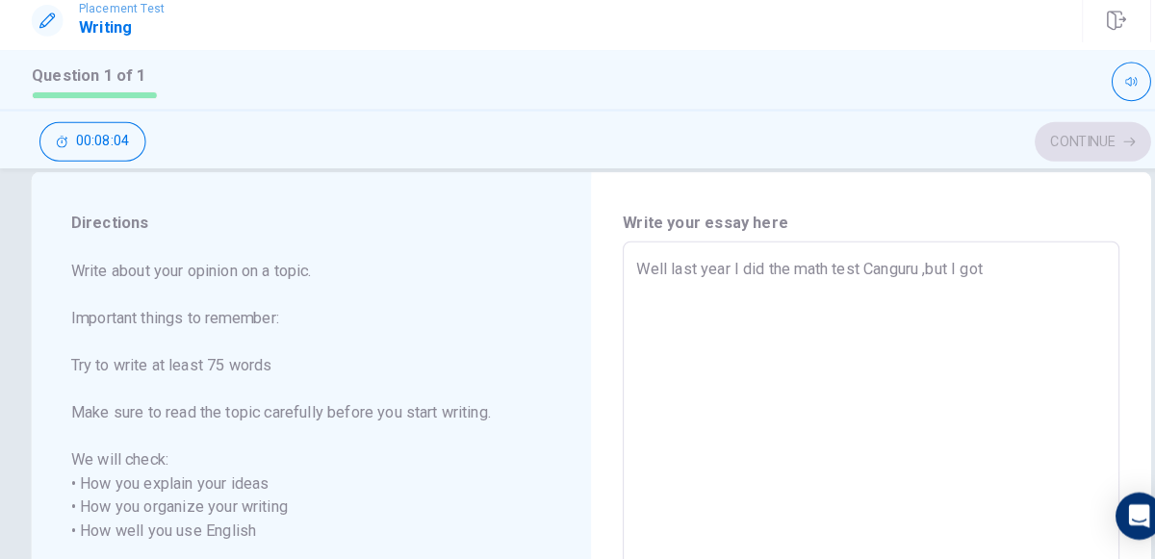
type textarea "Well last year I did the math test Canguru ,but I got"
type textarea "x"
type textarea "Well last year I did the math test Canguru ,but I got a"
type textarea "x"
type textarea "Well last year I did the math test Canguru ,but I got a"
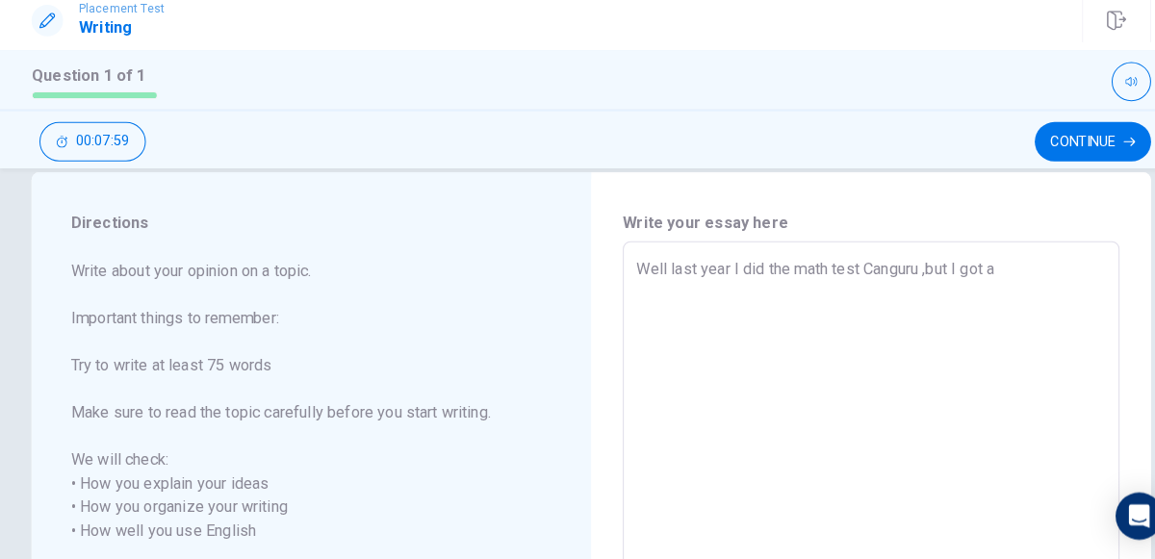
type textarea "x"
type textarea "Well last year I did the math test Canguru ,but I got a s"
type textarea "x"
type textarea "Well last year I did the math test Canguru ,but I got a si"
type textarea "x"
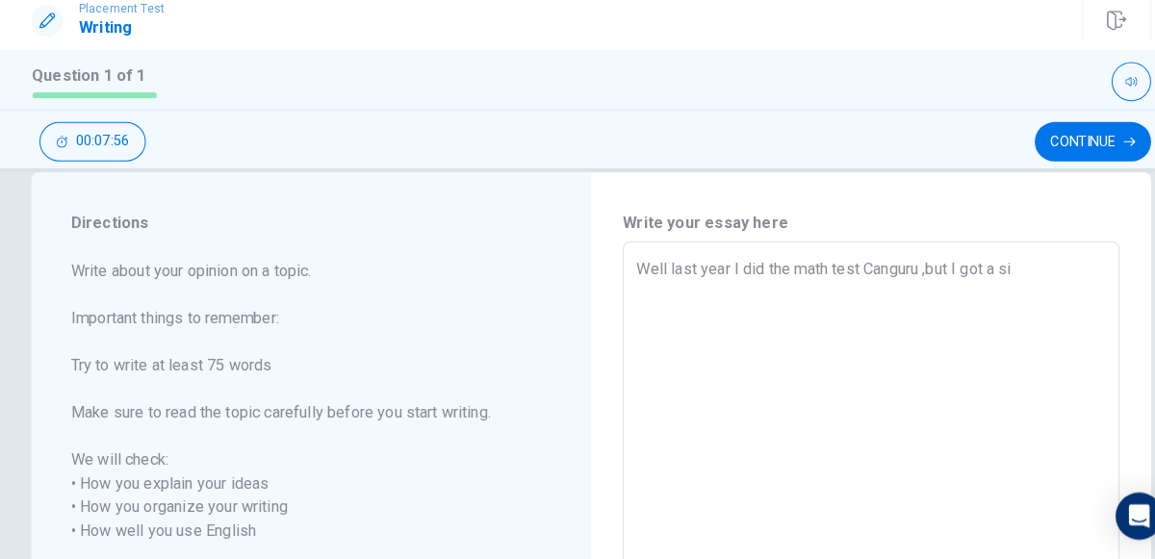
type textarea "Well last year I did the math test Canguru ,but I got a sil"
type textarea "x"
type textarea "Well last year I did the math test Canguru ,but I got a silv"
type textarea "x"
type textarea "Well last year I did the math test Canguru ,but I got a silve"
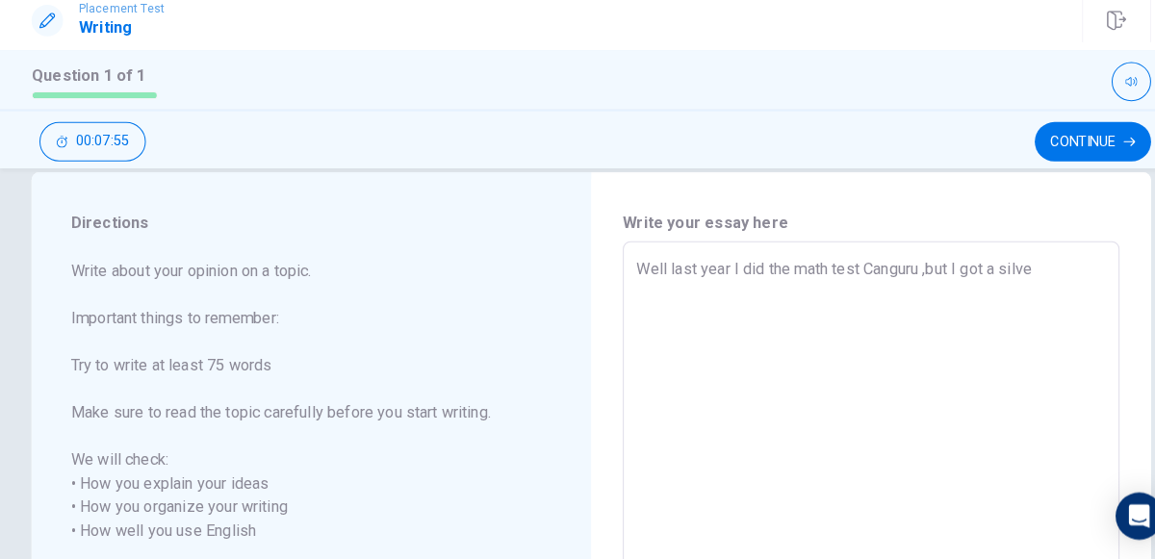
type textarea "x"
type textarea "Well last year I did the math test Canguru ,but I got a silver"
type textarea "x"
type textarea "Well last year I did the math test Canguru ,but I got a silver"
type textarea "x"
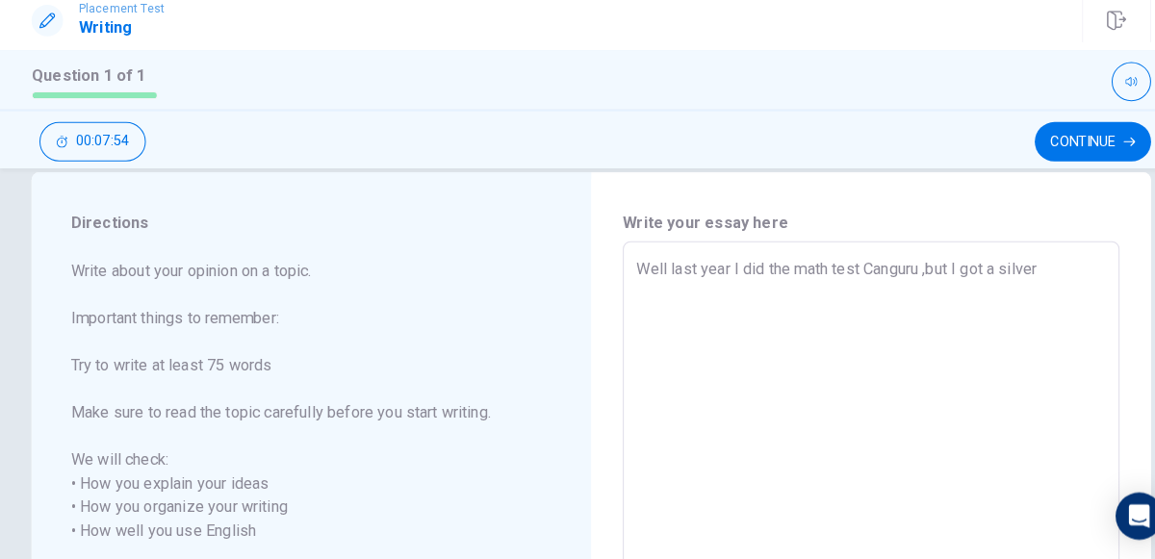
type textarea "Well last year I did the math test Canguru ,but I got a silver m"
type textarea "x"
type textarea "Well last year I did the math test Canguru ,but I got a silver me"
type textarea "x"
type textarea "Well last year I did the math test Canguru ,but I got a silver med"
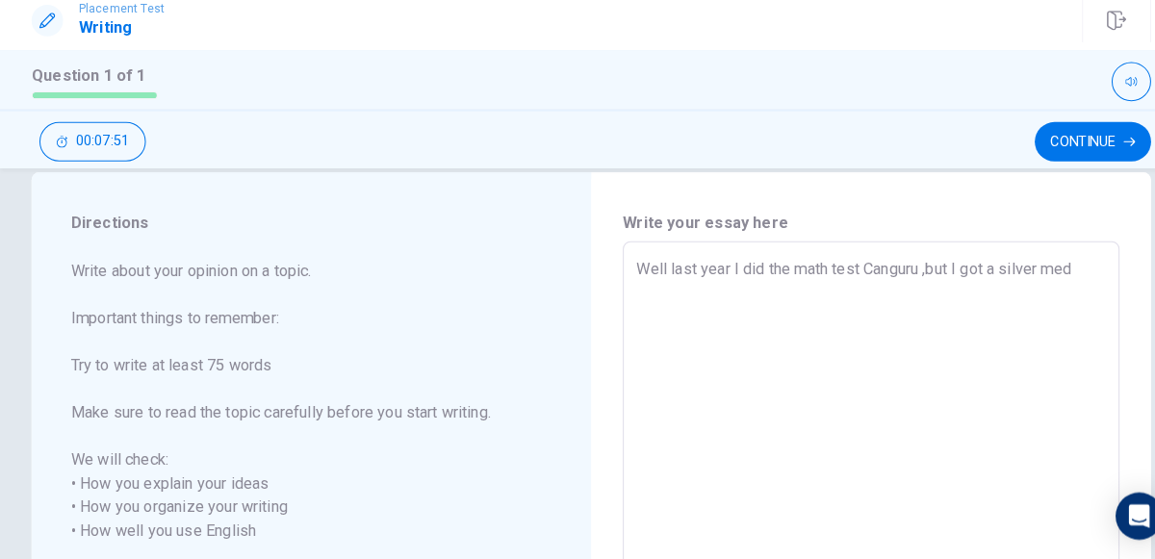
type textarea "x"
type textarea "Well last year I did the math test Canguru ,but I got a silver meda"
type textarea "x"
type textarea "Well last year I did the math test Canguru ,but I got a silver medal"
type textarea "x"
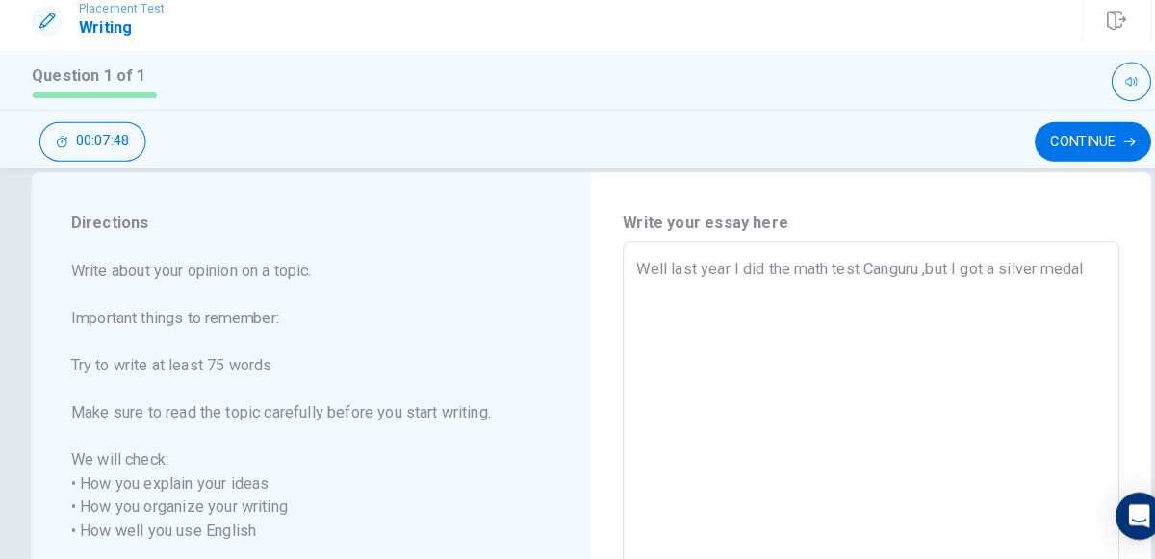
type textarea "Well last year I did the math test Canguru ,but I got a silver medal."
type textarea "x"
type textarea "Well last year I did the math test Canguru ,but I got a silver medal."
type textarea "x"
type textarea "Well last year I did the math test Canguru ,but I got a silver medal. I"
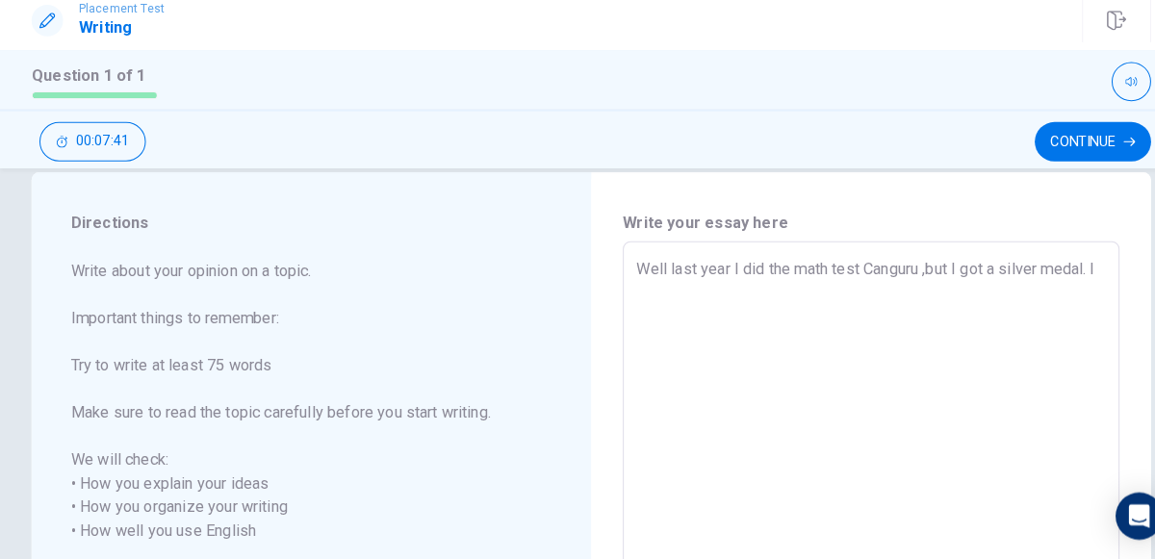
type textarea "x"
type textarea "Well last year I did the math test Canguru ,but I got a silver medal. I"
type textarea "x"
type textarea "Well last year I did the math test Canguru ,but I got a silver medal. I w"
type textarea "x"
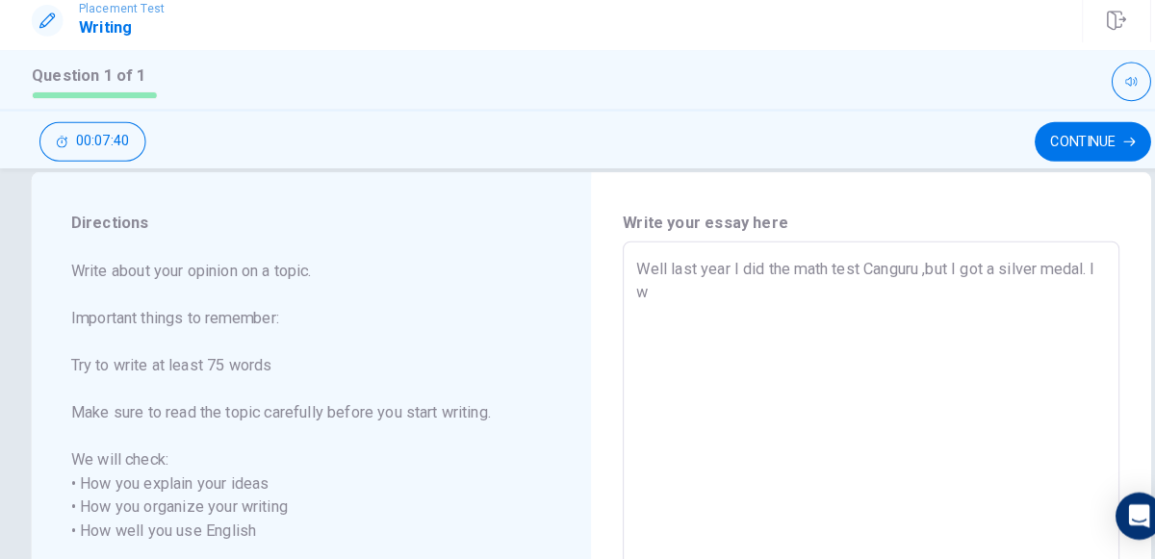
type textarea "Well last year I did the math test Canguru ,but I got a silver medal. I wa"
type textarea "x"
type textarea "Well last year I did the math test Canguru ,but I got a silver medal. I was"
type textarea "x"
type textarea "Well last year I did the math test Canguru ,but I got a silver medal. I was"
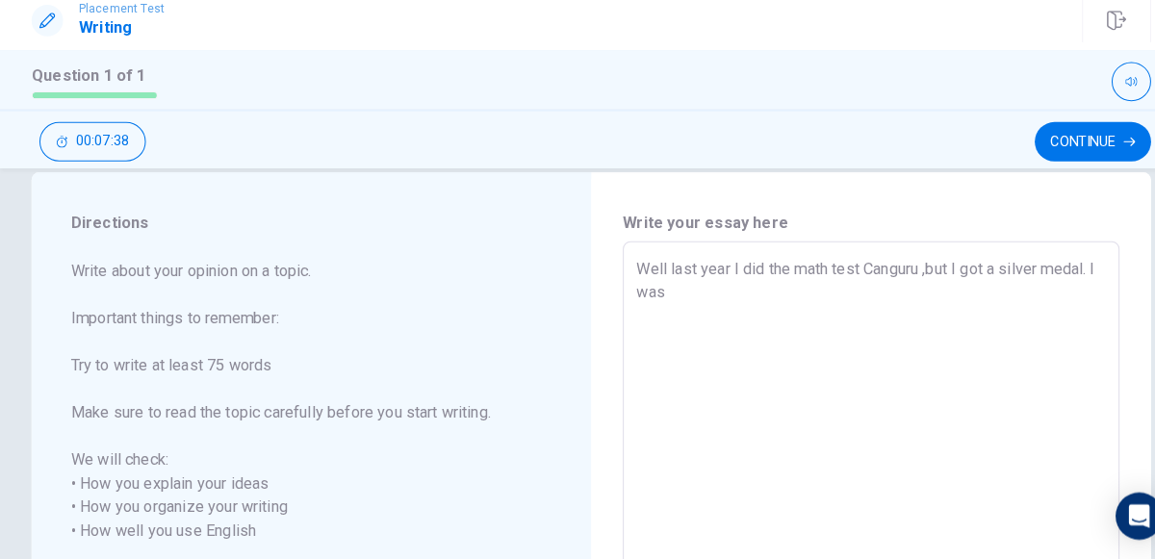
type textarea "x"
type textarea "Well last year I did the math test Canguru ,but I got a silver medal. I was h"
type textarea "x"
type textarea "Well last year I did the math test Canguru ,but I got a silver medal. I was ha"
type textarea "x"
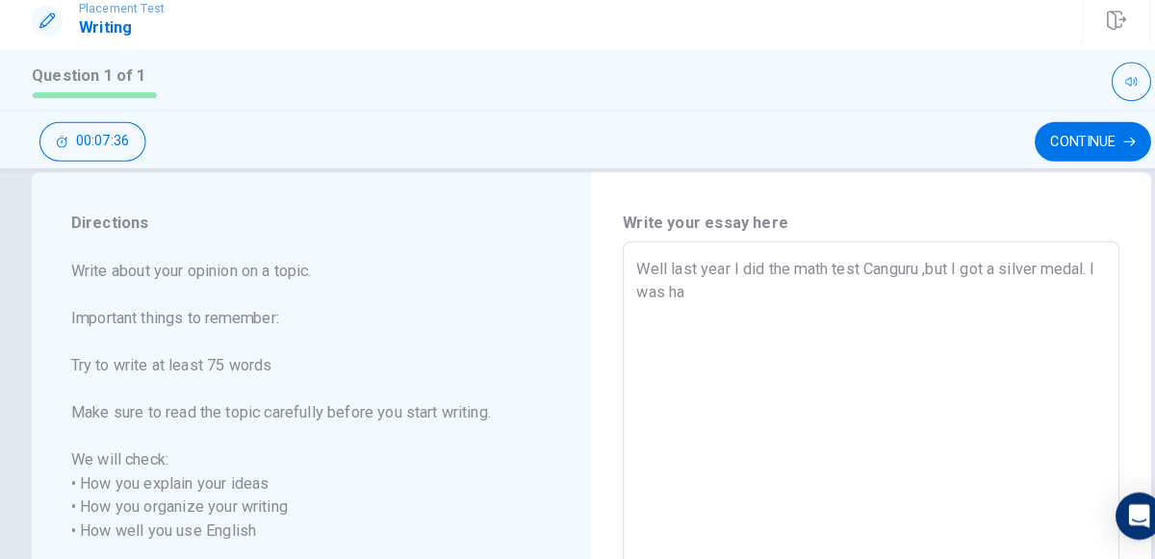
type textarea "Well last year I did the math test Canguru ,but I got a silver medal. I was hap"
type textarea "x"
type textarea "Well last year I did the math test Canguru ,but I got a silver medal. I was happ"
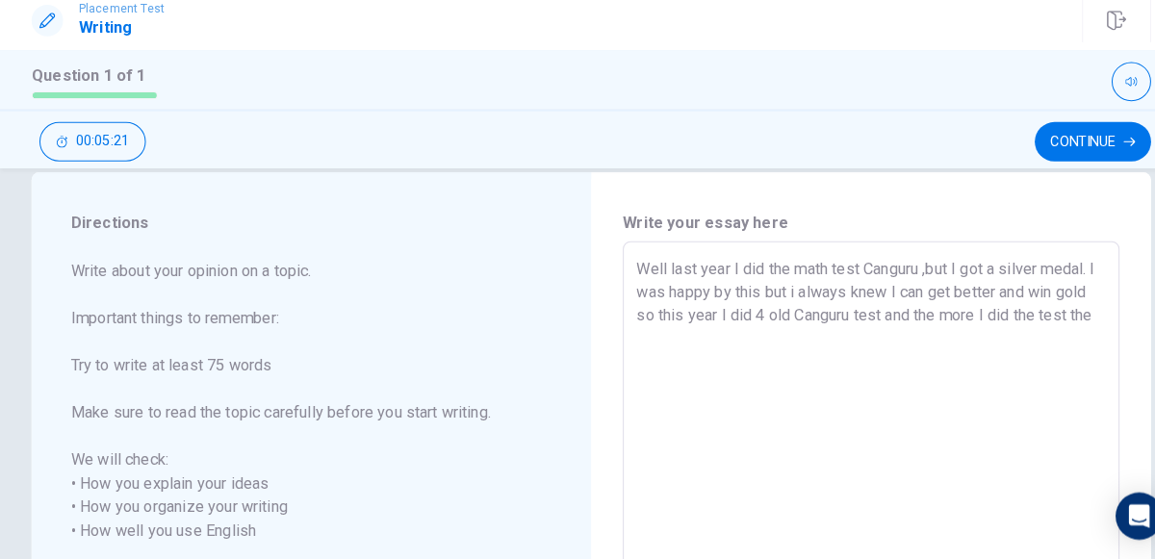
click at [656, 319] on textarea "Well last year I did the math test Canguru ,but I got a silver medal. I was hap…" at bounding box center [851, 532] width 458 height 534
click at [668, 322] on textarea "Well last year I did the math test Canguru ,but I got a silver medal. I was hap…" at bounding box center [851, 532] width 458 height 534
click at [667, 322] on textarea "Well last year I did the math test Canguru ,but I got a silver medal. I was hap…" at bounding box center [851, 532] width 458 height 534
click at [701, 348] on textarea "Well last year I did the math test Canguru ,but I got a silver medal. I was hap…" at bounding box center [851, 532] width 458 height 534
click at [655, 338] on textarea "Well last year I did the math test Canguru ,but I got a silver medal. I was hap…" at bounding box center [851, 532] width 458 height 534
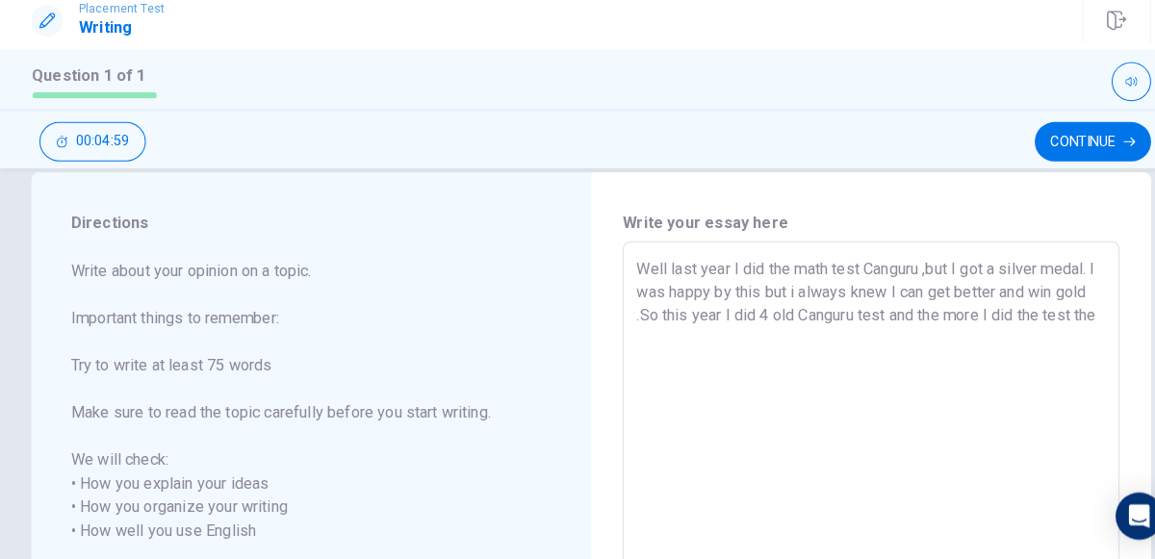
click at [649, 338] on textarea "Well last year I did the math test Canguru ,but I got a silver medal. I was hap…" at bounding box center [851, 532] width 458 height 534
click at [732, 343] on textarea "Well last year I did the math test Canguru ,but I got a silver medal. I was hap…" at bounding box center [851, 532] width 458 height 534
click at [950, 342] on textarea "Well last year I did the math test Canguru ,but I got a silver medal. I was hap…" at bounding box center [851, 532] width 458 height 534
click at [1020, 337] on textarea "Well last year I did the math test Canguru ,but I got a silver medal. I was hap…" at bounding box center [851, 532] width 458 height 534
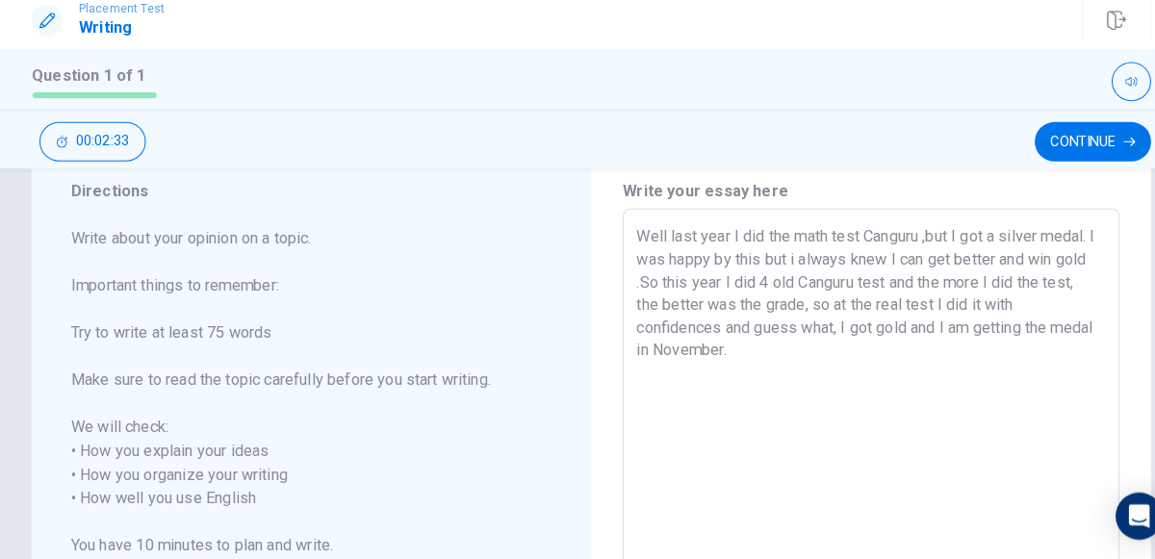
scroll to position [48, 0]
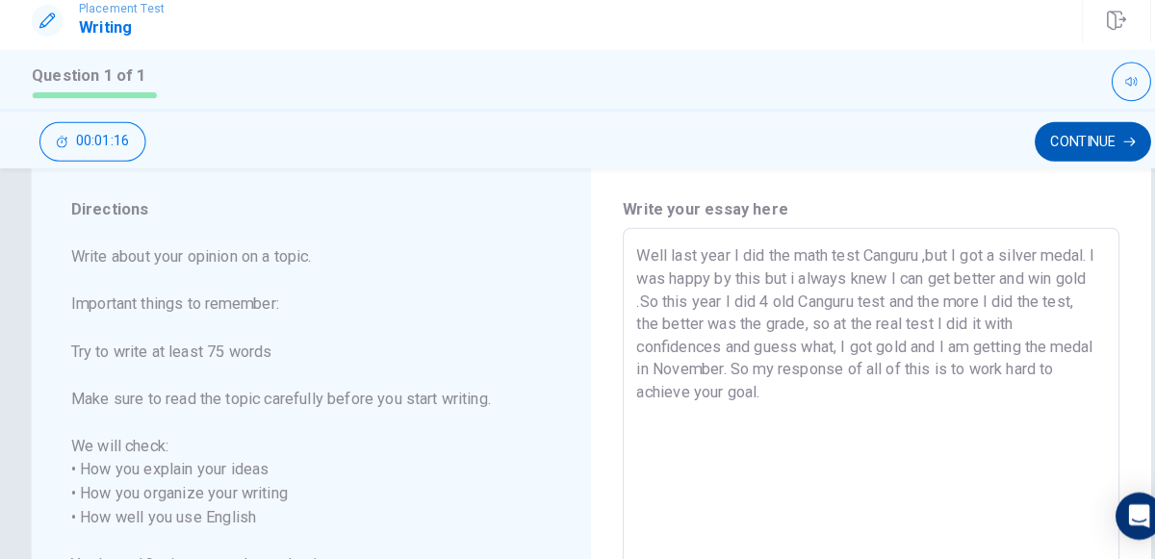
click at [1103, 138] on button "Continue" at bounding box center [1068, 151] width 114 height 39
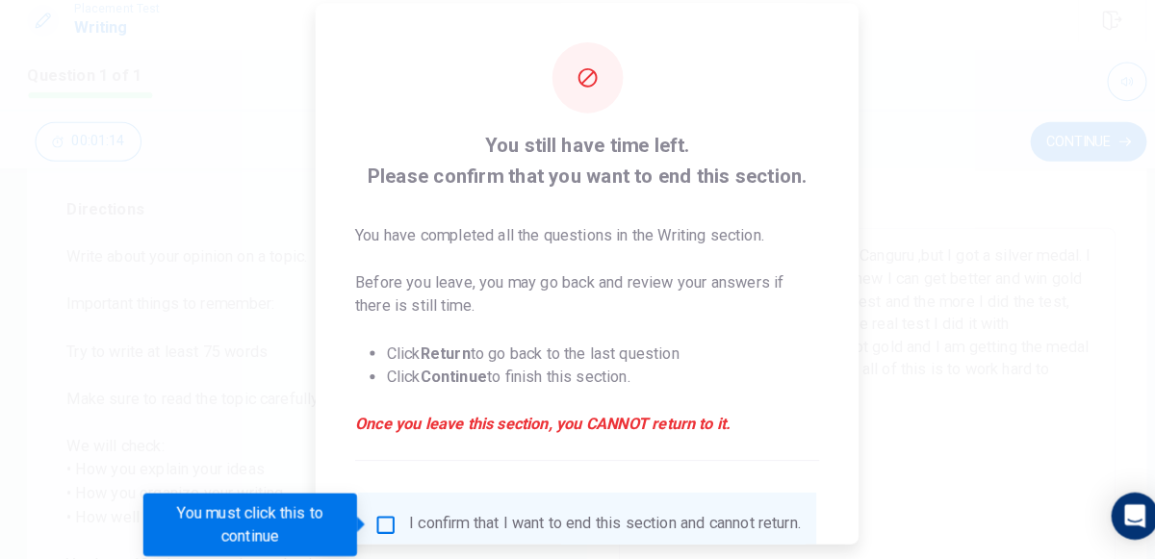
scroll to position [157, 0]
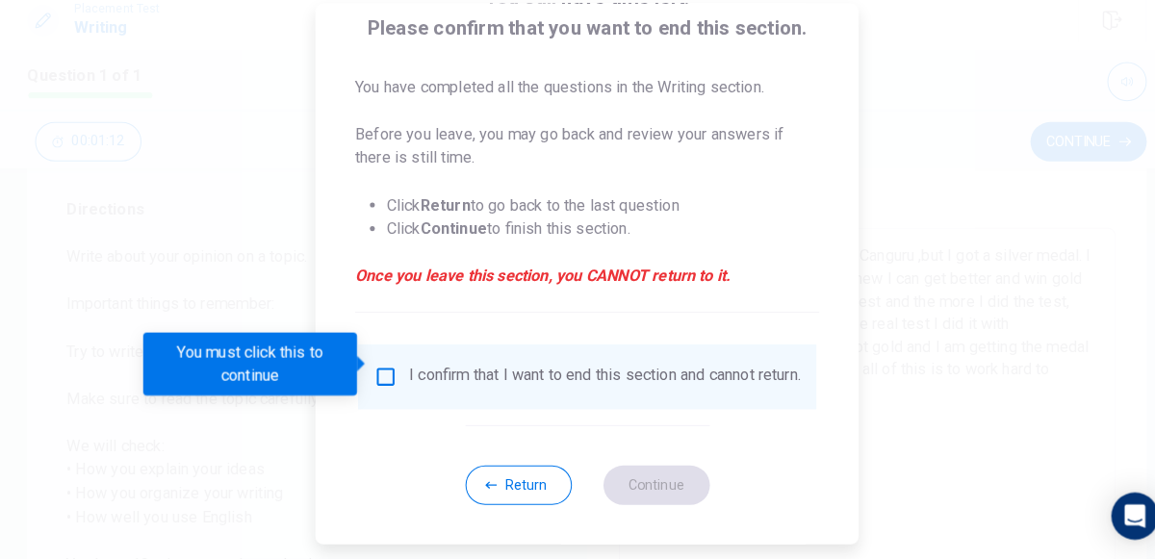
click at [383, 369] on input "You must click this to continue" at bounding box center [381, 380] width 23 height 23
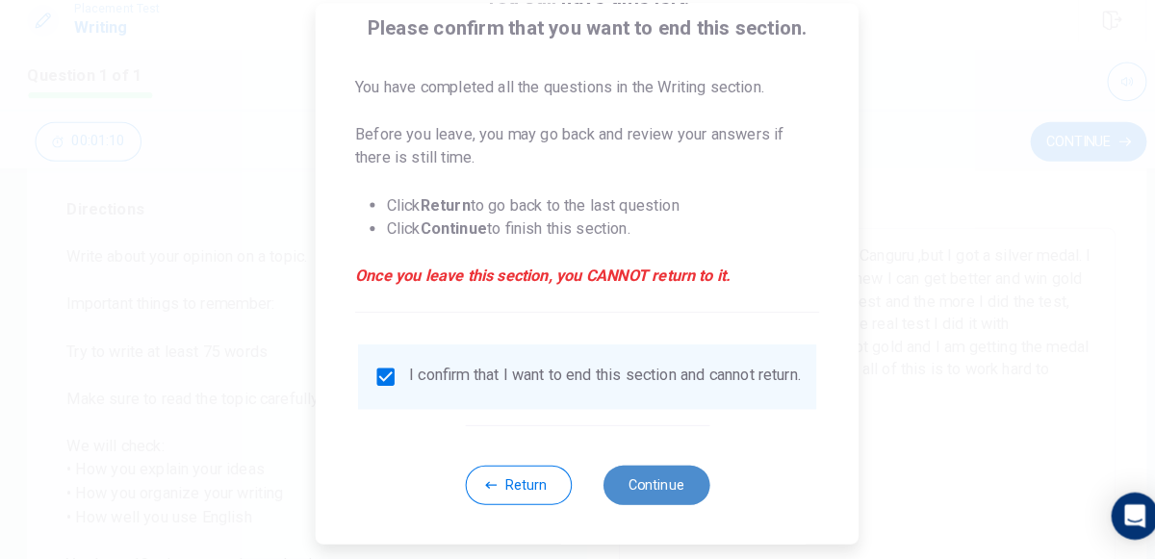
click at [672, 470] on button "Continue" at bounding box center [645, 486] width 104 height 39
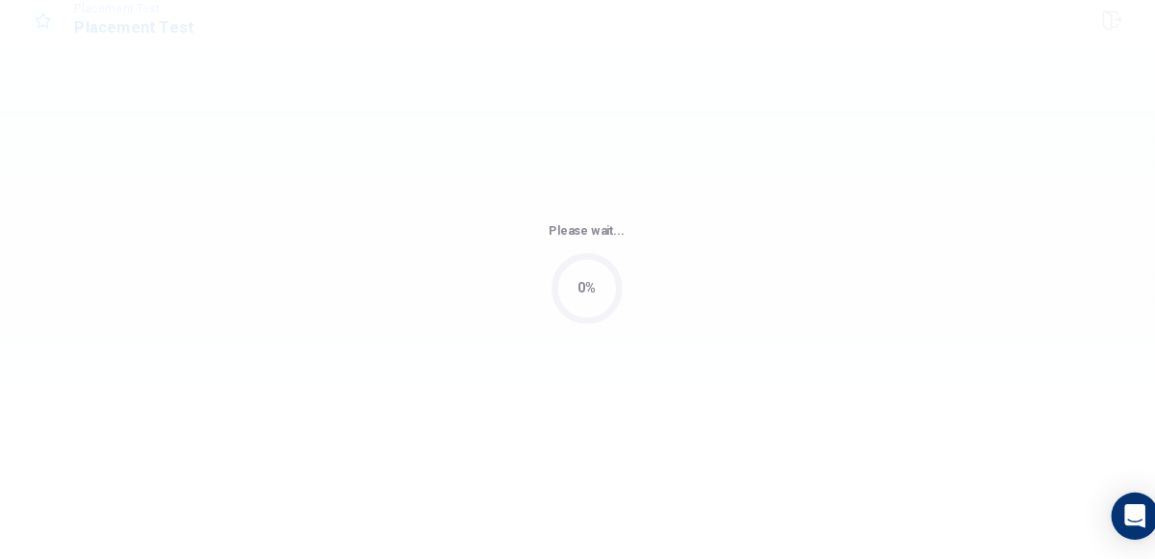
scroll to position [0, 0]
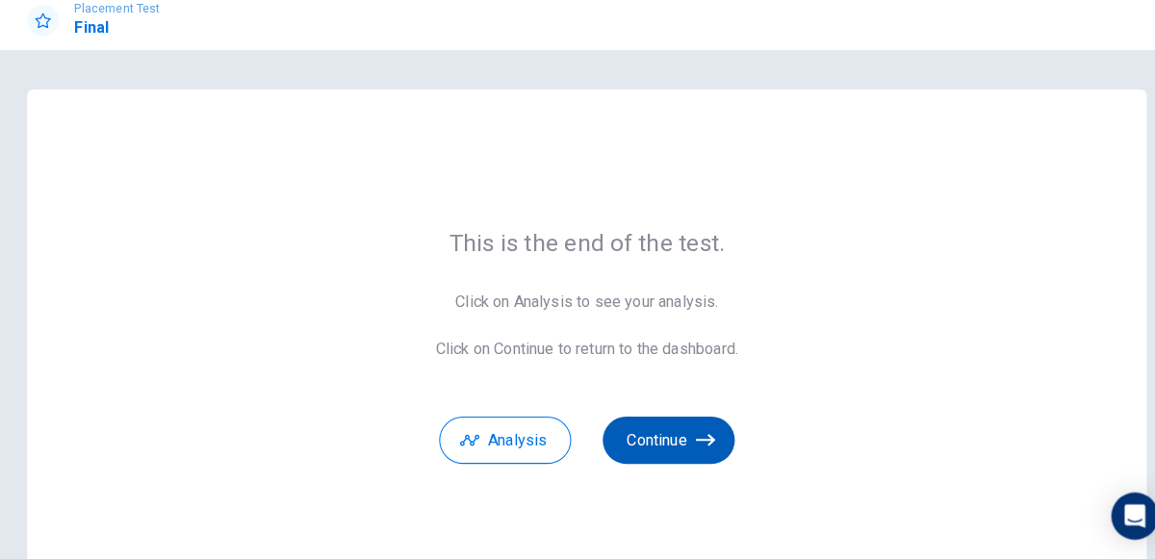
click at [650, 434] on button "Continue" at bounding box center [657, 443] width 129 height 46
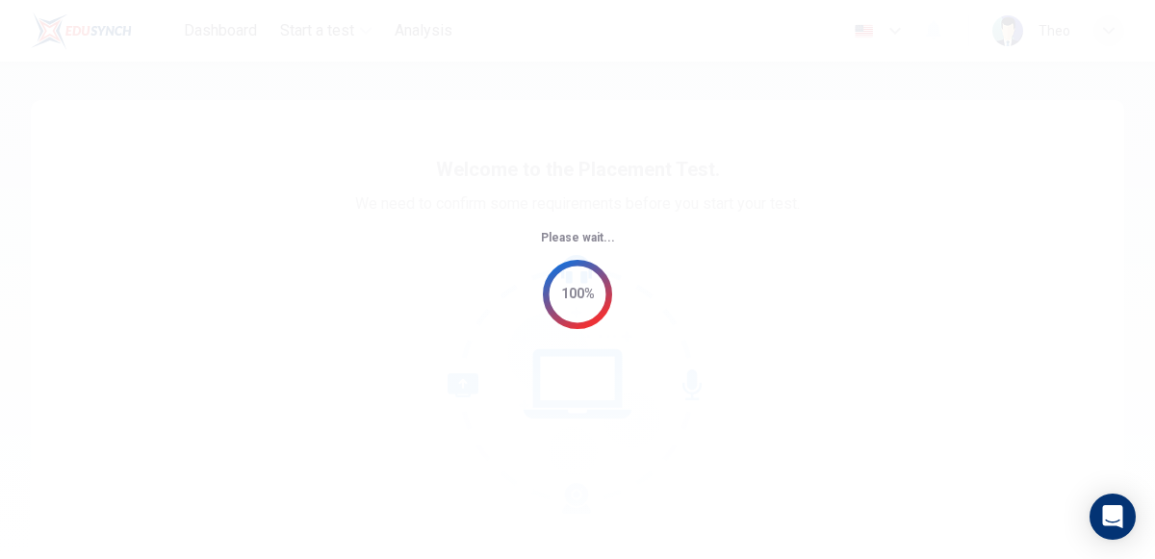
click at [1101, 39] on div "Please wait... 100%" at bounding box center [577, 279] width 1155 height 559
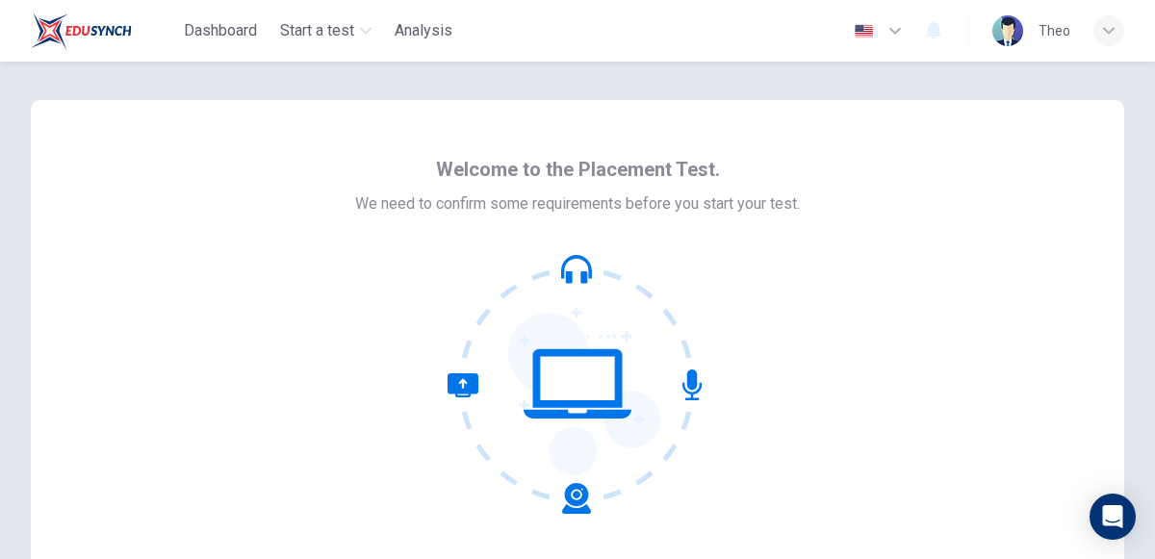
click at [1101, 39] on div "button" at bounding box center [1108, 30] width 31 height 31
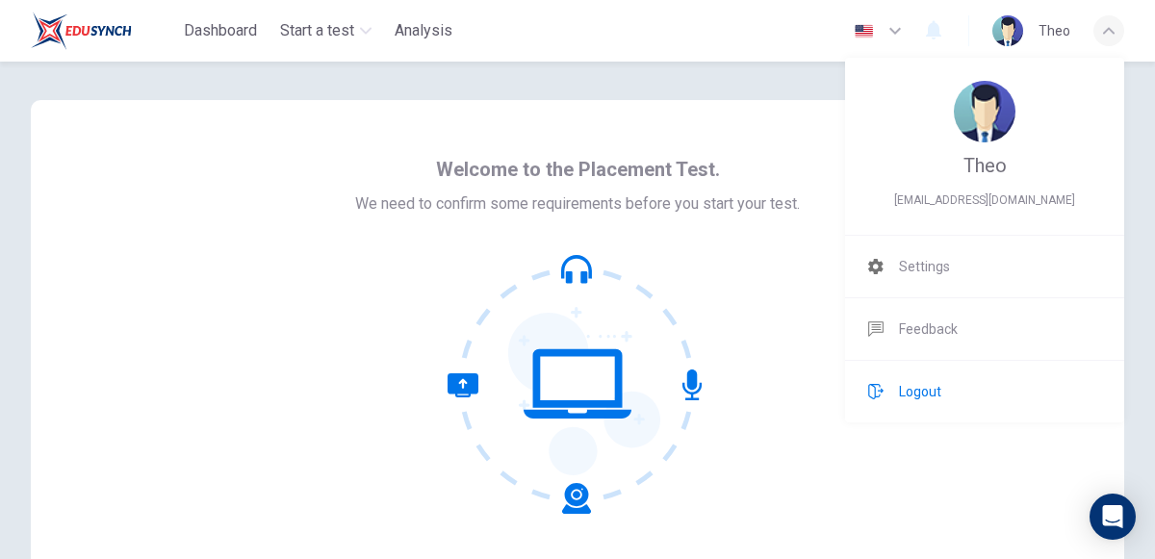
click at [930, 370] on li "Logout" at bounding box center [984, 392] width 279 height 62
